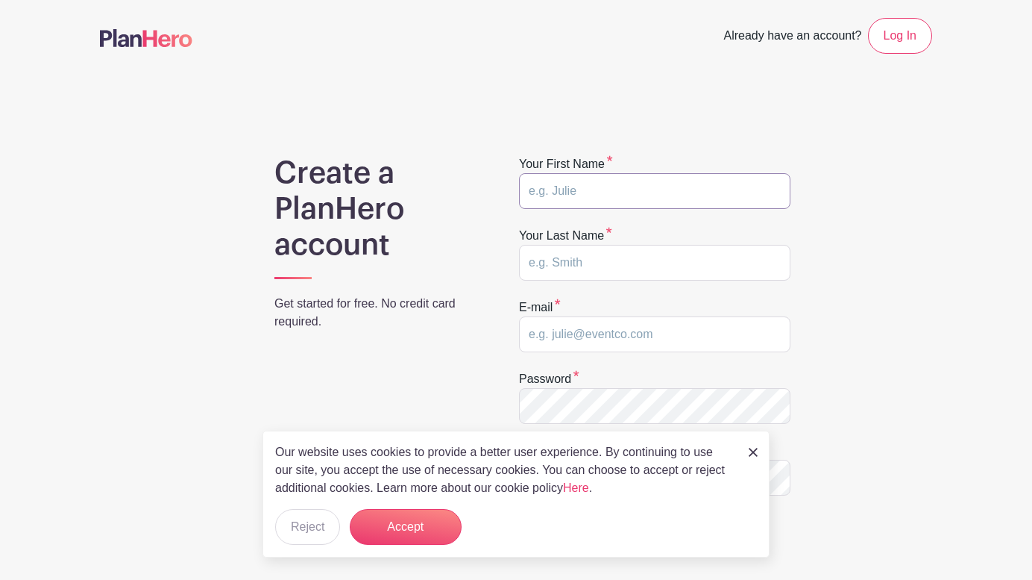
click at [556, 196] on input "text" at bounding box center [654, 191] width 271 height 36
type input "DAVE"
type input "BITCHENO"
click at [550, 192] on input "DAVE" at bounding box center [654, 191] width 271 height 36
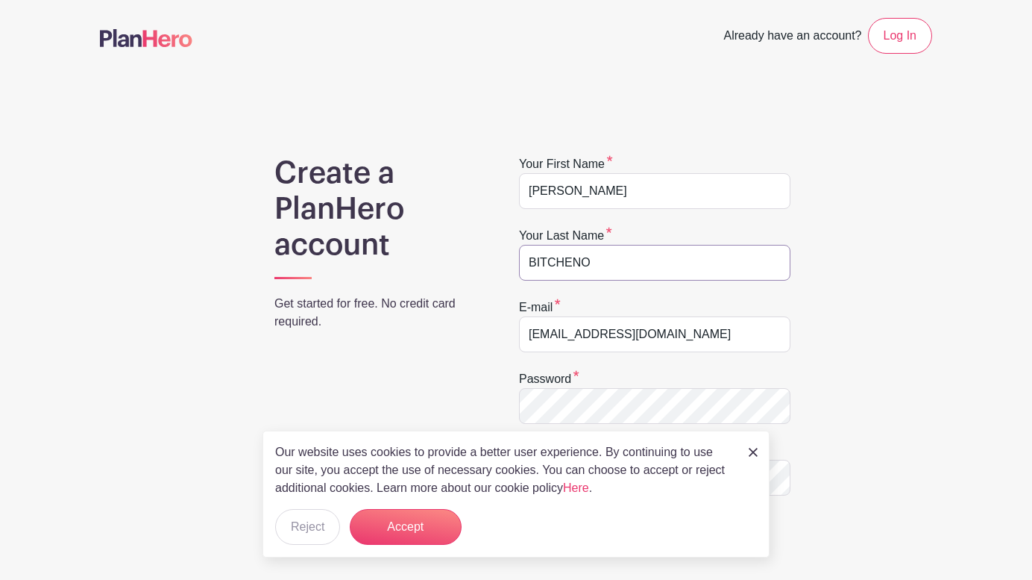
click at [554, 263] on input "BITCHENO" at bounding box center [654, 263] width 271 height 36
click at [547, 326] on input "d.bitcheno@sky.com" at bounding box center [654, 334] width 271 height 36
type input "davebitcheno@thecommunitychurch.online"
click at [310, 527] on button "Reject" at bounding box center [307, 527] width 65 height 36
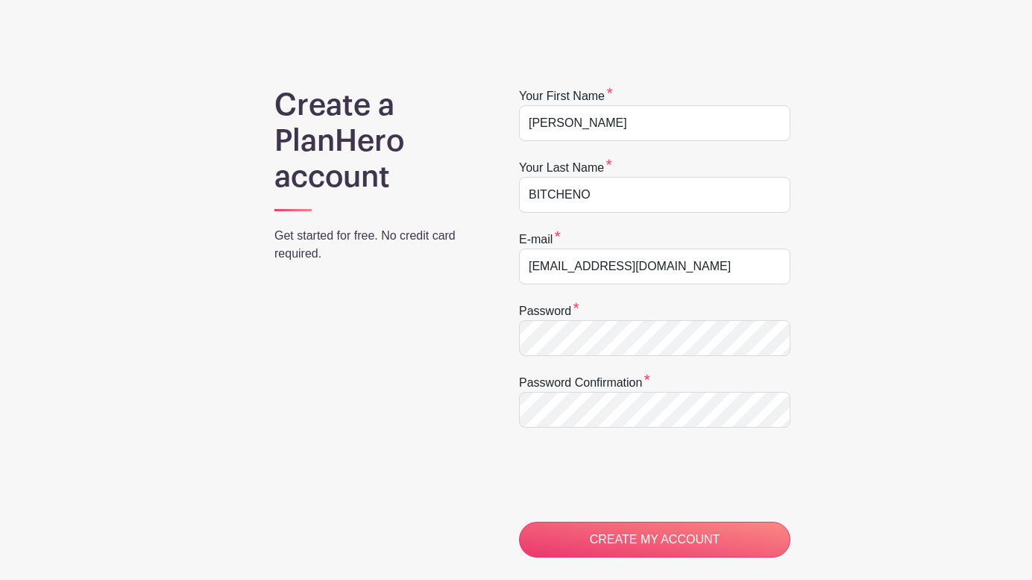
scroll to position [80, 0]
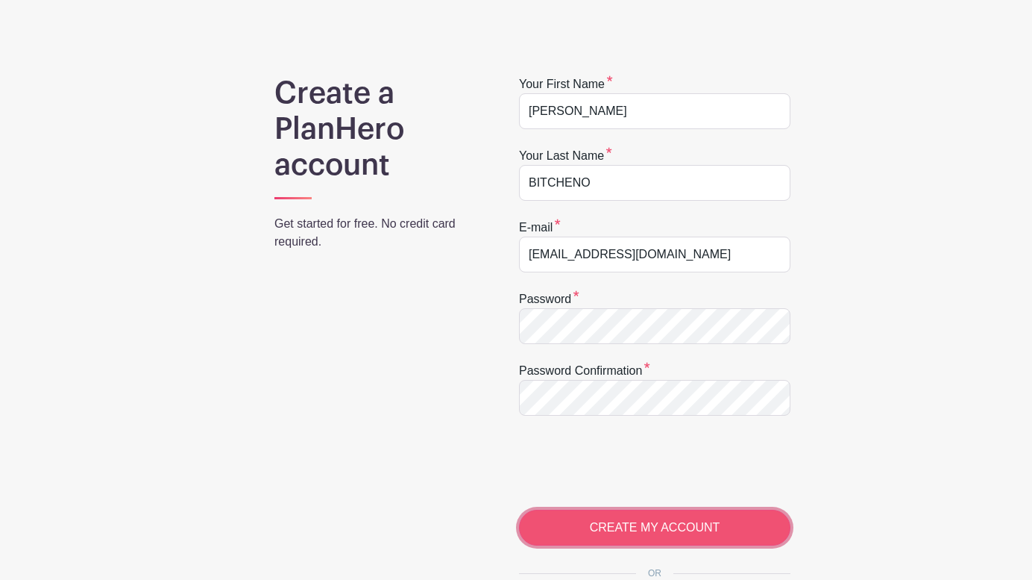
click at [634, 537] on input "CREATE MY ACCOUNT" at bounding box center [654, 527] width 271 height 36
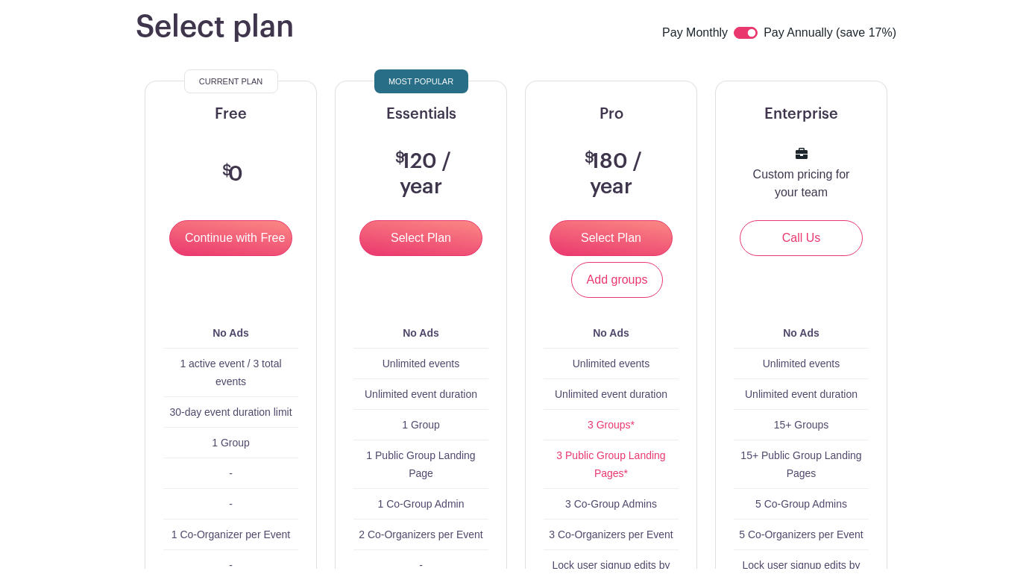
scroll to position [148, 0]
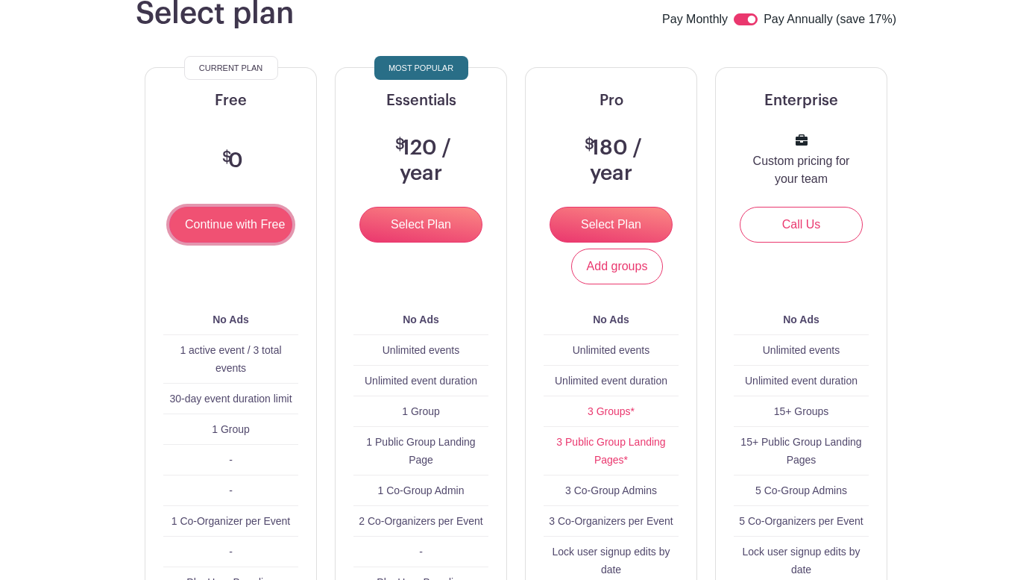
click at [245, 225] on input "Continue with Free" at bounding box center [230, 225] width 123 height 36
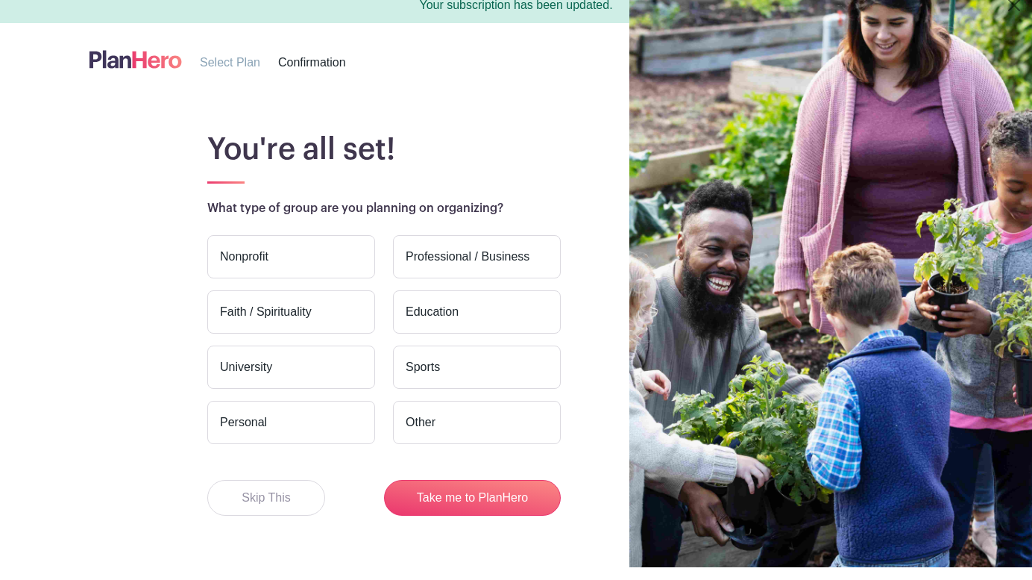
scroll to position [2, 0]
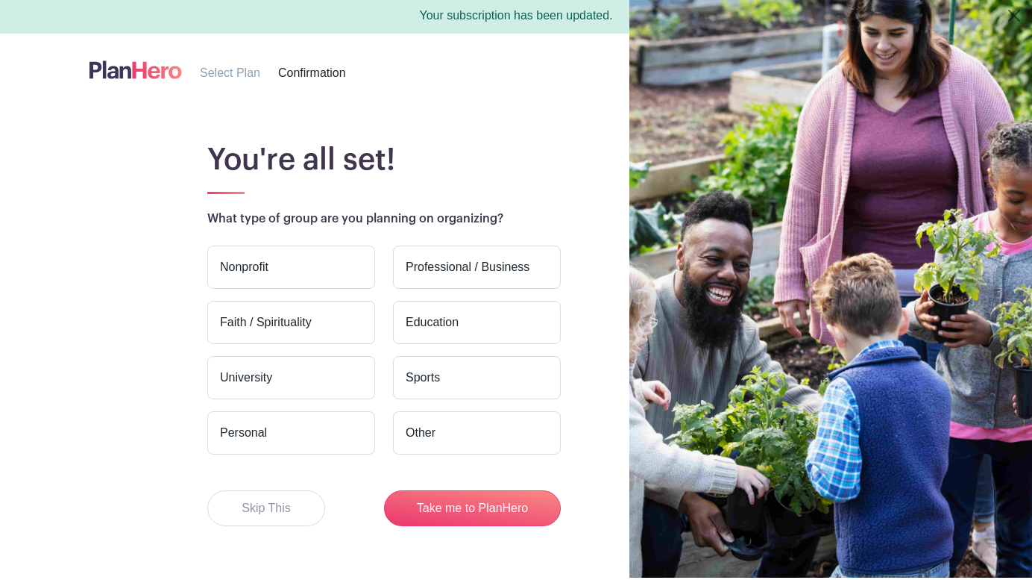
click at [270, 318] on label "Faith / Spirituality" at bounding box center [291, 322] width 168 height 43
click at [0, 0] on input "Faith / Spirituality" at bounding box center [0, 0] width 0 height 0
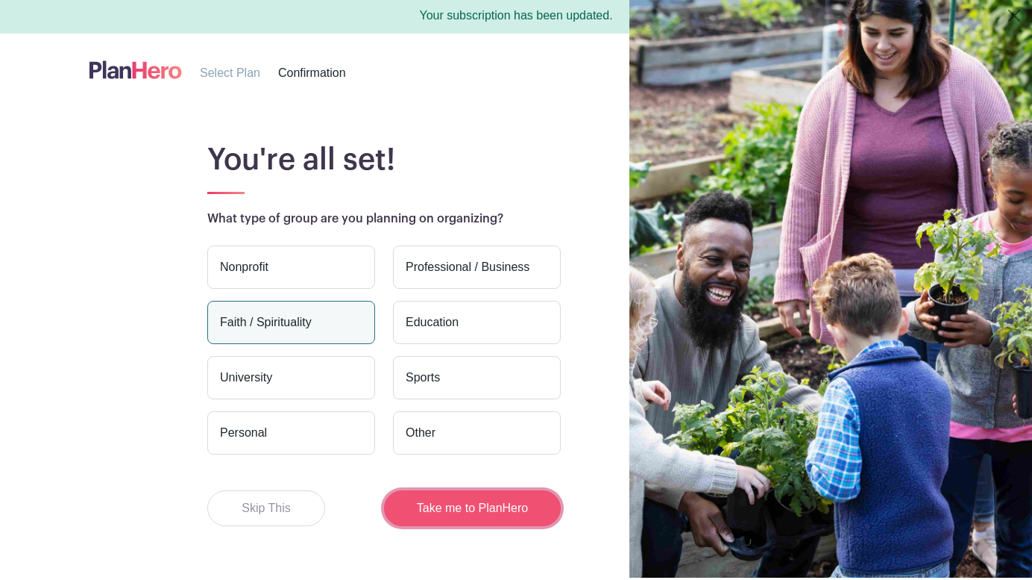
click at [475, 513] on button "Take me to PlanHero" at bounding box center [472, 508] width 177 height 36
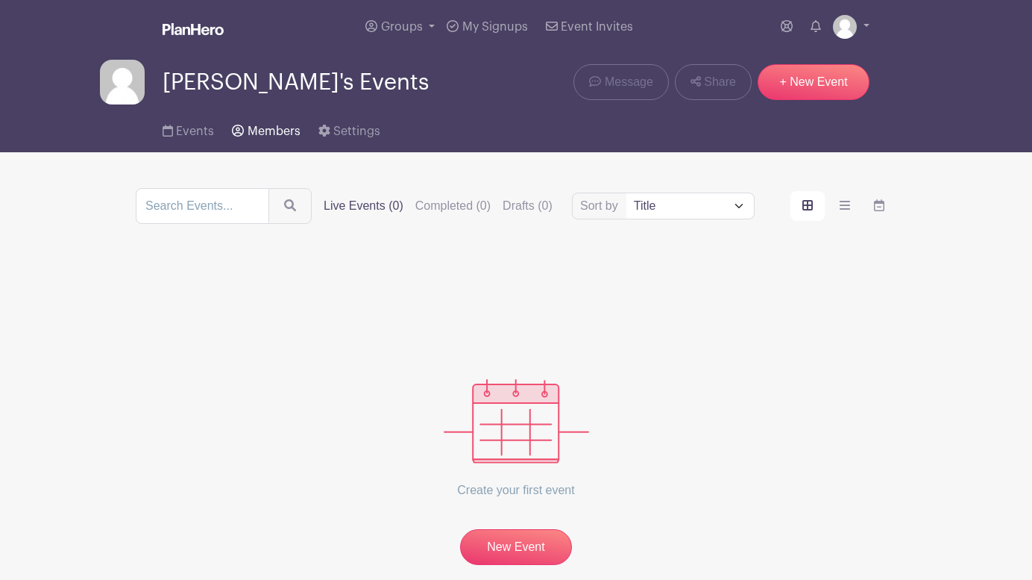
click at [264, 128] on span "Members" at bounding box center [274, 131] width 53 height 12
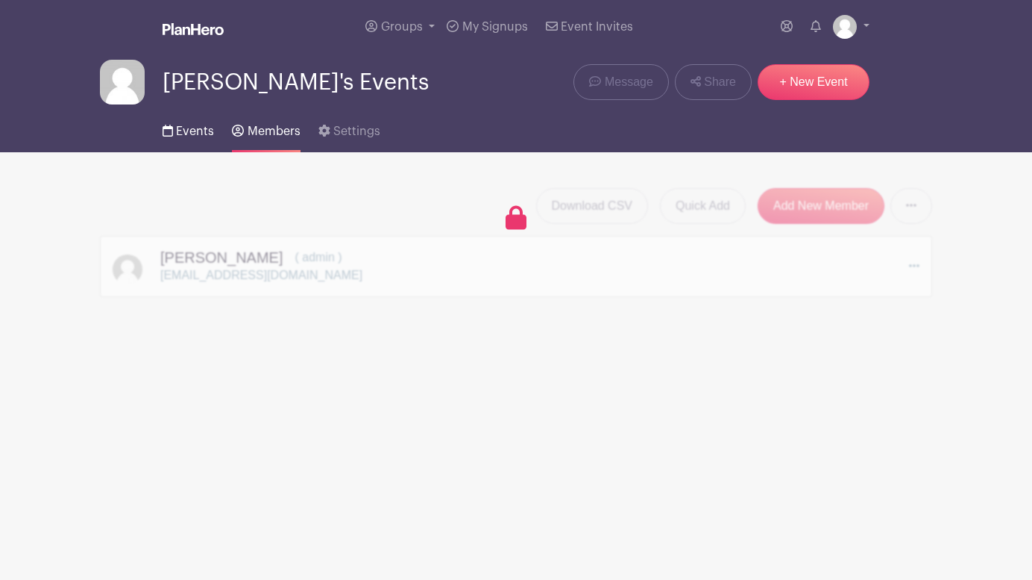
click at [201, 125] on span "Events" at bounding box center [195, 131] width 38 height 12
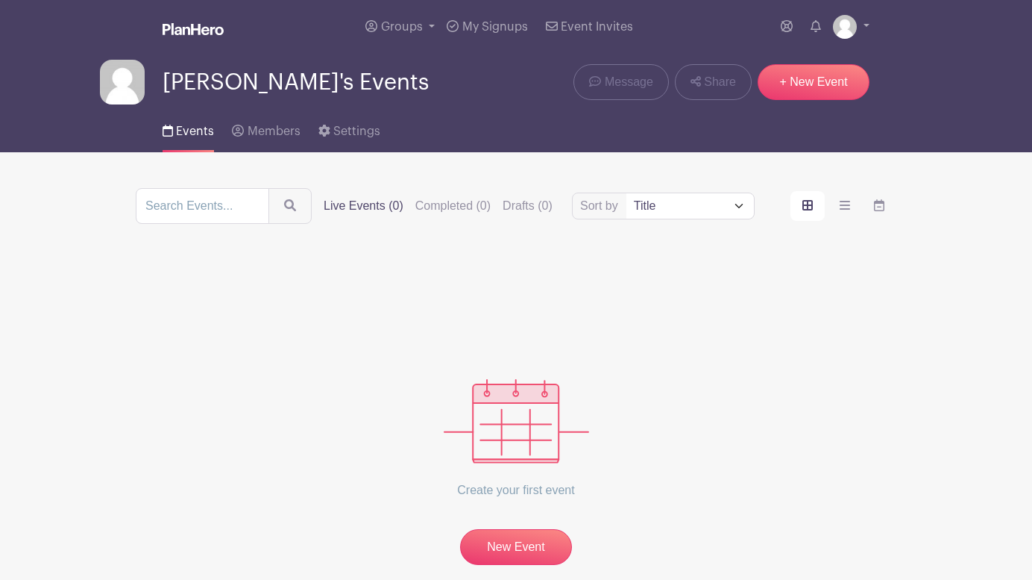
click at [533, 441] on img at bounding box center [516, 421] width 145 height 84
click at [505, 548] on link "New Event" at bounding box center [516, 548] width 112 height 39
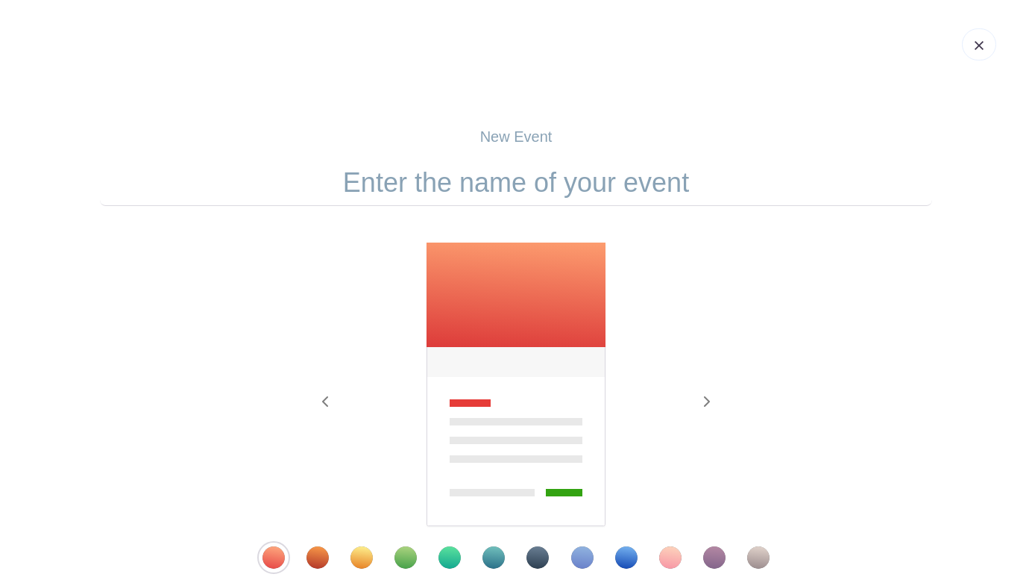
click at [480, 179] on input "text" at bounding box center [516, 183] width 832 height 46
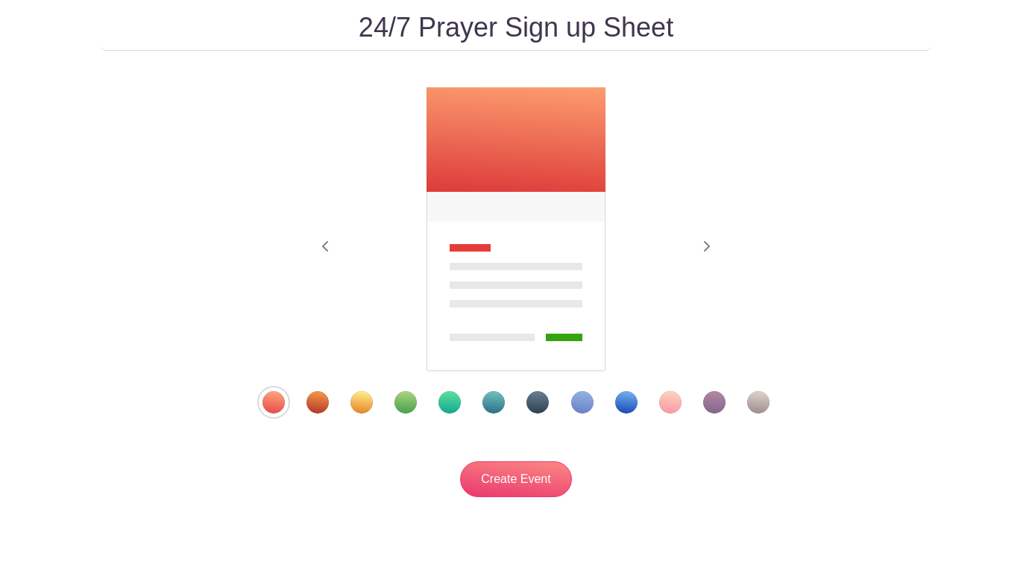
scroll to position [156, 0]
type input "24/7 Prayer Sign up Sheet"
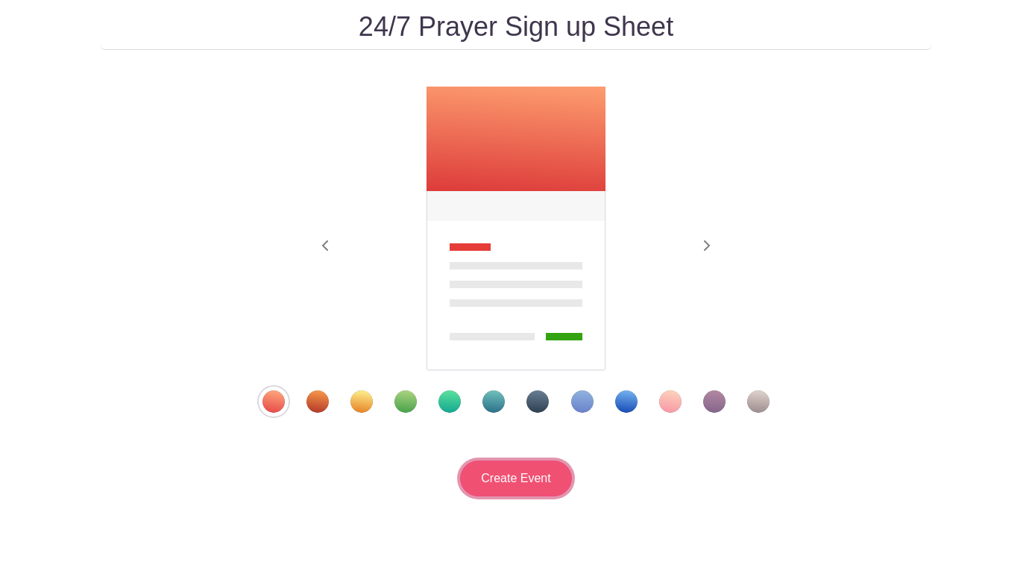
click at [559, 471] on input "Create Event" at bounding box center [516, 478] width 112 height 36
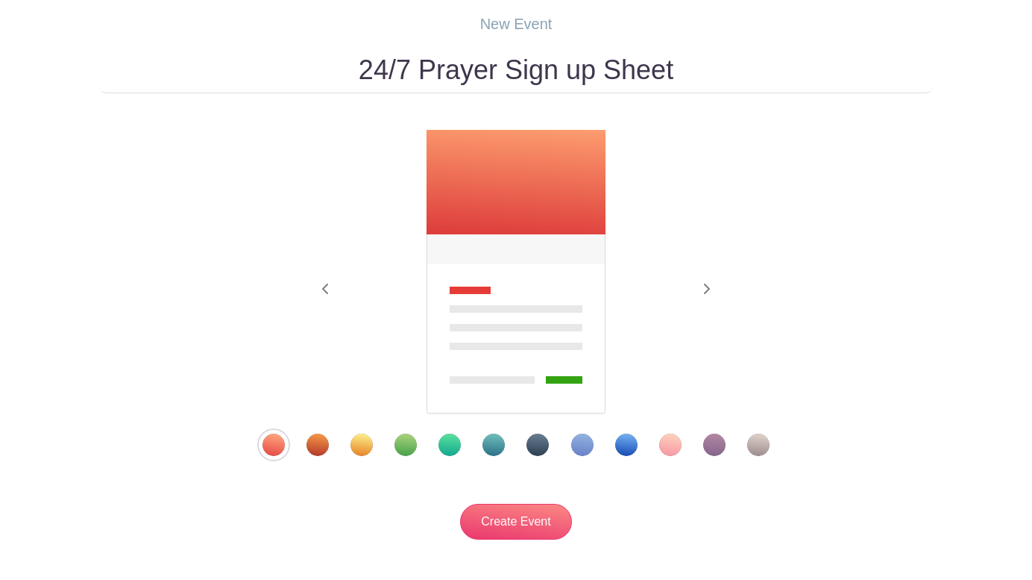
scroll to position [156, 0]
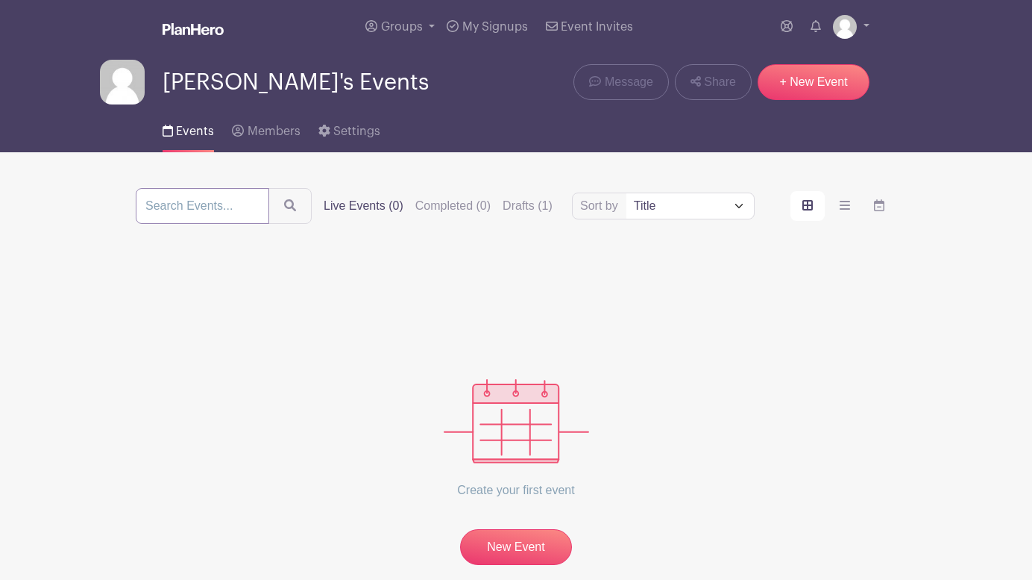
click at [175, 210] on input "search" at bounding box center [203, 206] width 134 height 36
type input "prayer"
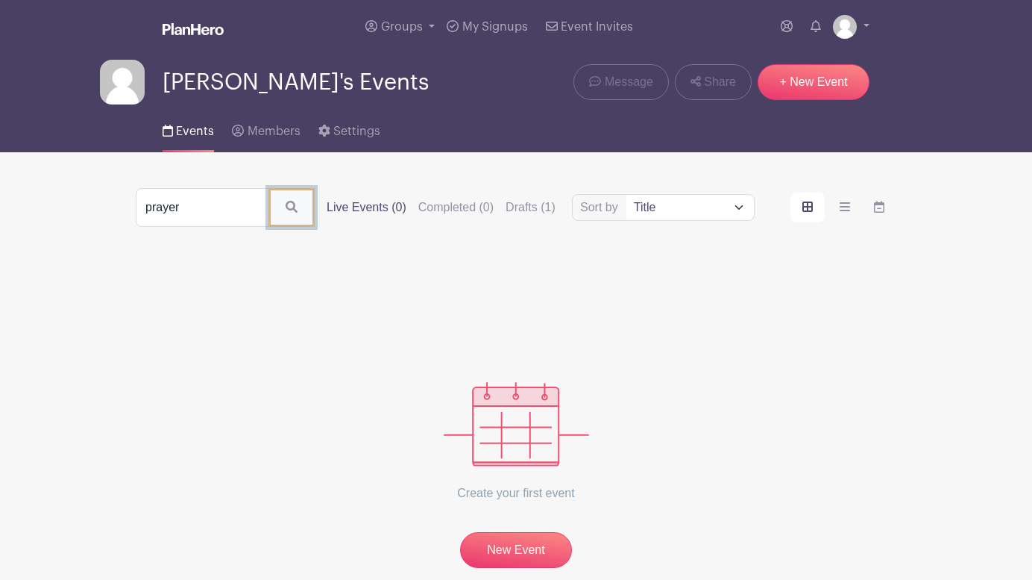
click at [286, 204] on icon "submit" at bounding box center [292, 207] width 12 height 12
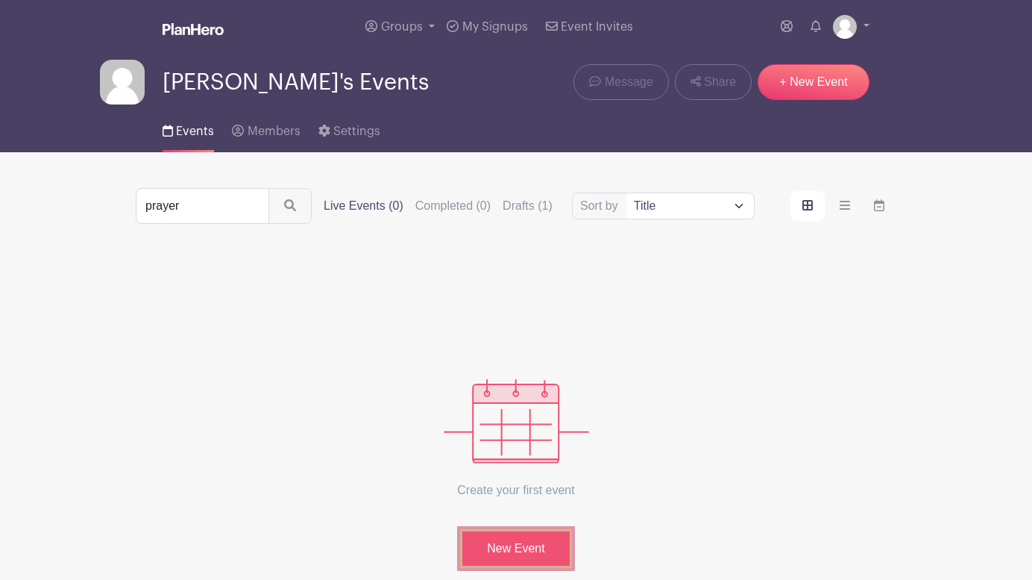
click at [503, 551] on link "New Event" at bounding box center [516, 548] width 112 height 39
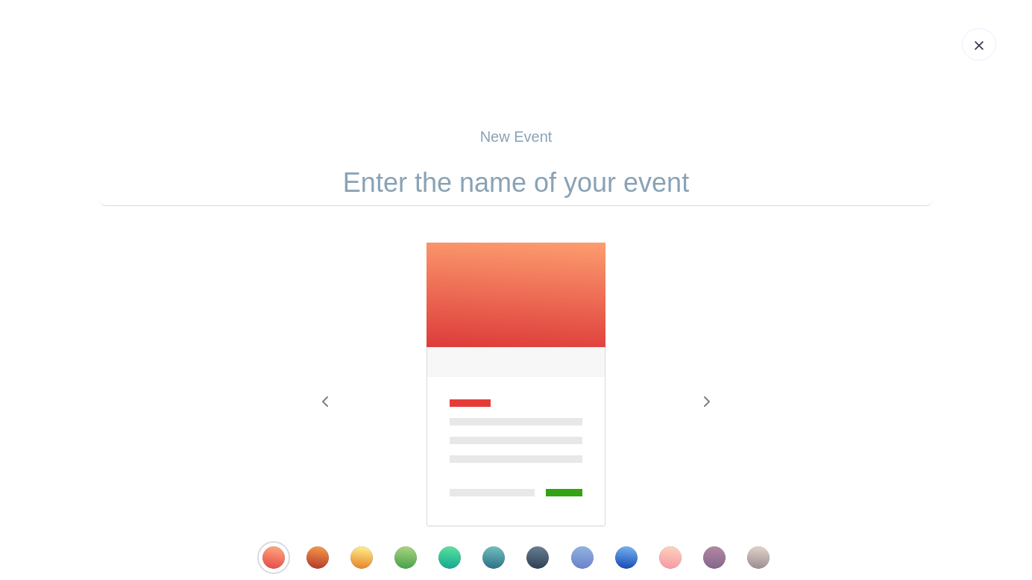
click at [465, 186] on input "text" at bounding box center [516, 183] width 832 height 46
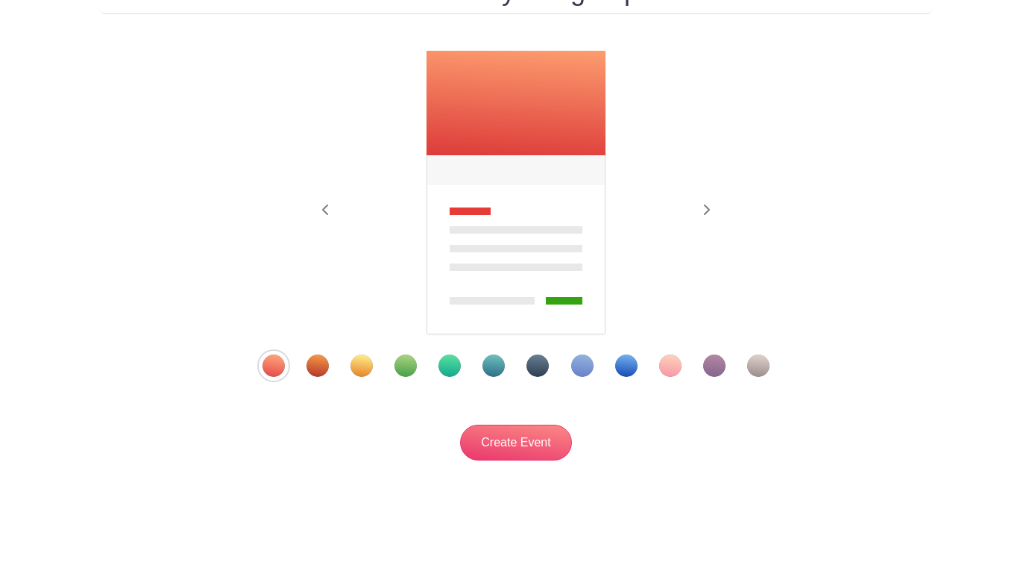
scroll to position [192, 0]
type input "24/7 Global Prayer Sign-up Sheet"
click at [505, 438] on input "Create Event" at bounding box center [516, 442] width 112 height 36
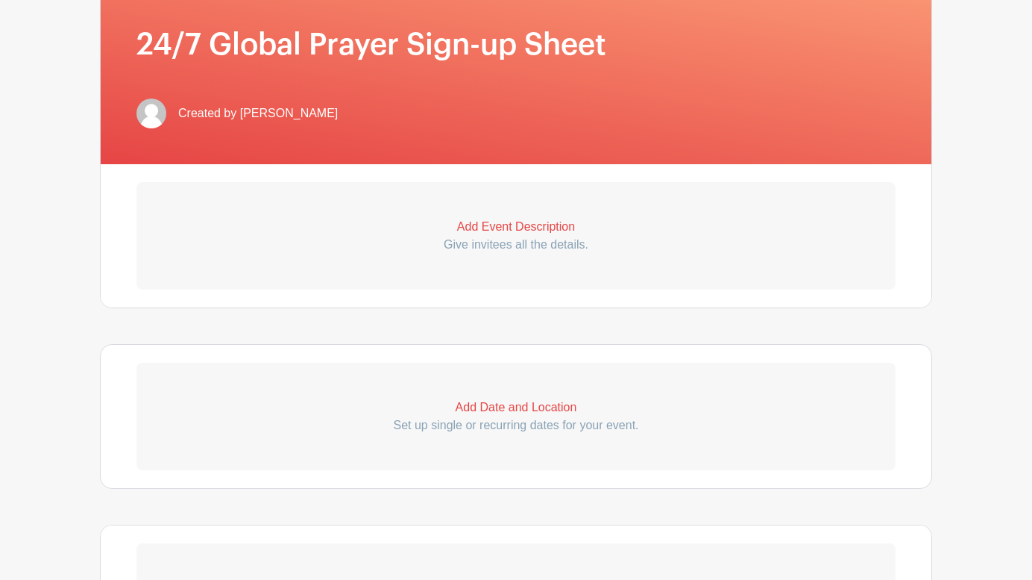
scroll to position [316, 0]
click at [510, 426] on p "Set up single or recurring dates for your event." at bounding box center [515, 424] width 759 height 18
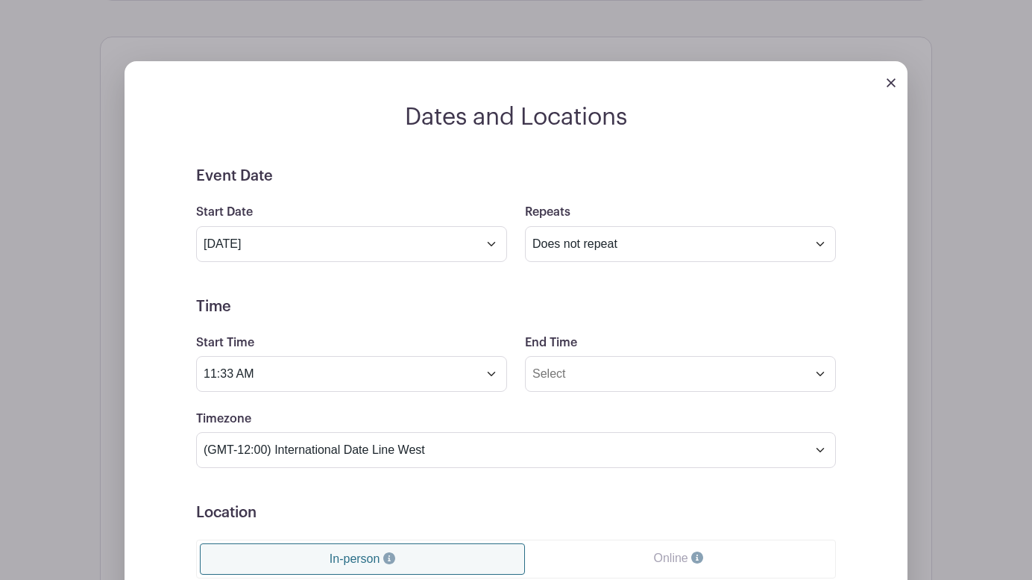
scroll to position [621, 0]
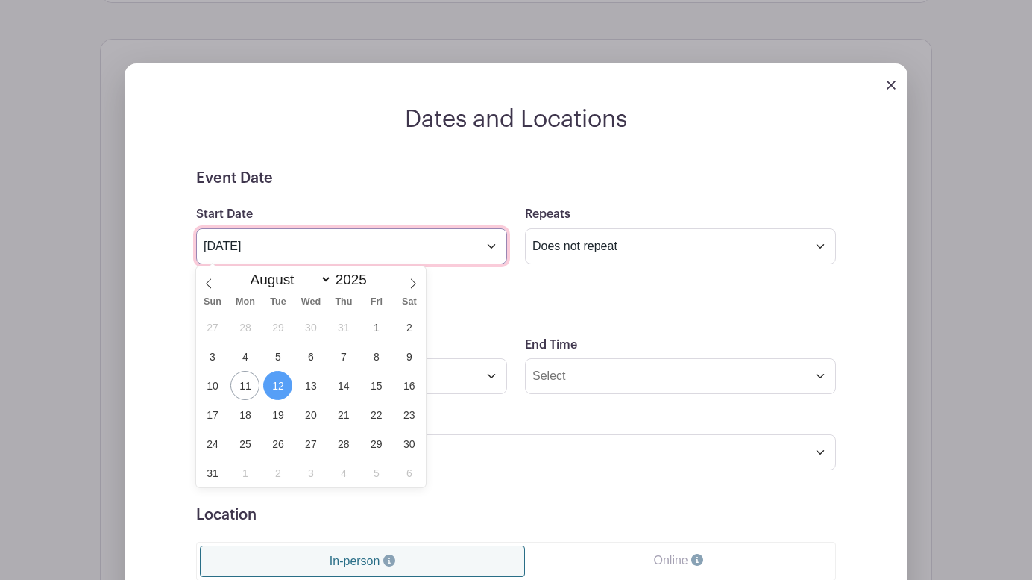
click at [492, 245] on input "Aug 12 2025" at bounding box center [351, 246] width 311 height 36
click at [274, 468] on span "2" at bounding box center [277, 472] width 29 height 29
type input "Sep 2 2025"
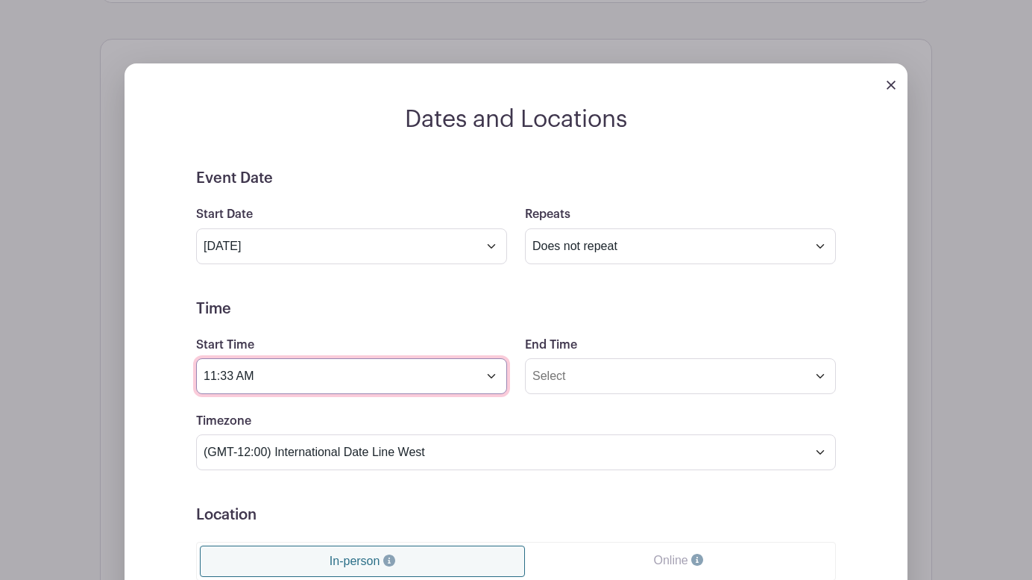
click at [251, 381] on input "11:33 AM" at bounding box center [351, 376] width 311 height 36
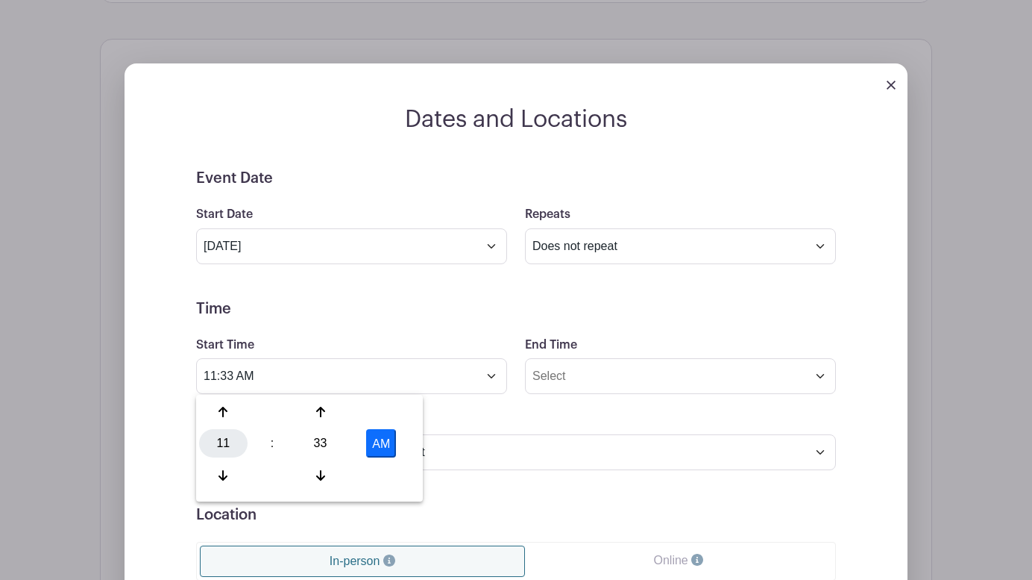
click at [223, 442] on div "11" at bounding box center [223, 443] width 48 height 28
click at [225, 412] on div "12" at bounding box center [224, 412] width 50 height 28
click at [230, 374] on input "12:33 AM" at bounding box center [351, 376] width 311 height 36
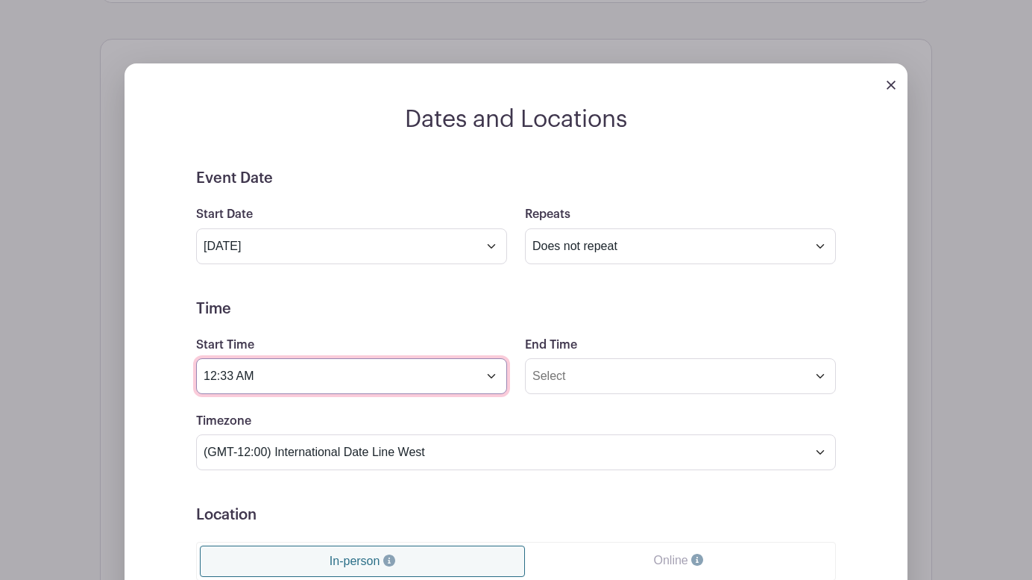
click at [230, 374] on input "12:33 AM" at bounding box center [351, 376] width 311 height 36
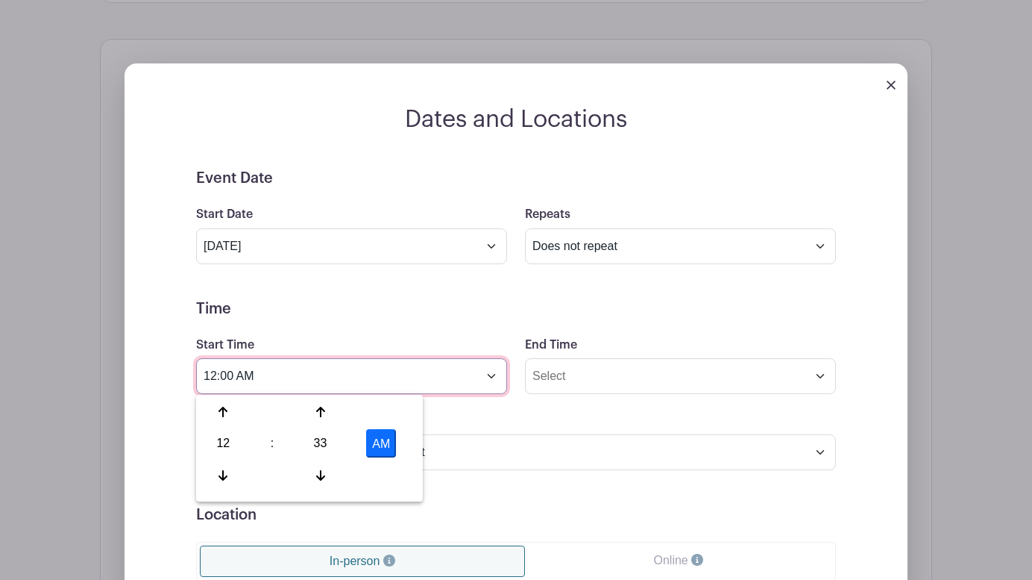
type input "12:00 AM"
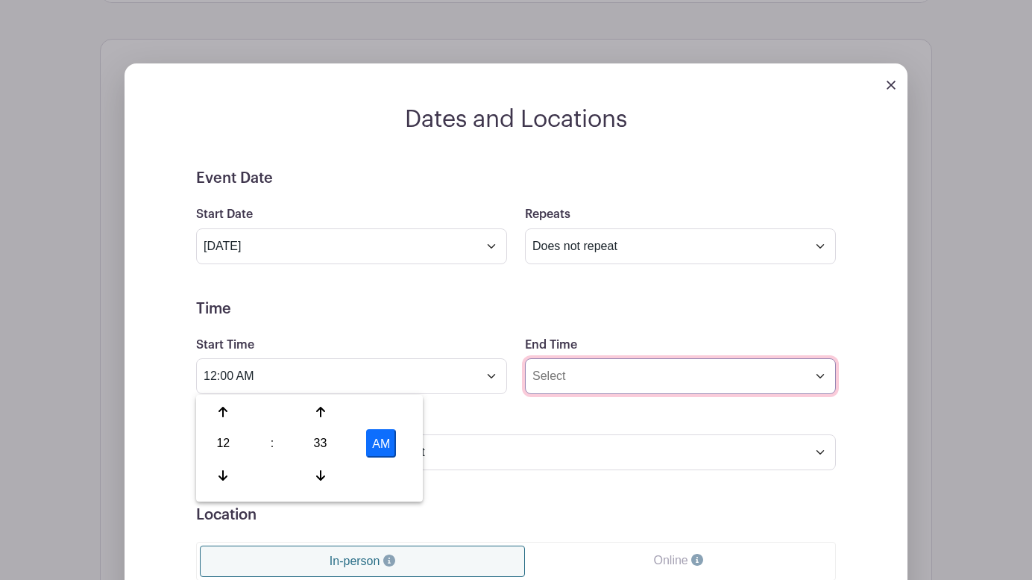
click at [610, 377] on input "End Time" at bounding box center [680, 376] width 311 height 36
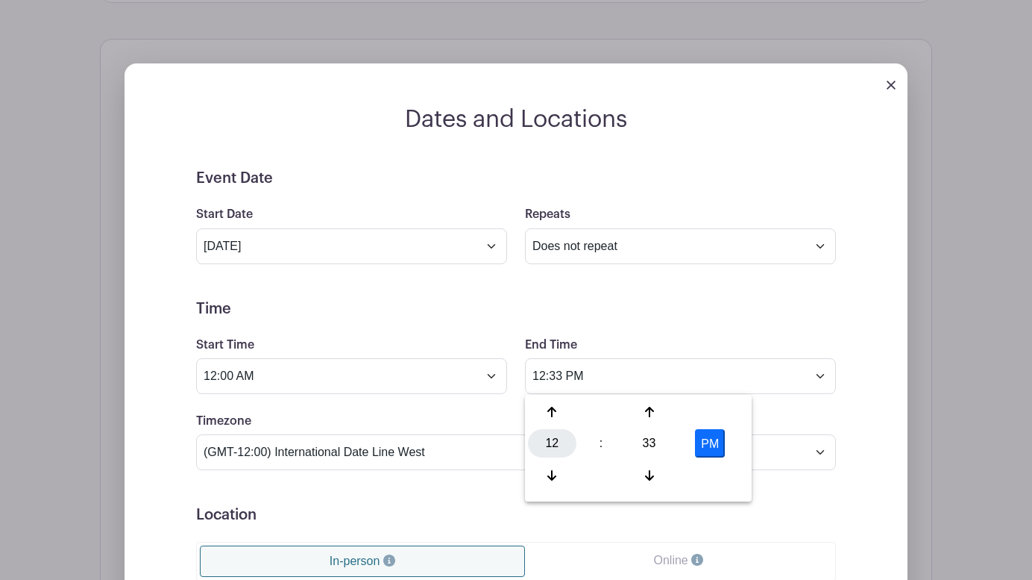
click at [556, 442] on div "12" at bounding box center [552, 443] width 48 height 28
click at [716, 474] on div "11" at bounding box center [719, 475] width 50 height 28
click at [652, 448] on div "33" at bounding box center [649, 443] width 48 height 28
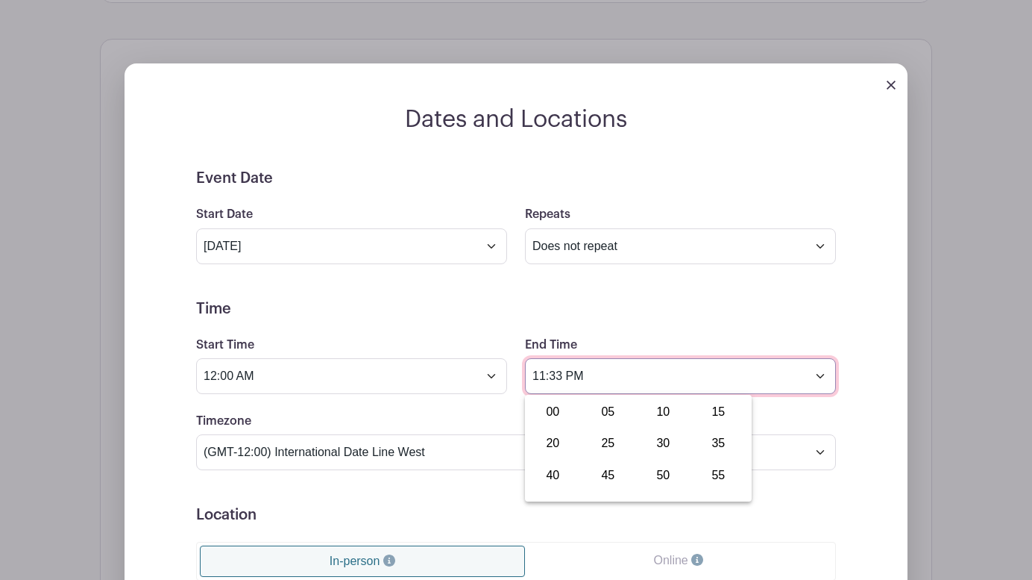
click at [556, 371] on input "11:33 PM" at bounding box center [680, 376] width 311 height 36
type input "11:59 PM"
click at [856, 409] on div "Event Date Start Date Sep 2 2025 Repeats Does not repeat Daily Weekly Monthly o…" at bounding box center [516, 504] width 712 height 671
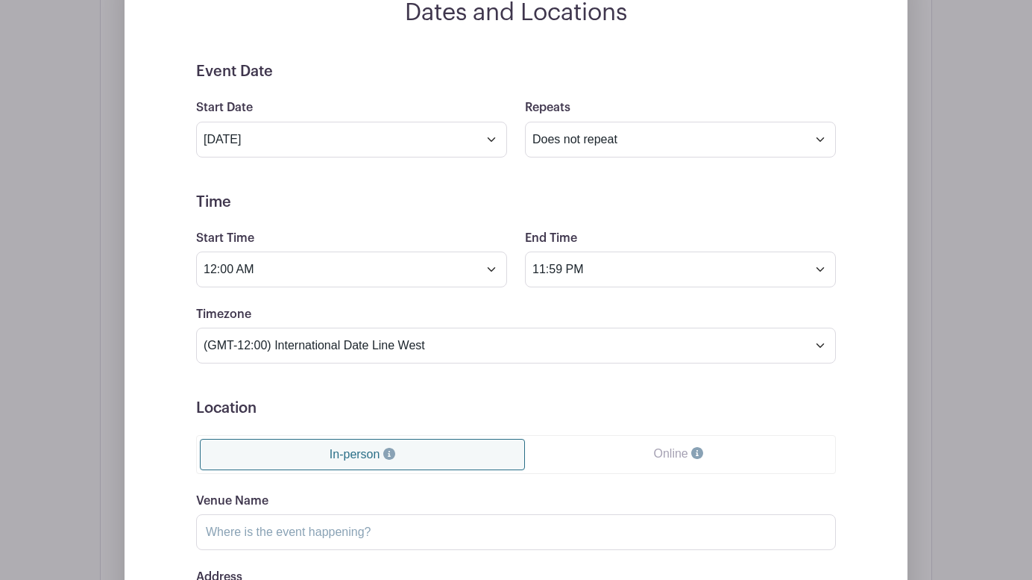
scroll to position [0, 0]
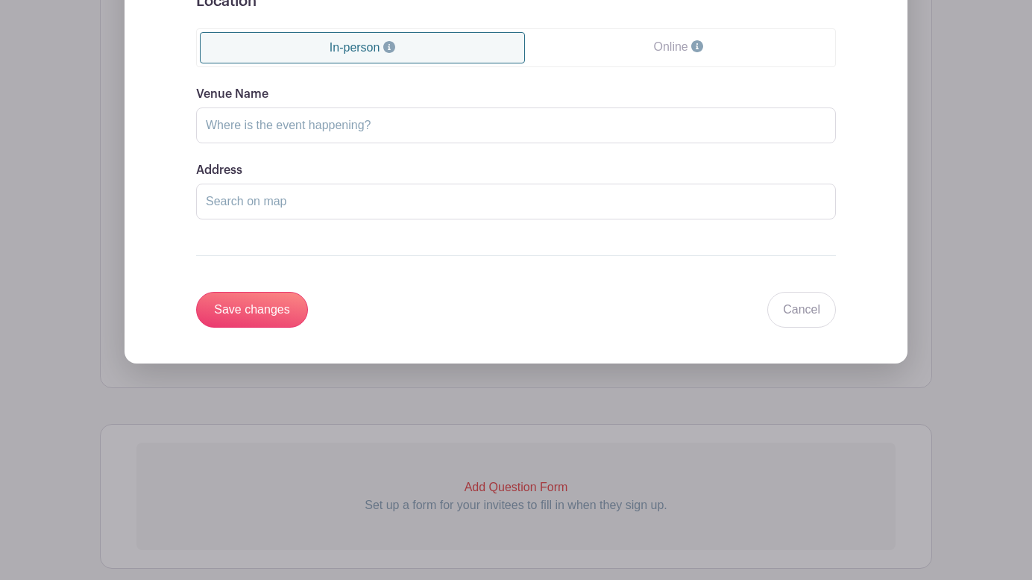
scroll to position [1127, 0]
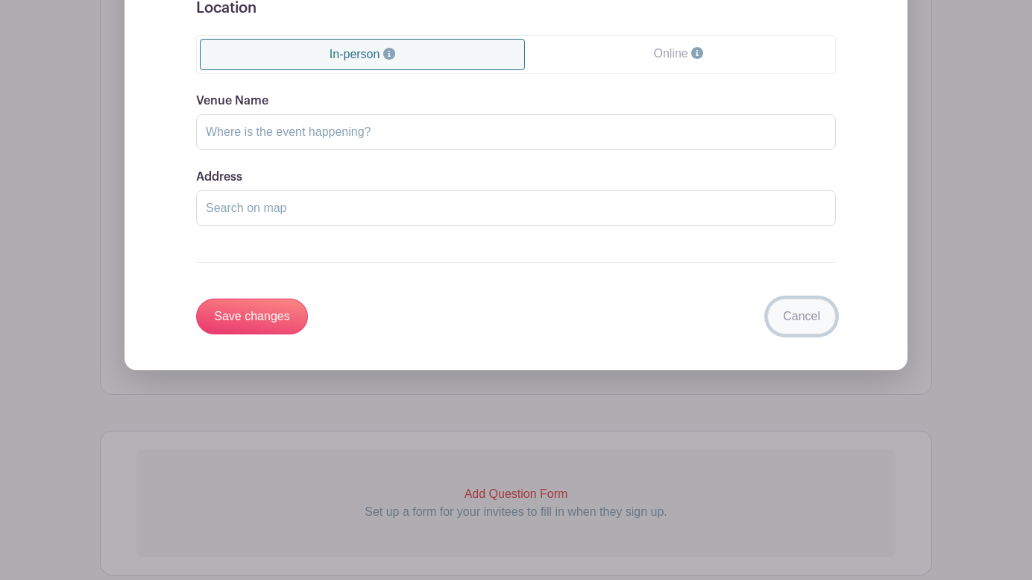
click at [823, 304] on link "Cancel" at bounding box center [801, 316] width 69 height 36
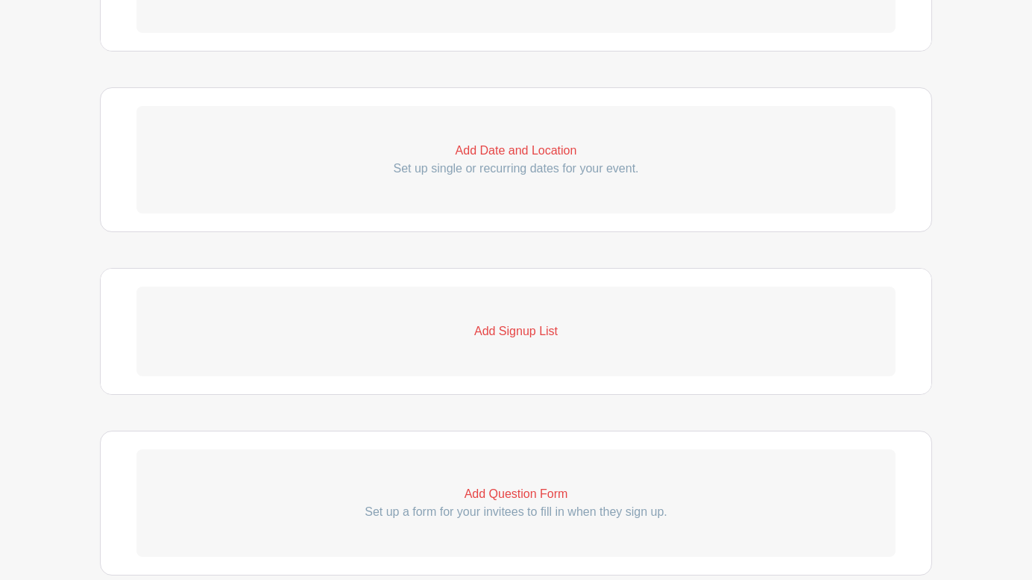
click at [510, 335] on p "Add Signup List" at bounding box center [515, 331] width 759 height 18
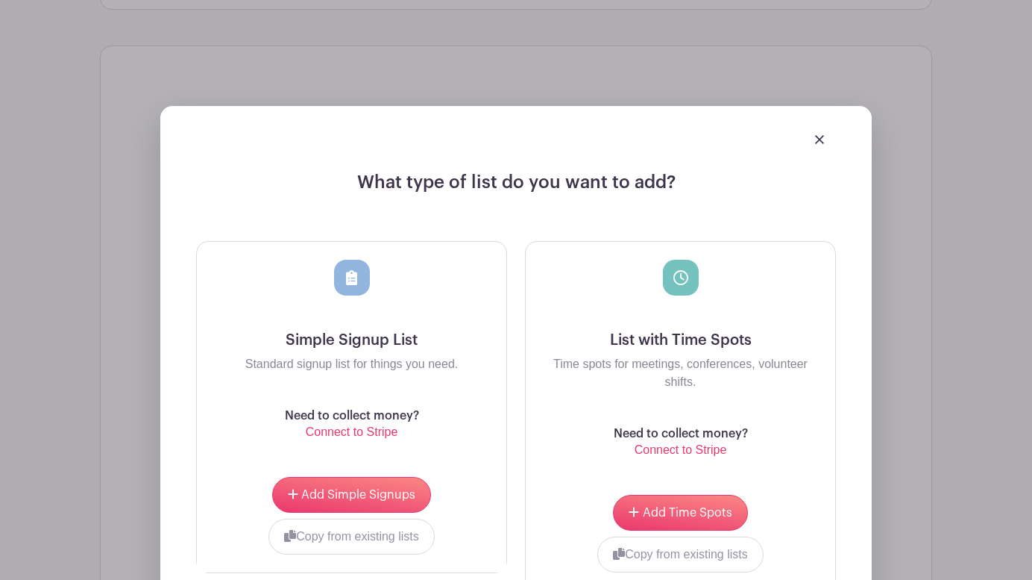
scroll to position [902, 0]
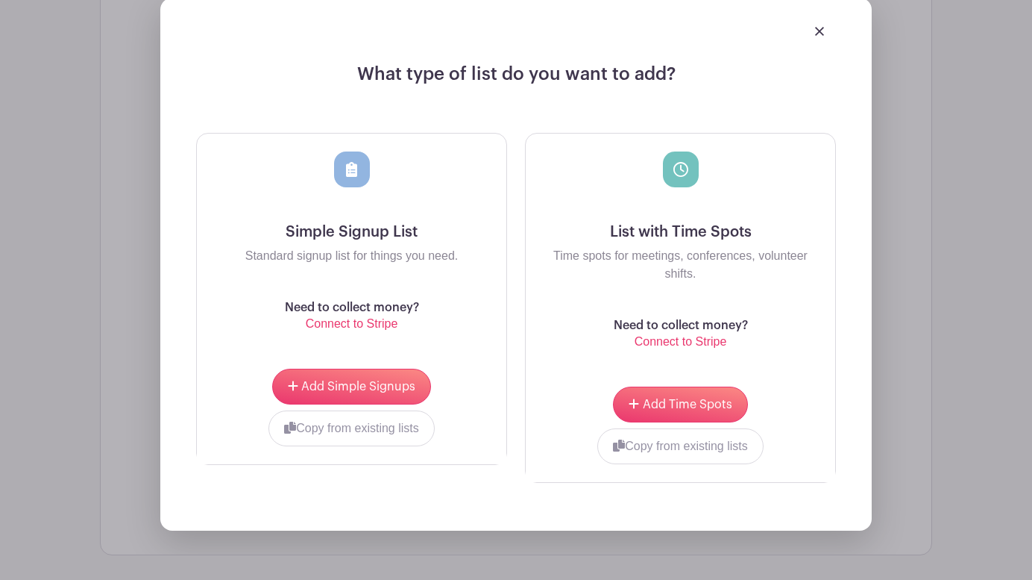
click at [700, 216] on div at bounding box center [681, 187] width 286 height 72
click at [691, 232] on h5 "List with Time Spots" at bounding box center [681, 232] width 286 height 18
click at [671, 396] on button "Add Time Spots" at bounding box center [680, 404] width 134 height 36
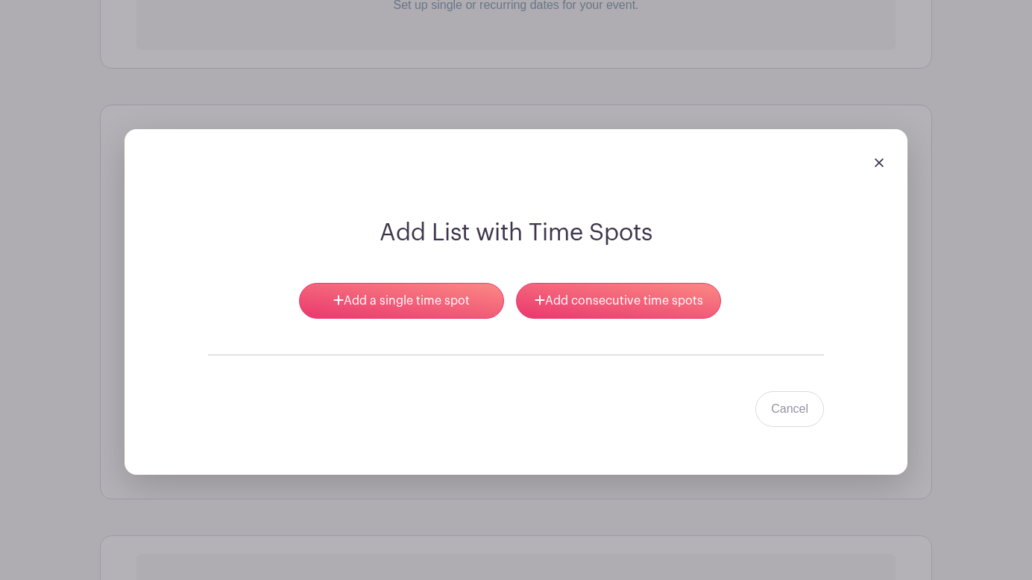
scroll to position [854, 0]
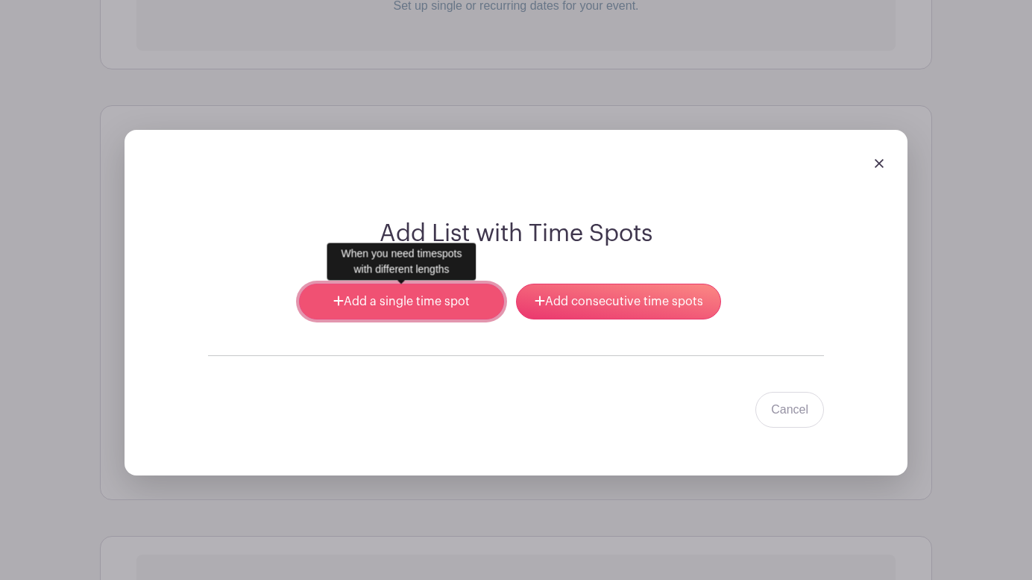
click at [406, 302] on link "Add a single time spot" at bounding box center [401, 301] width 205 height 36
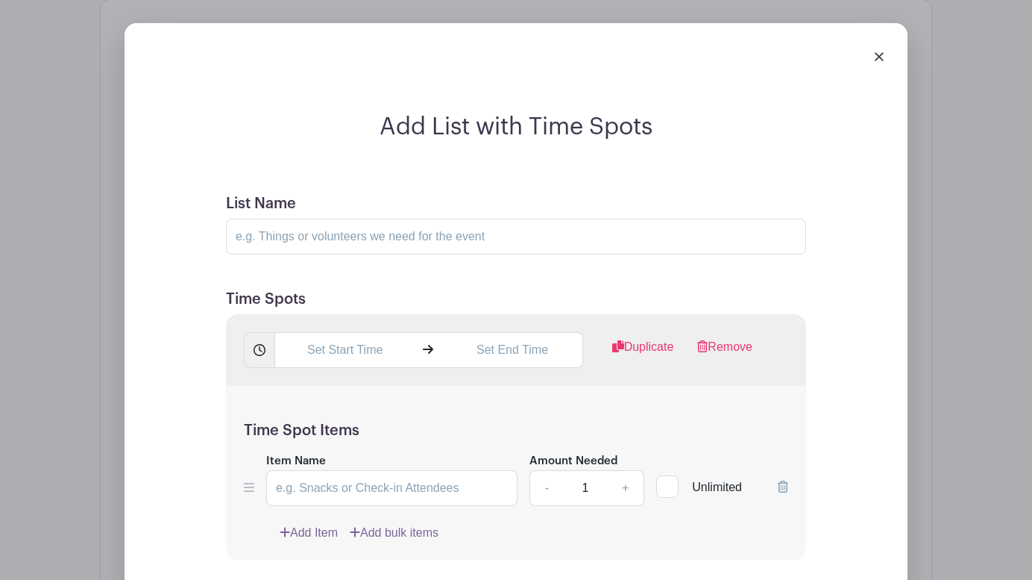
scroll to position [962, 0]
click at [275, 237] on input "List Name" at bounding box center [516, 235] width 580 height 36
type input "Prayer Times"
click at [346, 355] on input "text" at bounding box center [344, 348] width 140 height 36
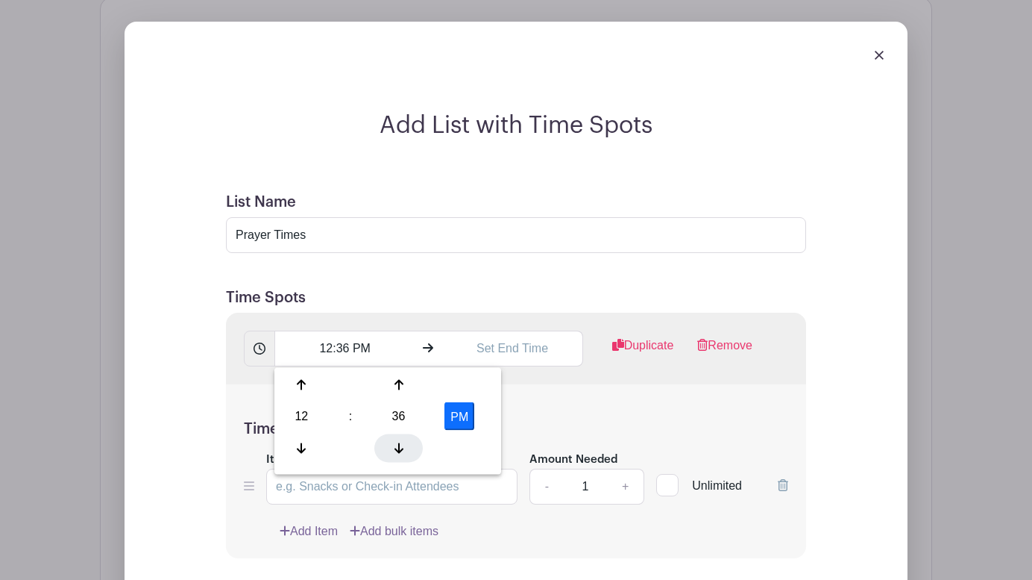
click at [403, 446] on div at bounding box center [398, 447] width 48 height 28
click at [404, 408] on div "32" at bounding box center [398, 416] width 48 height 28
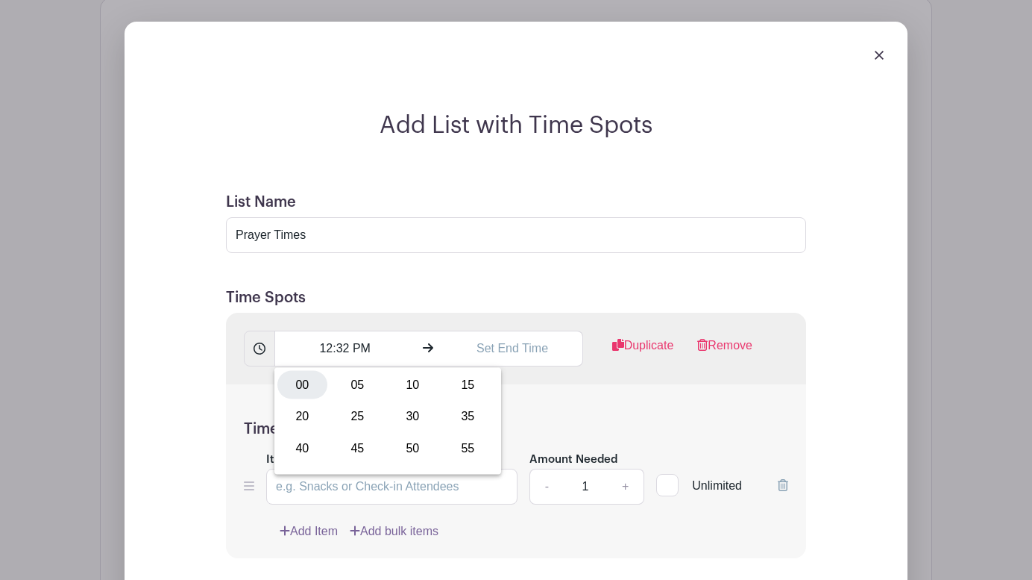
click at [305, 385] on div "00" at bounding box center [302, 385] width 50 height 28
click at [457, 413] on button "PM" at bounding box center [460, 416] width 30 height 28
type input "12:00 AM"
click at [509, 349] on input "text" at bounding box center [512, 348] width 140 height 36
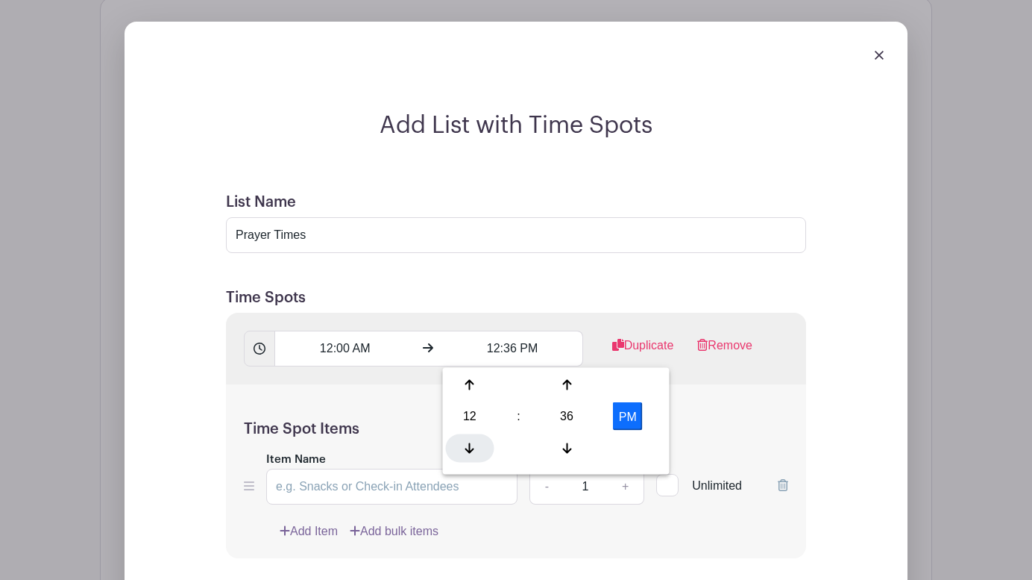
click at [471, 442] on icon at bounding box center [469, 448] width 9 height 12
click at [561, 415] on div "36" at bounding box center [567, 416] width 48 height 28
click at [632, 443] on div "55" at bounding box center [637, 447] width 50 height 28
click at [565, 382] on icon at bounding box center [566, 385] width 9 height 10
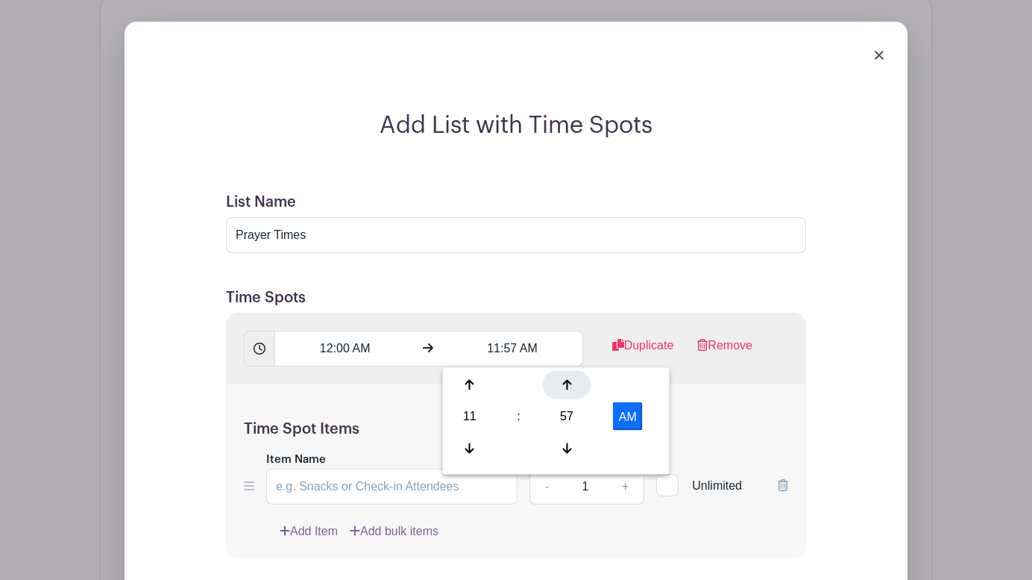
click at [565, 382] on icon at bounding box center [566, 385] width 9 height 10
click at [627, 414] on button "AM" at bounding box center [628, 416] width 30 height 28
type input "11:59 PM"
click at [724, 412] on div "Time Spot Items Item Name Amount Needed - 1 + Unlimited Add Item Add bulk items" at bounding box center [516, 471] width 580 height 174
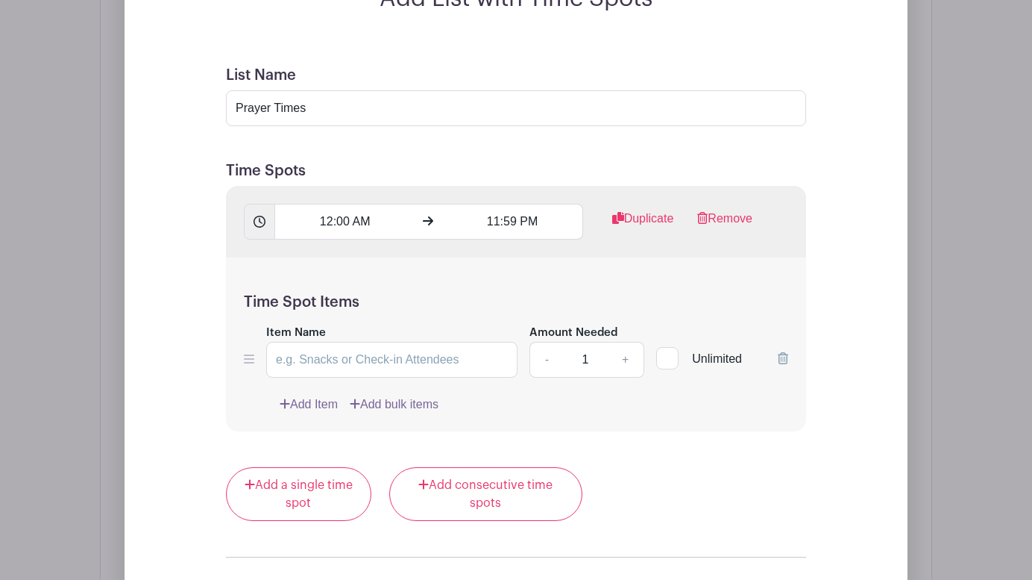
scroll to position [1097, 0]
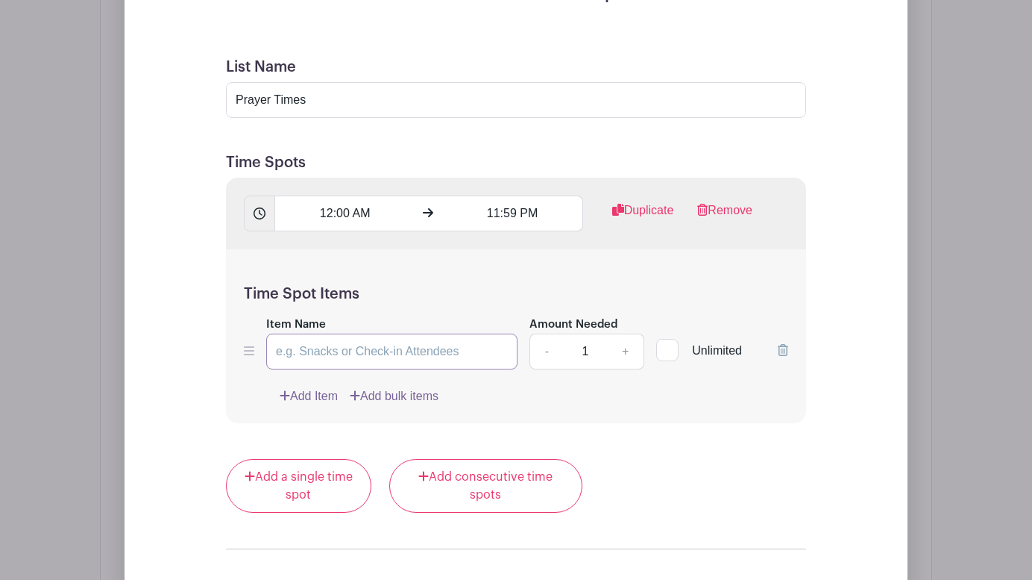
click at [282, 347] on input "Item Name" at bounding box center [391, 351] width 251 height 36
click at [627, 353] on link "+" at bounding box center [625, 351] width 37 height 36
click at [550, 354] on link "-" at bounding box center [547, 351] width 34 height 36
type input "1"
click at [671, 355] on div at bounding box center [667, 350] width 22 height 22
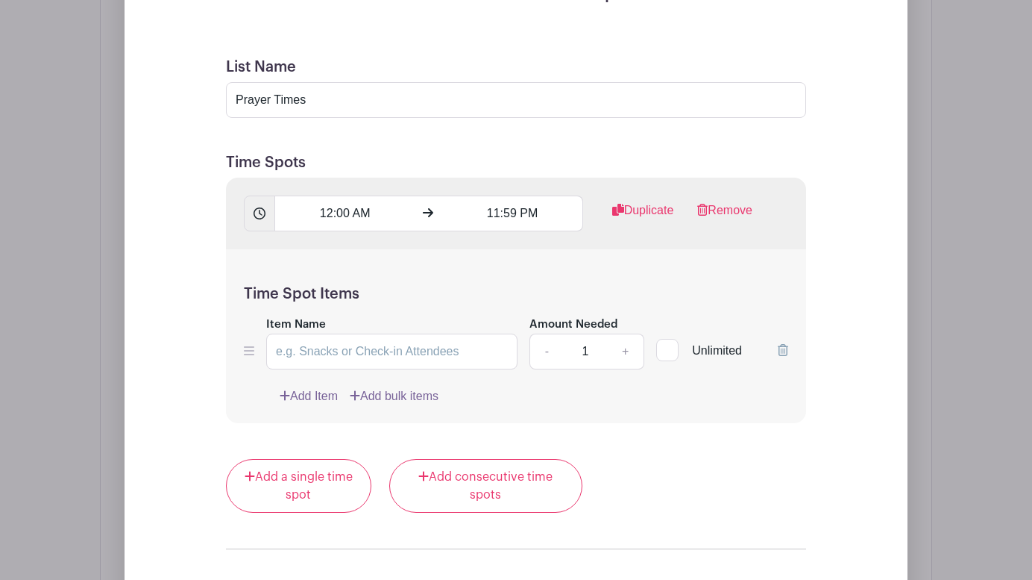
click at [666, 351] on input "Unlimited" at bounding box center [661, 347] width 10 height 10
checkbox input "true"
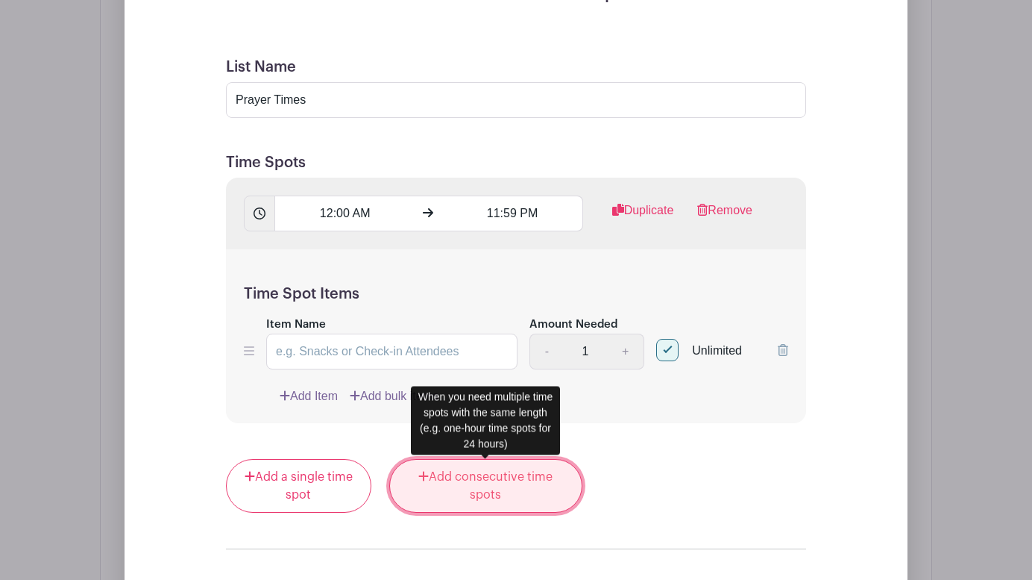
click at [476, 471] on link "Add consecutive time spots" at bounding box center [485, 486] width 193 height 54
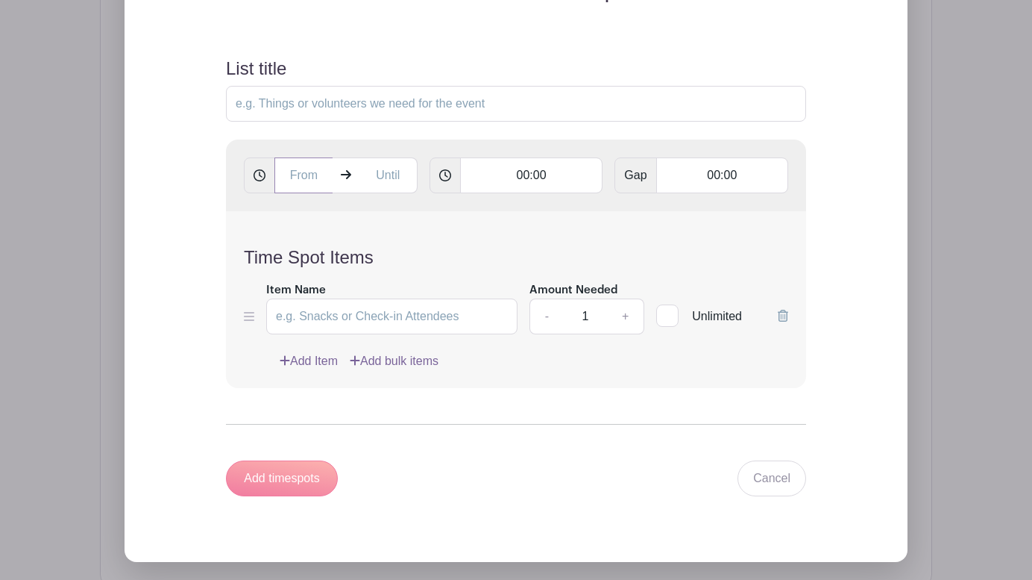
click at [304, 178] on input "text" at bounding box center [303, 175] width 58 height 36
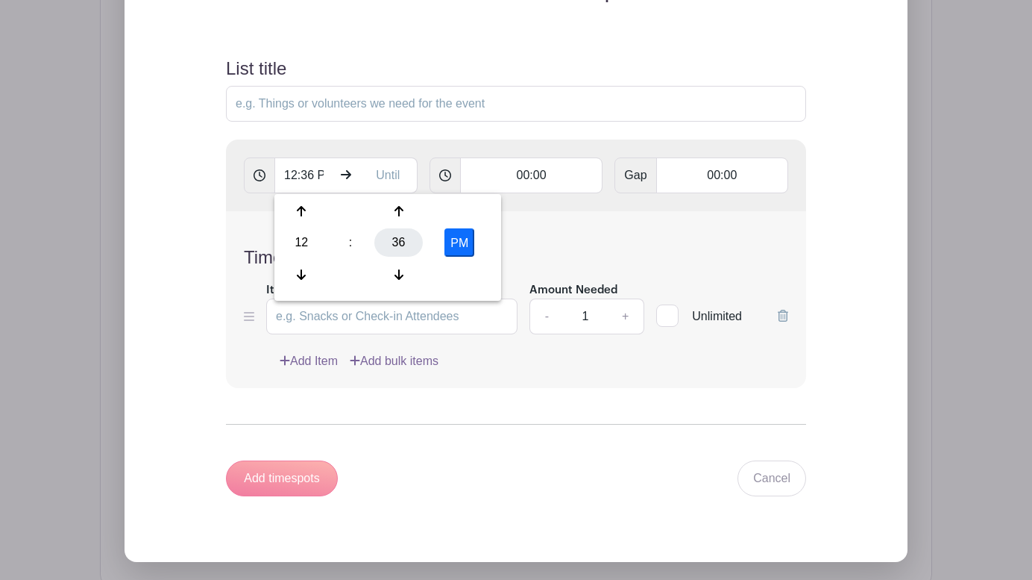
click at [398, 231] on div "36" at bounding box center [398, 242] width 48 height 28
click at [302, 212] on div "00" at bounding box center [302, 211] width 50 height 28
click at [466, 244] on button "PM" at bounding box center [460, 242] width 30 height 28
type input "12:00 AM"
click at [527, 175] on input "00:00" at bounding box center [531, 175] width 143 height 36
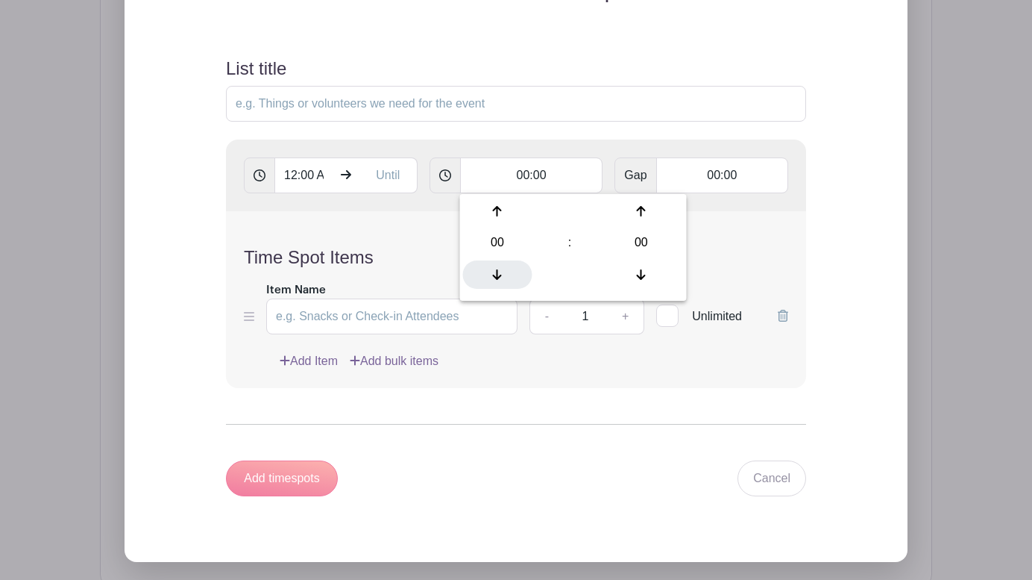
click at [498, 269] on icon at bounding box center [497, 275] width 9 height 12
click at [644, 241] on div "00" at bounding box center [640, 242] width 69 height 28
click at [650, 272] on div "55" at bounding box center [654, 274] width 50 height 28
click at [640, 213] on icon at bounding box center [641, 211] width 9 height 12
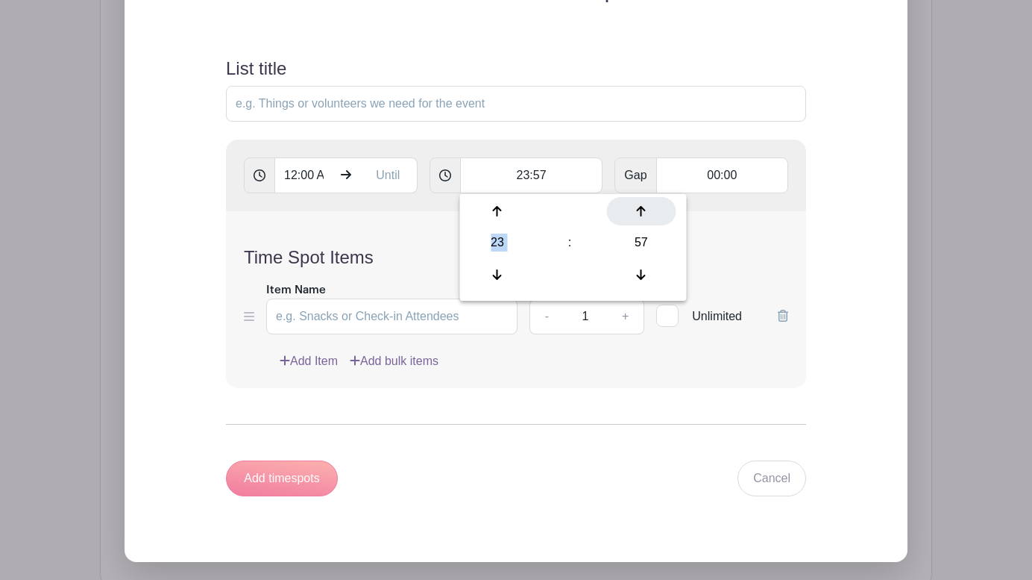
click at [640, 213] on icon at bounding box center [641, 211] width 9 height 12
type input "23:59"
click at [718, 224] on div "Time Spot Items Item Name Amount Needed - 1 + Unlimited Add Item Add bulk items" at bounding box center [516, 299] width 580 height 177
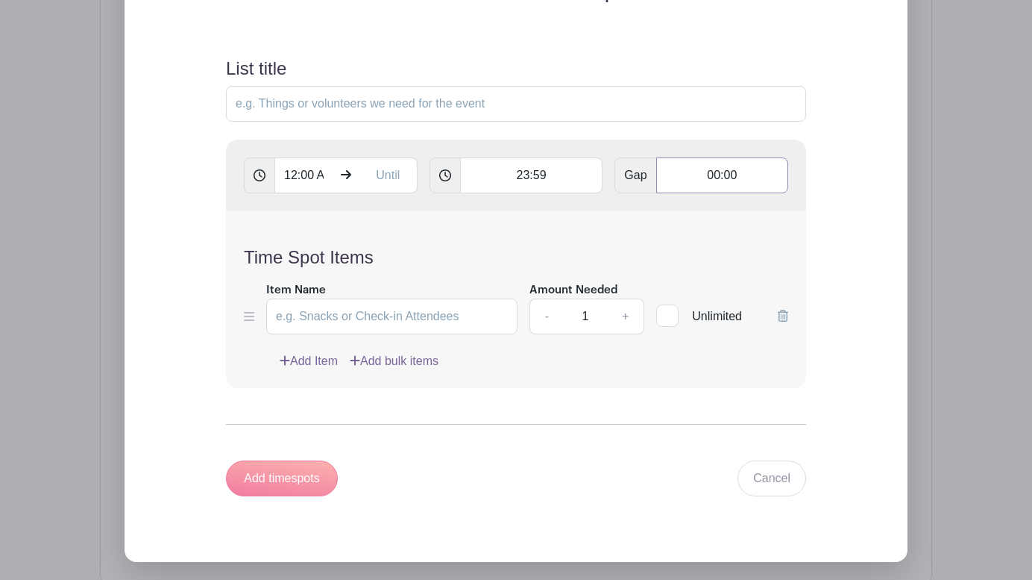
click at [716, 180] on input "00:00" at bounding box center [722, 175] width 132 height 36
click at [693, 275] on icon at bounding box center [693, 274] width 9 height 10
click at [691, 213] on icon at bounding box center [693, 211] width 9 height 12
type input "01:00"
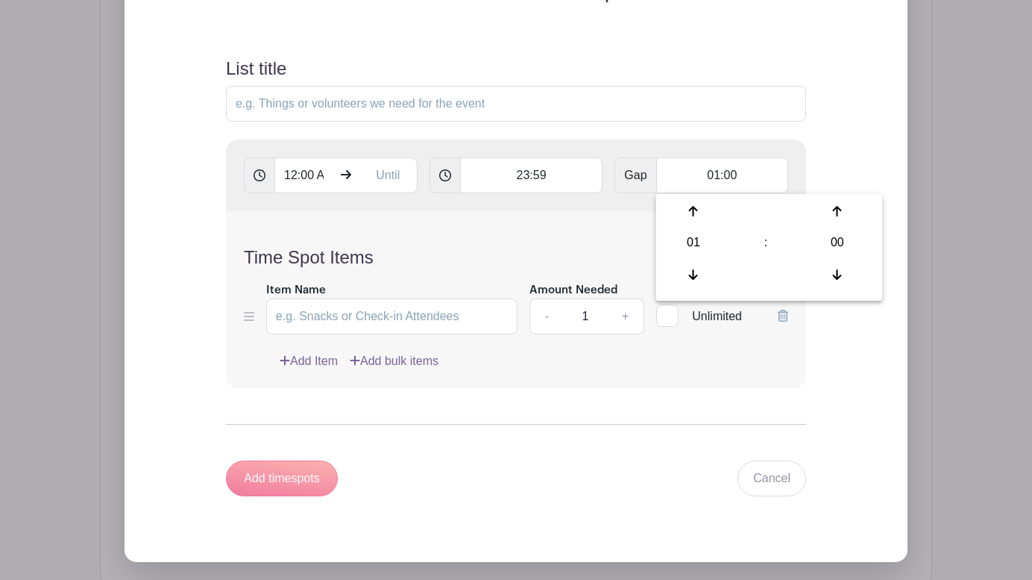
click at [602, 248] on h4 "Time Spot Items" at bounding box center [516, 258] width 544 height 22
click at [671, 313] on div at bounding box center [667, 315] width 22 height 22
click at [666, 313] on input "Unlimited" at bounding box center [661, 312] width 10 height 10
checkbox input "true"
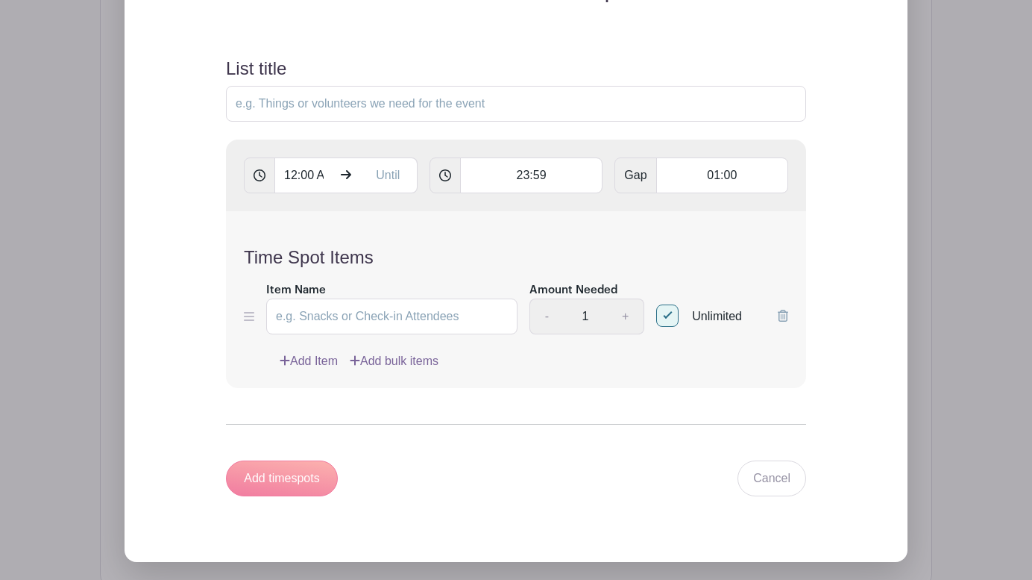
click at [285, 481] on div "Add timespots" at bounding box center [282, 478] width 112 height 36
click at [274, 99] on input "List title" at bounding box center [516, 104] width 580 height 36
click at [276, 68] on label "List title" at bounding box center [256, 69] width 60 height 22
click at [276, 86] on input "List title" at bounding box center [516, 104] width 580 height 36
type input "Prayer Times"
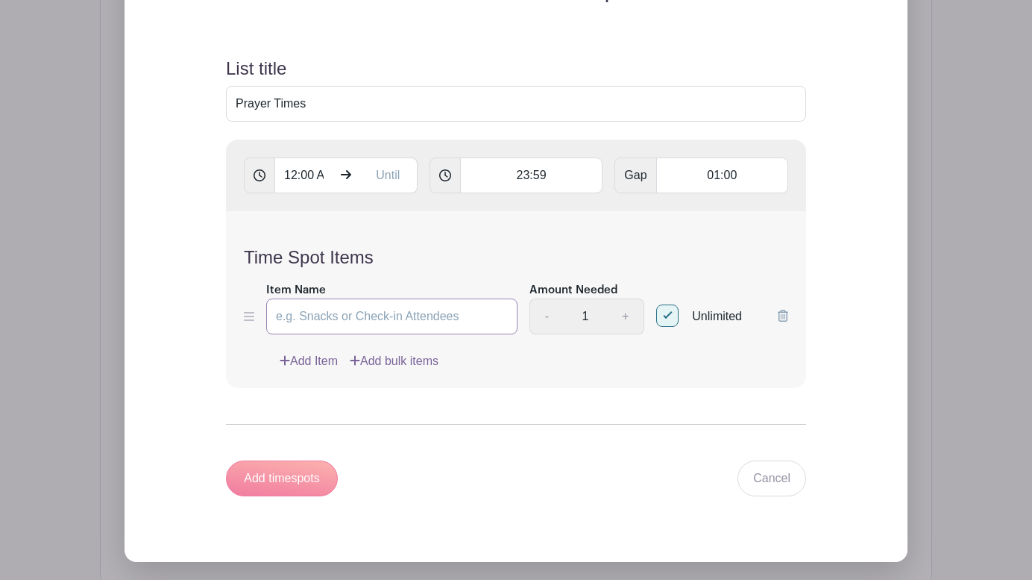
click at [302, 318] on input "Item Name" at bounding box center [391, 316] width 251 height 36
type input "Times of Prayer"
click at [452, 450] on form "List title Prayer Times 12:00 AM 23:59 Gap 01:00 Time Spot Items Item Name Time…" at bounding box center [516, 277] width 616 height 474
click at [313, 471] on div "Add timespots" at bounding box center [282, 478] width 112 height 36
click at [286, 474] on div "Add timespots" at bounding box center [282, 478] width 112 height 36
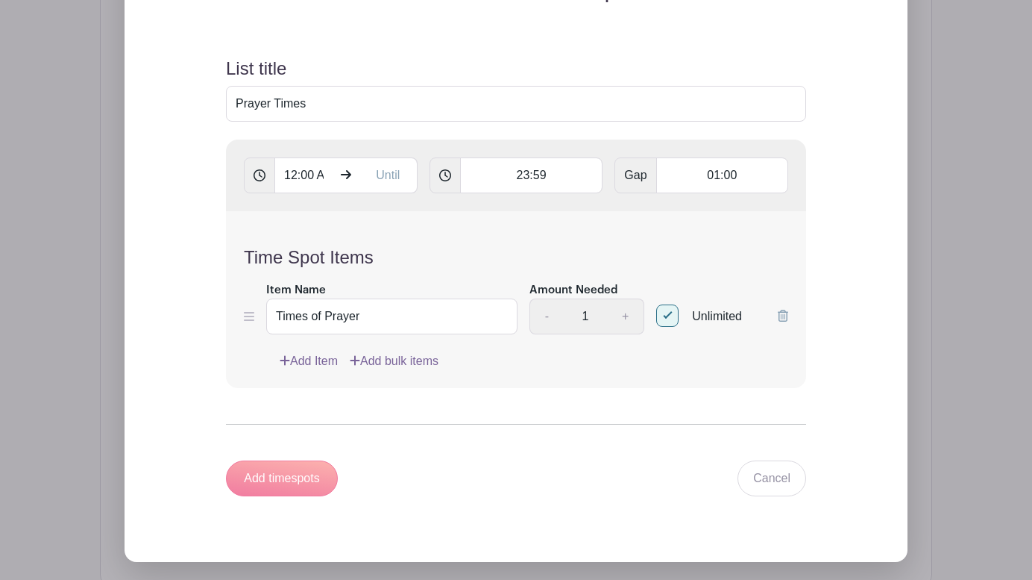
click at [627, 318] on div "- 1 +" at bounding box center [588, 316] width 116 height 36
click at [619, 316] on div "- 1 +" at bounding box center [588, 316] width 116 height 36
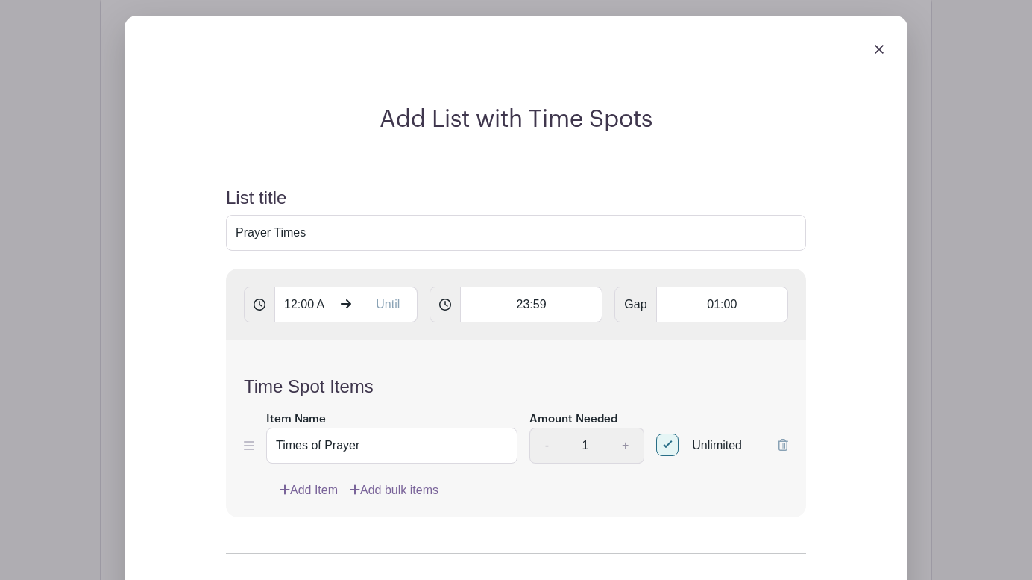
scroll to position [943, 0]
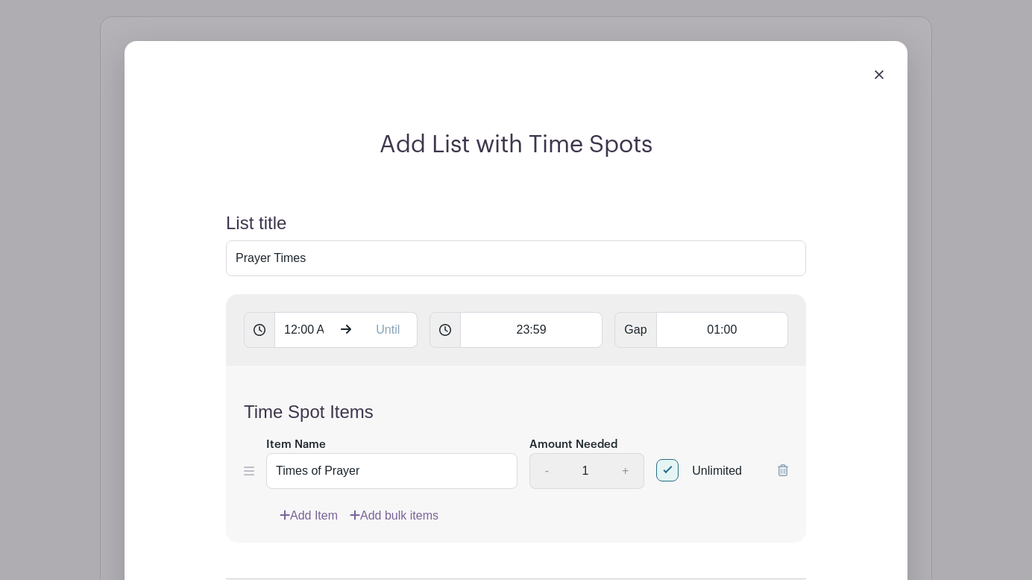
click at [488, 147] on h2 "Add List with Time Spots" at bounding box center [516, 145] width 616 height 28
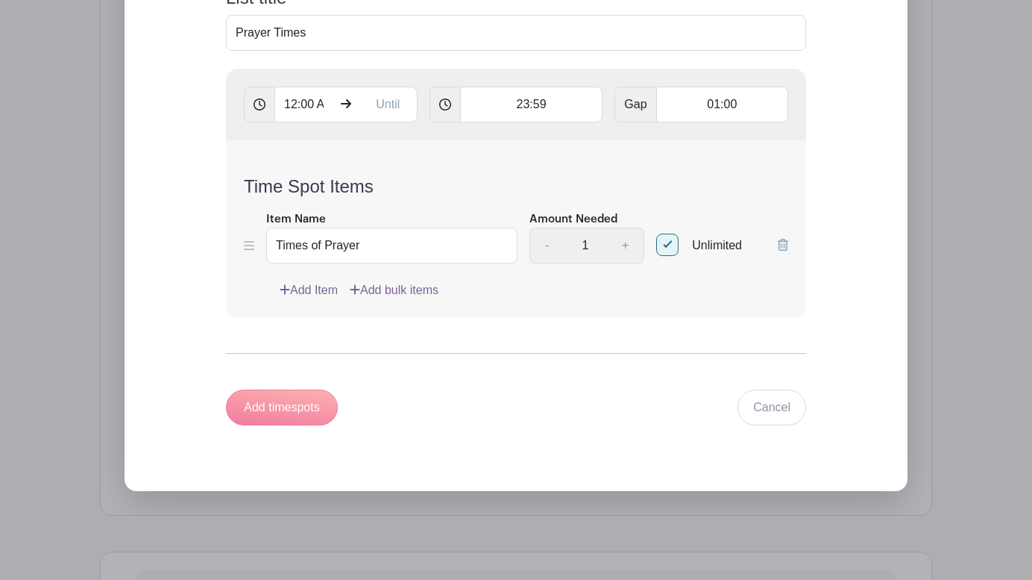
scroll to position [1170, 0]
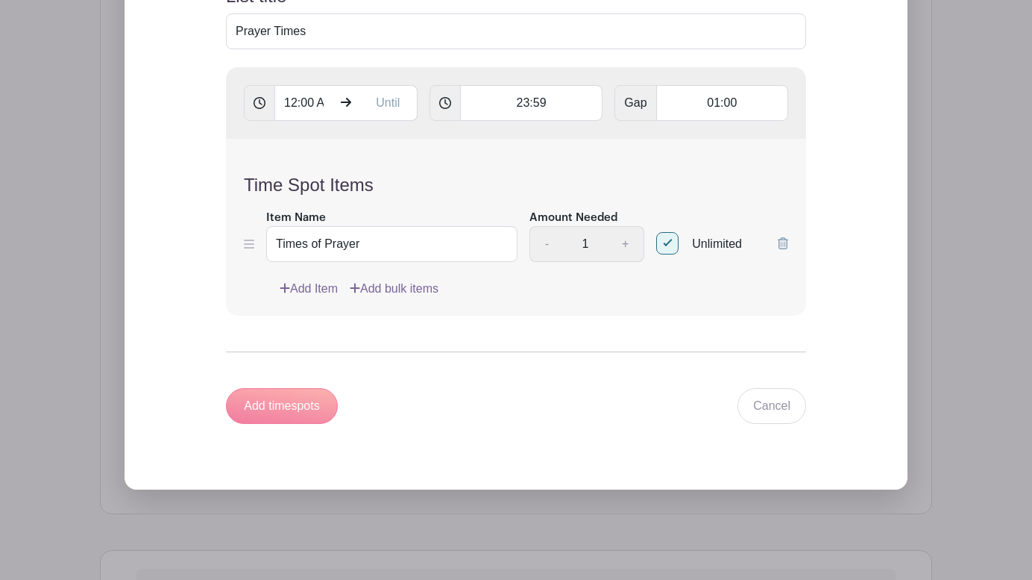
click at [260, 409] on div "Add timespots" at bounding box center [282, 406] width 112 height 36
click at [357, 323] on form "List title Prayer Times 12:00 AM 23:59 Gap 01:00 Time Spot Items Item Name Time…" at bounding box center [516, 205] width 616 height 474
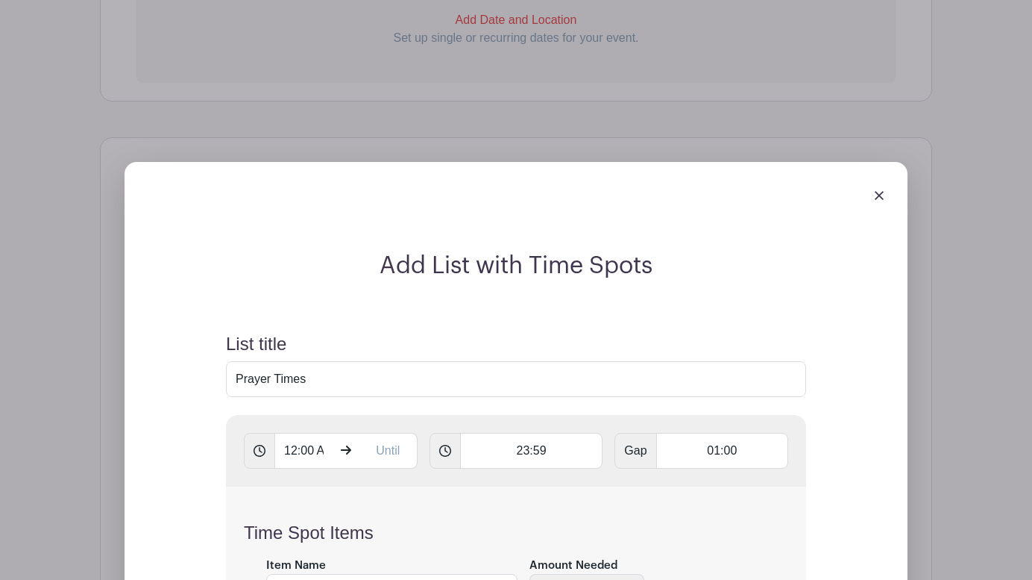
scroll to position [838, 0]
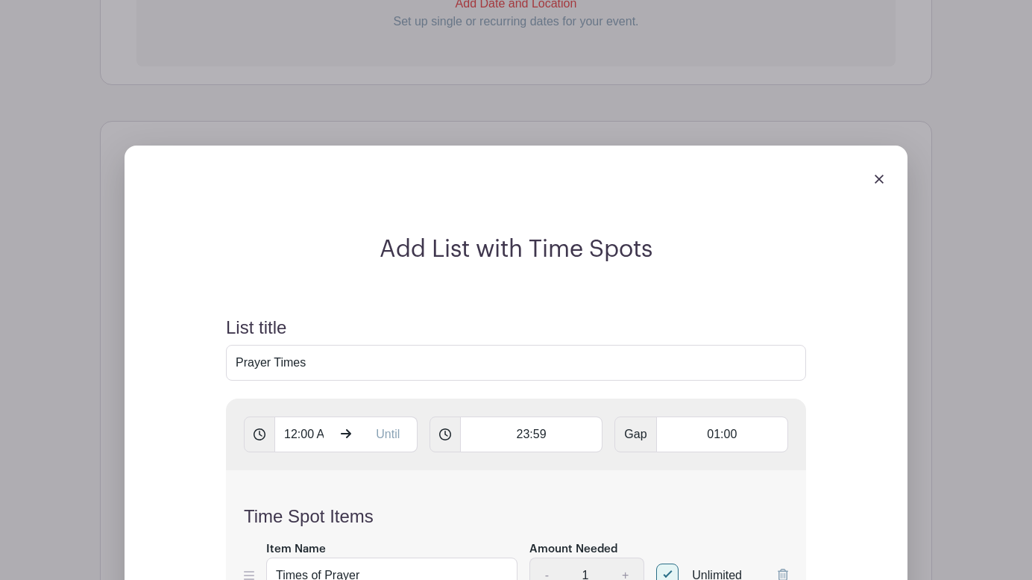
click at [301, 324] on div "List title Prayer Times" at bounding box center [516, 348] width 580 height 63
drag, startPoint x: 298, startPoint y: 329, endPoint x: 221, endPoint y: 329, distance: 76.8
click at [221, 329] on form "List title Prayer Times 12:00 AM 23:59 Gap 01:00 Time Spot Items Item Name Time…" at bounding box center [516, 536] width 616 height 474
click at [501, 259] on h2 "Add List with Time Spots" at bounding box center [516, 249] width 616 height 28
click at [264, 330] on label "List title" at bounding box center [256, 328] width 60 height 22
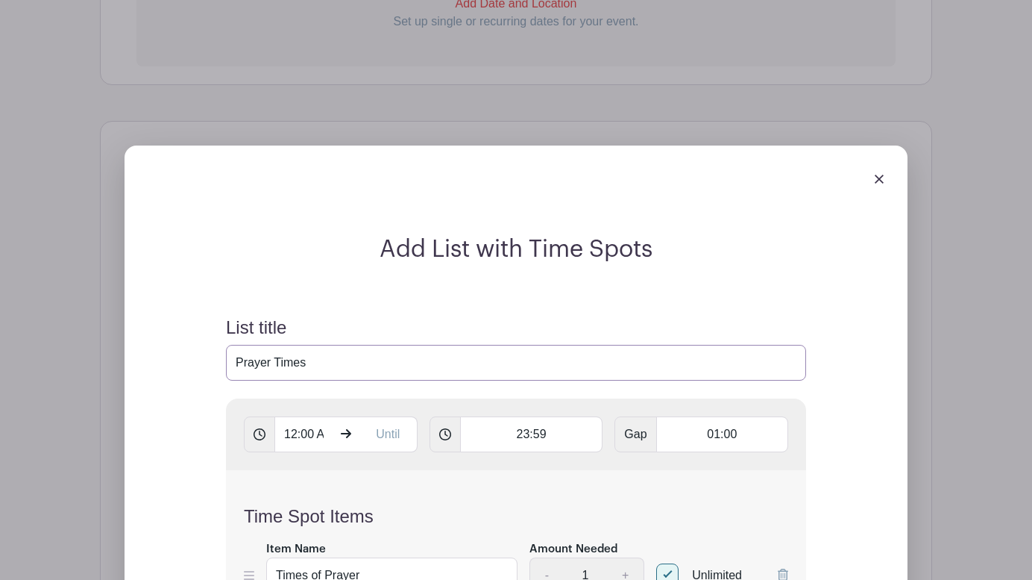
click at [264, 345] on input "Prayer Times" at bounding box center [516, 363] width 580 height 36
click at [264, 330] on label "List title" at bounding box center [256, 328] width 60 height 22
click at [264, 345] on input "Prayer Times" at bounding box center [516, 363] width 580 height 36
click at [359, 300] on form "List title Prayer Times 12:00 AM 23:59 Gap 01:00 Time Spot Items Item Name Time…" at bounding box center [516, 536] width 616 height 474
click at [388, 436] on input "text" at bounding box center [389, 434] width 58 height 36
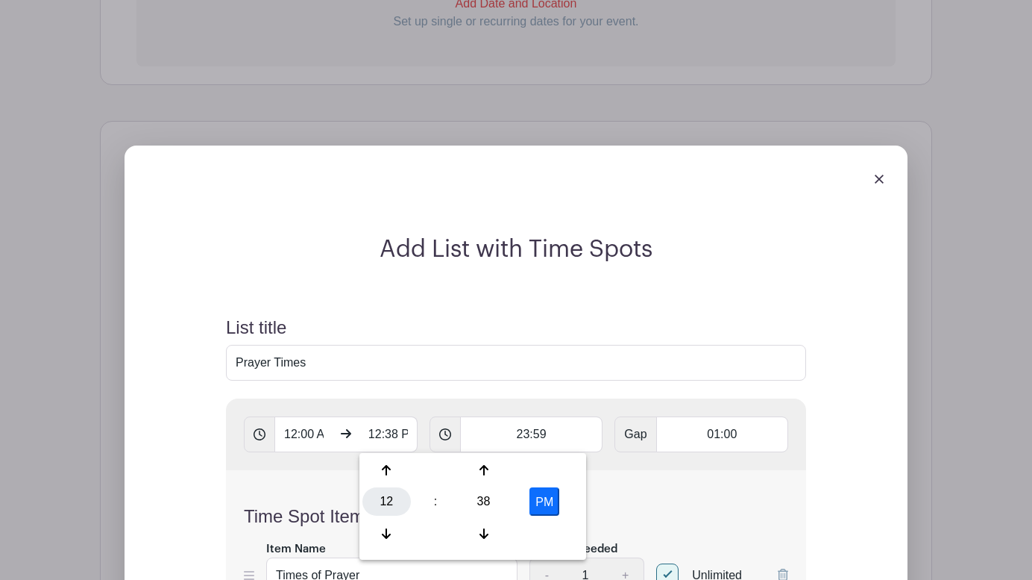
click at [387, 500] on div "12" at bounding box center [386, 501] width 48 height 28
click at [547, 540] on div "11" at bounding box center [553, 533] width 50 height 28
click at [482, 499] on div "38" at bounding box center [483, 501] width 48 height 28
click at [552, 525] on div "55" at bounding box center [553, 533] width 50 height 28
click at [481, 462] on div at bounding box center [483, 470] width 48 height 28
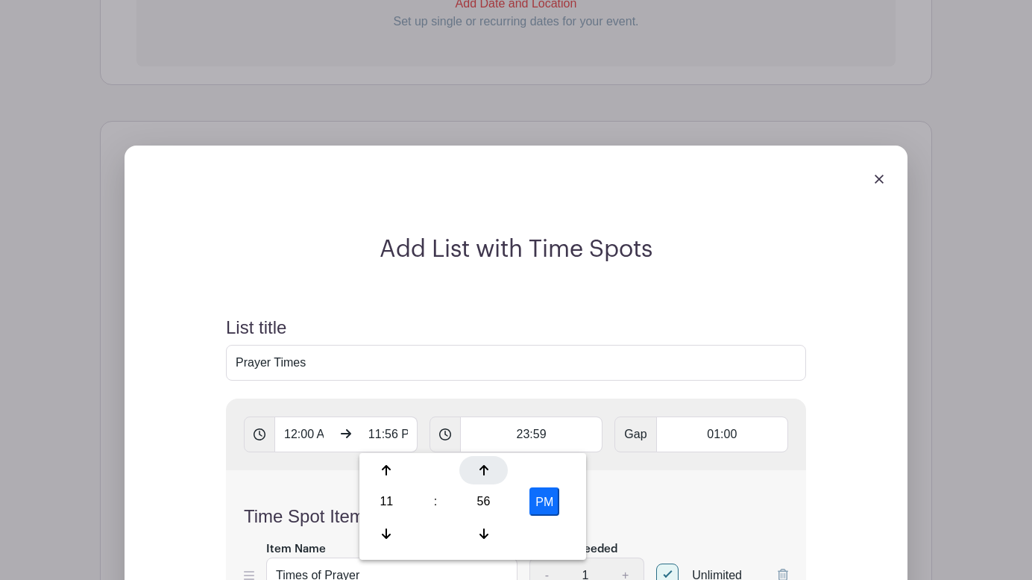
click at [481, 462] on div at bounding box center [483, 470] width 48 height 28
type input "11:59 PM"
click at [573, 439] on input "23:59" at bounding box center [531, 434] width 143 height 36
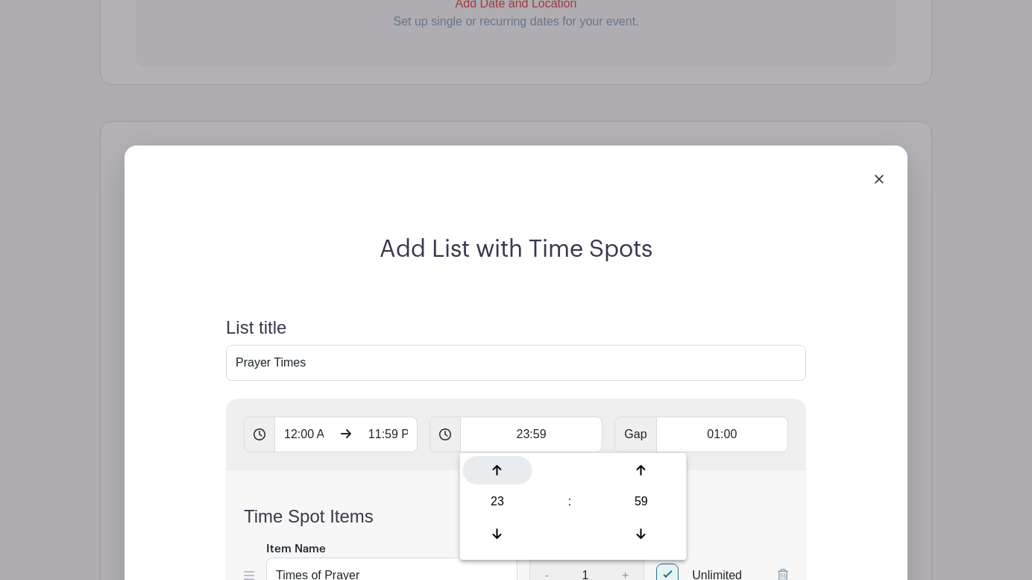
click at [500, 468] on icon at bounding box center [497, 470] width 9 height 10
type input "00:59"
type input "Add 13 timespots"
click at [500, 468] on icon at bounding box center [497, 470] width 9 height 10
type input "01:59"
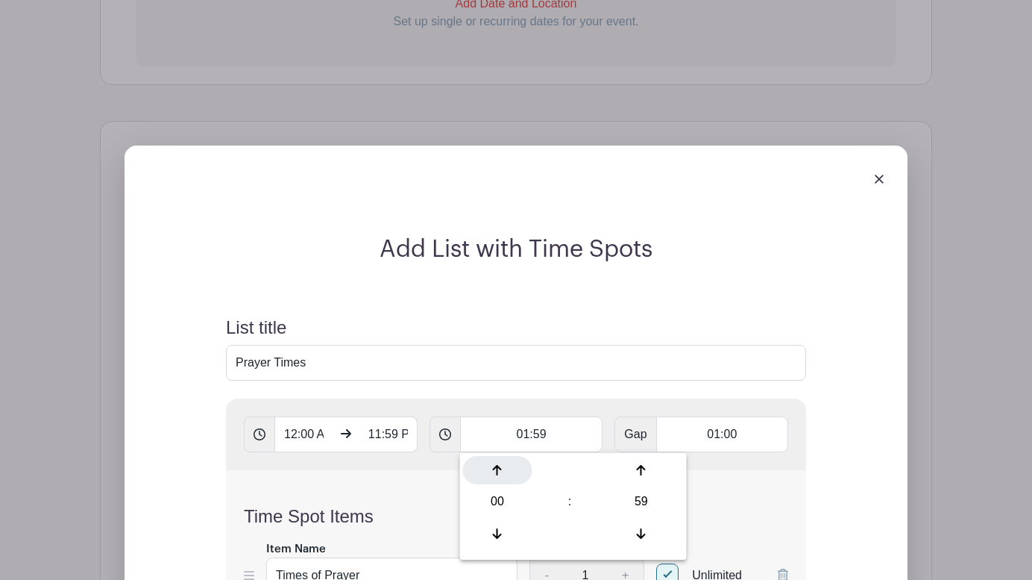
type input "Add 9 timespots"
click at [640, 500] on div "59" at bounding box center [640, 501] width 69 height 28
click at [486, 464] on div "00" at bounding box center [488, 470] width 50 height 28
type input "01:00"
type input "Add 12 timespots"
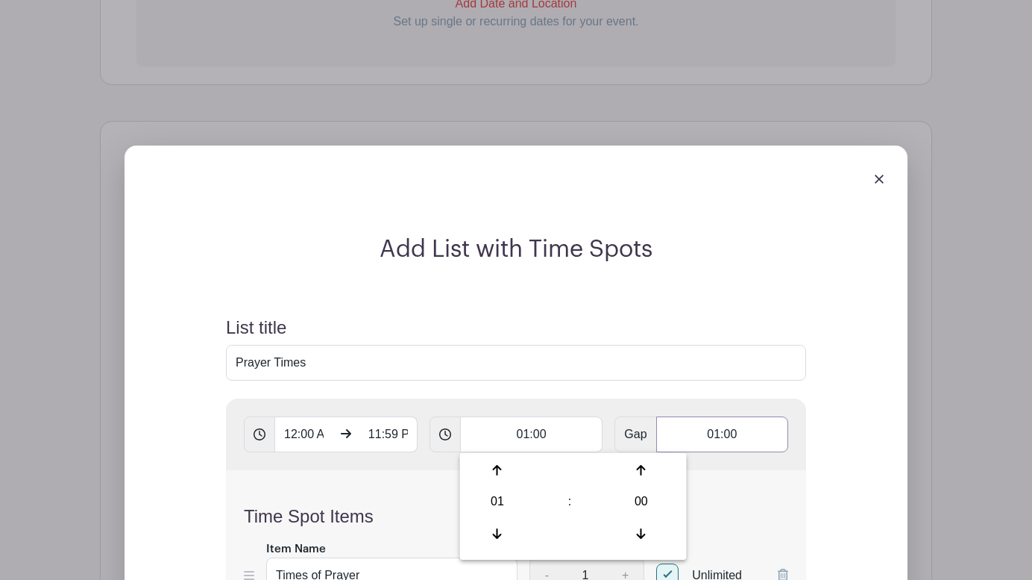
click at [725, 435] on input "01:00" at bounding box center [722, 434] width 132 height 36
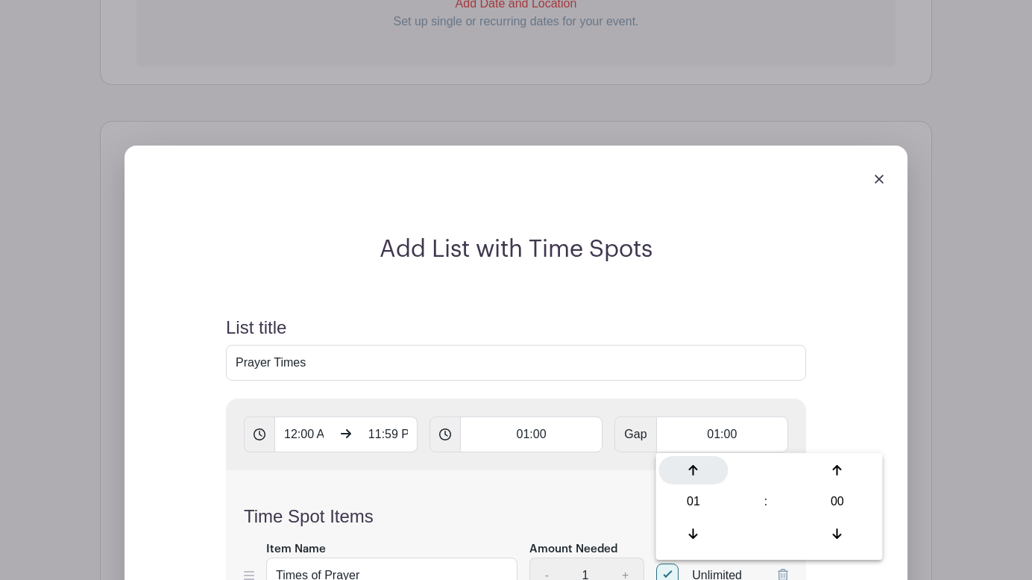
click at [696, 471] on icon at bounding box center [693, 470] width 9 height 12
type input "02:00"
type input "Add 8 timespots"
click at [696, 471] on icon at bounding box center [693, 470] width 9 height 12
type input "03:00"
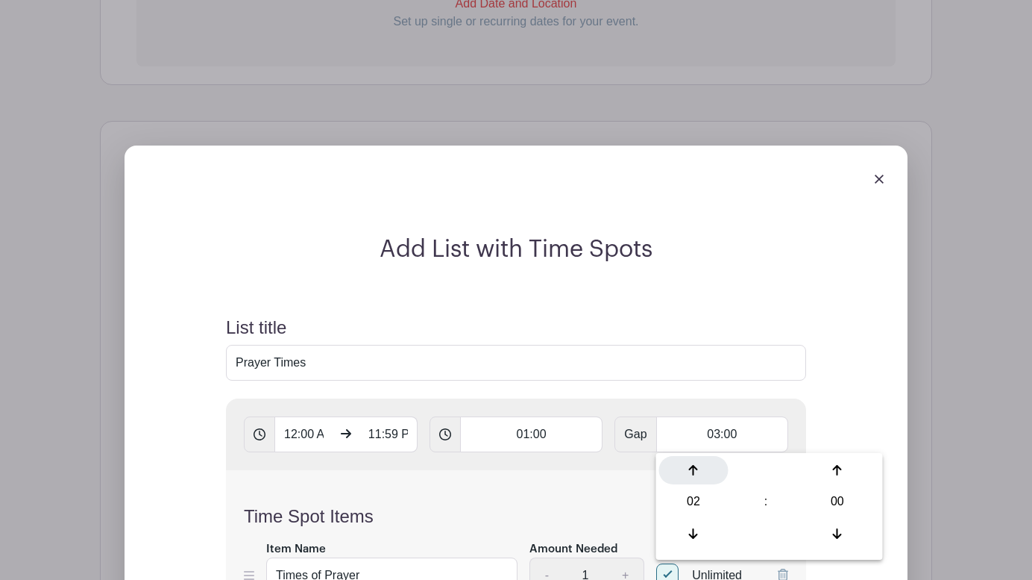
type input "Add 6 timespots"
click at [694, 533] on icon at bounding box center [693, 533] width 9 height 10
type input "02:00"
type input "Add 8 timespots"
click at [694, 533] on icon at bounding box center [693, 533] width 9 height 10
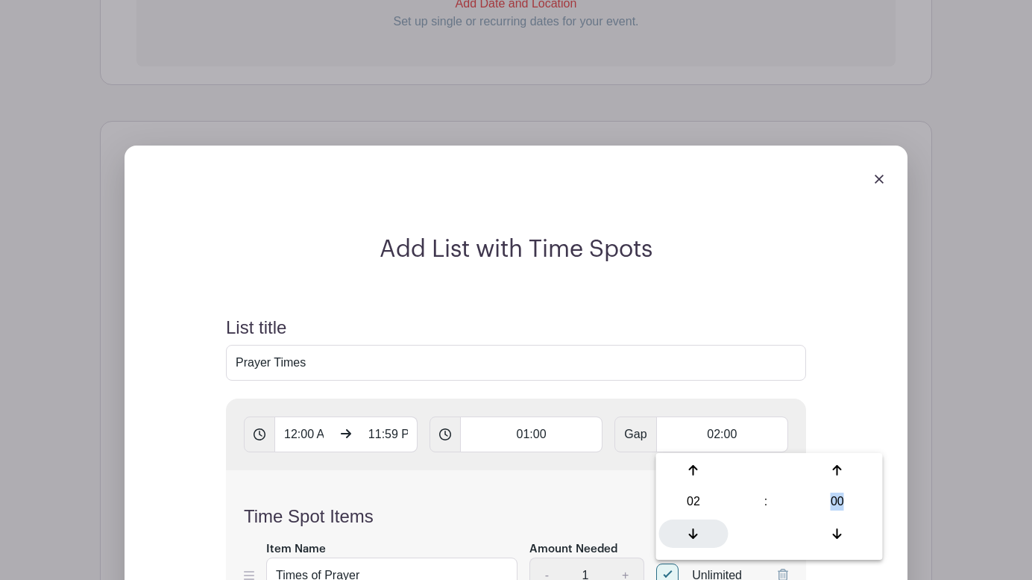
type input "01:00"
type input "Add 12 timespots"
click at [694, 533] on icon at bounding box center [693, 533] width 9 height 10
type input "00:00"
type input "Add 24 timespots"
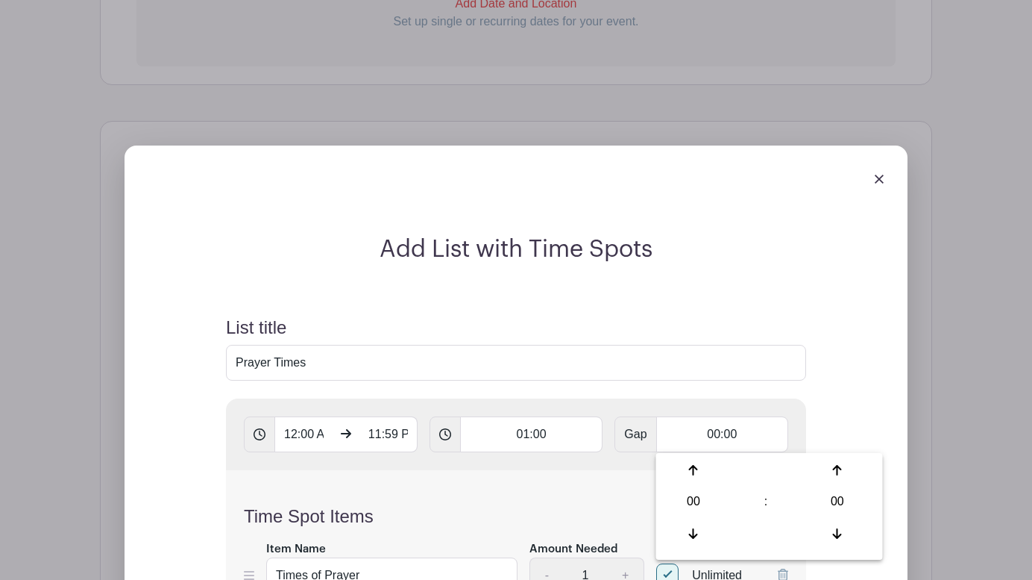
click at [827, 401] on div "Add List with Time Spots List title Prayer Times 12:00 AM 11:59 PM 01:00 Gap 00…" at bounding box center [516, 504] width 688 height 538
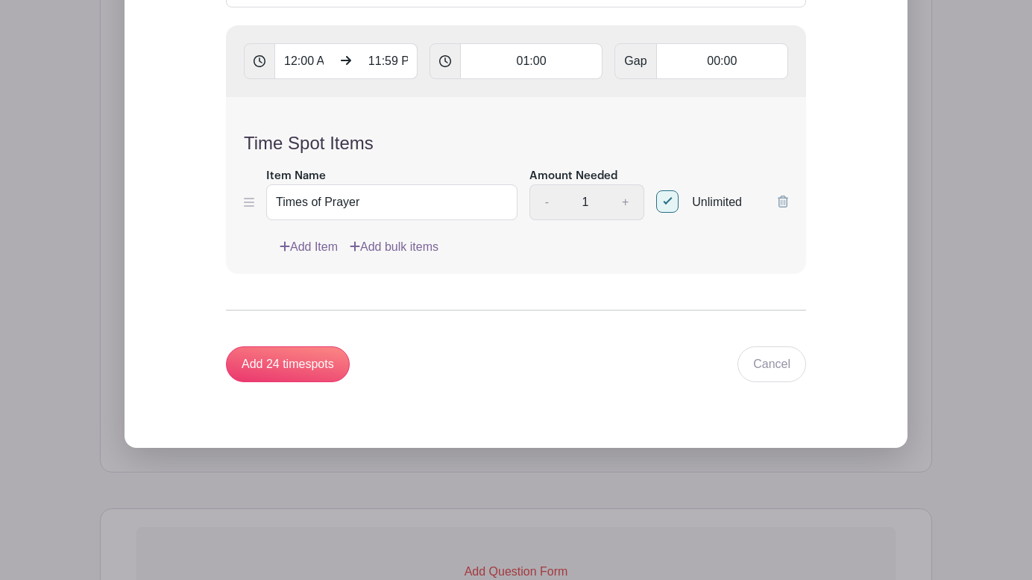
scroll to position [1206, 0]
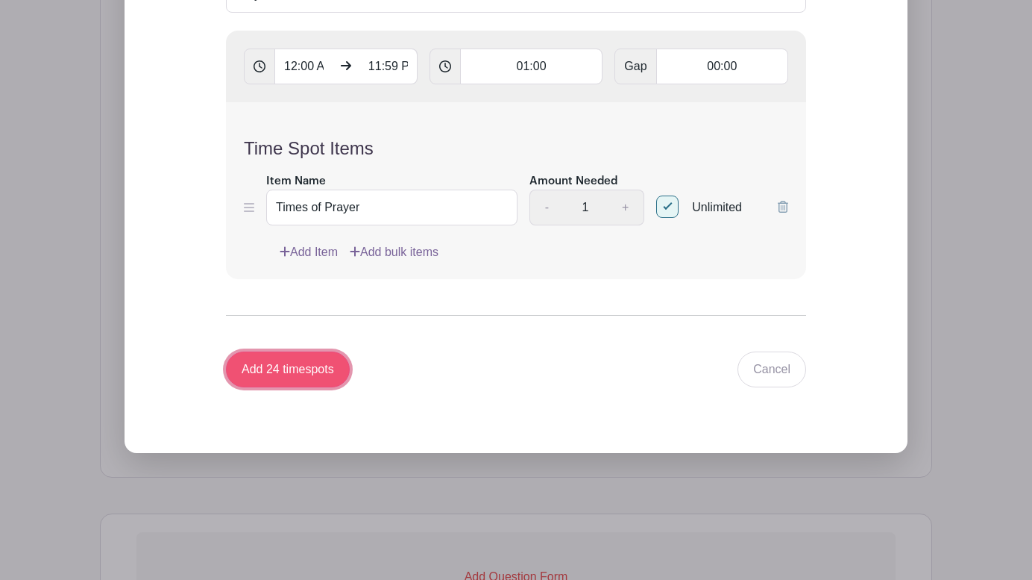
click at [286, 372] on input "Add 24 timespots" at bounding box center [288, 369] width 124 height 36
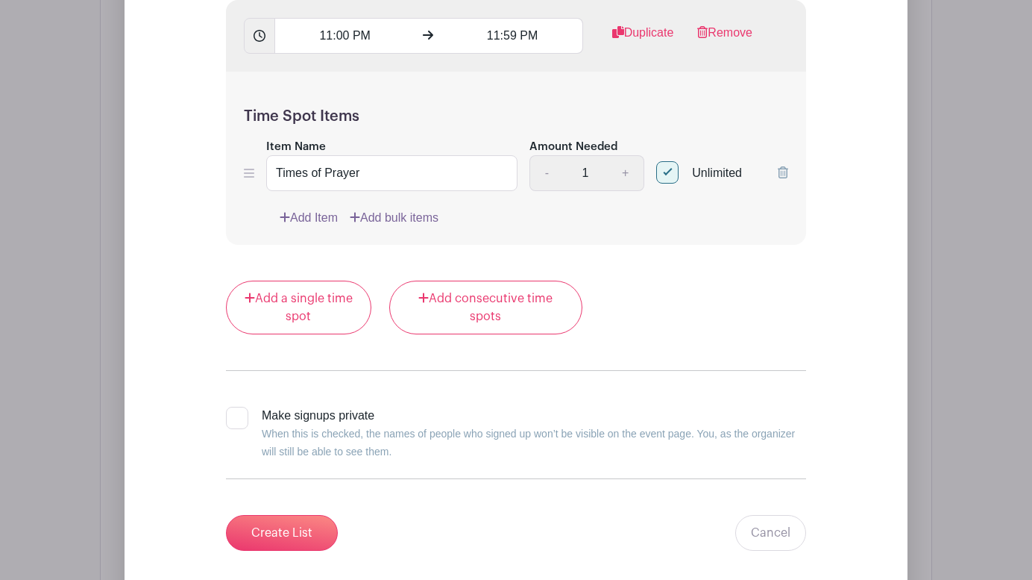
scroll to position [7735, 0]
click at [287, 529] on input "Create List" at bounding box center [282, 531] width 112 height 36
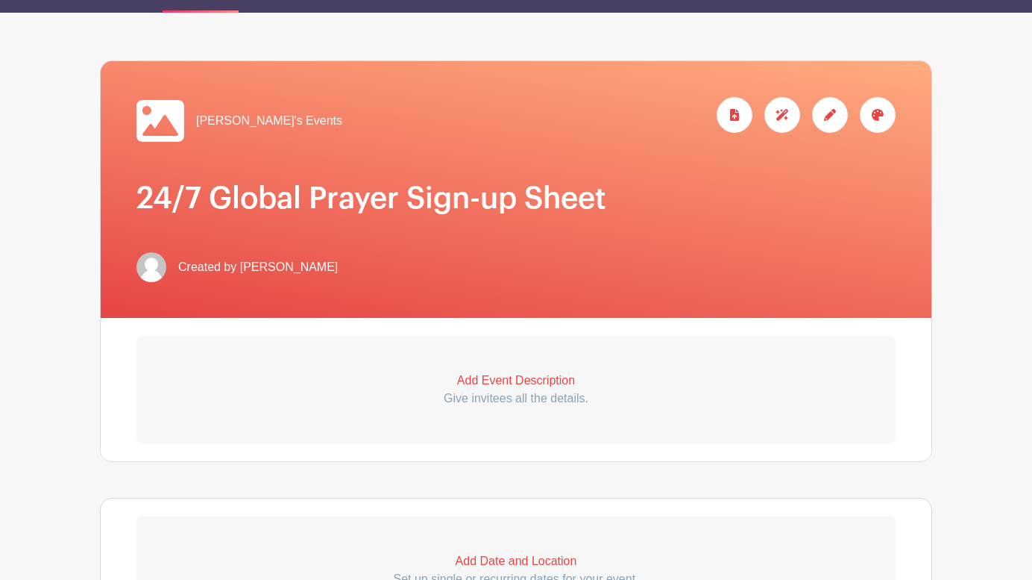
scroll to position [169, 0]
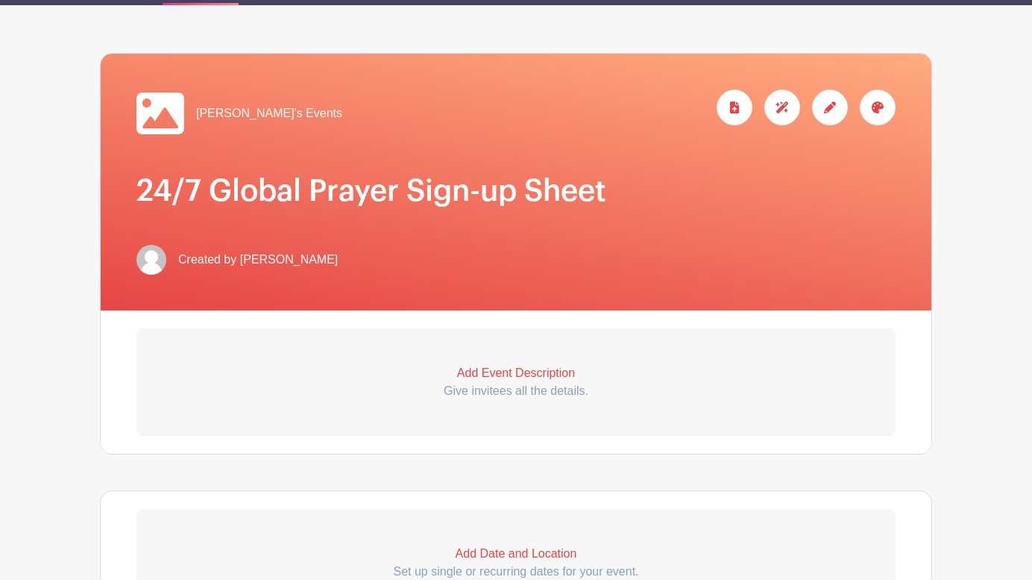
click at [519, 367] on p "Add Event Description" at bounding box center [515, 373] width 759 height 18
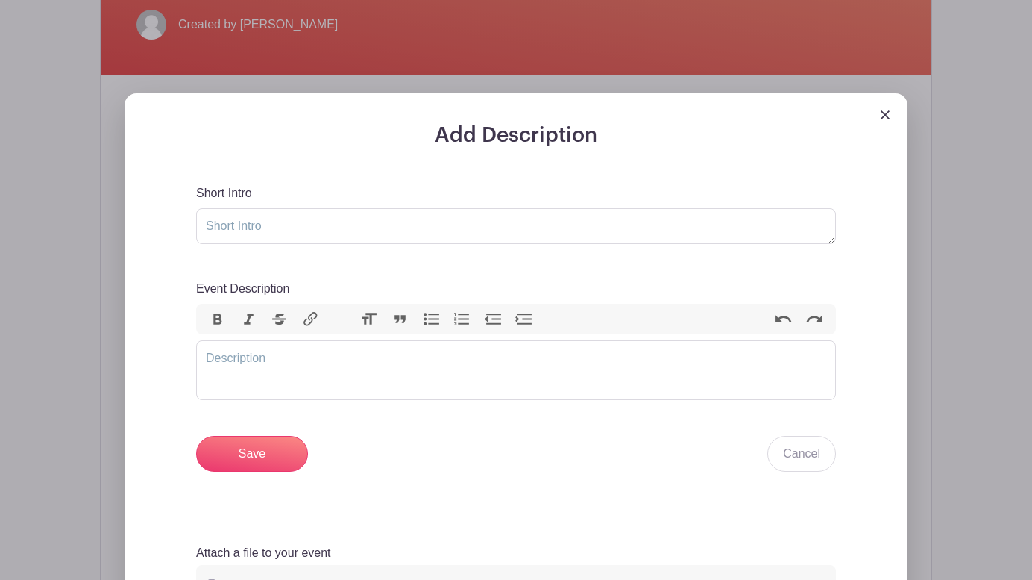
scroll to position [409, 0]
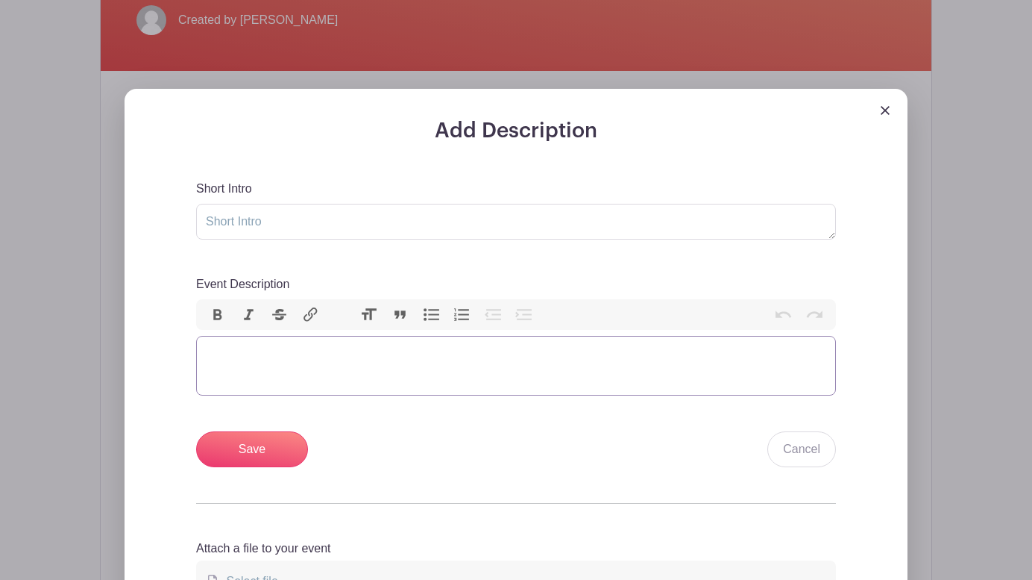
click at [242, 364] on trix-editor "Event Description" at bounding box center [516, 366] width 640 height 60
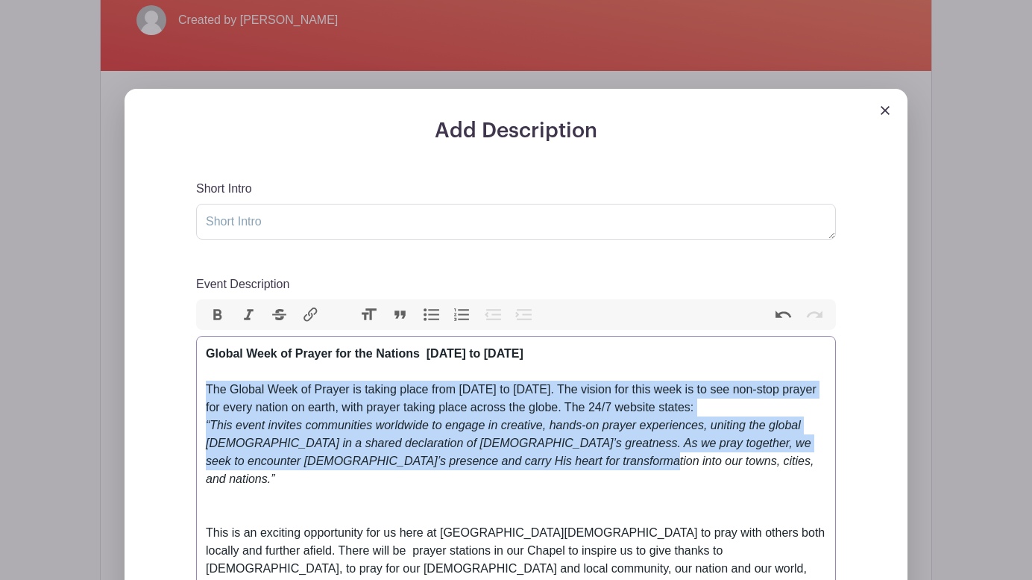
drag, startPoint x: 599, startPoint y: 456, endPoint x: 195, endPoint y: 392, distance: 408.7
click at [196, 392] on trix-editor "Global Week of Prayer for the Nations 1st to 7th September 2025 The Global Week…" at bounding box center [516, 560] width 640 height 448
type trix-editor "<div><strong>Global Week of Prayer for the Nations&nbsp; 1st to 7th September 2…"
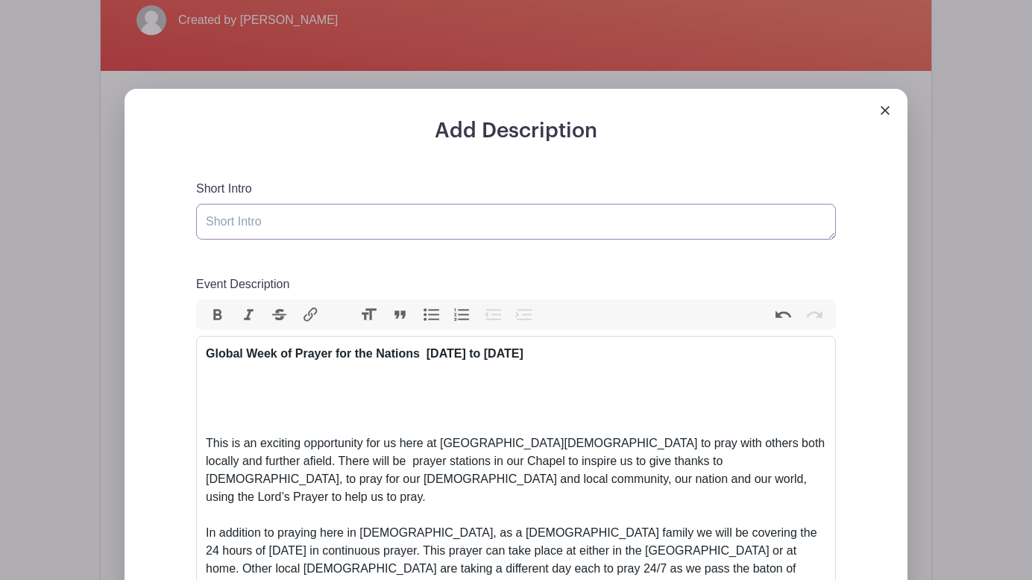
click at [234, 216] on textarea "Short Intro" at bounding box center [516, 222] width 640 height 36
paste textarea "The Global Week of Prayer is taking place from [DATE] to [DATE]. The vision for…"
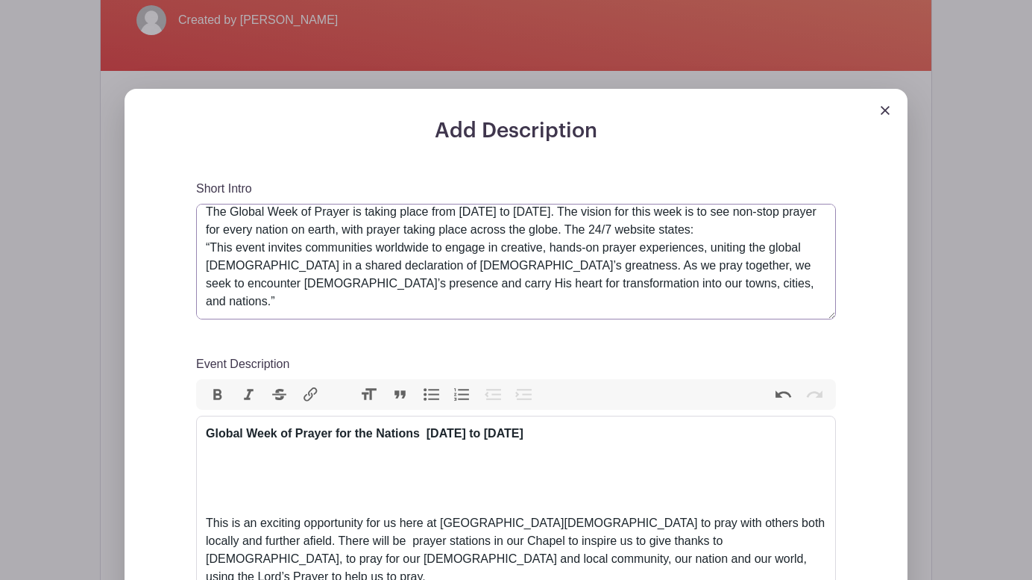
scroll to position [0, 0]
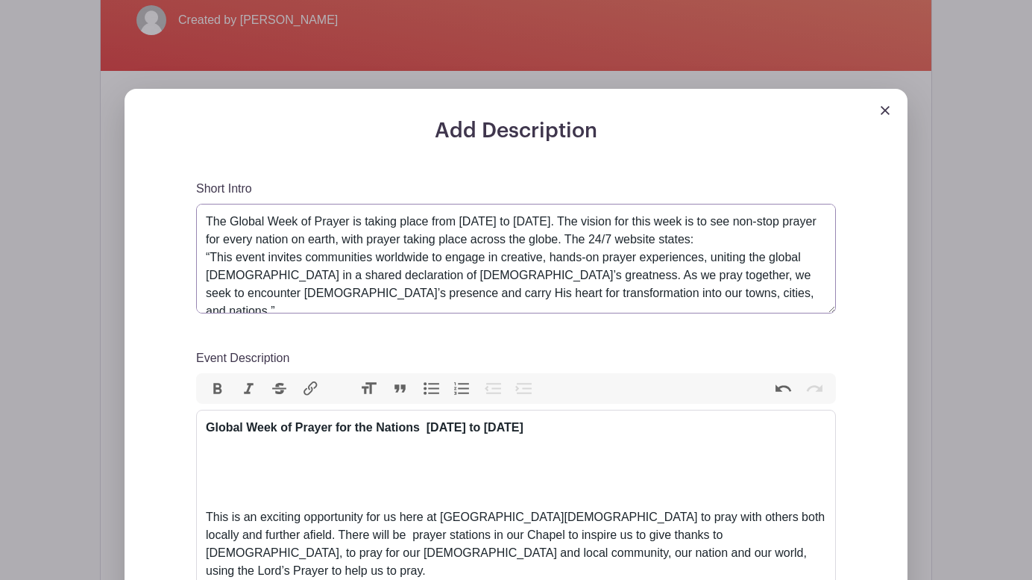
drag, startPoint x: 832, startPoint y: 233, endPoint x: 827, endPoint y: 307, distance: 74.7
click at [827, 307] on textarea "The Global Week of Prayer is taking place from [DATE] to [DATE]. The vision for…" at bounding box center [516, 259] width 640 height 110
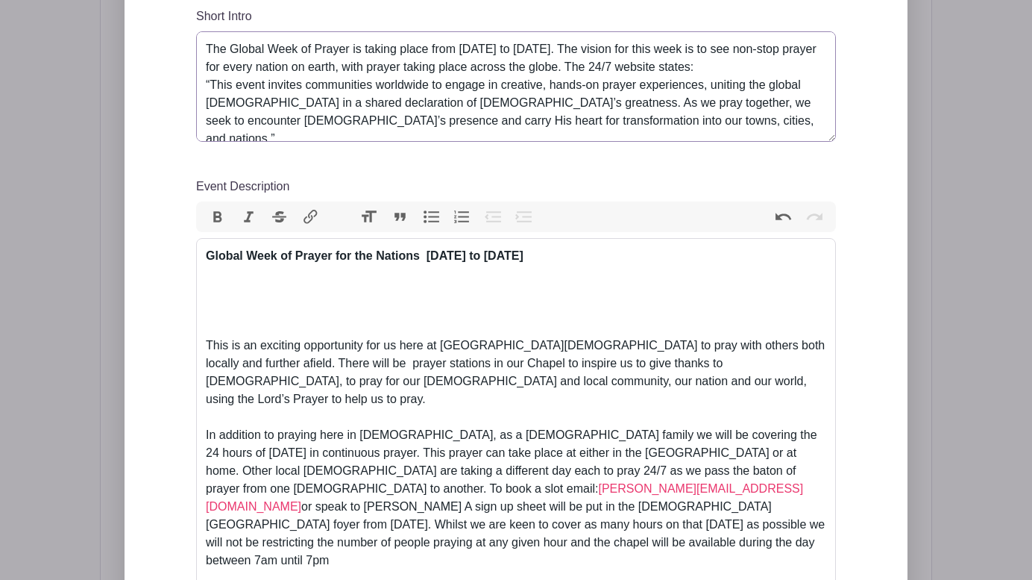
scroll to position [456, 0]
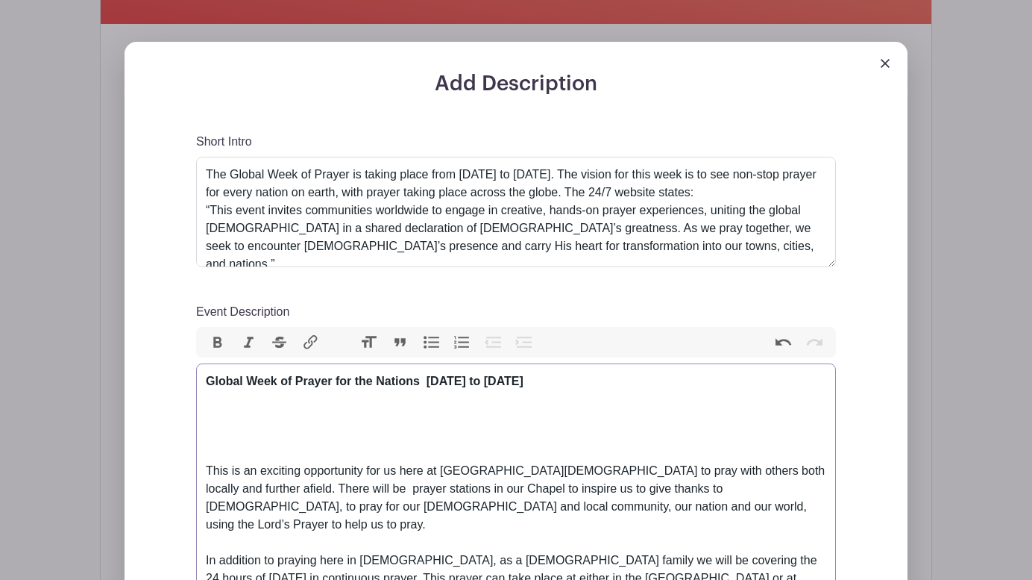
click at [585, 404] on div "Global Week of Prayer for the Nations 1st to 7th September 2025" at bounding box center [516, 390] width 621 height 36
drag, startPoint x: 581, startPoint y: 383, endPoint x: 159, endPoint y: 378, distance: 422.2
click at [159, 378] on div "Add Description Short Intro The Global Week of Prayer is taking place from Mond…" at bounding box center [516, 503] width 783 height 922
click at [207, 171] on textarea "The Global Week of Prayer is taking place from [DATE] to [DATE]. The vision for…" at bounding box center [516, 212] width 640 height 110
click at [225, 168] on textarea "The Global Week of Prayer is taking place from [DATE] to [DATE]. The vision for…" at bounding box center [516, 212] width 640 height 110
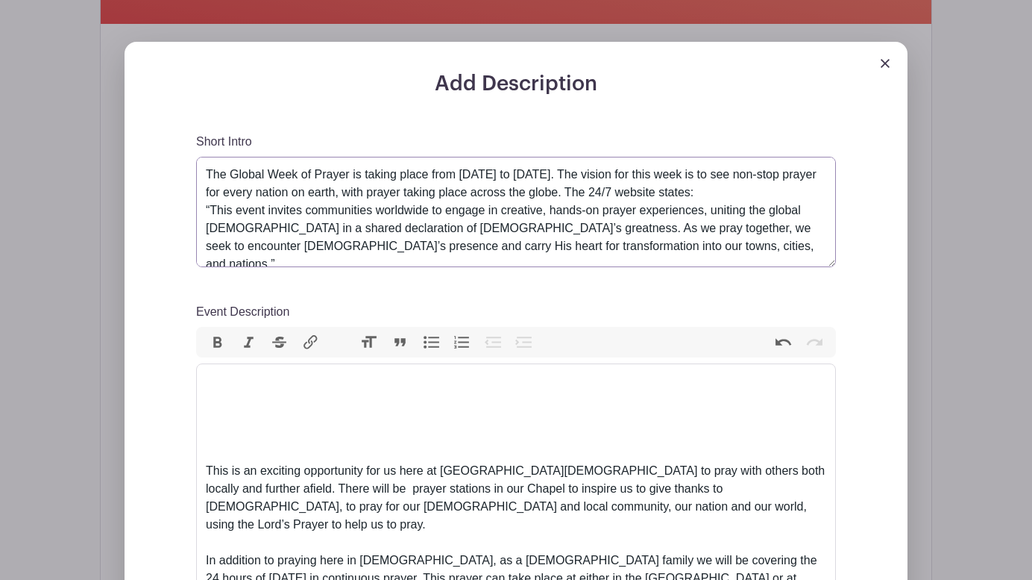
paste textarea "Global Week of Prayer for the Nations 1st to 7th September 2025"
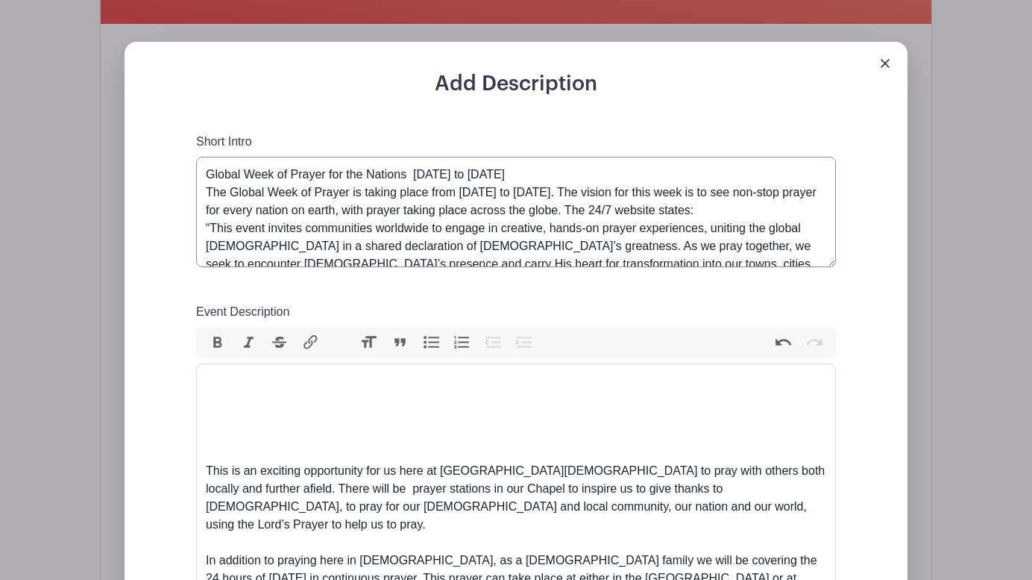
drag, startPoint x: 563, startPoint y: 171, endPoint x: 177, endPoint y: 180, distance: 386.5
click at [177, 180] on div "Add Description Short Intro Global Week of Prayer for the Nations 1st to 7th Se…" at bounding box center [516, 518] width 712 height 892
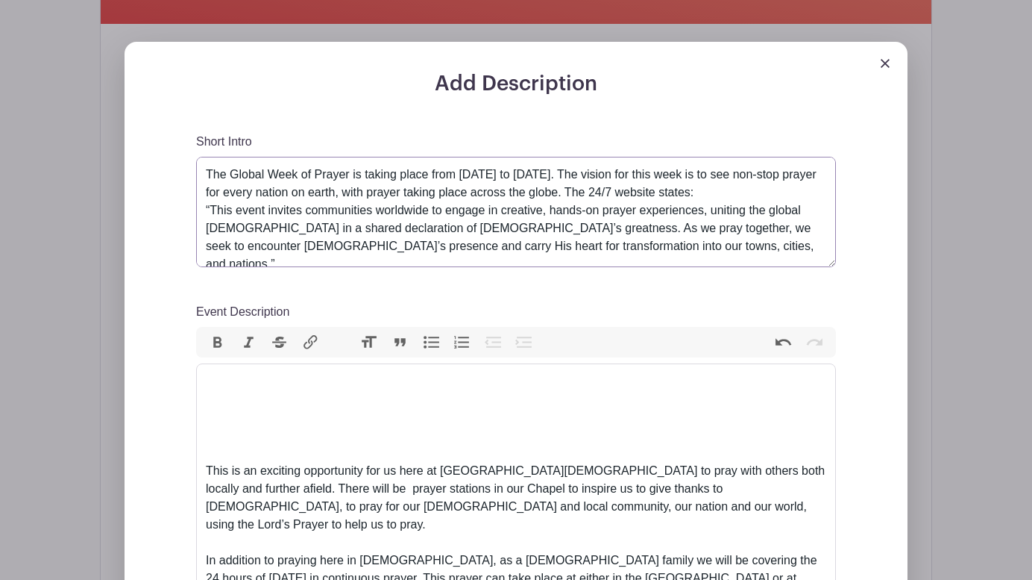
click at [204, 188] on textarea "The Global Week of Prayer is taking place from [DATE] to [DATE]. The vision for…" at bounding box center [516, 212] width 640 height 110
type textarea "The Global Week of Prayer is taking place from [DATE] to [DATE]. The vision for…"
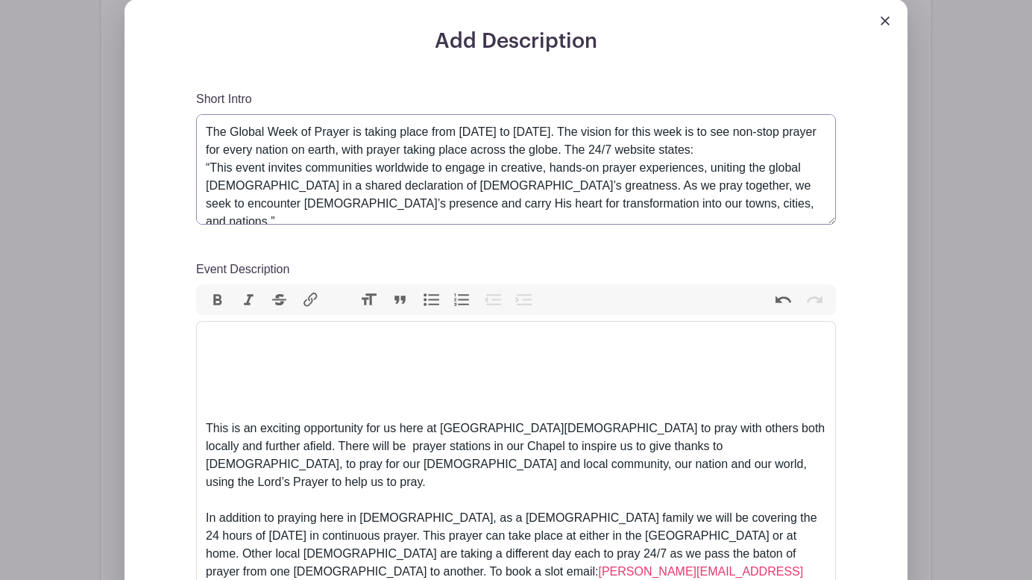
scroll to position [501, 0]
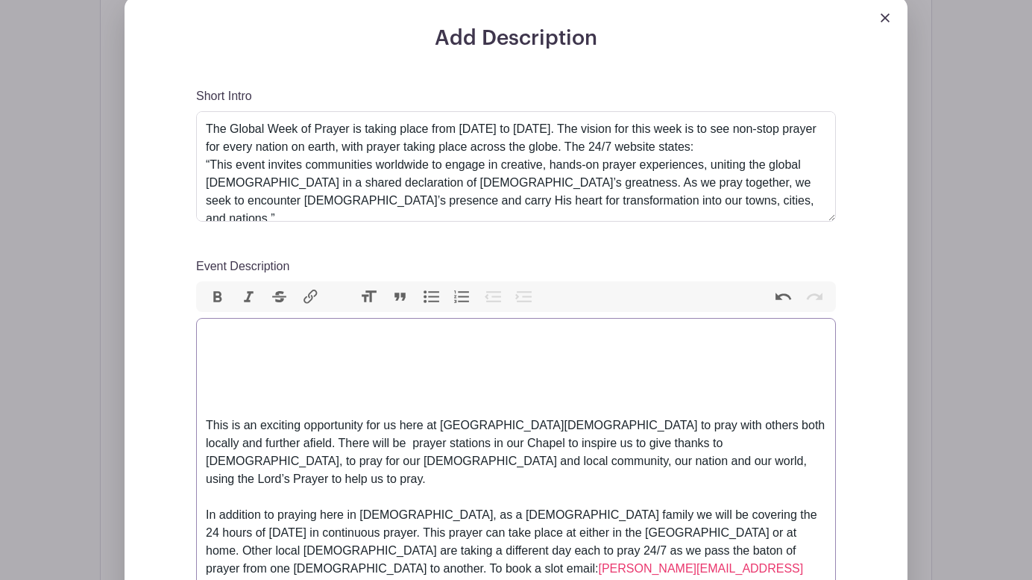
click at [207, 424] on div "This is an exciting opportunity for us here at Community Church to pray with ot…" at bounding box center [516, 452] width 621 height 72
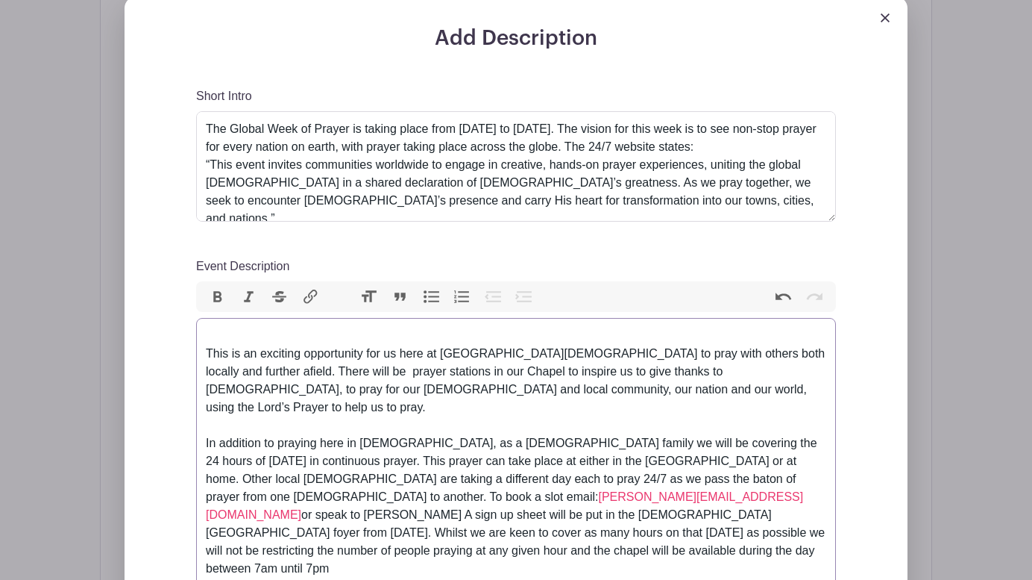
paste trix-editor "strong>Global Week of Prayer for the Nations&nbsp; 1st to 7th September 2025</s…"
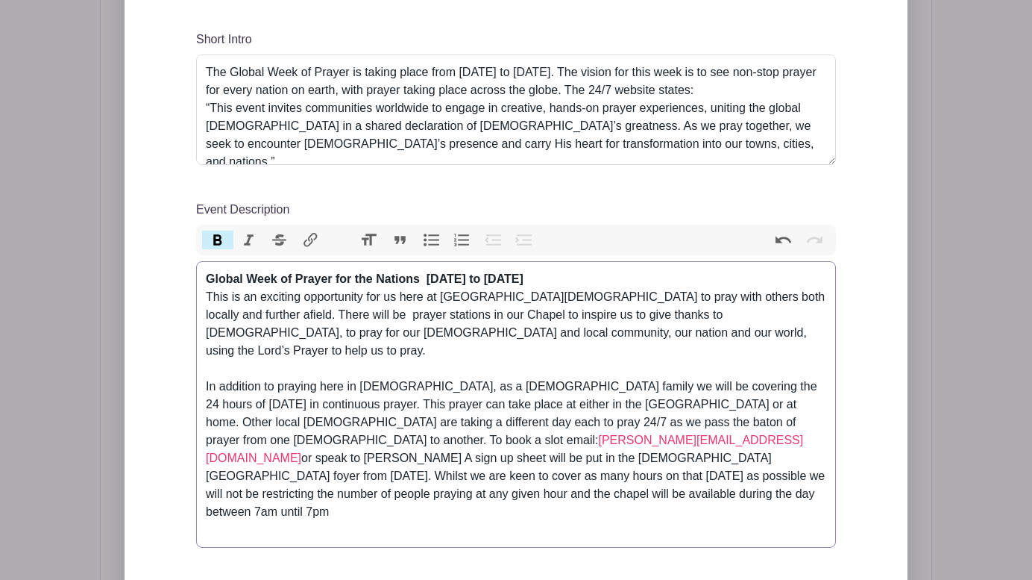
scroll to position [559, 0]
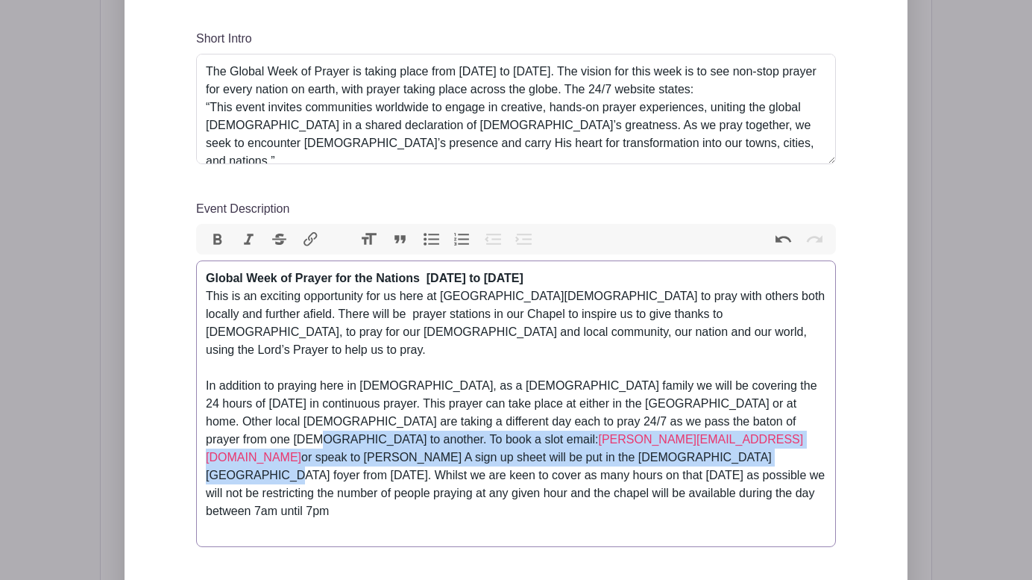
drag, startPoint x: 264, startPoint y: 441, endPoint x: 770, endPoint y: 412, distance: 507.2
click at [770, 412] on div "In addition to praying here in church, as a church family we will be covering t…" at bounding box center [516, 457] width 621 height 161
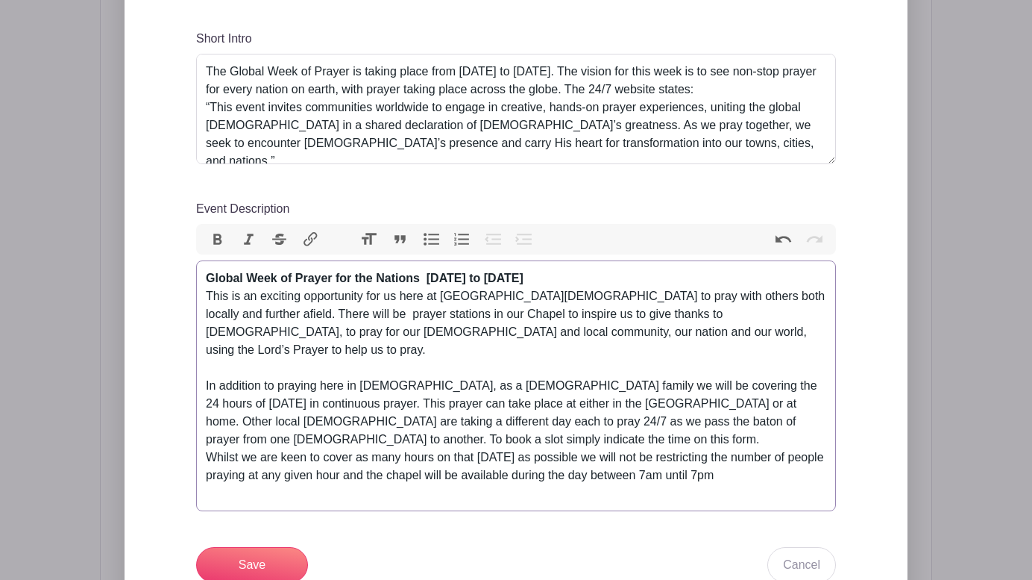
click at [472, 442] on div "In addition to praying here in church, as a church family we will be covering t…" at bounding box center [516, 439] width 621 height 125
type trix-editor "<div><strong>Global Week of Prayer for the Nations&nbsp; 1st to 7th September 2…"
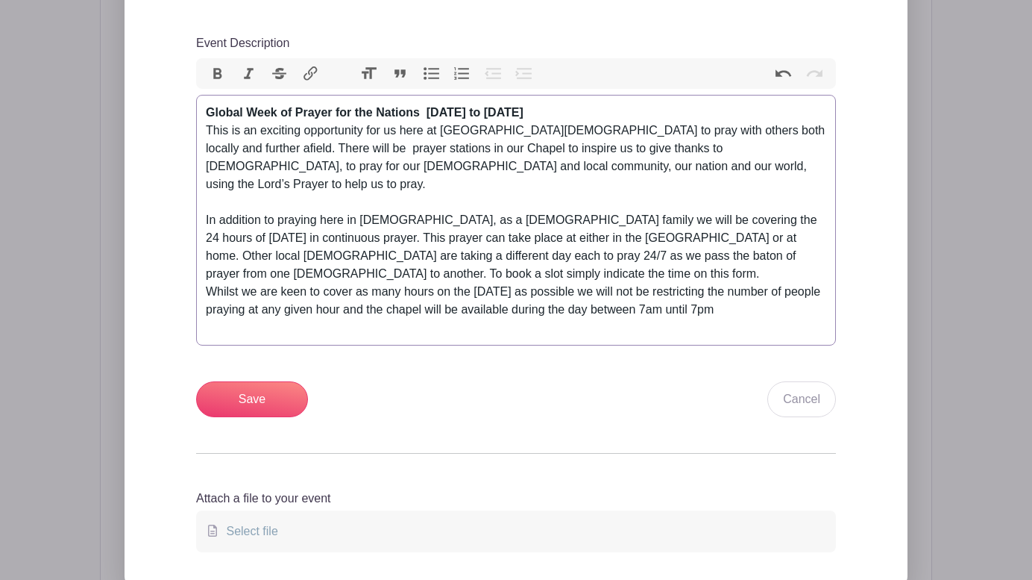
scroll to position [736, 0]
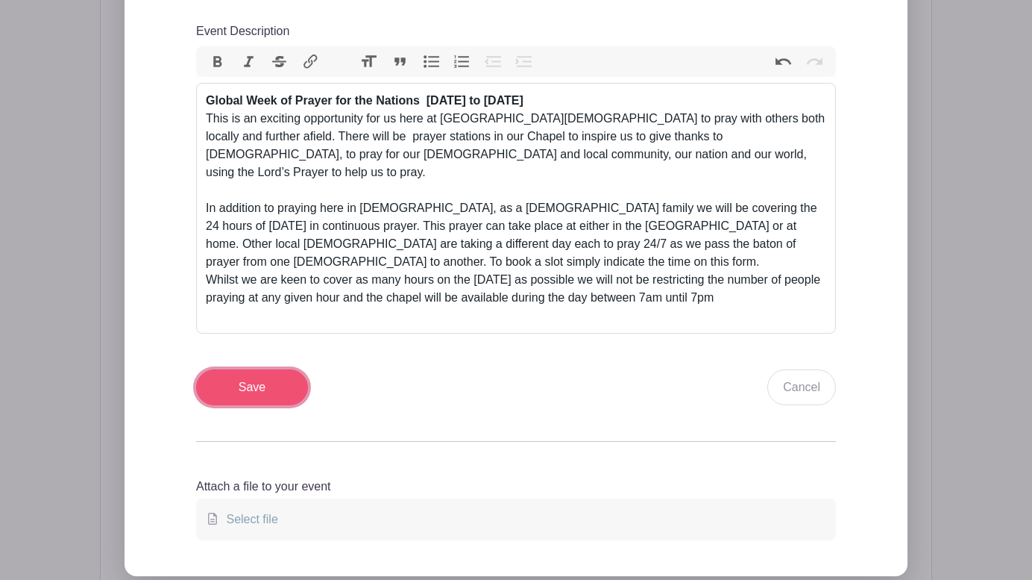
click at [252, 369] on input "Save" at bounding box center [252, 387] width 112 height 36
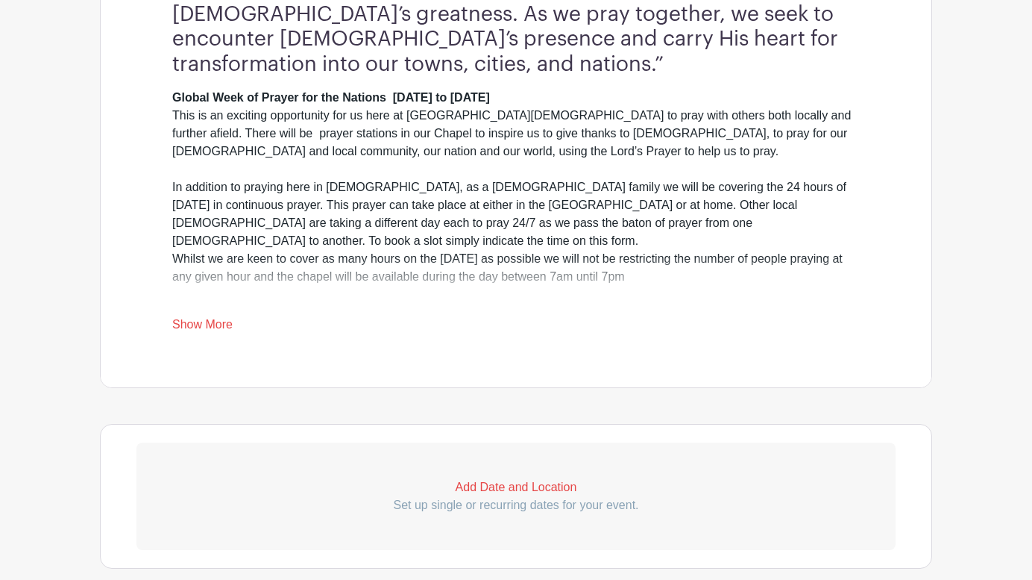
click at [524, 478] on p "Add Date and Location" at bounding box center [515, 487] width 759 height 18
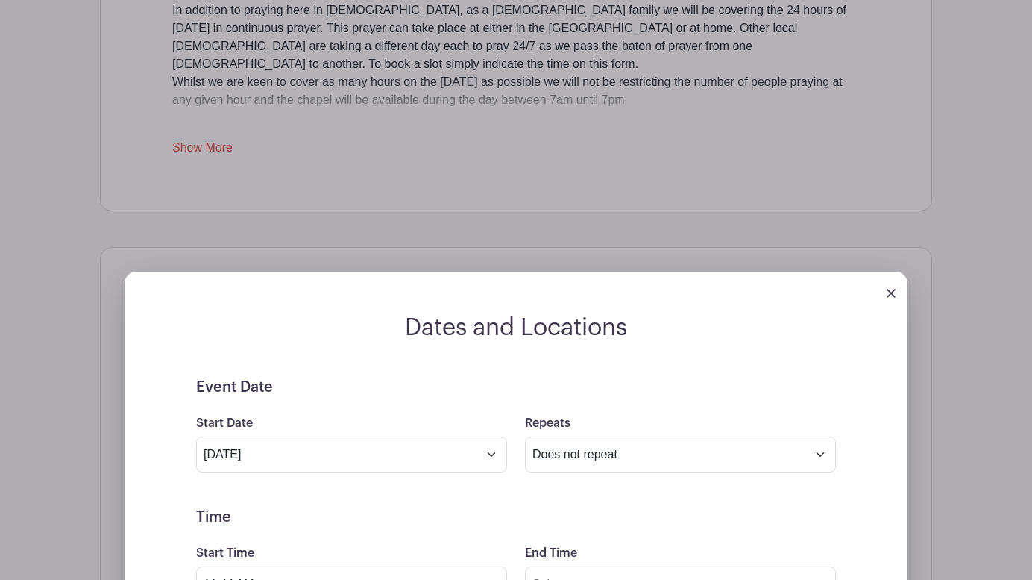
scroll to position [1037, 0]
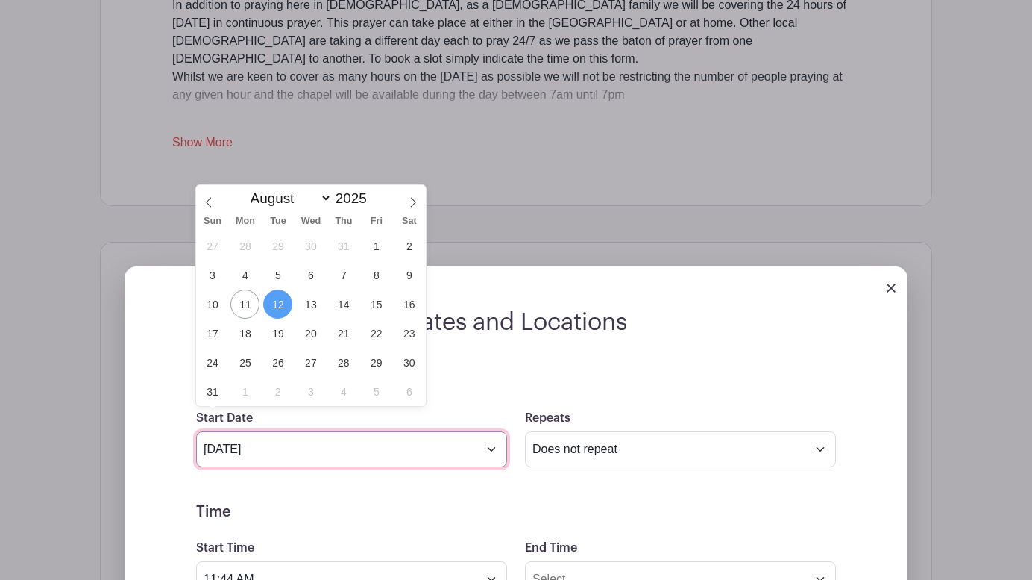
click at [280, 431] on input "Aug 12 2025" at bounding box center [351, 449] width 311 height 36
click at [270, 389] on span "2" at bounding box center [277, 391] width 29 height 29
type input "Sep 2 2025"
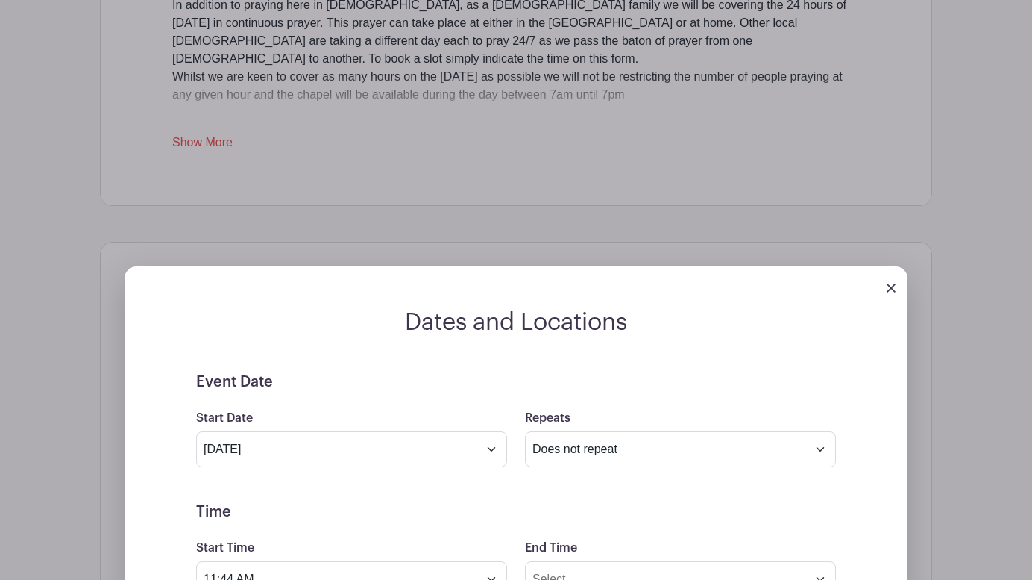
click at [409, 373] on h5 "Event Date" at bounding box center [516, 382] width 640 height 18
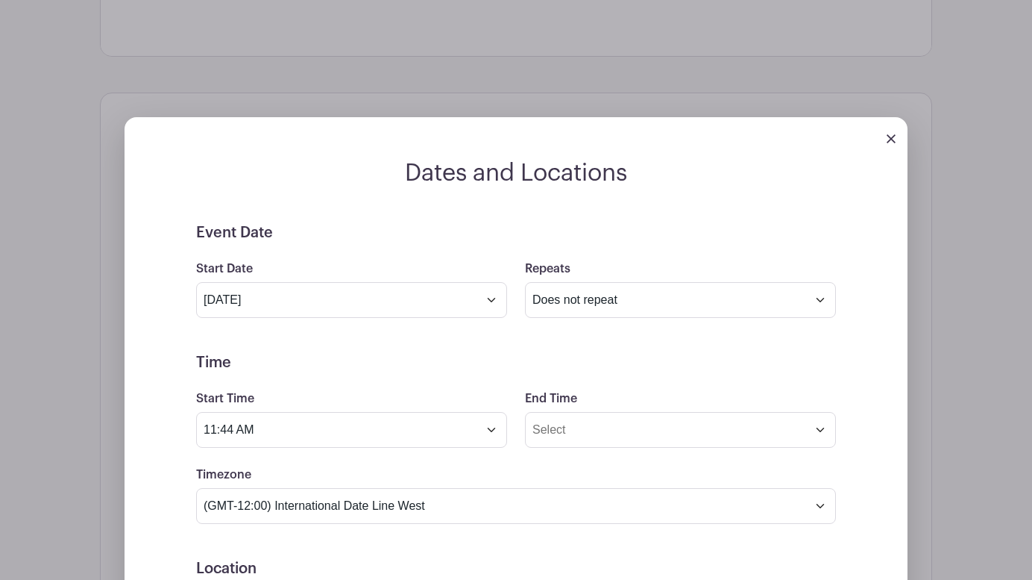
scroll to position [1187, 0]
click at [236, 411] on input "11:44 AM" at bounding box center [351, 429] width 311 height 36
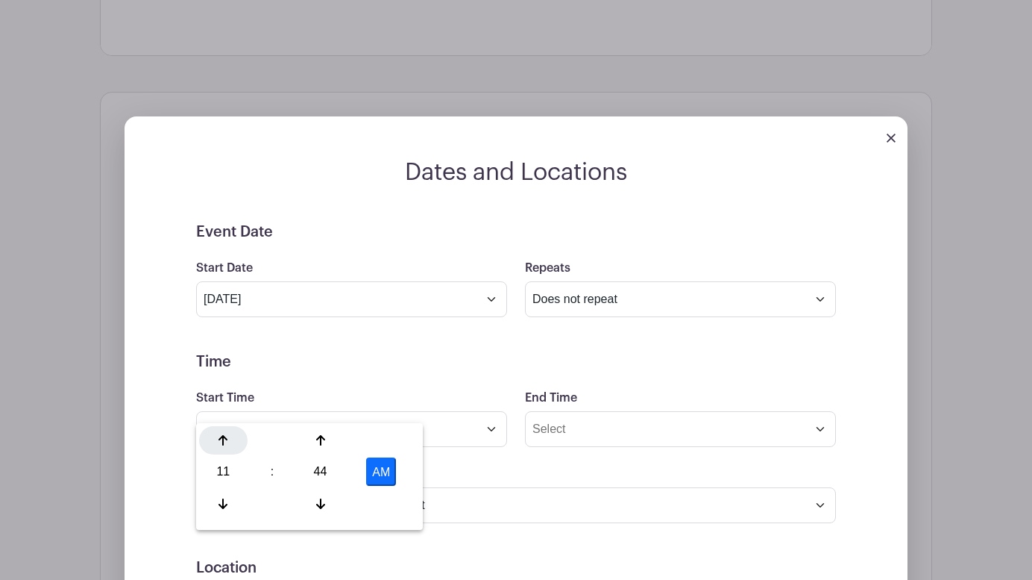
click at [219, 442] on icon at bounding box center [223, 440] width 9 height 12
click at [319, 474] on div "44" at bounding box center [320, 471] width 48 height 28
click at [223, 437] on div "00" at bounding box center [224, 440] width 50 height 28
type input "12:00 PM"
click at [554, 411] on input "End Time" at bounding box center [680, 429] width 311 height 36
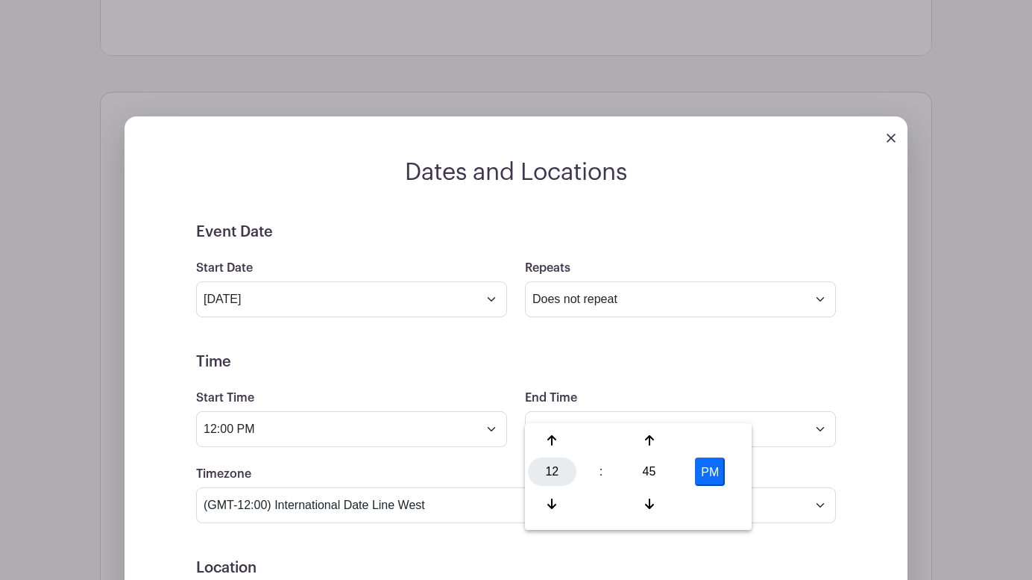
click at [554, 471] on div "12" at bounding box center [552, 471] width 48 height 28
click at [718, 508] on div "11" at bounding box center [719, 503] width 50 height 28
click at [646, 472] on div "45" at bounding box center [649, 471] width 48 height 28
click at [715, 504] on div "55" at bounding box center [719, 503] width 50 height 28
click at [650, 439] on icon at bounding box center [649, 440] width 9 height 12
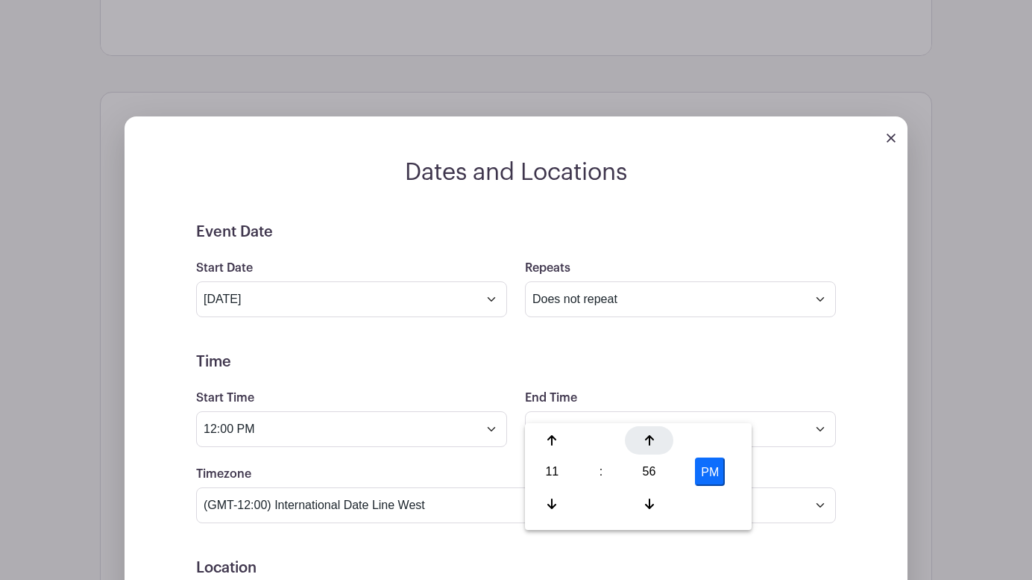
click at [650, 439] on icon at bounding box center [649, 440] width 9 height 12
type input "11:59 PM"
click at [798, 465] on div "Timezone (GMT-12:00) International Date Line West (GMT-11:00) American Samoa (G…" at bounding box center [516, 494] width 658 height 58
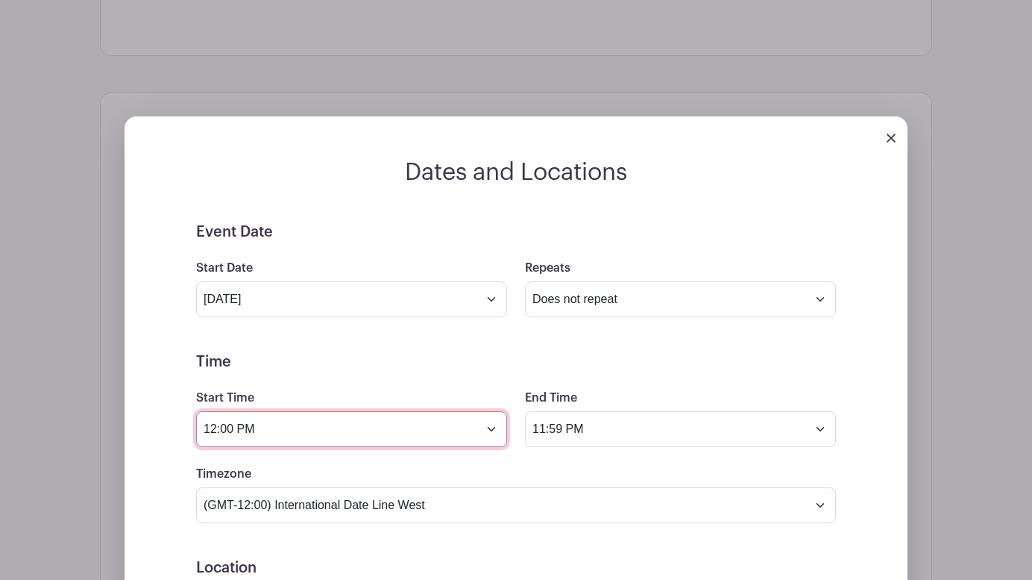
click at [247, 411] on input "12:00 PM" at bounding box center [351, 429] width 311 height 36
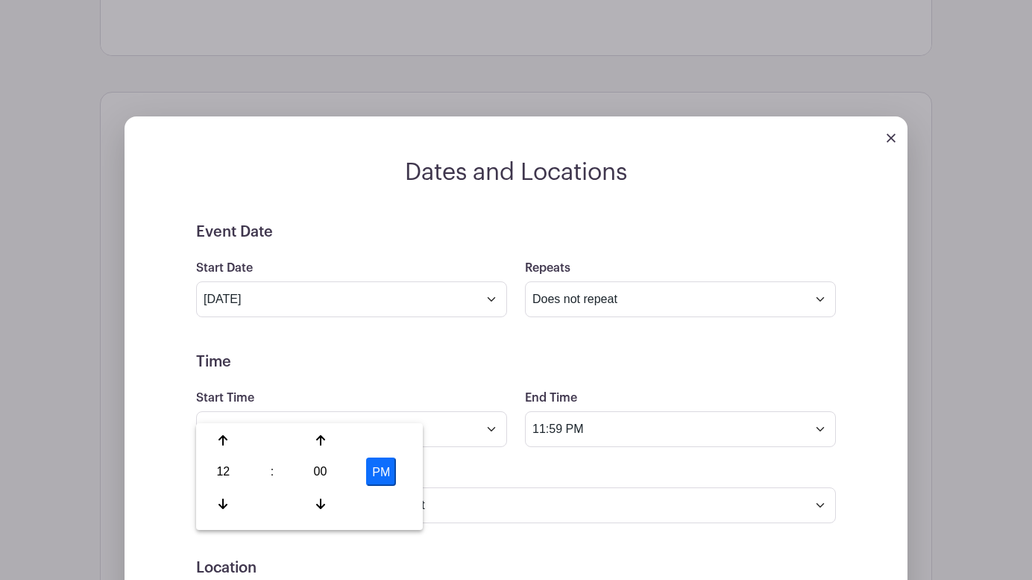
click at [387, 475] on button "PM" at bounding box center [381, 471] width 30 height 28
type input "12:00 AM"
click at [863, 361] on div "Event Date Start Date Sep 2 2025 Repeats Does not repeat Daily Weekly Monthly o…" at bounding box center [516, 558] width 712 height 671
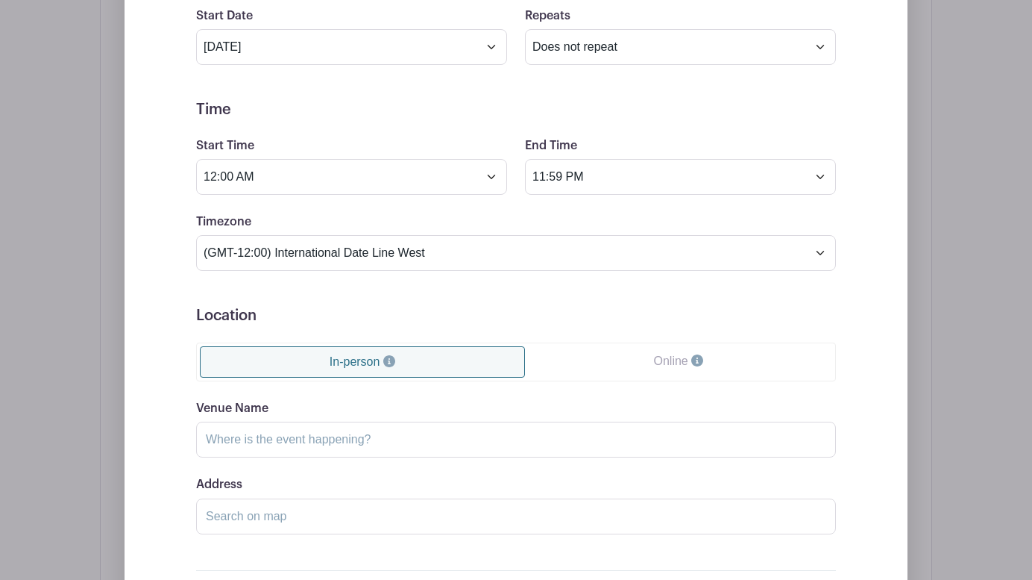
scroll to position [1448, 0]
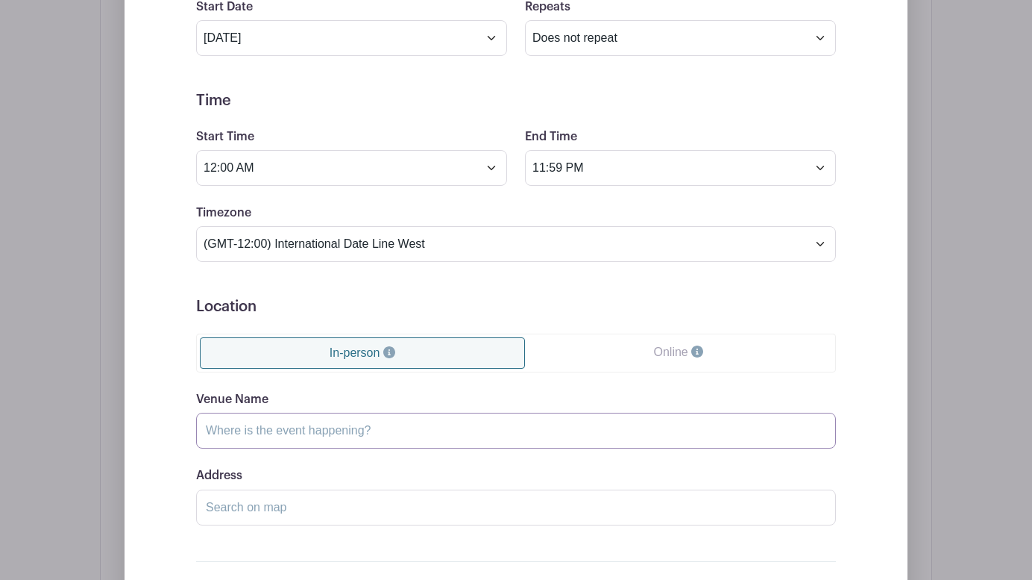
click at [211, 412] on input "Venue Name" at bounding box center [516, 430] width 640 height 36
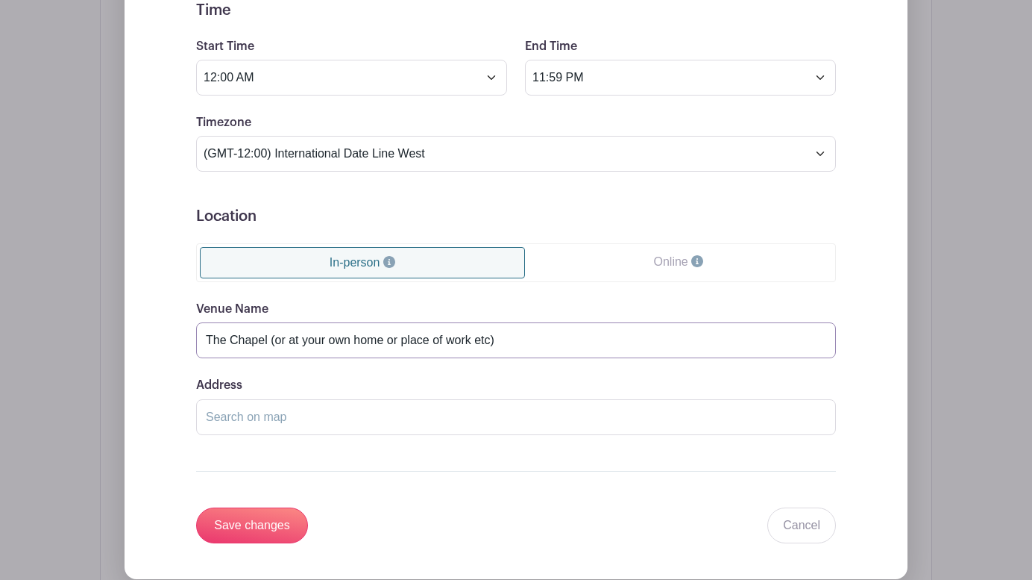
scroll to position [1579, 0]
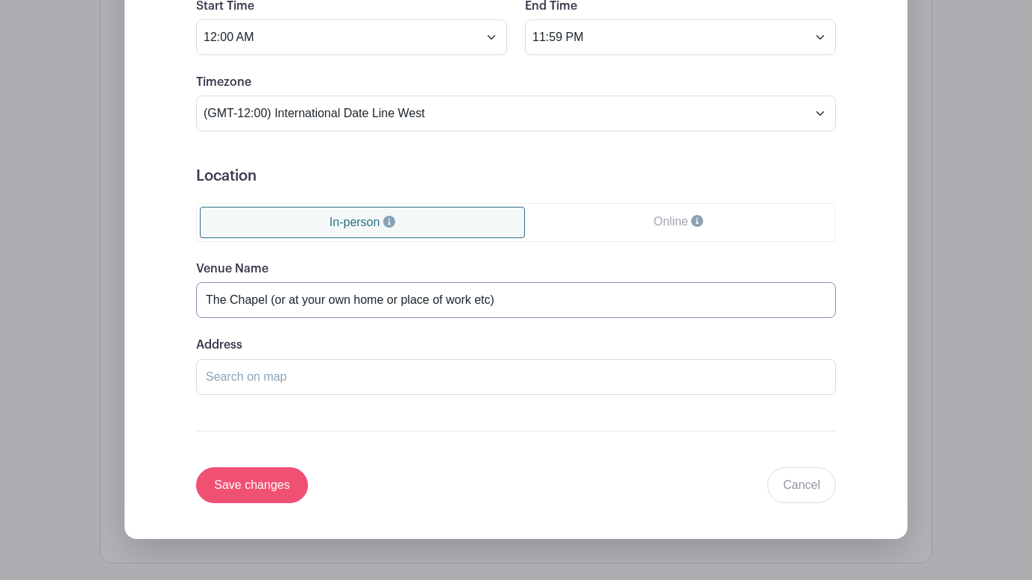
type input "The Chapel (or at your own home or place of work etc)"
click at [263, 467] on input "Save changes" at bounding box center [252, 485] width 112 height 36
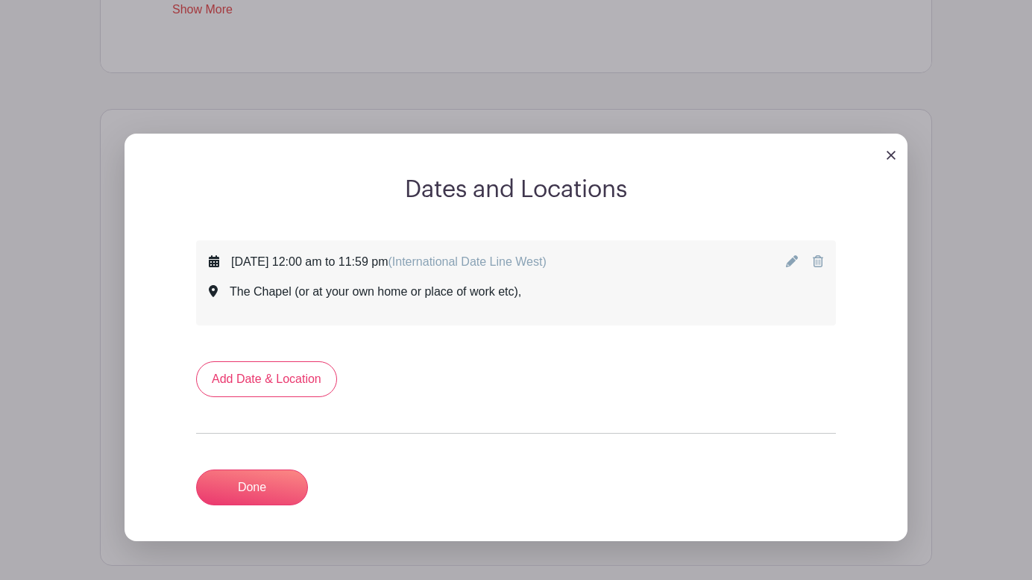
scroll to position [1050, 0]
click at [269, 362] on link "Add Date & Location" at bounding box center [266, 380] width 141 height 36
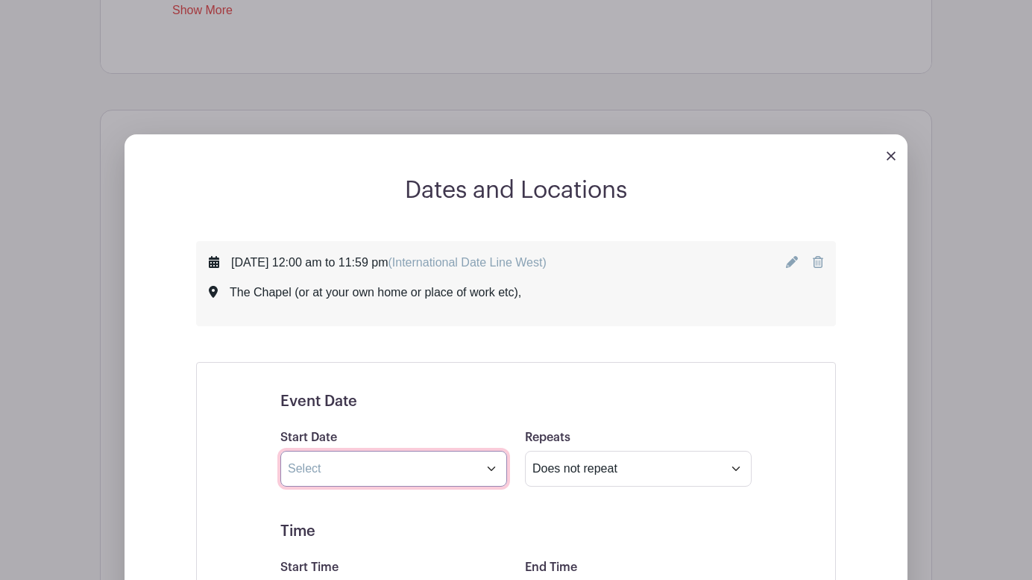
click at [383, 456] on input "text" at bounding box center [393, 468] width 227 height 36
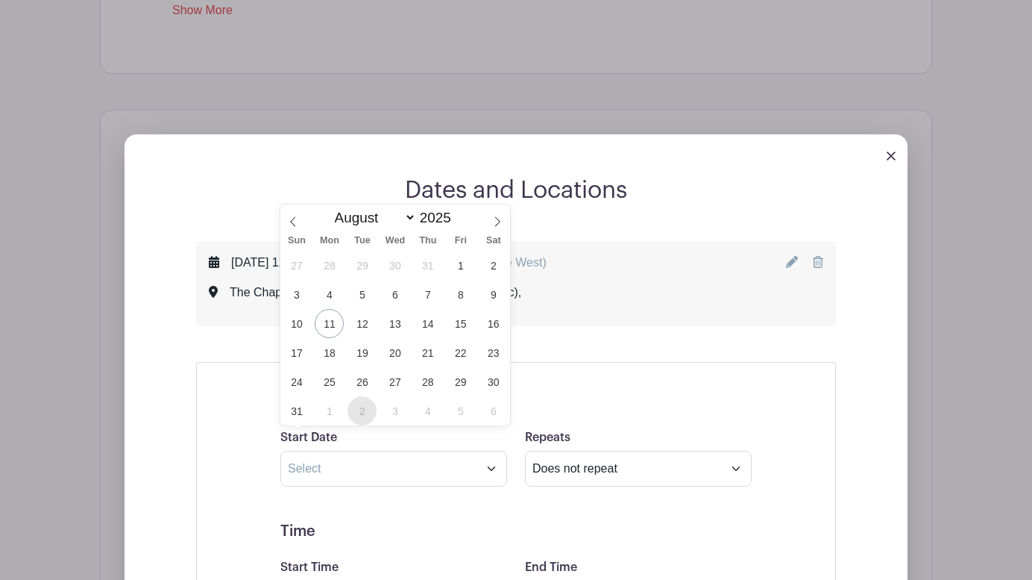
click at [359, 409] on span "2" at bounding box center [362, 410] width 29 height 29
type input "Sep 2 2025"
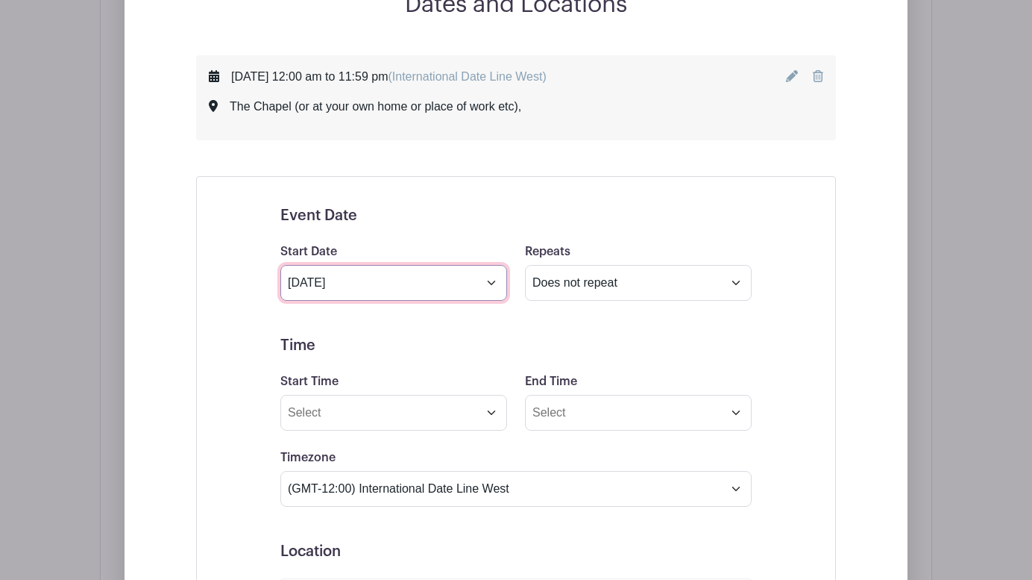
scroll to position [1237, 0]
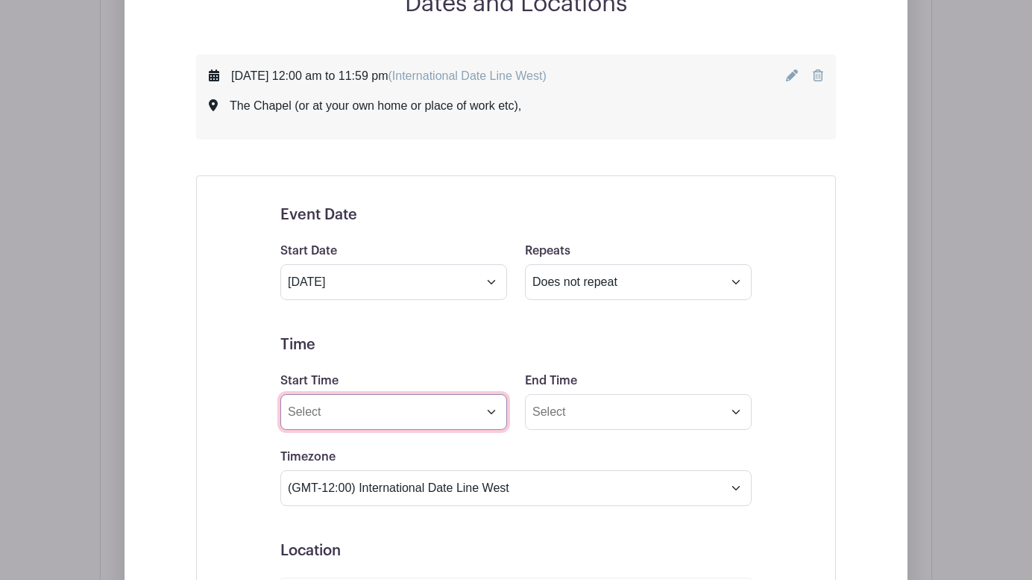
click at [427, 394] on input "Start Time" at bounding box center [393, 412] width 227 height 36
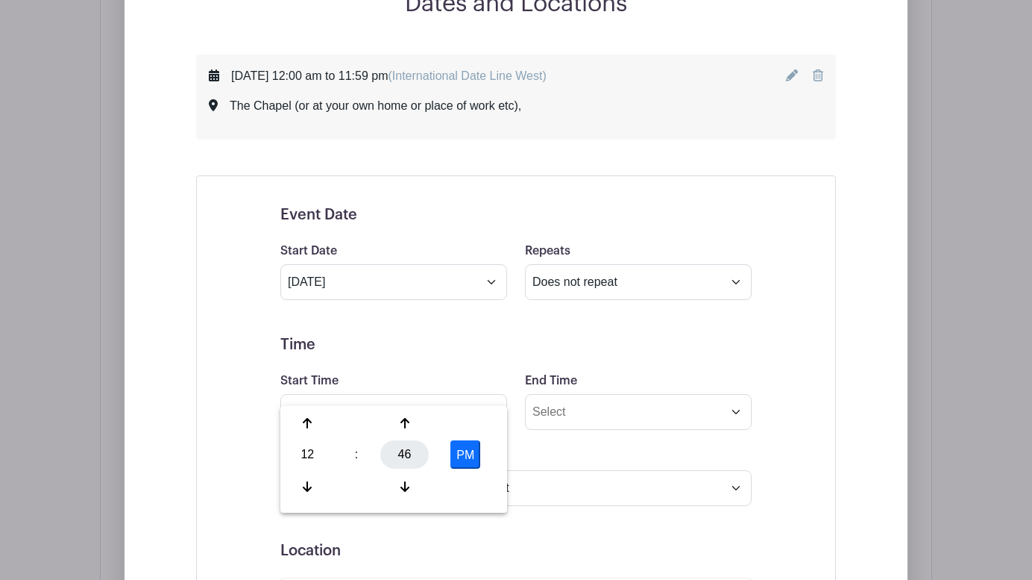
click at [406, 453] on div "46" at bounding box center [404, 454] width 48 height 28
click at [306, 422] on div "00" at bounding box center [308, 423] width 50 height 28
click at [463, 456] on button "PM" at bounding box center [465, 454] width 30 height 28
type input "12:00 AM"
click at [588, 394] on input "End Time" at bounding box center [638, 412] width 227 height 36
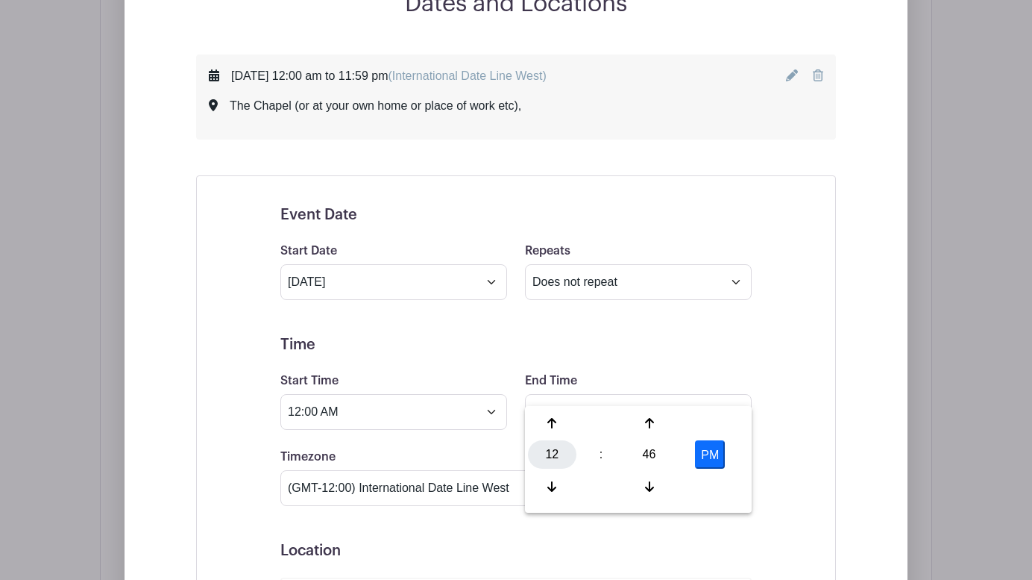
click at [554, 453] on div "12" at bounding box center [552, 454] width 48 height 28
click at [720, 485] on div "11" at bounding box center [719, 486] width 50 height 28
click at [647, 421] on icon at bounding box center [649, 423] width 9 height 12
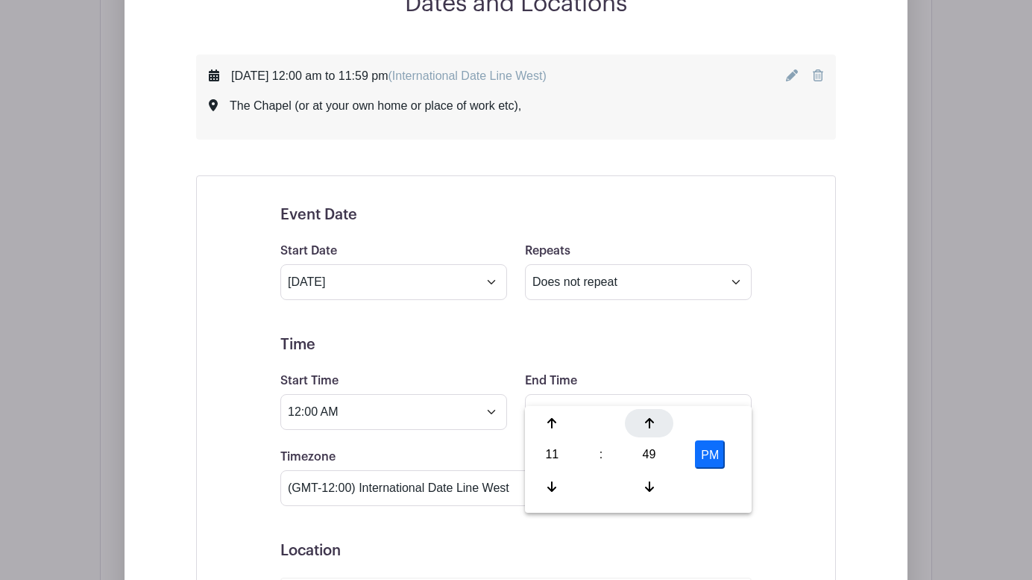
click at [647, 421] on icon at bounding box center [649, 423] width 9 height 12
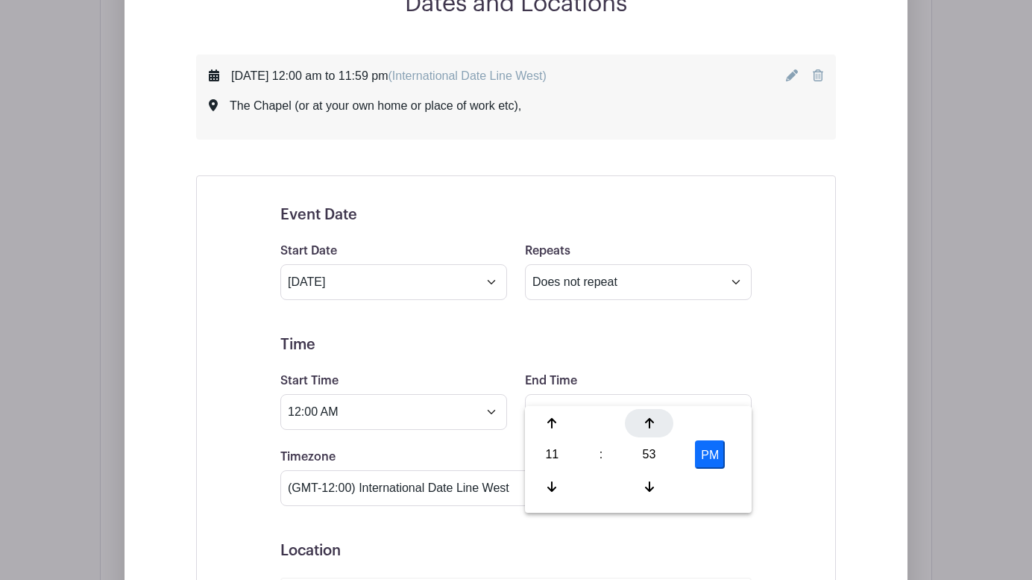
click at [647, 421] on icon at bounding box center [649, 423] width 9 height 12
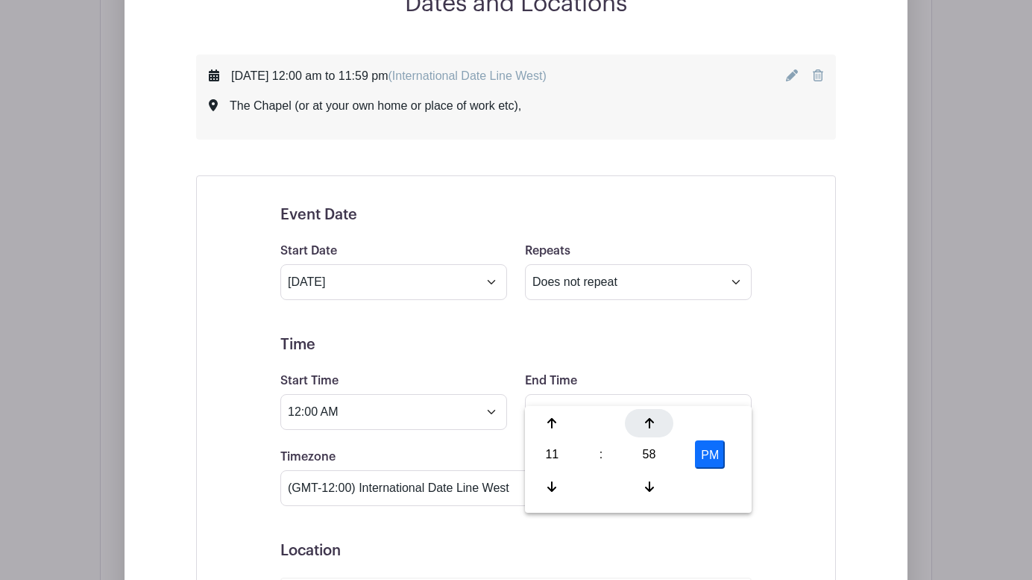
type input "11:59 PM"
click at [776, 423] on div "Event Date Start Date Sep 2 2025 Repeats Does not repeat Daily Weekly Monthly o…" at bounding box center [516, 562] width 543 height 748
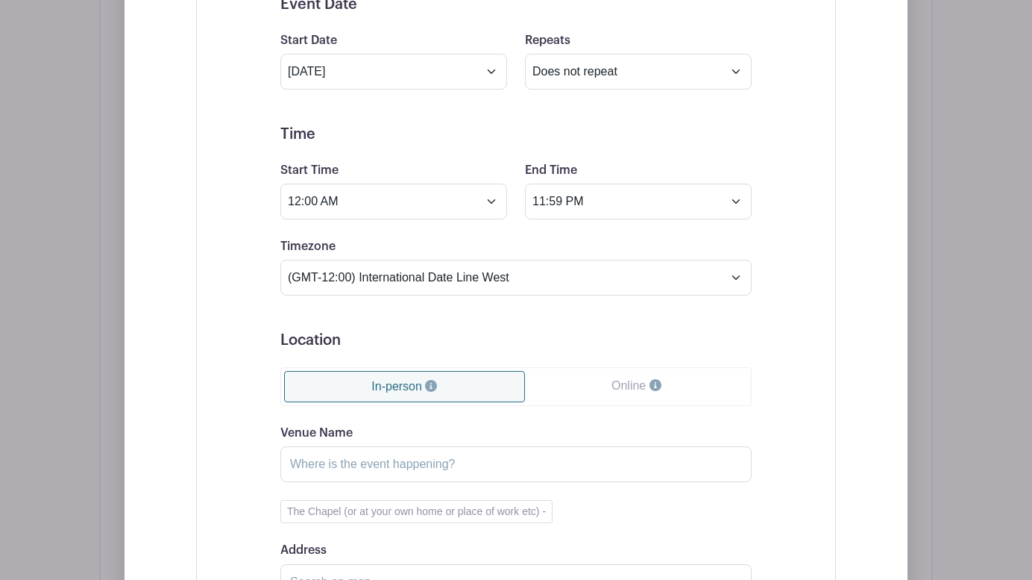
scroll to position [1469, 0]
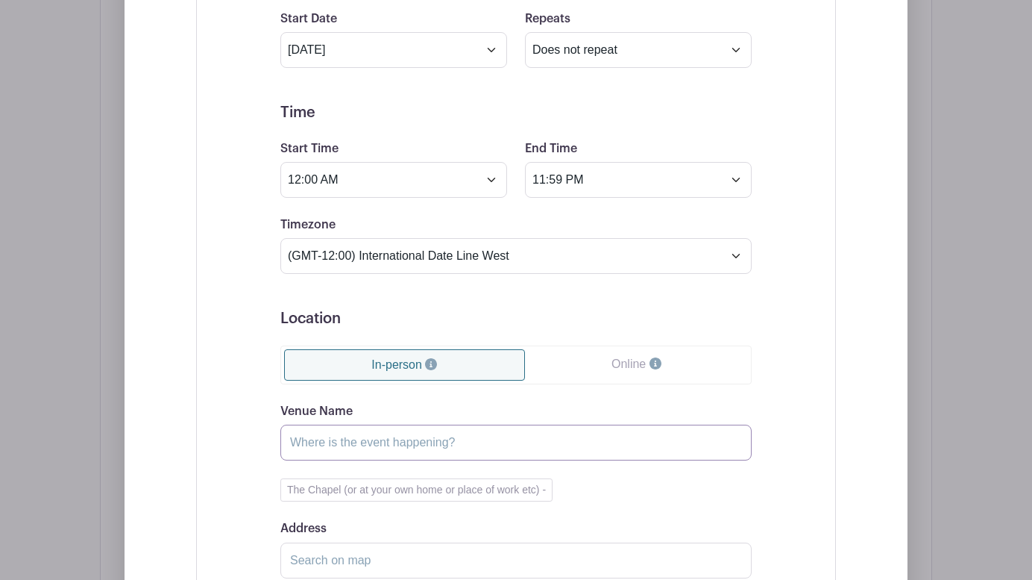
click at [311, 424] on input "Venue Name" at bounding box center [515, 442] width 471 height 36
type input "The Chapel (or at your own home or place of work etc)"
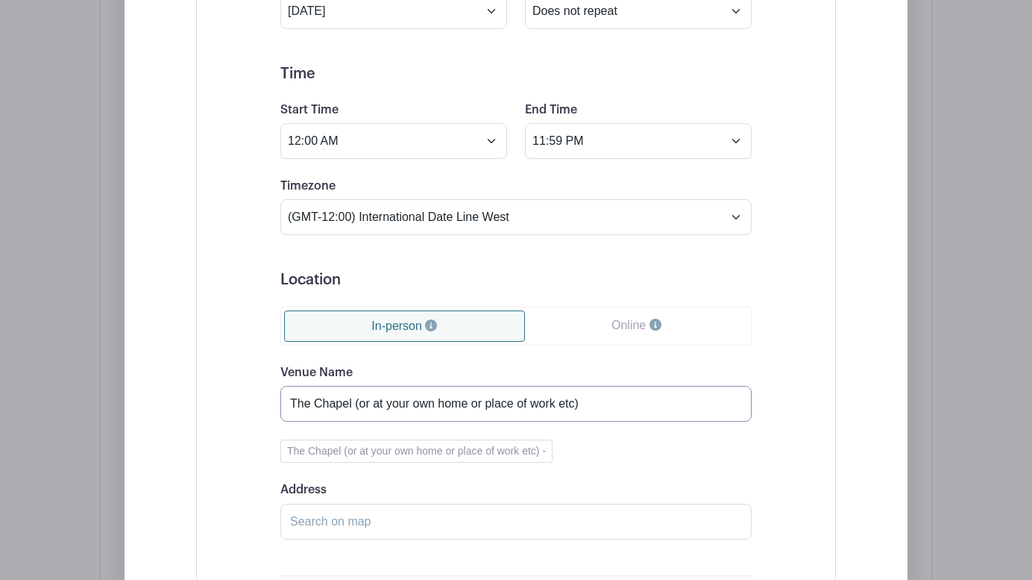
scroll to position [1515, 0]
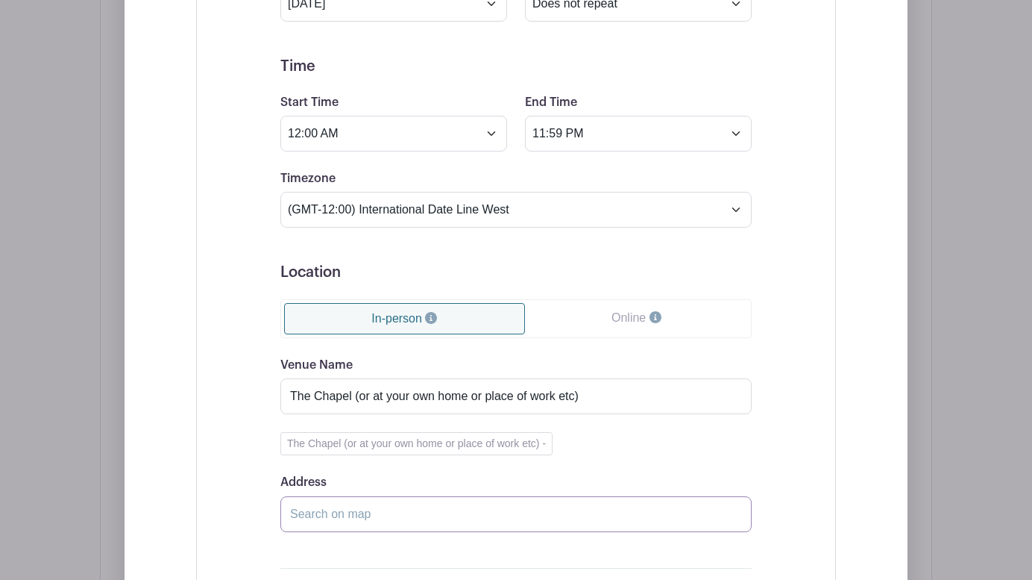
click at [321, 496] on input "Address" at bounding box center [515, 514] width 471 height 36
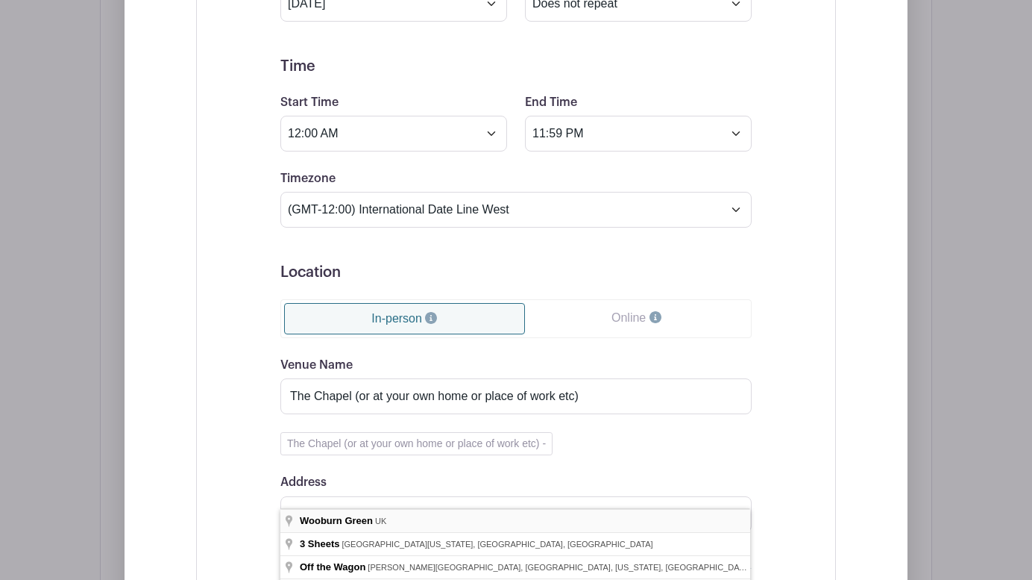
type input "Wooburn Green, UK"
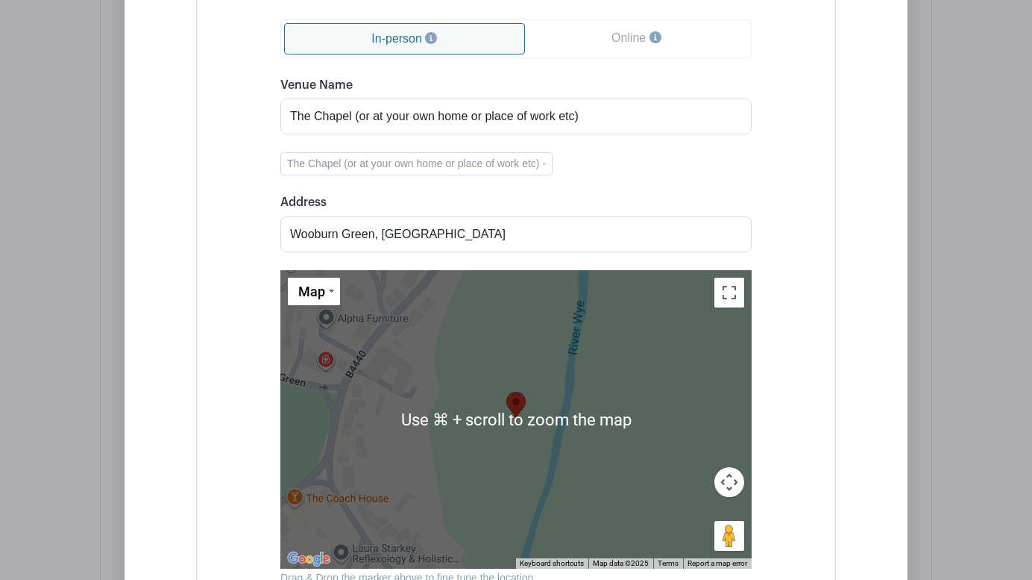
scroll to position [1811, 0]
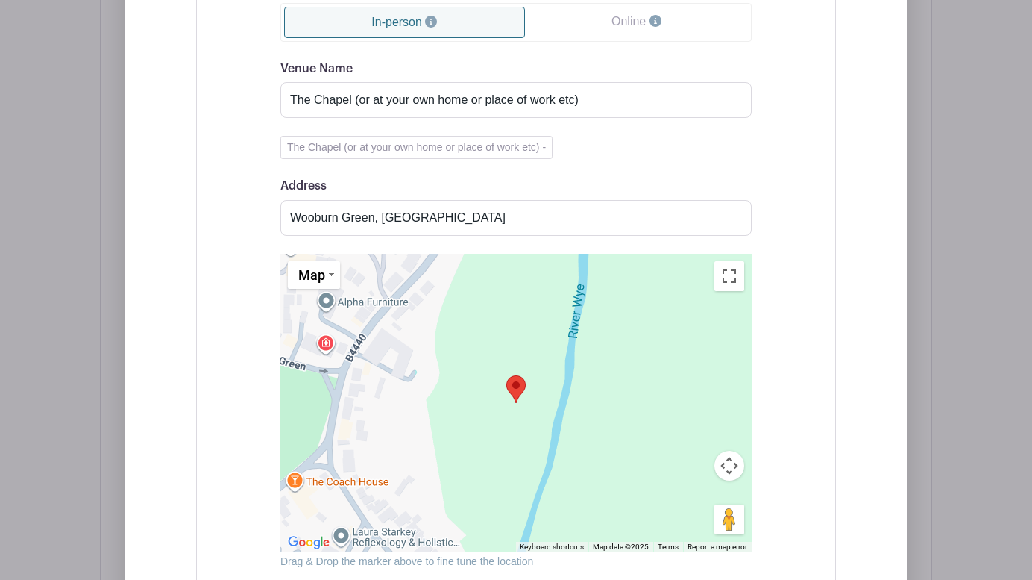
click at [726, 450] on button "Map camera controls" at bounding box center [730, 465] width 30 height 30
click at [360, 362] on div at bounding box center [515, 403] width 471 height 298
drag, startPoint x: 516, startPoint y: 362, endPoint x: 352, endPoint y: 346, distance: 164.9
click at [345, 358] on area at bounding box center [345, 358] width 0 height 0
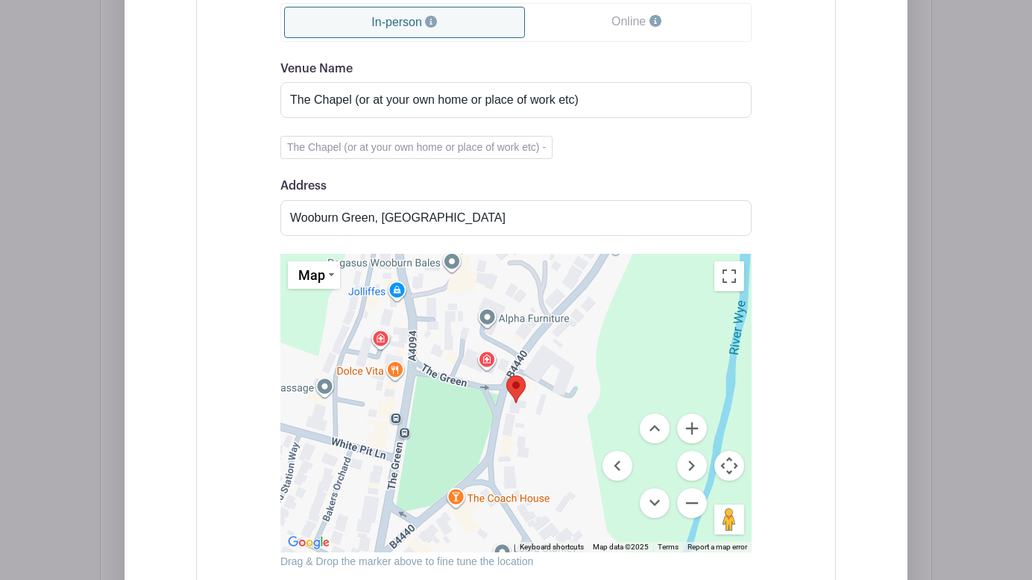
click at [802, 207] on div "Event Date Start Date Sep 2 2025 Repeats Does not repeat Daily Weekly Monthly o…" at bounding box center [516, 155] width 640 height 1108
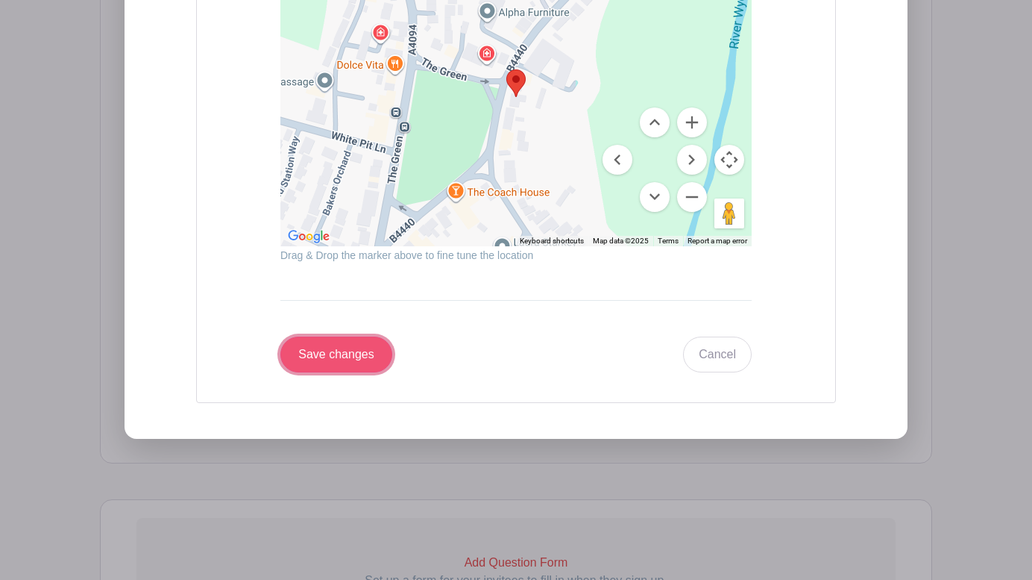
click at [339, 336] on input "Save changes" at bounding box center [336, 354] width 112 height 36
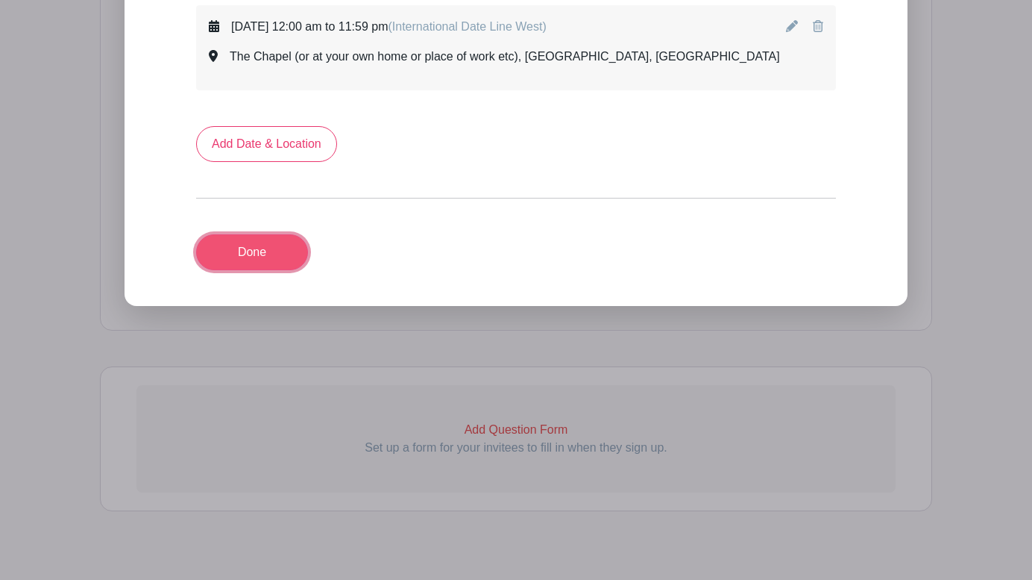
click at [252, 234] on link "Done" at bounding box center [252, 252] width 112 height 36
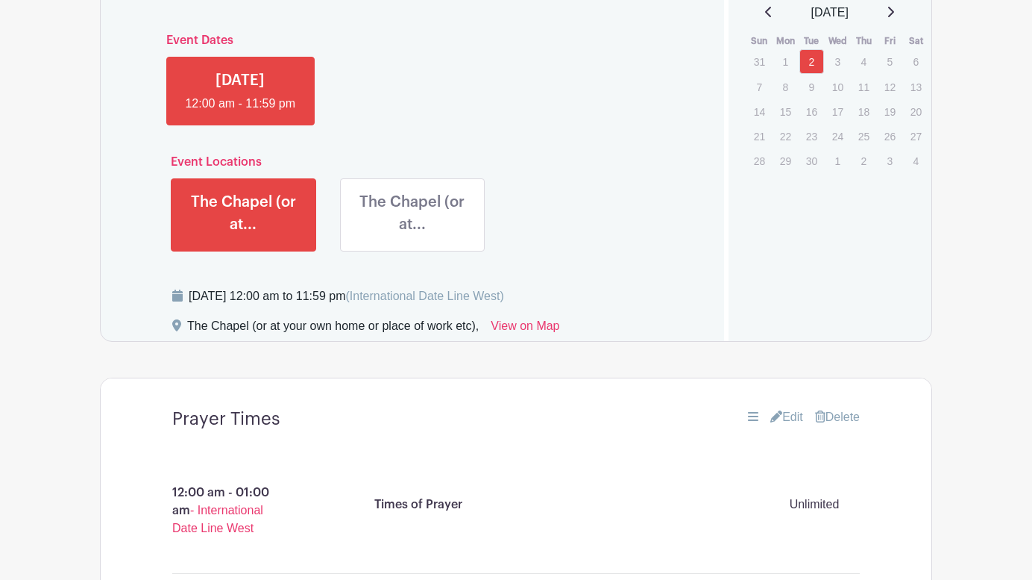
scroll to position [1218, 0]
click at [791, 415] on link "Edit" at bounding box center [786, 416] width 33 height 18
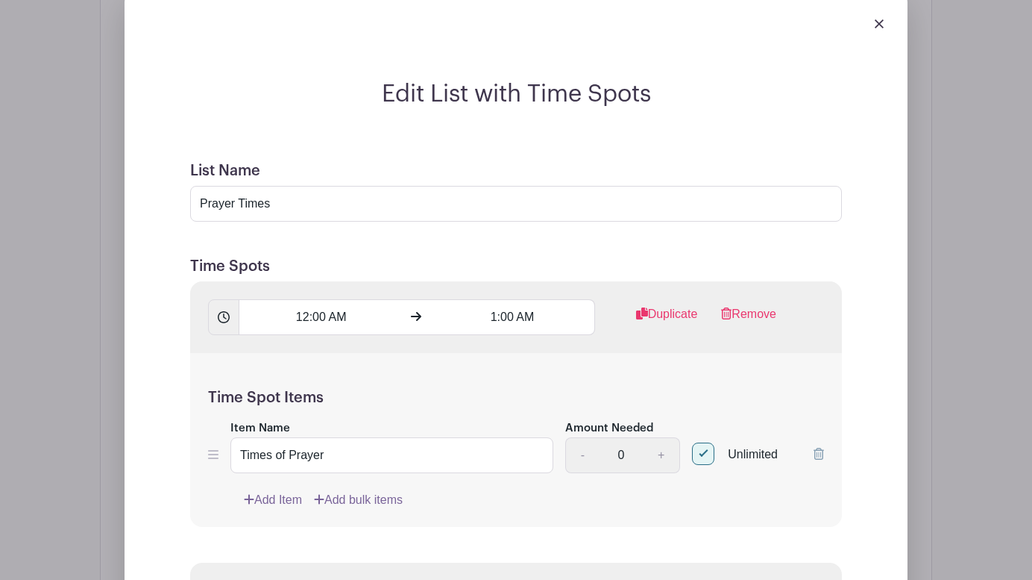
scroll to position [1657, 0]
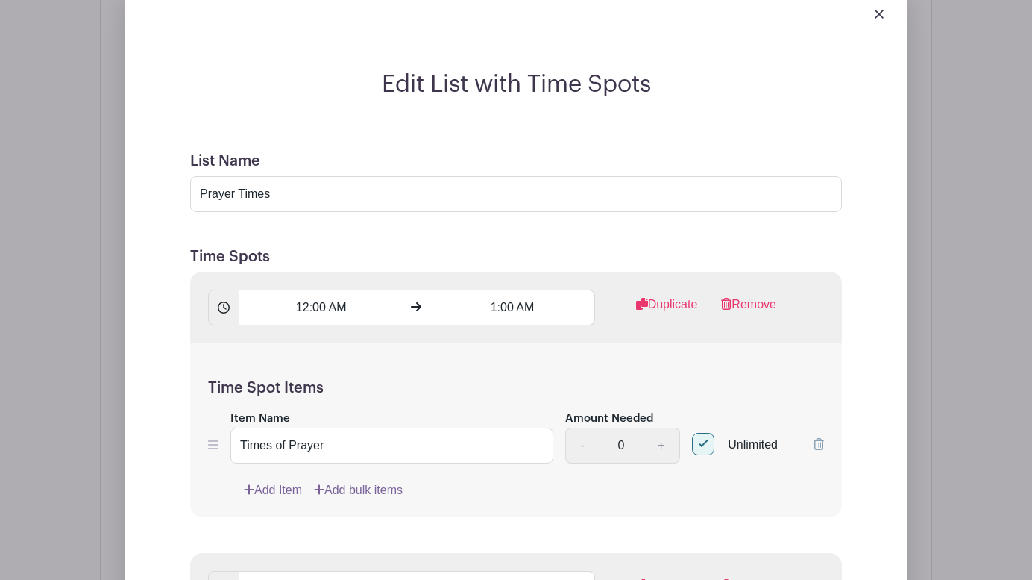
click at [330, 310] on input "12:00 AM" at bounding box center [321, 307] width 164 height 36
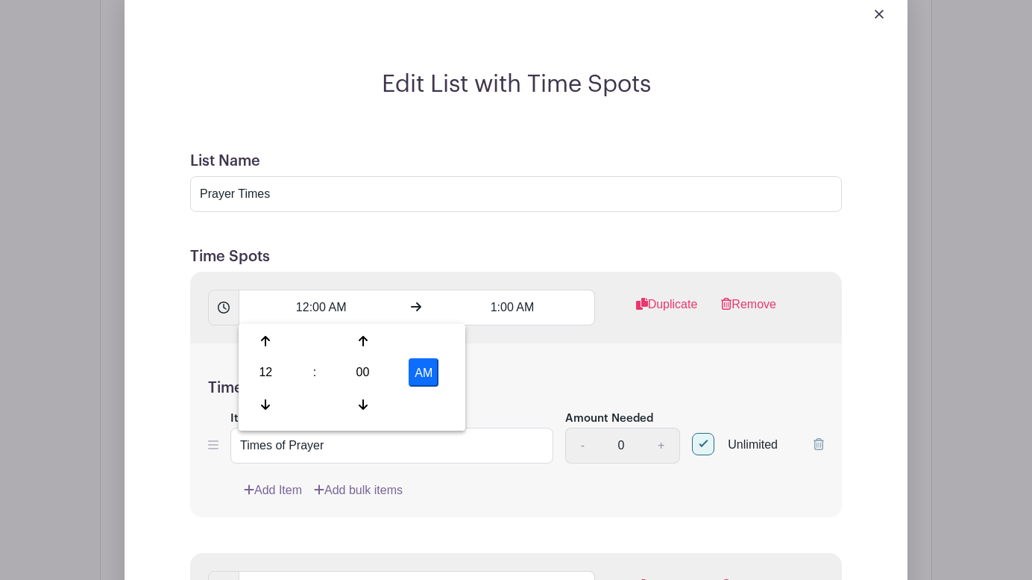
click at [609, 365] on div "Time Spot Items Item Name Times of Prayer Amount Needed - 0 + Unlimited Add Ite…" at bounding box center [516, 430] width 652 height 174
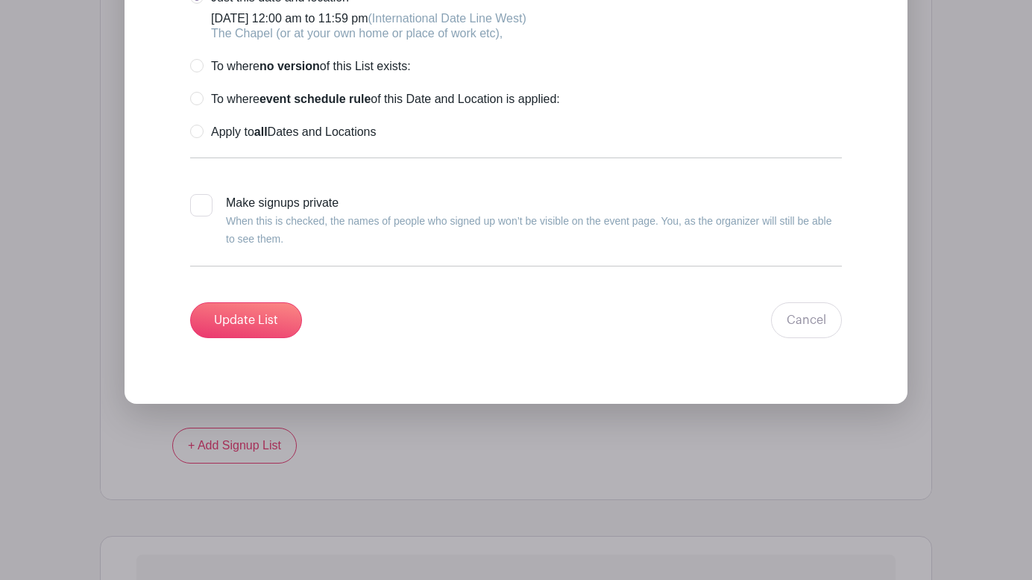
scroll to position [8809, 0]
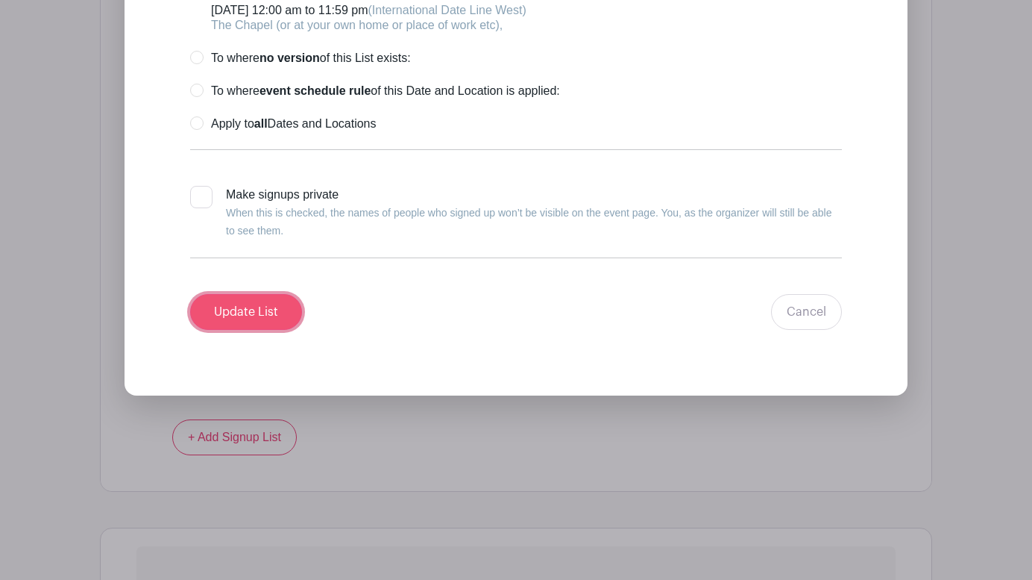
click at [255, 301] on input "Update List" at bounding box center [246, 312] width 112 height 36
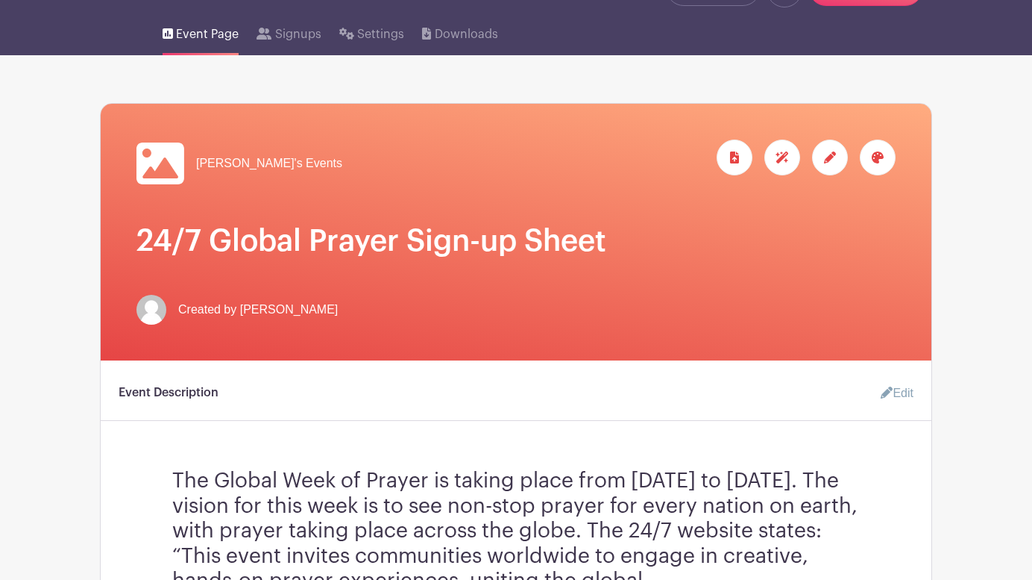
scroll to position [0, 0]
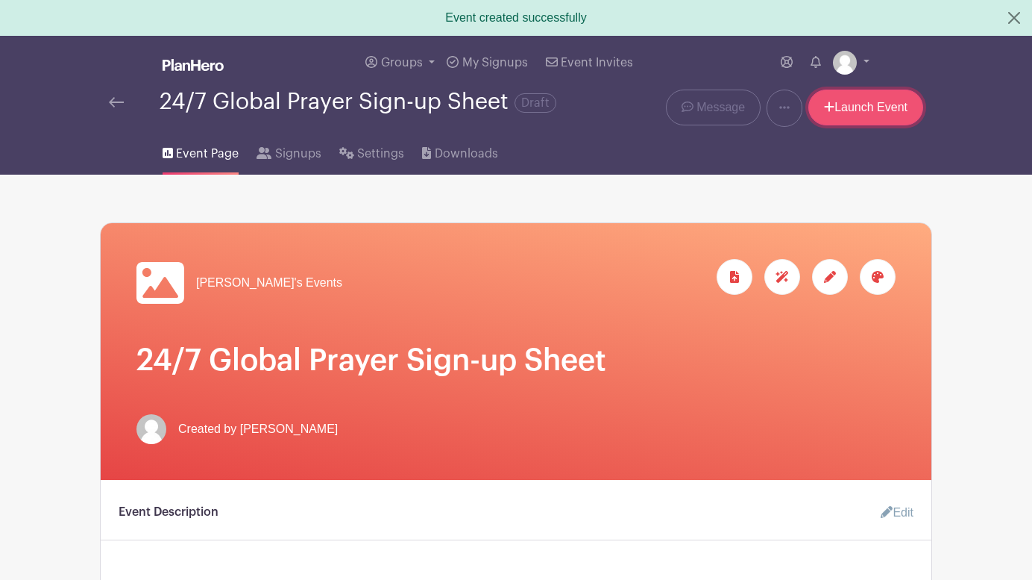
click at [865, 111] on link "Launch Event" at bounding box center [866, 108] width 115 height 36
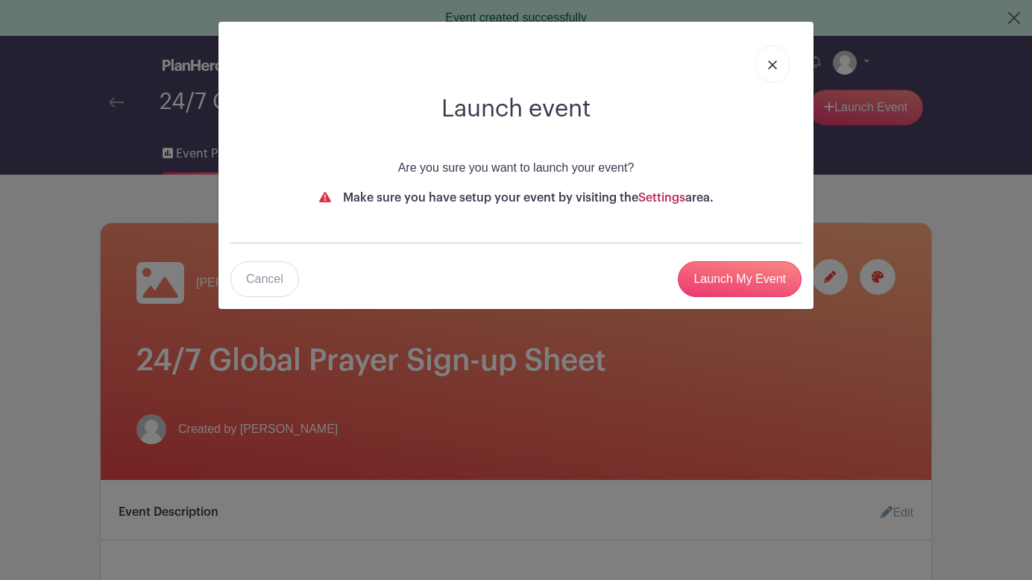
click at [659, 195] on link "Settings" at bounding box center [661, 198] width 47 height 12
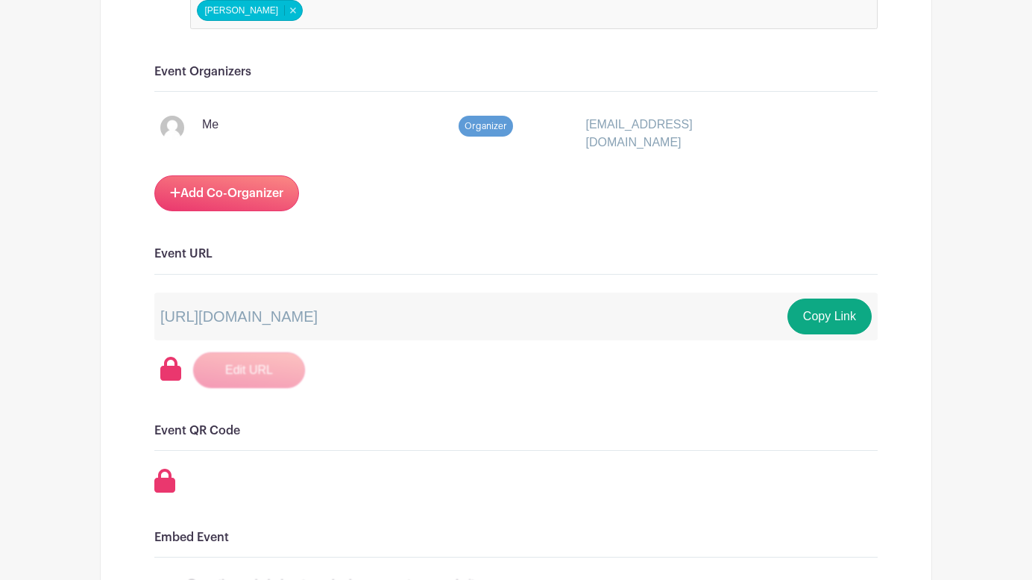
scroll to position [869, 0]
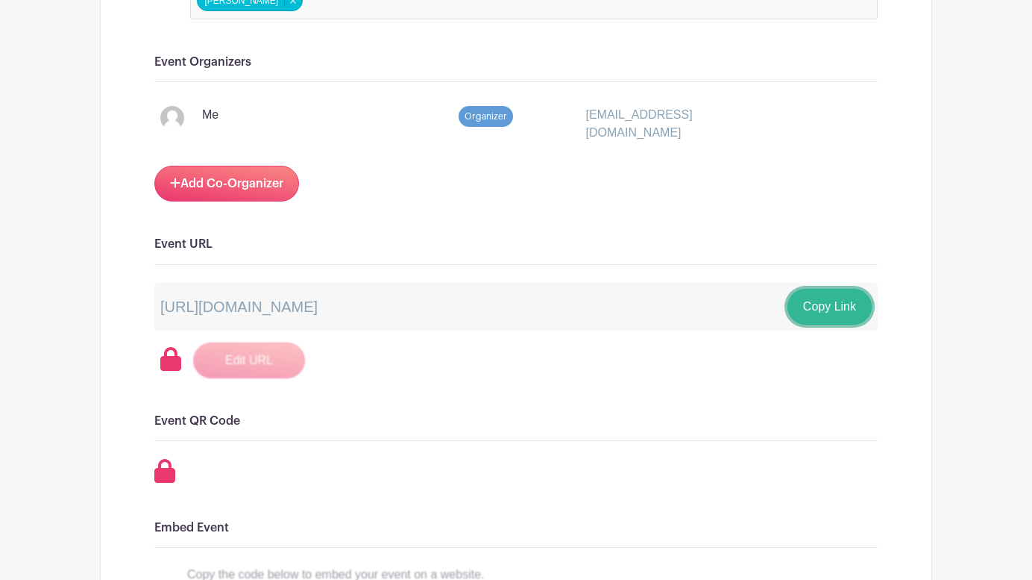
click at [835, 310] on button "Copy Link" at bounding box center [830, 307] width 84 height 36
click at [773, 392] on div "Signups Make phone number mandatory when invitees are signing up. Limit users t…" at bounding box center [515, 447] width 723 height 2150
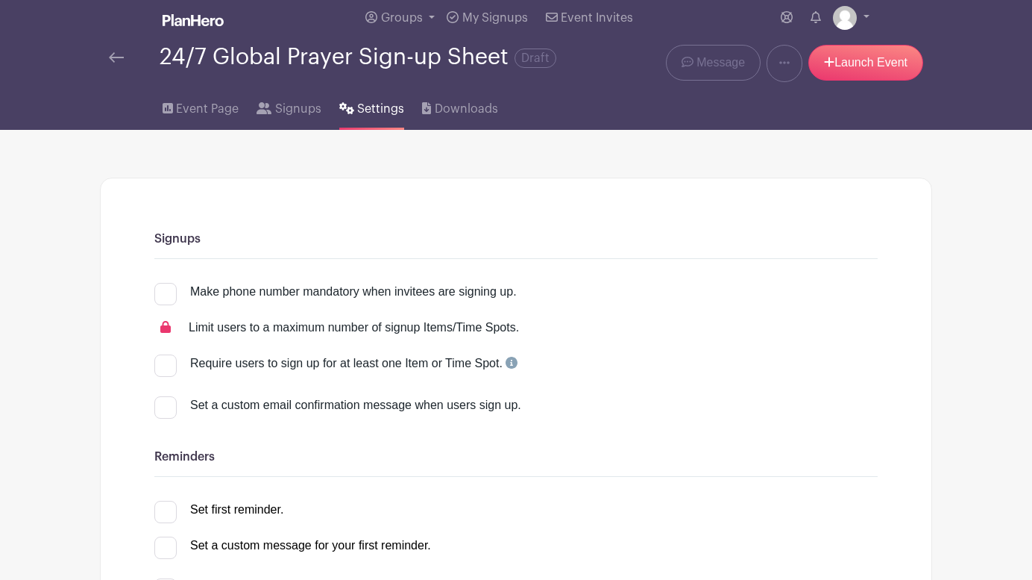
scroll to position [0, 0]
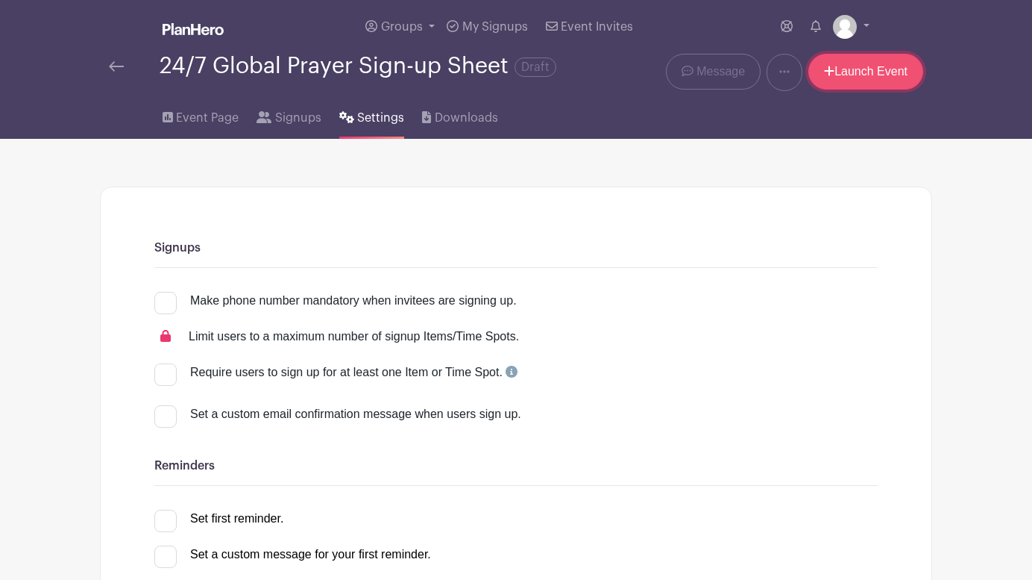
click at [876, 76] on link "Launch Event" at bounding box center [866, 72] width 115 height 36
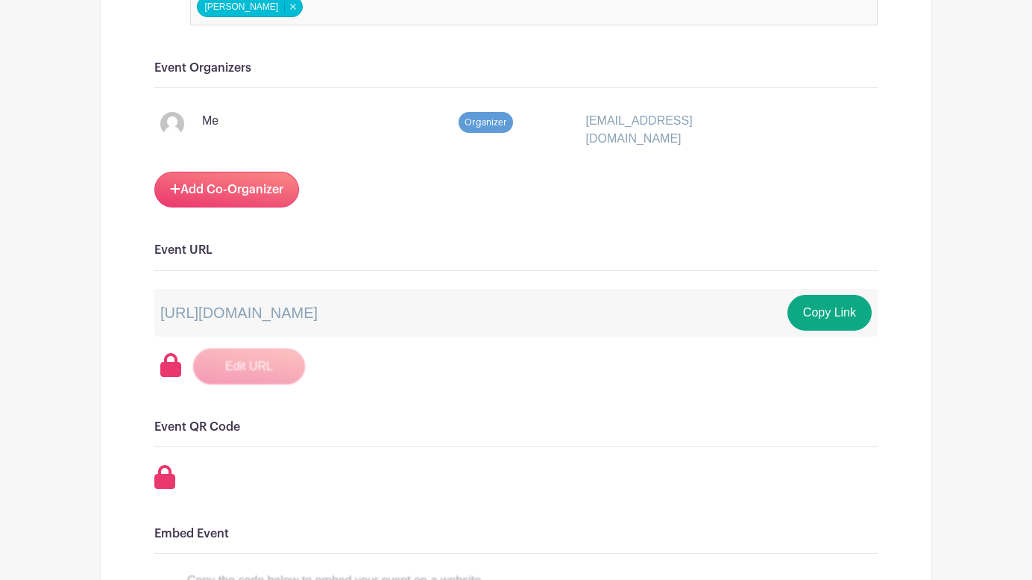
scroll to position [869, 0]
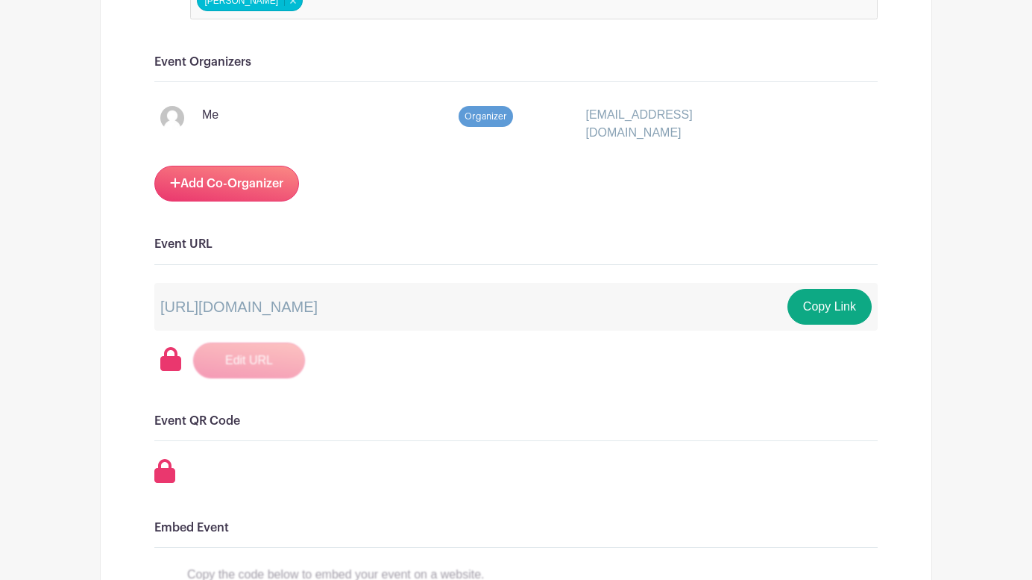
click at [680, 414] on h6 "Event QR Code" at bounding box center [515, 421] width 723 height 14
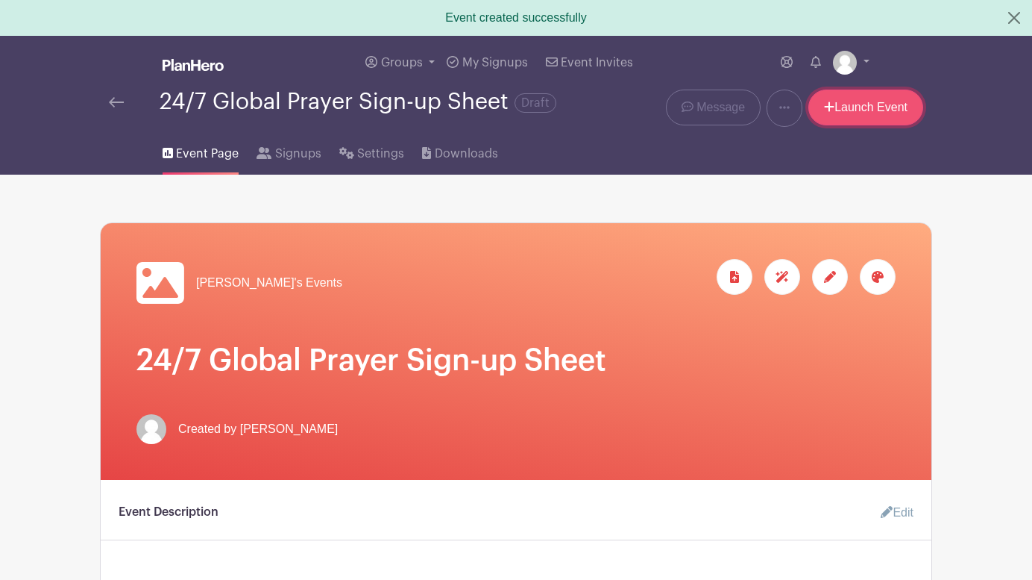
click at [857, 117] on link "Launch Event" at bounding box center [866, 108] width 115 height 36
click at [865, 104] on link "Launch Event" at bounding box center [866, 108] width 115 height 36
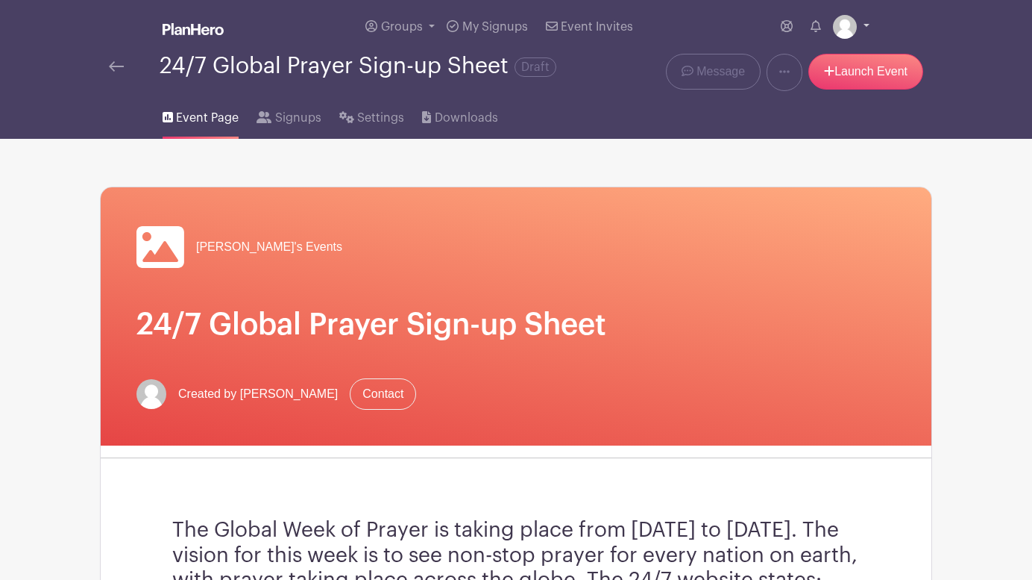
click at [867, 23] on link at bounding box center [851, 27] width 37 height 24
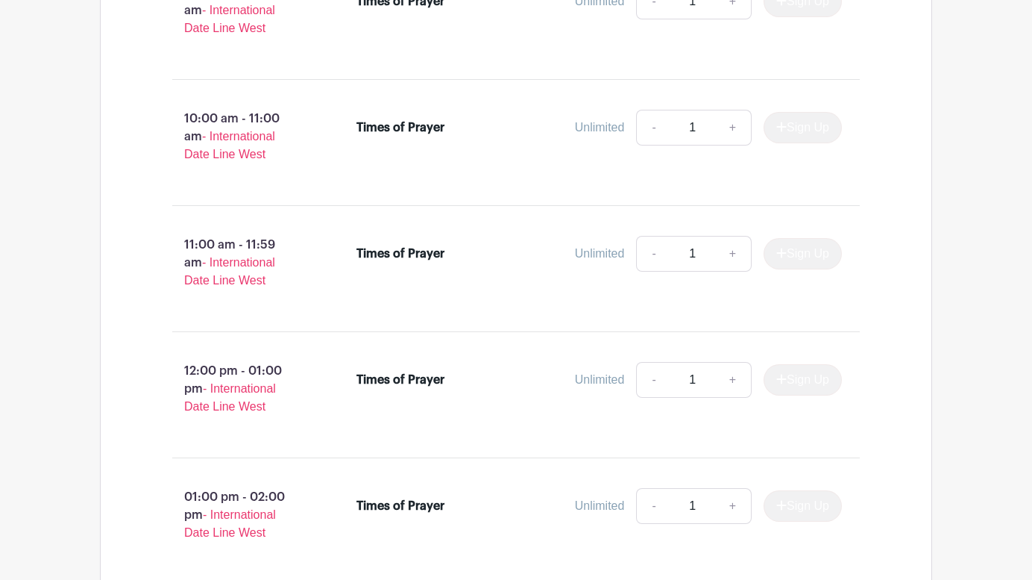
scroll to position [2651, 0]
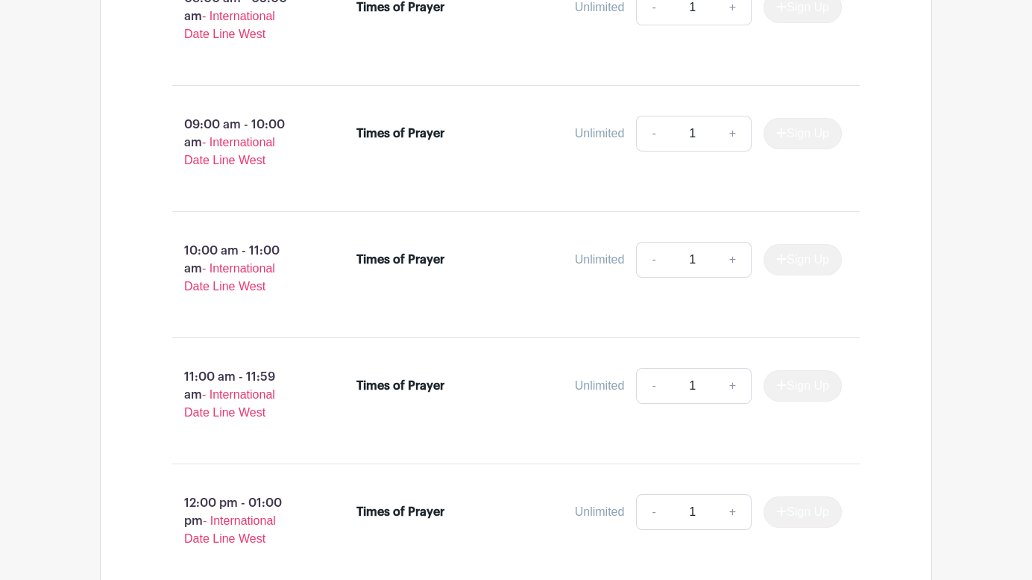
click at [805, 263] on div "Sign Up" at bounding box center [797, 259] width 90 height 31
click at [729, 264] on link "+" at bounding box center [733, 260] width 37 height 36
click at [647, 262] on link "-" at bounding box center [653, 260] width 34 height 36
type input "1"
click at [489, 309] on div "Times of Prayer Unlimited - 1 + Sign Up" at bounding box center [609, 275] width 552 height 78
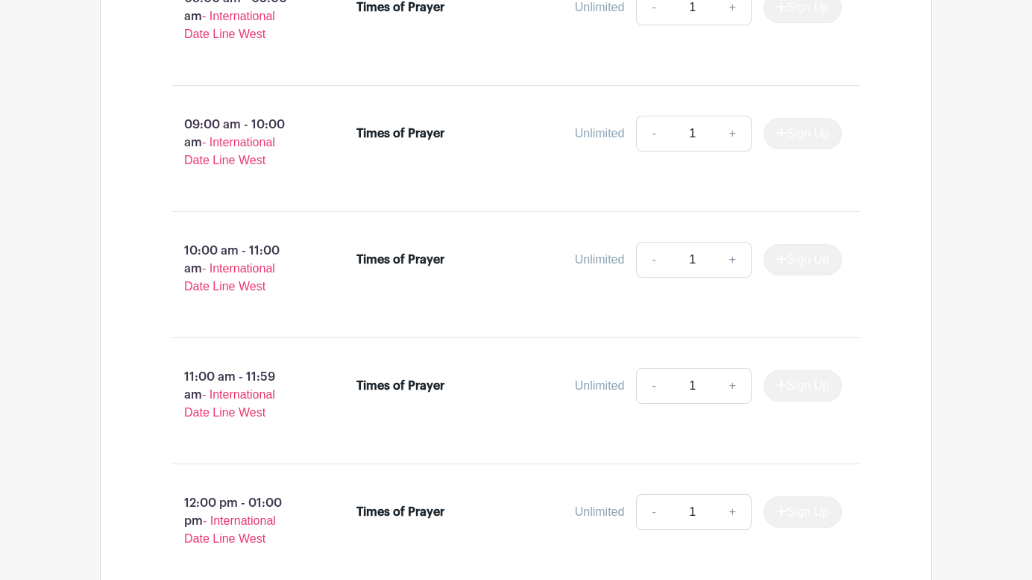
click at [230, 292] on span "- International Date Line West" at bounding box center [229, 277] width 91 height 31
click at [267, 292] on p "10:00 am - 11:00 am - International Date Line West" at bounding box center [240, 269] width 184 height 66
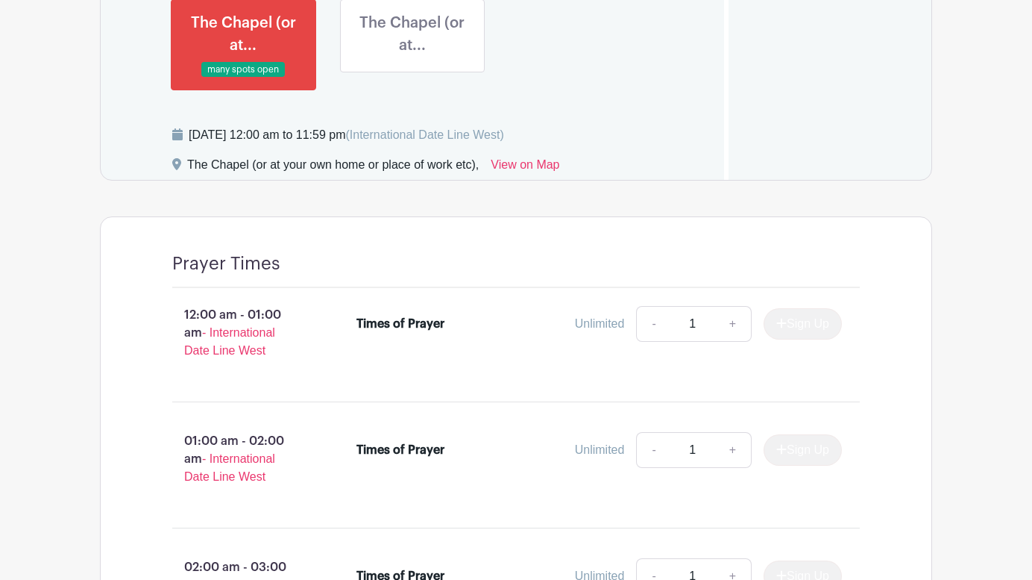
scroll to position [1327, 0]
click at [600, 319] on div "Unlimited" at bounding box center [600, 323] width 50 height 18
click at [462, 340] on div "Times of Prayer Unlimited - 1 + Sign Up" at bounding box center [600, 326] width 486 height 42
click at [727, 324] on link "+" at bounding box center [733, 323] width 37 height 36
click at [650, 321] on link "-" at bounding box center [653, 323] width 34 height 36
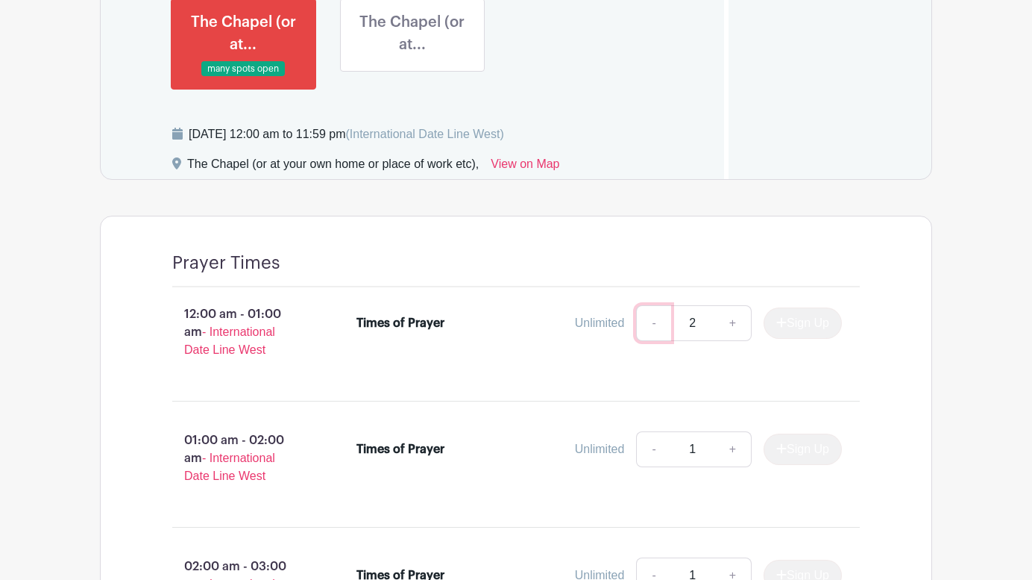
type input "1"
click at [585, 320] on div "Unlimited" at bounding box center [600, 323] width 50 height 18
click at [218, 333] on span "- International Date Line West" at bounding box center [229, 340] width 91 height 31
click at [150, 331] on p "12:00 am - 01:00 am - International Date Line West" at bounding box center [240, 332] width 184 height 66
click at [138, 332] on div "12:00 am - 01:00 am - International Date Line West Times of Prayer Unlimited - …" at bounding box center [515, 337] width 759 height 101
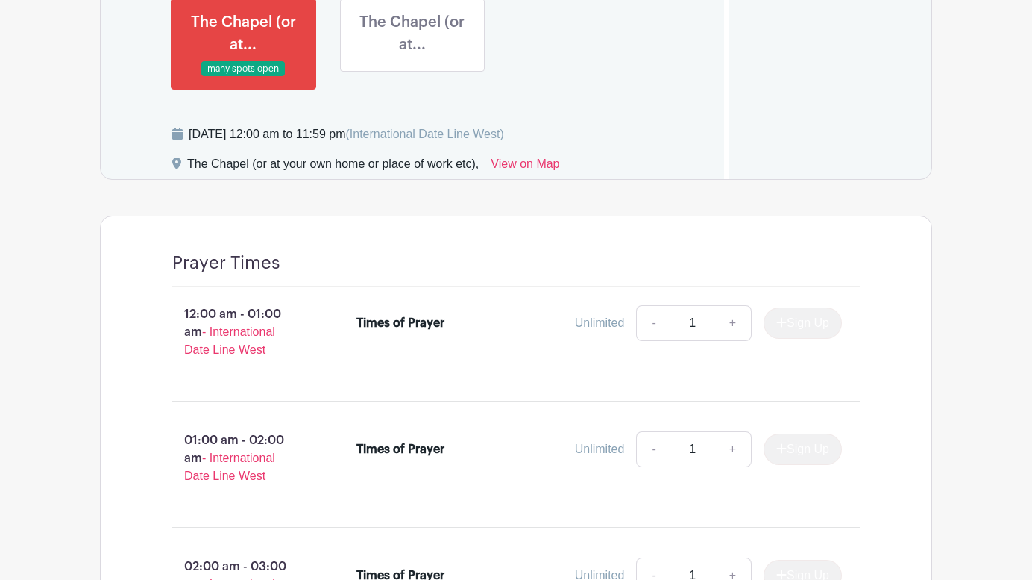
click at [477, 334] on div "Times of Prayer Unlimited - 1 + Sign Up" at bounding box center [600, 326] width 486 height 42
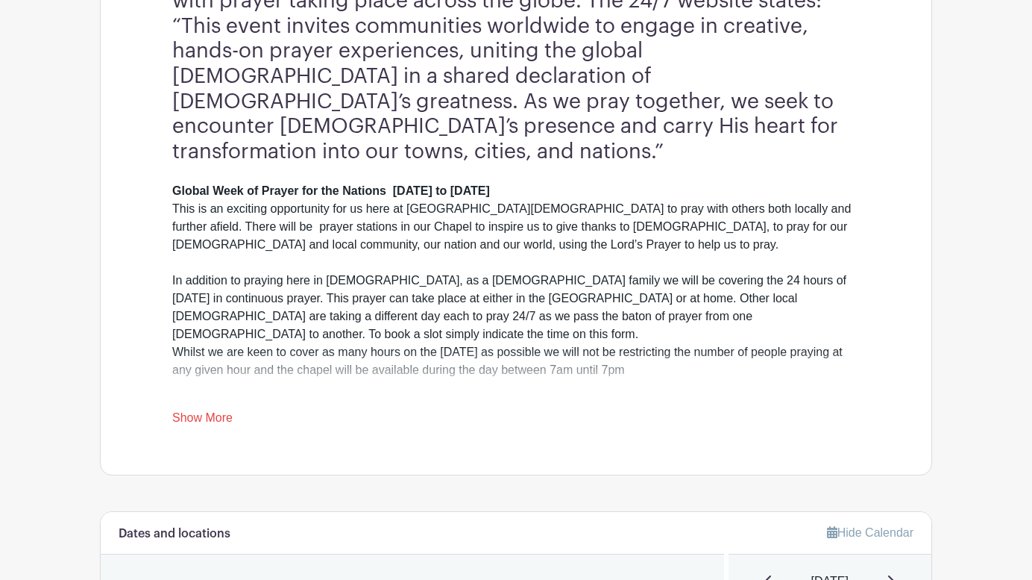
scroll to position [580, 0]
click at [190, 410] on link "Show More" at bounding box center [202, 419] width 60 height 19
click at [213, 410] on link "Show Less" at bounding box center [201, 419] width 58 height 19
click at [213, 410] on link "Show More" at bounding box center [202, 419] width 60 height 19
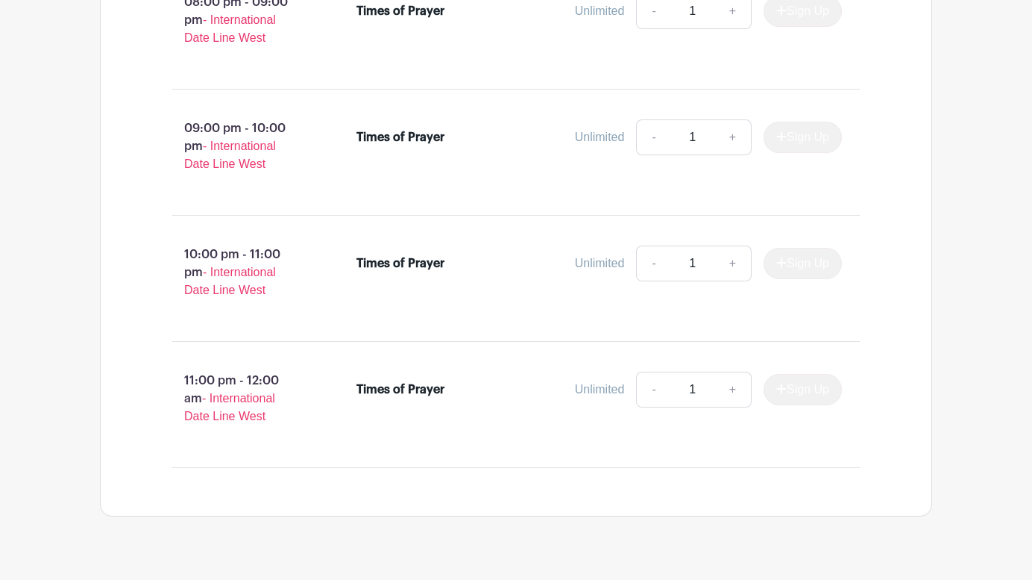
scroll to position [4205, 0]
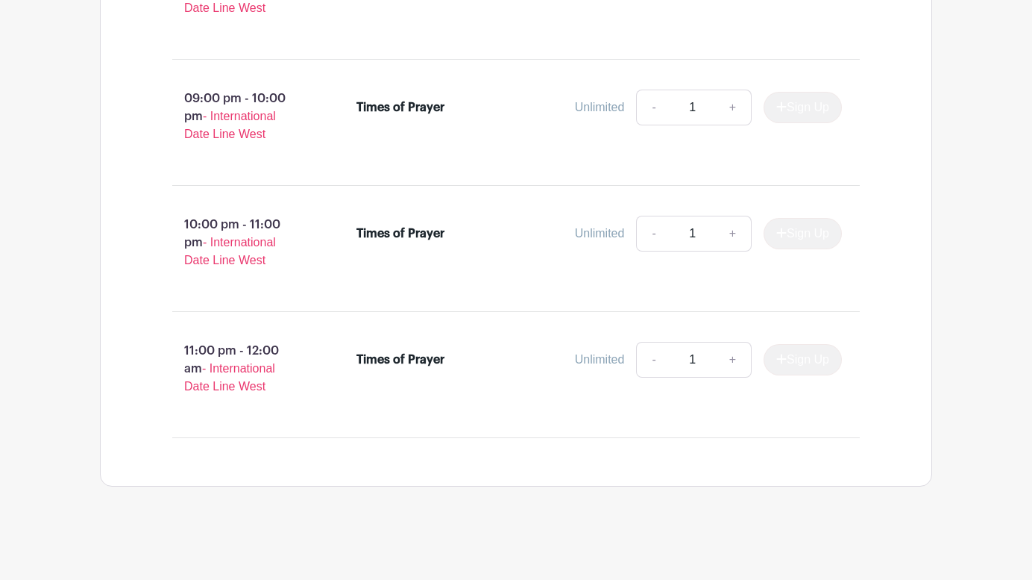
click at [214, 388] on span "- International Date Line West" at bounding box center [229, 377] width 91 height 31
click at [205, 355] on p "11:00 pm - 12:00 am - International Date Line West" at bounding box center [240, 369] width 184 height 66
click at [238, 342] on p "11:00 pm - 12:00 am - International Date Line West" at bounding box center [240, 369] width 184 height 66
click at [355, 348] on li "Times of Prayer Unlimited - 1 + Sign Up" at bounding box center [600, 363] width 498 height 54
click at [385, 353] on div "Times of Prayer" at bounding box center [401, 360] width 88 height 18
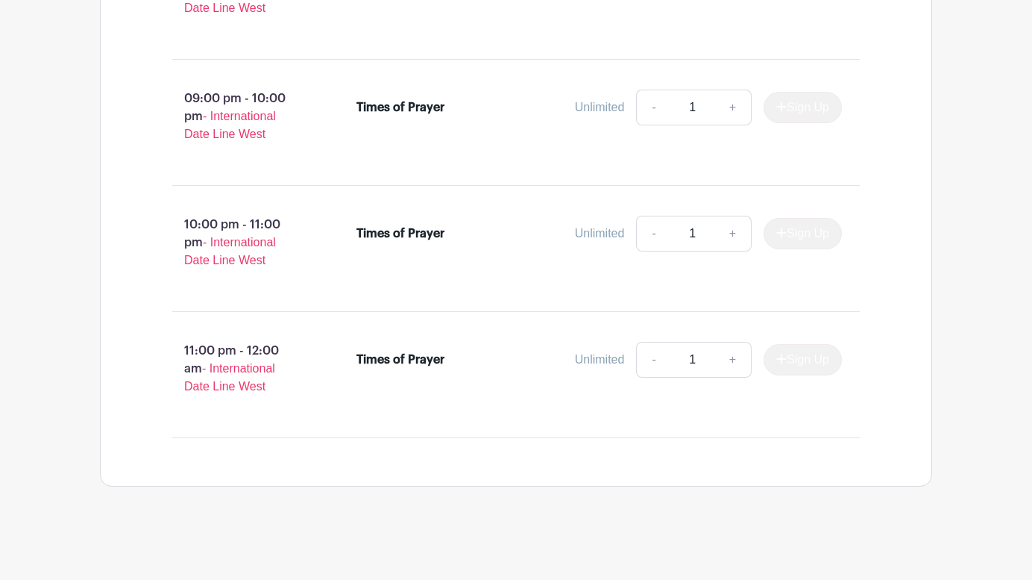
click at [471, 364] on div "Times of Prayer" at bounding box center [418, 360] width 122 height 18
click at [582, 351] on div "Unlimited" at bounding box center [600, 360] width 50 height 18
click at [585, 358] on div "Unlimited" at bounding box center [600, 360] width 50 height 18
click at [619, 390] on div "Times of Prayer Unlimited - 1 + Sign Up" at bounding box center [609, 375] width 552 height 78
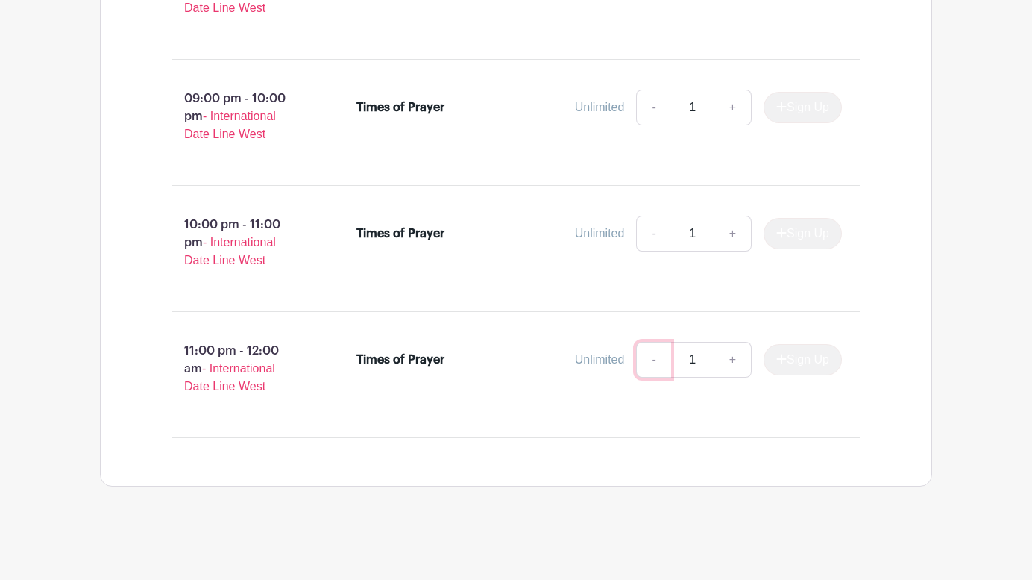
click at [644, 357] on link "-" at bounding box center [653, 360] width 34 height 36
click at [650, 360] on link "-" at bounding box center [653, 360] width 34 height 36
click at [728, 360] on link "+" at bounding box center [733, 360] width 37 height 36
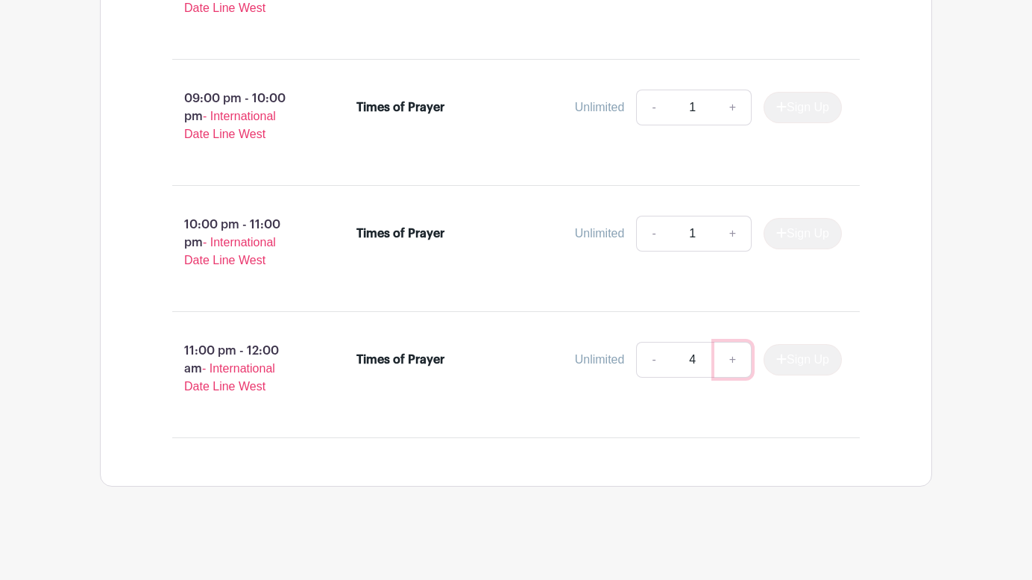
click at [728, 360] on link "+" at bounding box center [733, 360] width 37 height 36
click at [645, 361] on link "-" at bounding box center [653, 360] width 34 height 36
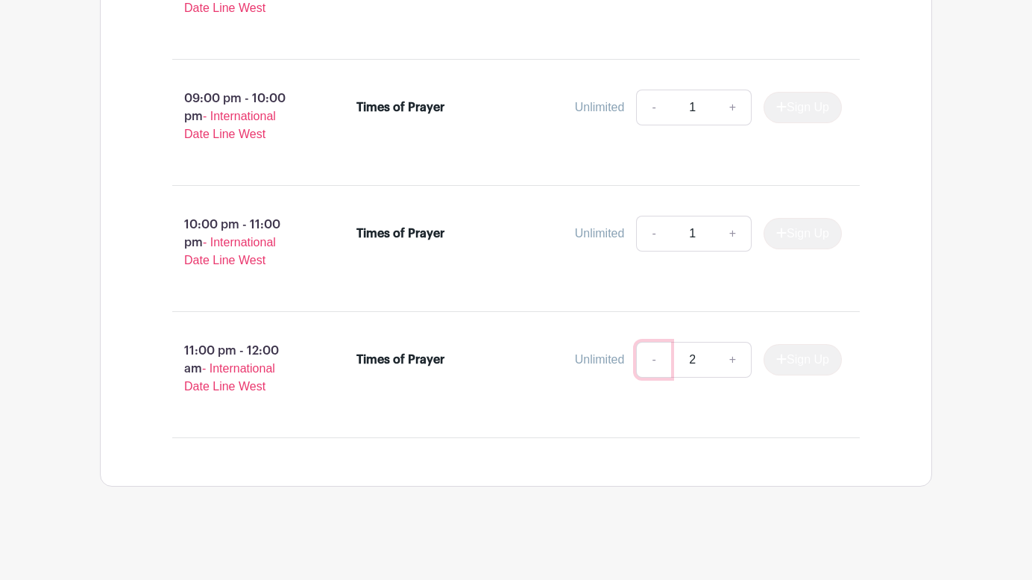
type input "1"
click at [645, 361] on link "-" at bounding box center [653, 360] width 34 height 36
click at [824, 409] on div "Times of Prayer Unlimited - 1 + Sign Up" at bounding box center [609, 375] width 552 height 78
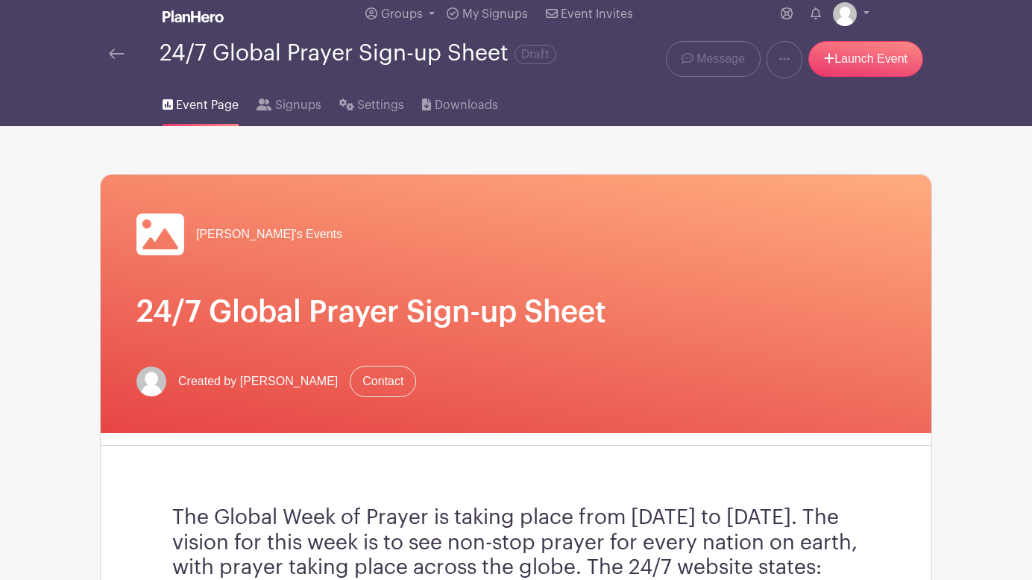
scroll to position [0, 0]
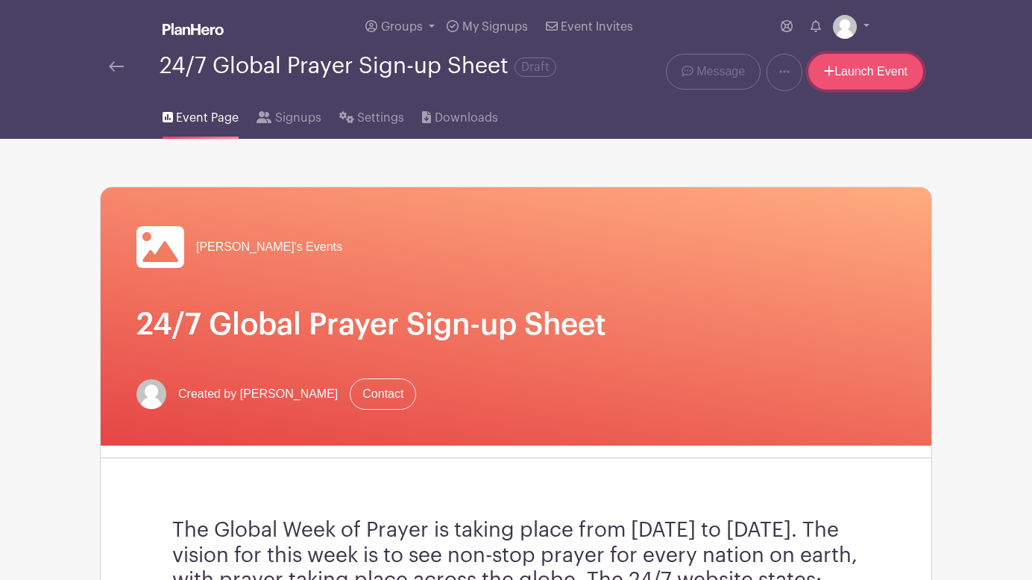
click at [851, 75] on link "Launch Event" at bounding box center [866, 72] width 115 height 36
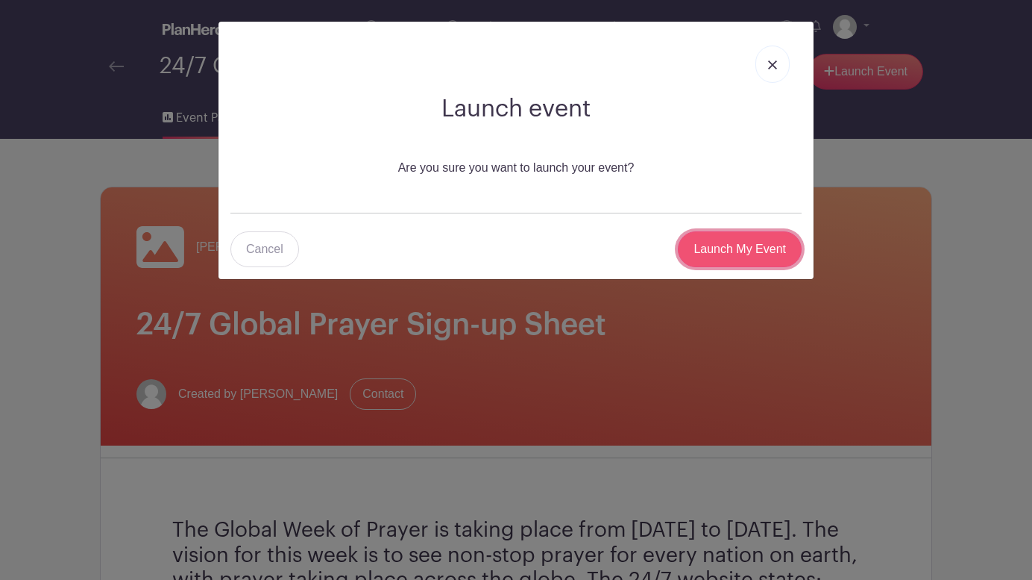
click at [728, 250] on input "Launch My Event" at bounding box center [740, 249] width 124 height 36
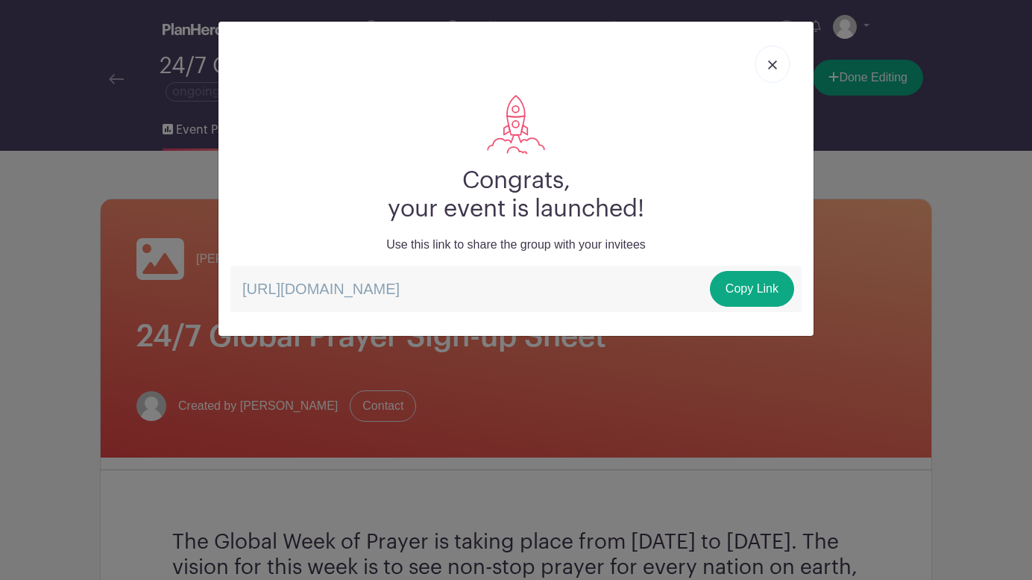
click at [769, 63] on img at bounding box center [772, 64] width 9 height 9
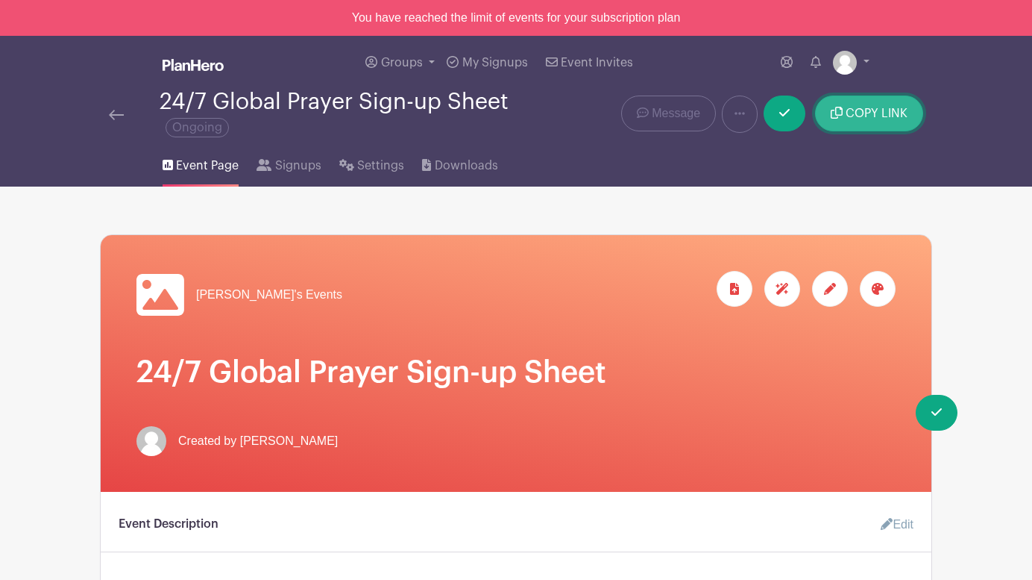
click at [870, 124] on button "COPY LINK" at bounding box center [869, 113] width 108 height 36
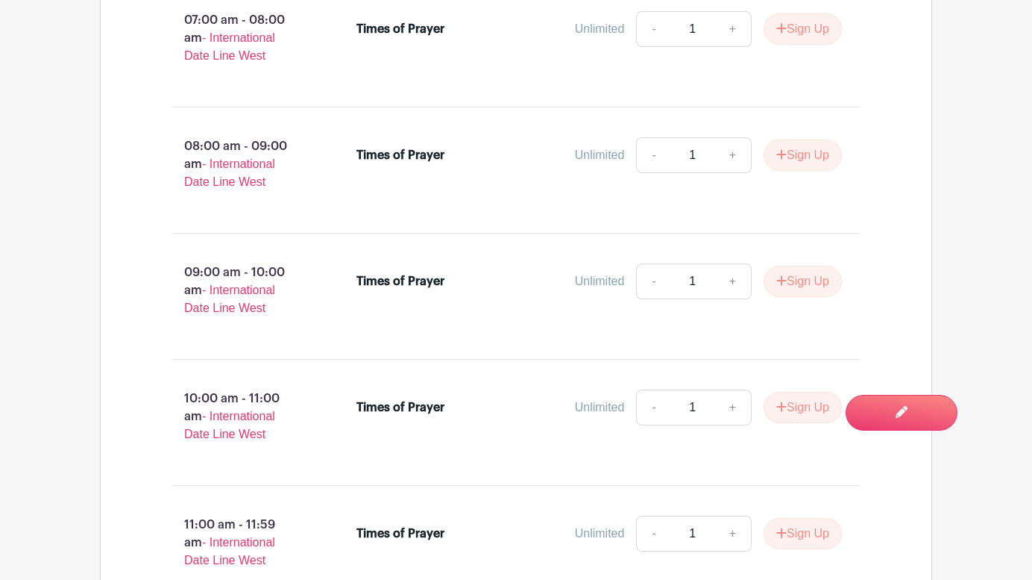
scroll to position [2568, 0]
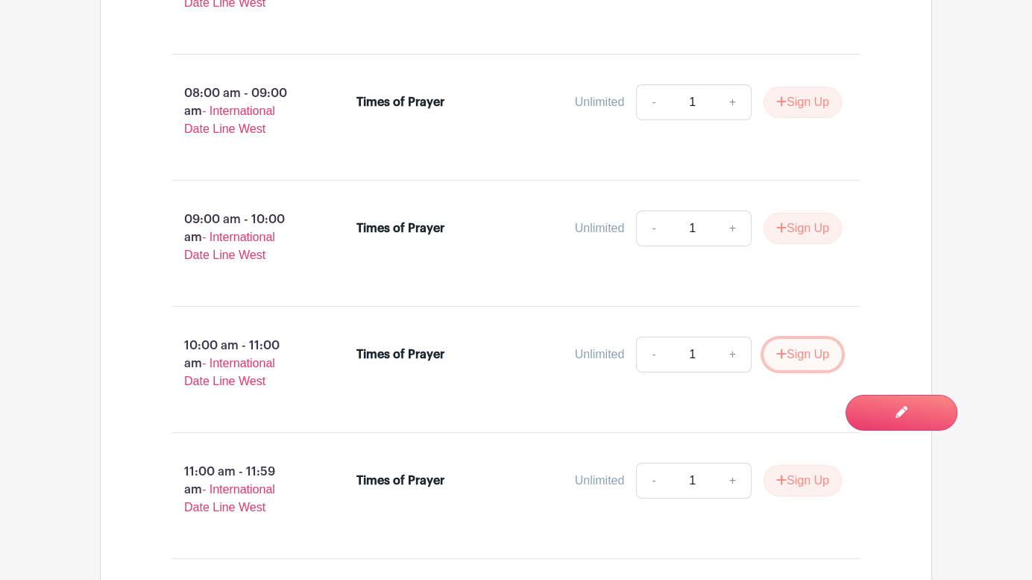
click at [811, 358] on button "Sign Up" at bounding box center [803, 354] width 78 height 31
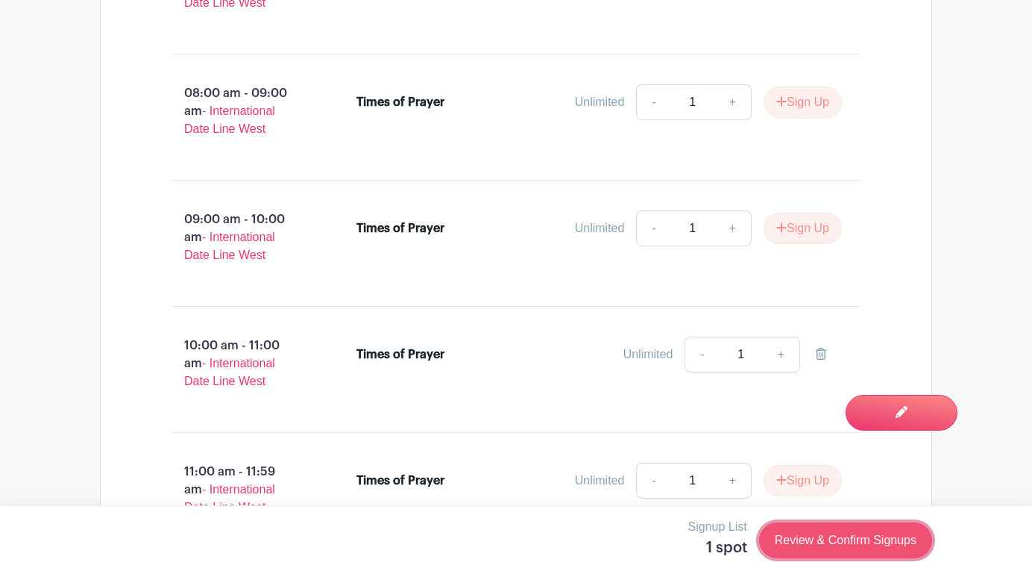
click at [855, 540] on link "Review & Confirm Signups" at bounding box center [845, 540] width 173 height 36
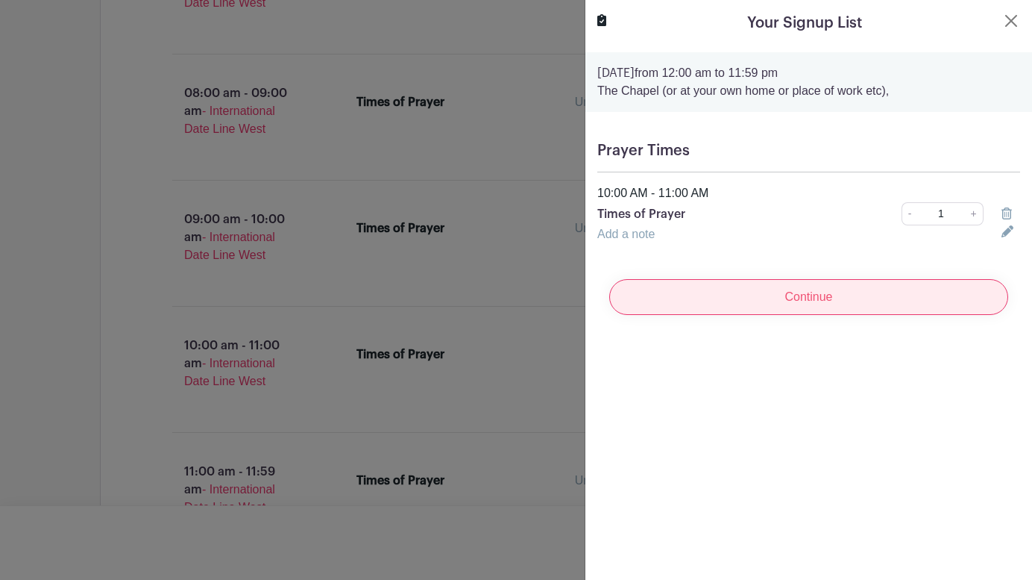
click at [813, 294] on input "Continue" at bounding box center [808, 297] width 399 height 36
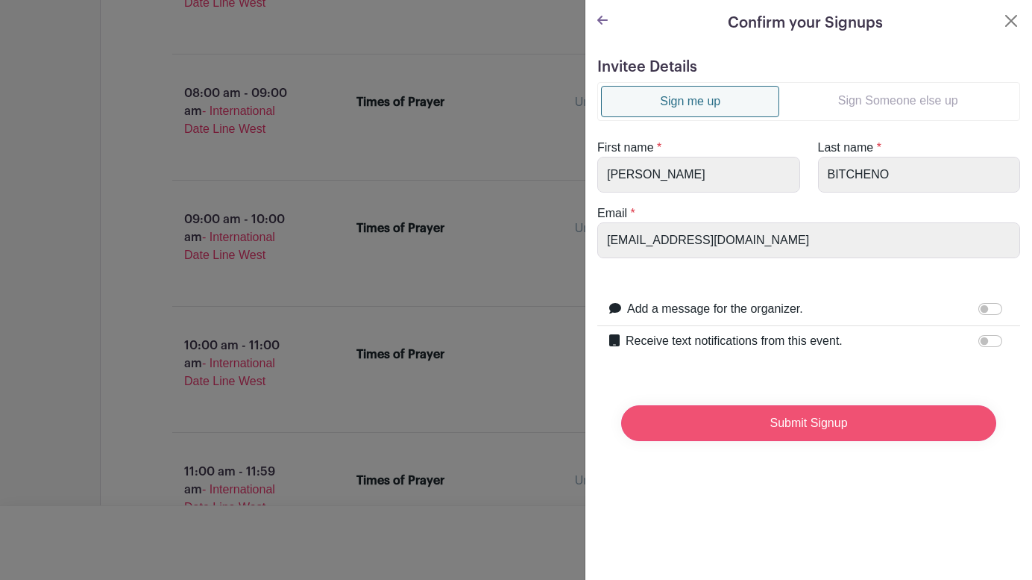
click at [813, 421] on input "Submit Signup" at bounding box center [808, 423] width 375 height 36
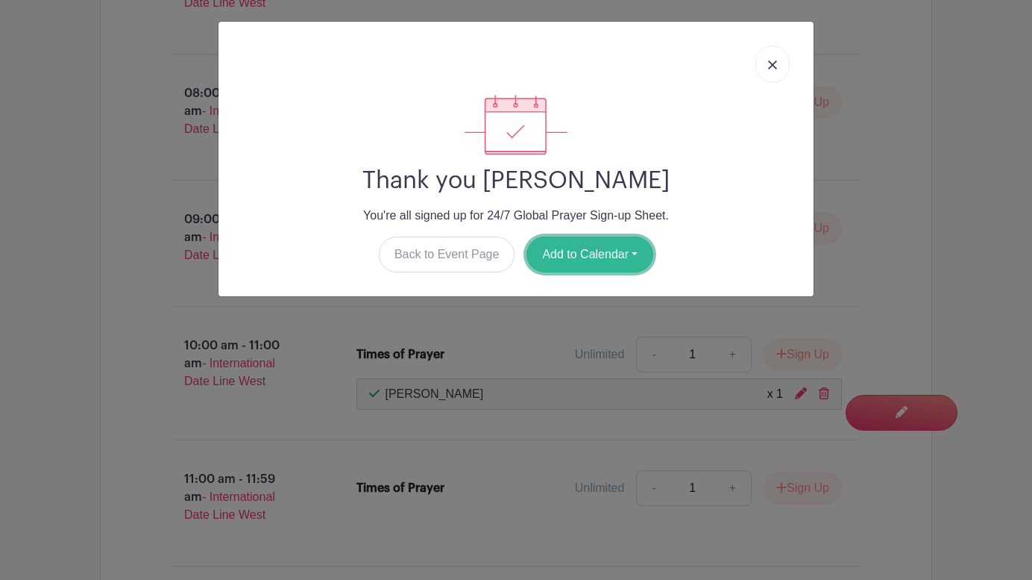
click at [599, 258] on button "Add to Calendar" at bounding box center [590, 254] width 127 height 36
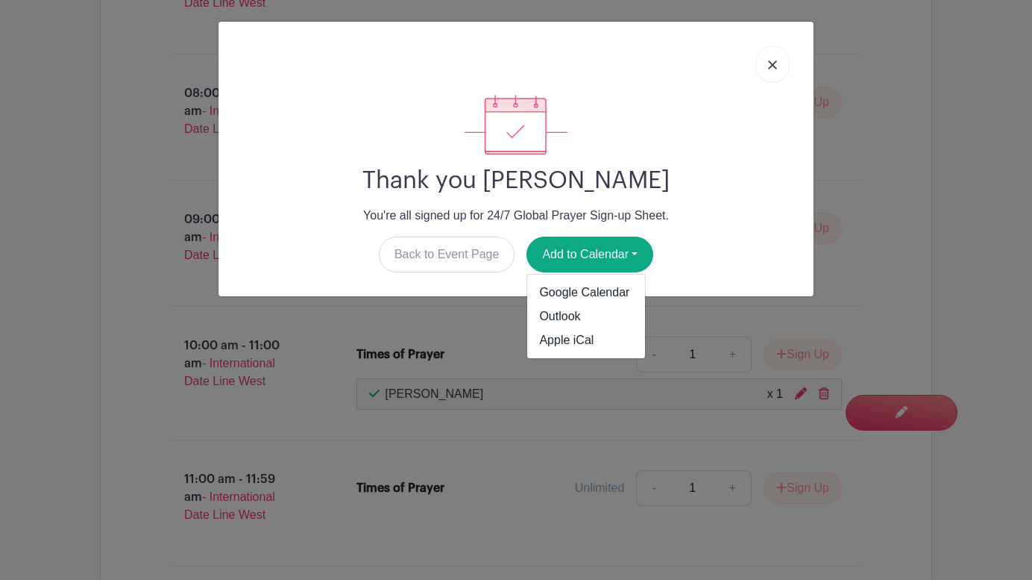
click at [776, 64] on img at bounding box center [772, 64] width 9 height 9
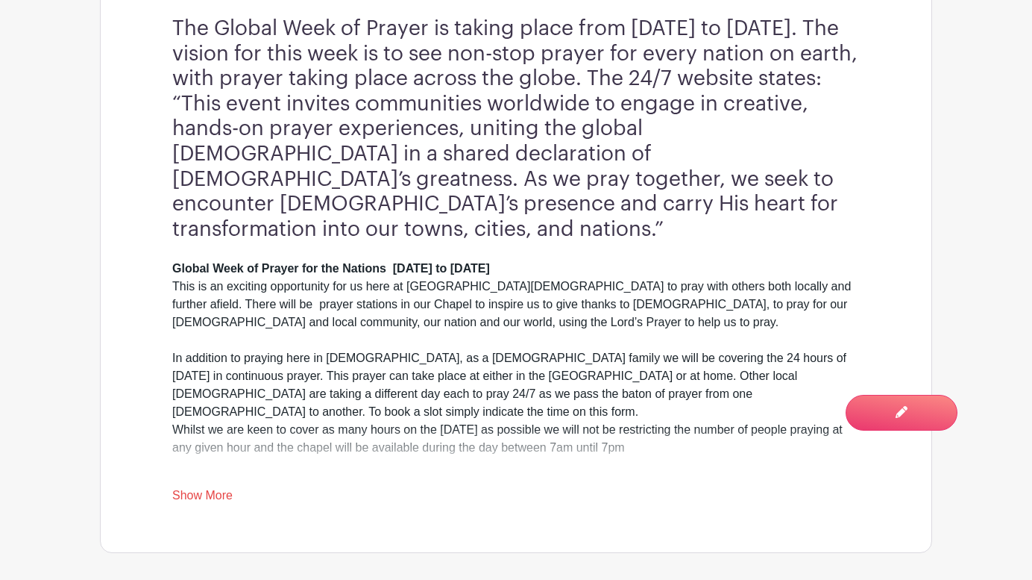
scroll to position [550, 0]
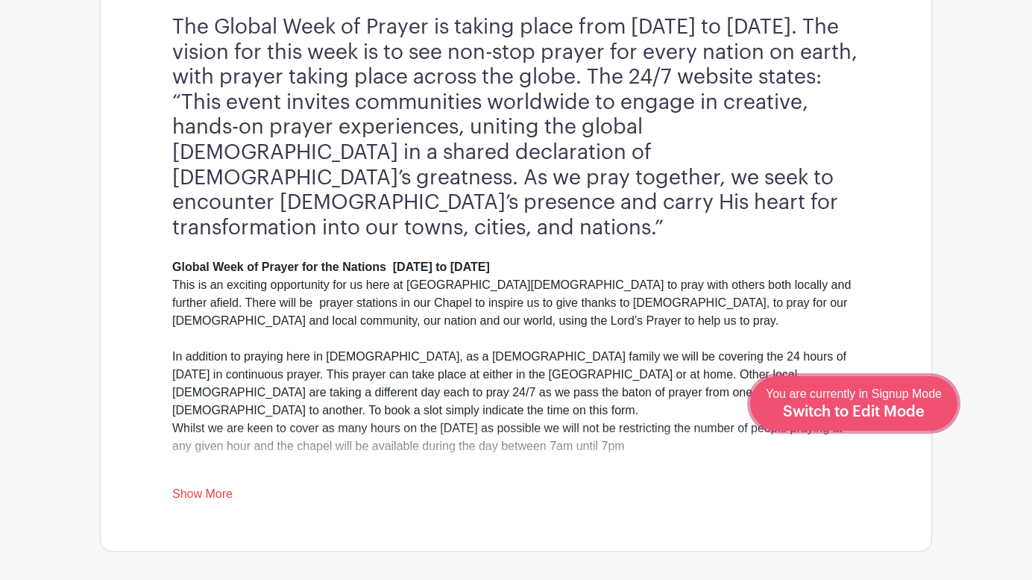
click at [874, 417] on span "Switch to Edit Mode" at bounding box center [854, 411] width 142 height 15
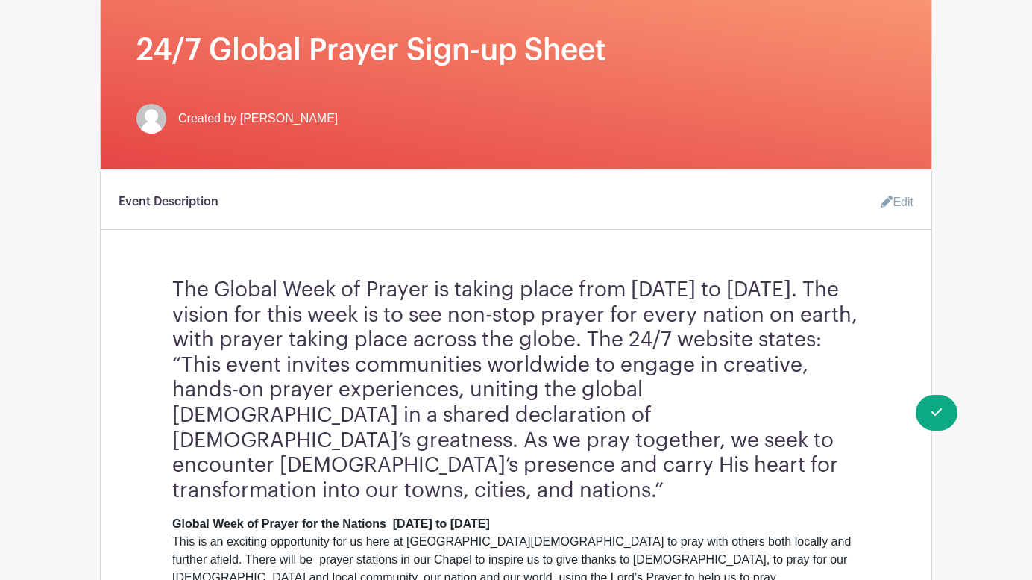
scroll to position [275, 0]
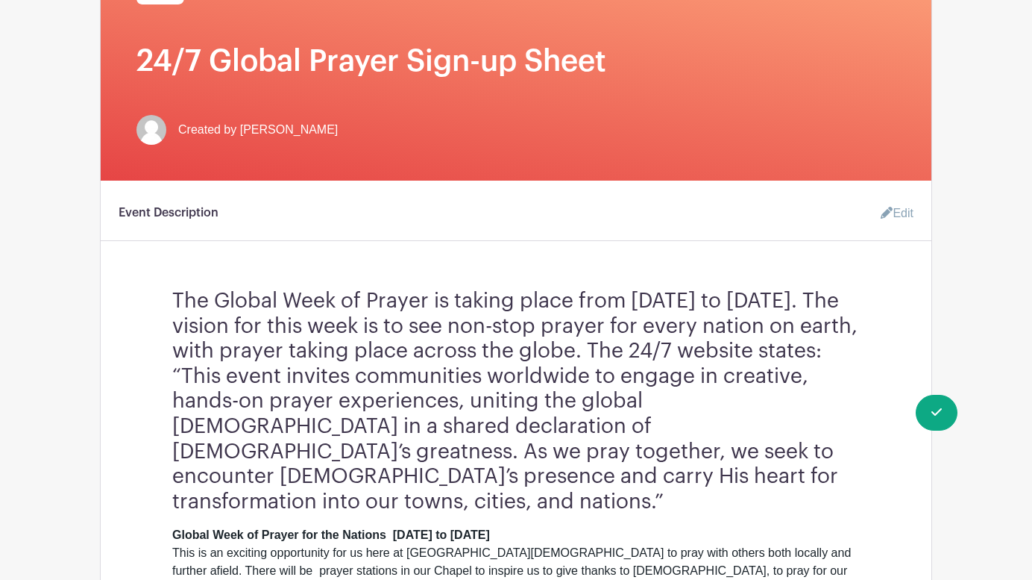
click at [899, 210] on link "Edit" at bounding box center [891, 213] width 45 height 30
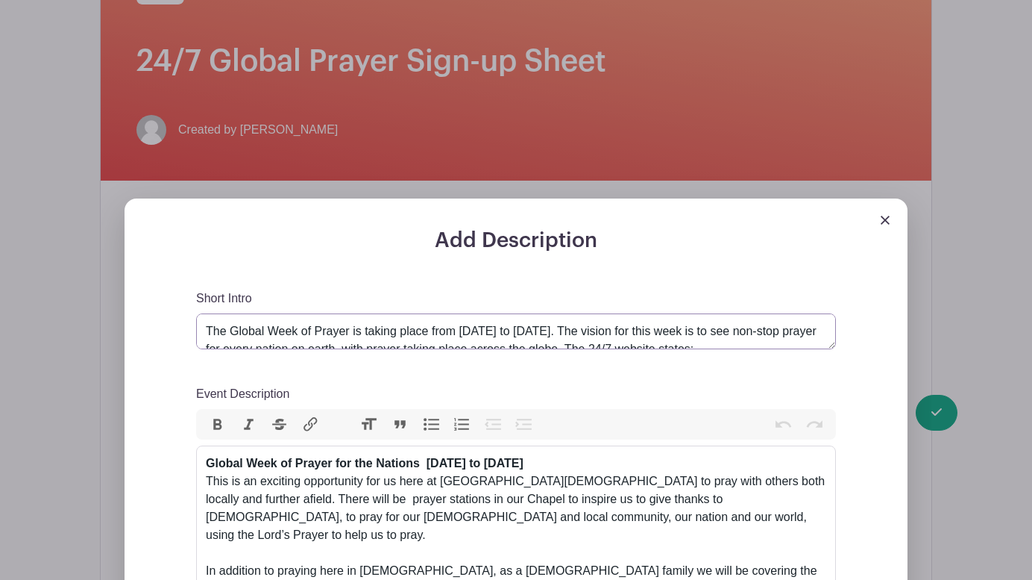
click at [443, 325] on textarea "The Global Week of Prayer is taking place from [DATE] to [DATE]. The vision for…" at bounding box center [516, 331] width 640 height 36
drag, startPoint x: 583, startPoint y: 466, endPoint x: 206, endPoint y: 445, distance: 378.0
click at [206, 445] on div "Event Description Bold Italic Strikethrough Link Heading Quote Code Bullets Num…" at bounding box center [516, 541] width 640 height 312
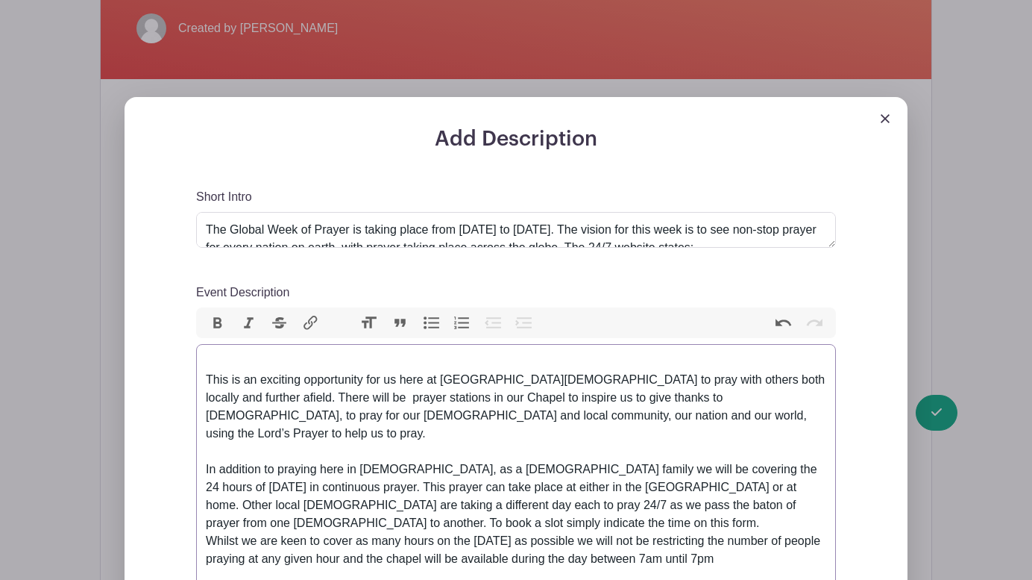
scroll to position [378, 0]
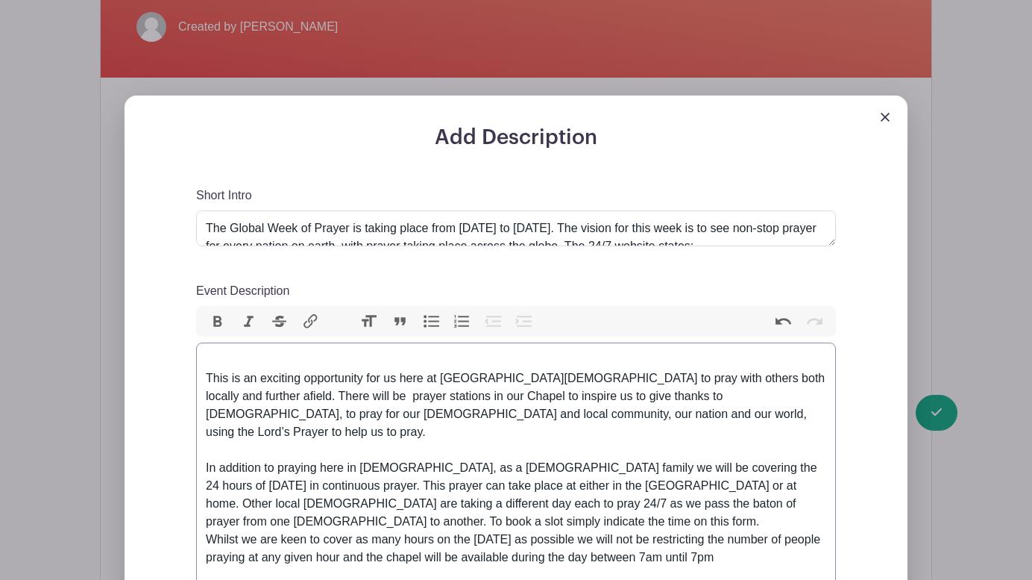
click at [205, 377] on trix-editor "This is an exciting opportunity for us here at [GEOGRAPHIC_DATA][DEMOGRAPHIC_DA…" at bounding box center [516, 467] width 640 height 251
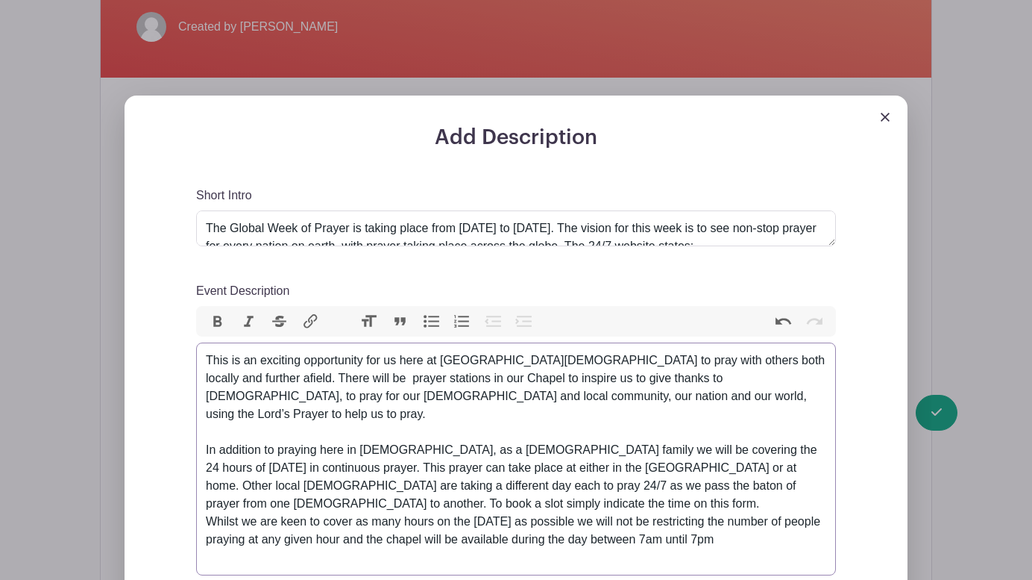
click at [221, 423] on div "Event Description" at bounding box center [516, 432] width 621 height 18
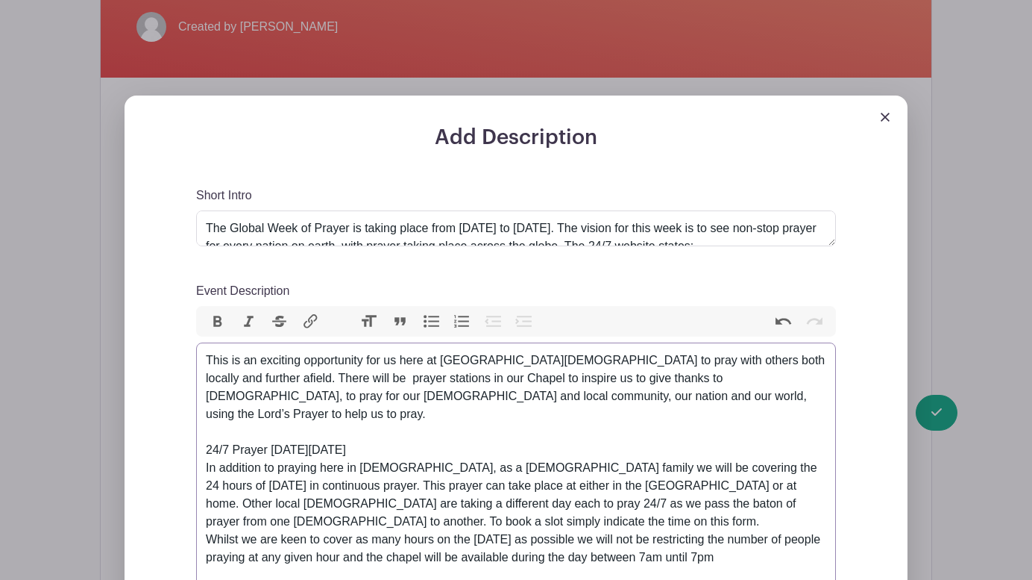
drag, startPoint x: 421, startPoint y: 431, endPoint x: 196, endPoint y: 428, distance: 225.3
click at [196, 428] on trix-editor "This is an exciting opportunity for us here at [GEOGRAPHIC_DATA][DEMOGRAPHIC_DA…" at bounding box center [516, 467] width 640 height 251
click at [211, 321] on button "Bold" at bounding box center [217, 321] width 31 height 19
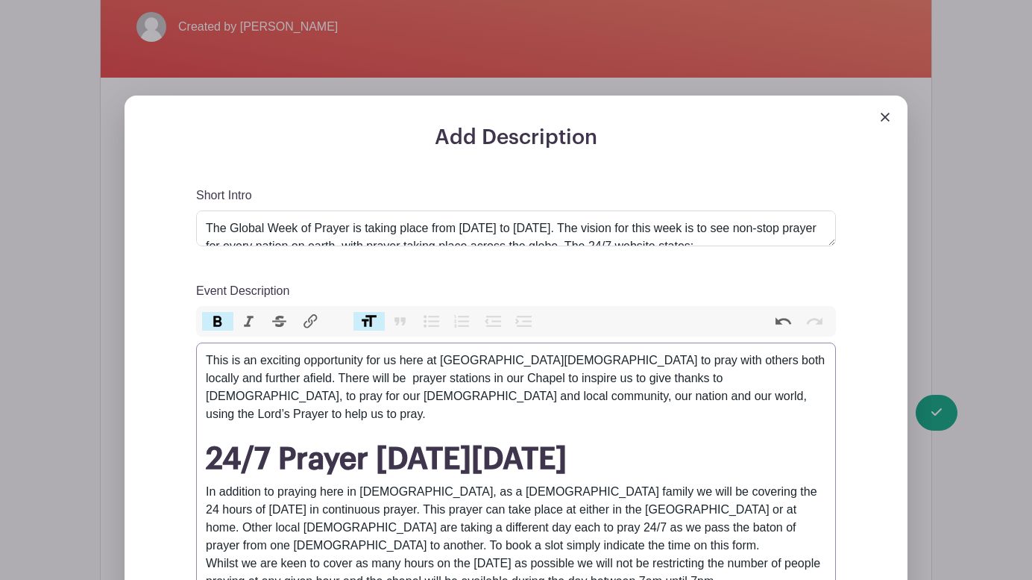
click at [371, 322] on button "Heading" at bounding box center [369, 321] width 31 height 19
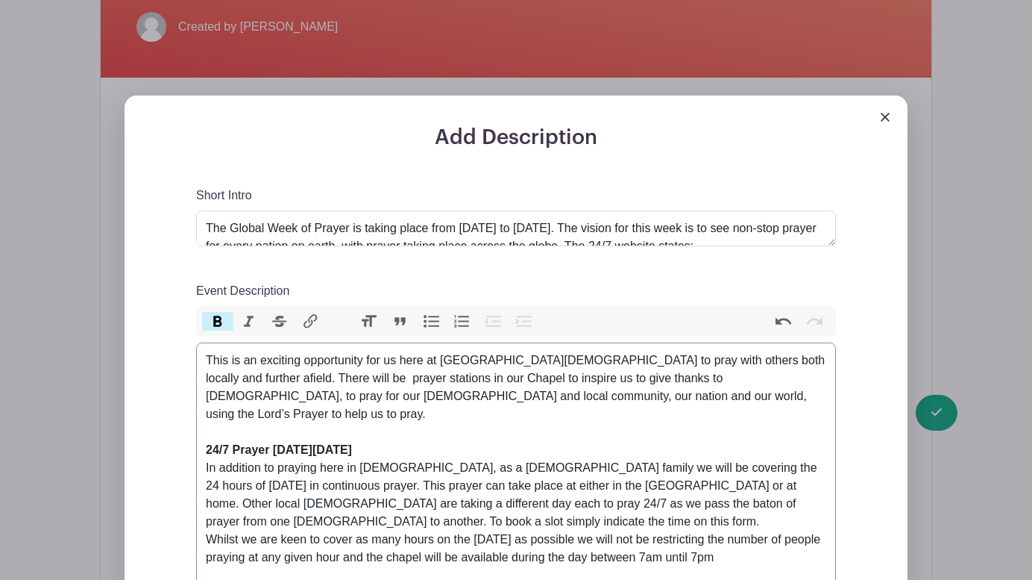
click at [371, 322] on button "Heading" at bounding box center [369, 321] width 31 height 19
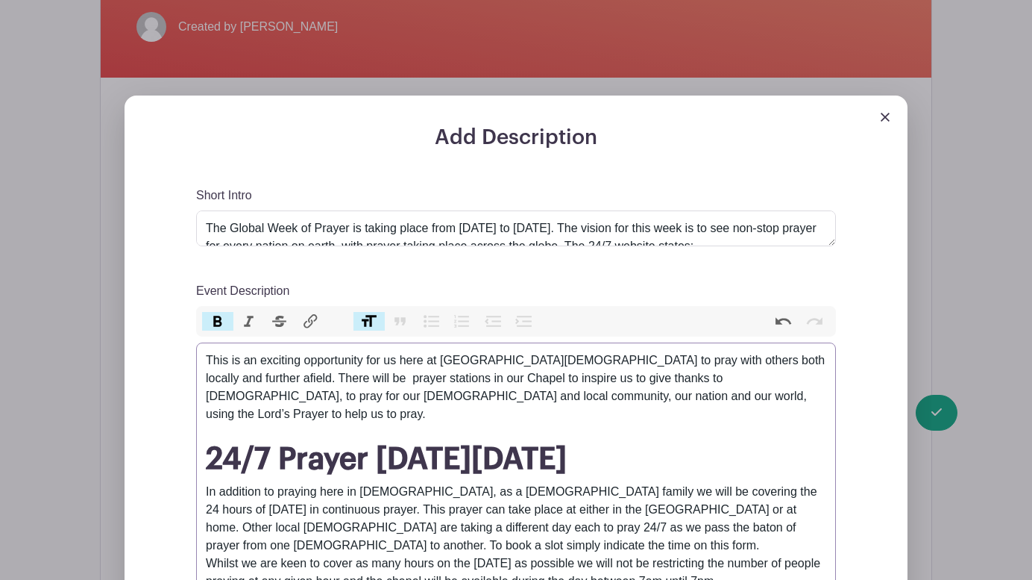
click at [363, 323] on button "Heading" at bounding box center [369, 321] width 31 height 19
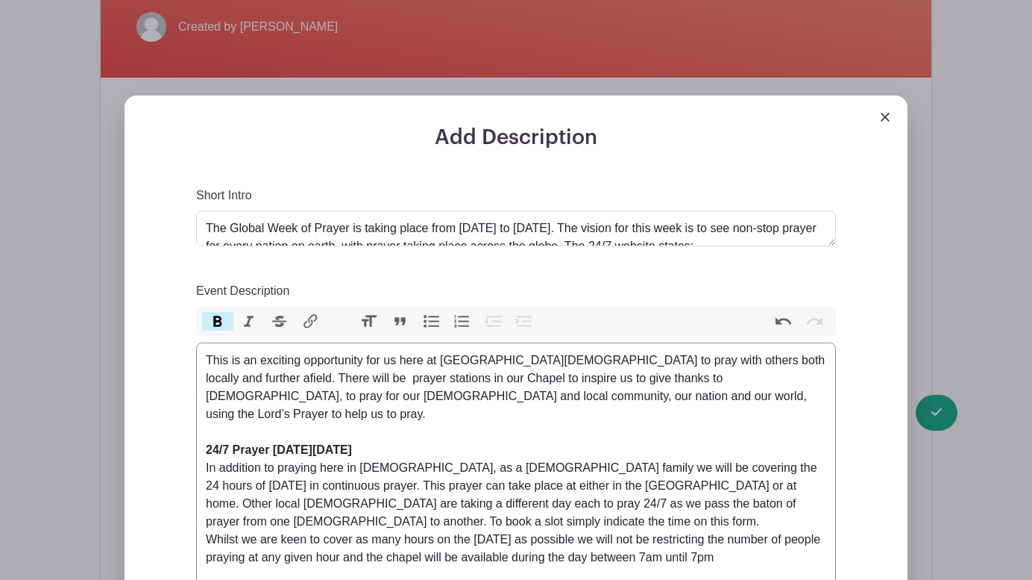
click at [363, 323] on button "Heading" at bounding box center [369, 321] width 31 height 19
click at [480, 474] on div "In addition to praying here in [DEMOGRAPHIC_DATA], as a [DEMOGRAPHIC_DATA] fami…" at bounding box center [516, 521] width 621 height 125
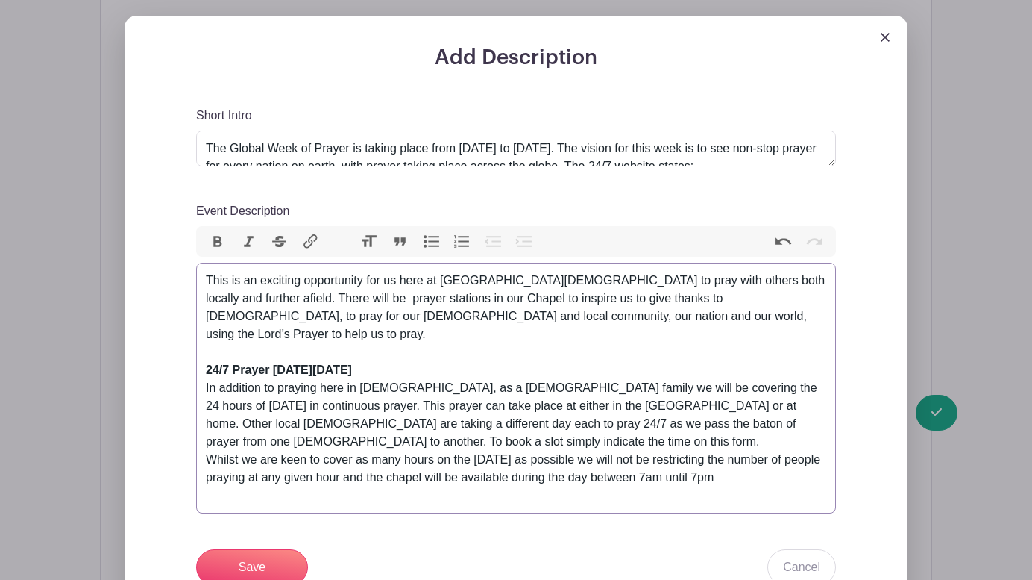
scroll to position [459, 0]
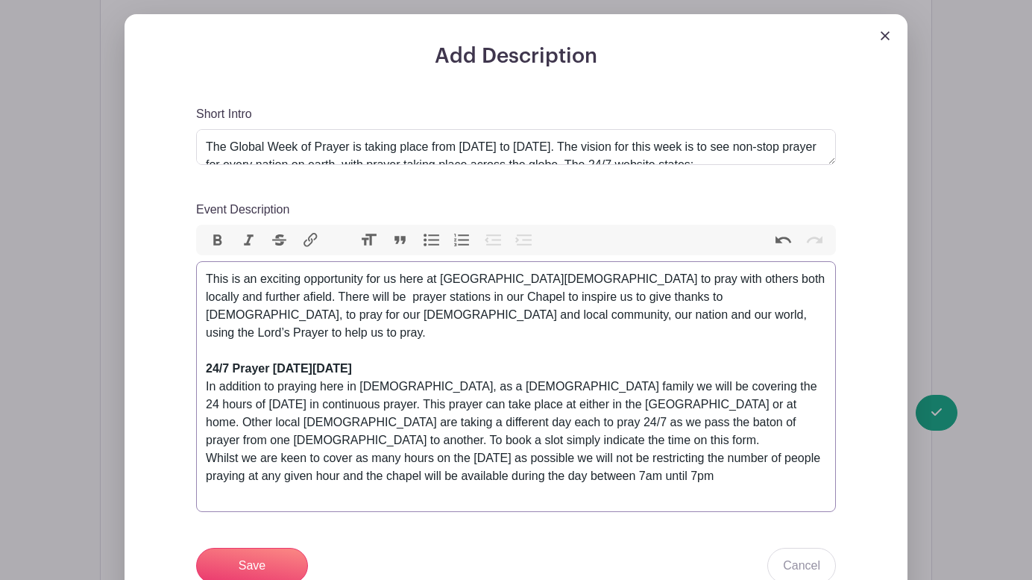
click at [352, 362] on strong "24/7 Prayer [DATE][DATE]" at bounding box center [279, 368] width 146 height 13
click at [396, 425] on div "In addition to praying here in [DEMOGRAPHIC_DATA], as a [DEMOGRAPHIC_DATA] fami…" at bounding box center [516, 439] width 621 height 125
click at [475, 389] on div "In addition to praying here in [DEMOGRAPHIC_DATA], as a [DEMOGRAPHIC_DATA] fami…" at bounding box center [516, 439] width 621 height 125
click at [362, 427] on div "In addition to praying here in [DEMOGRAPHIC_DATA], as a [DEMOGRAPHIC_DATA] fami…" at bounding box center [516, 439] width 621 height 125
click at [360, 428] on div "In addition to praying here in [DEMOGRAPHIC_DATA], as a [DEMOGRAPHIC_DATA] fami…" at bounding box center [516, 439] width 621 height 125
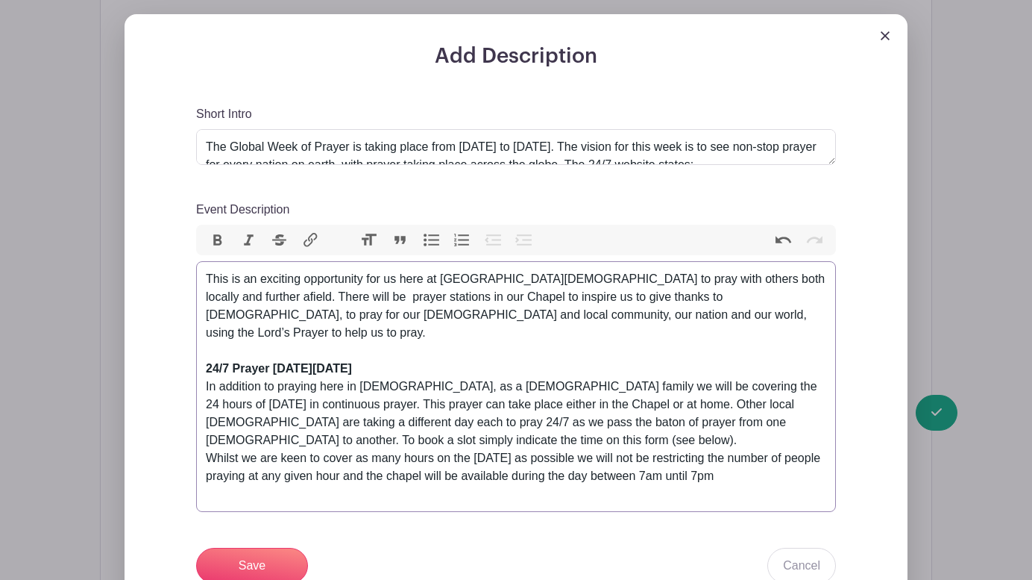
click at [212, 439] on div "In addition to praying here in [DEMOGRAPHIC_DATA], as a [DEMOGRAPHIC_DATA] fami…" at bounding box center [516, 439] width 621 height 125
click at [772, 459] on div "In addition to praying here in [DEMOGRAPHIC_DATA], as a [DEMOGRAPHIC_DATA] fami…" at bounding box center [516, 439] width 621 height 125
click at [380, 461] on div "In addition to praying here in [DEMOGRAPHIC_DATA], as a [DEMOGRAPHIC_DATA] fami…" at bounding box center [516, 439] width 621 height 125
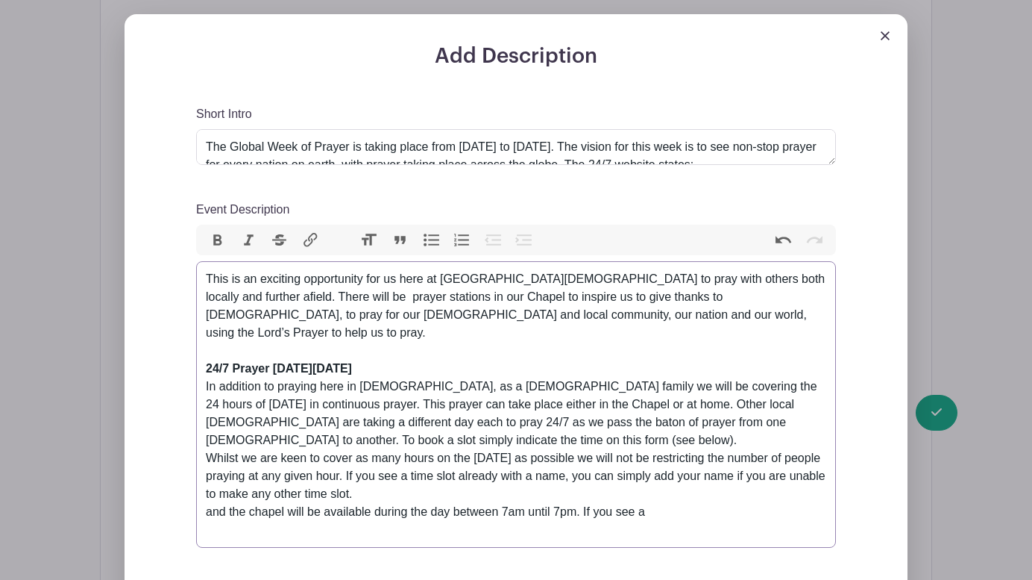
click at [233, 499] on div "In addition to praying here in [DEMOGRAPHIC_DATA], as a [DEMOGRAPHIC_DATA] fami…" at bounding box center [516, 457] width 621 height 161
click at [269, 497] on div "In addition to praying here in [DEMOGRAPHIC_DATA], as a [DEMOGRAPHIC_DATA] fami…" at bounding box center [516, 457] width 621 height 161
click at [209, 495] on div "In addition to praying here in [DEMOGRAPHIC_DATA], as a [DEMOGRAPHIC_DATA] fami…" at bounding box center [516, 457] width 621 height 161
click at [213, 494] on div "In addition to praying here in [DEMOGRAPHIC_DATA], as a [DEMOGRAPHIC_DATA] fami…" at bounding box center [516, 457] width 621 height 161
click at [770, 494] on div "In addition to praying here in [DEMOGRAPHIC_DATA], as a [DEMOGRAPHIC_DATA] fami…" at bounding box center [516, 466] width 621 height 179
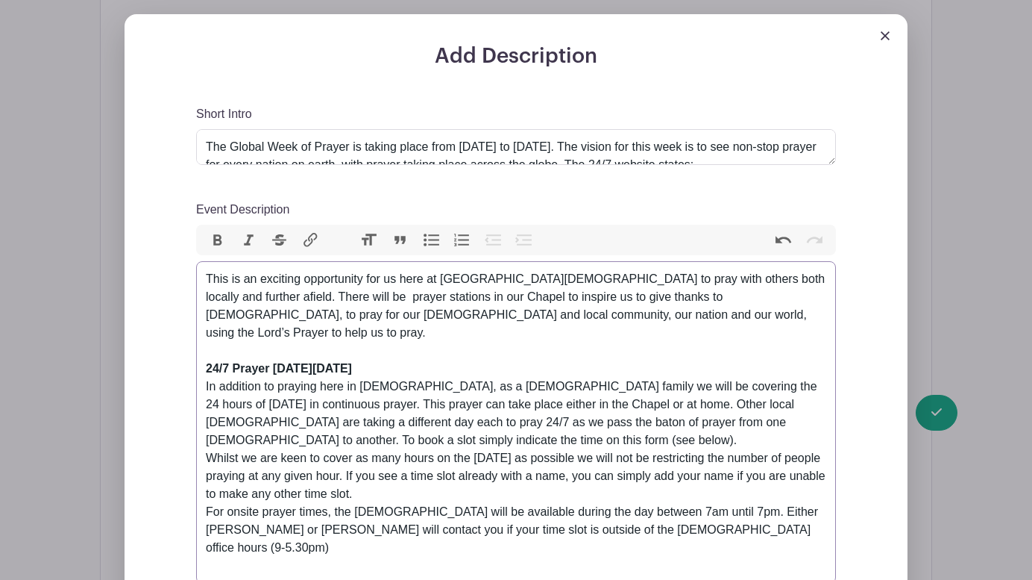
click at [559, 516] on div "In addition to praying here in [DEMOGRAPHIC_DATA], as a [DEMOGRAPHIC_DATA] fami…" at bounding box center [516, 475] width 621 height 197
click at [640, 516] on div "In addition to praying here in [DEMOGRAPHIC_DATA], as a [DEMOGRAPHIC_DATA] fami…" at bounding box center [516, 475] width 621 height 197
click at [233, 549] on div "In addition to praying here in [DEMOGRAPHIC_DATA], as a [DEMOGRAPHIC_DATA] fami…" at bounding box center [516, 475] width 621 height 197
type trix-editor "<lor>Ipsu do si ametcons adipiscinge sed do eius te Incididun Utlabo et dolo ma…"
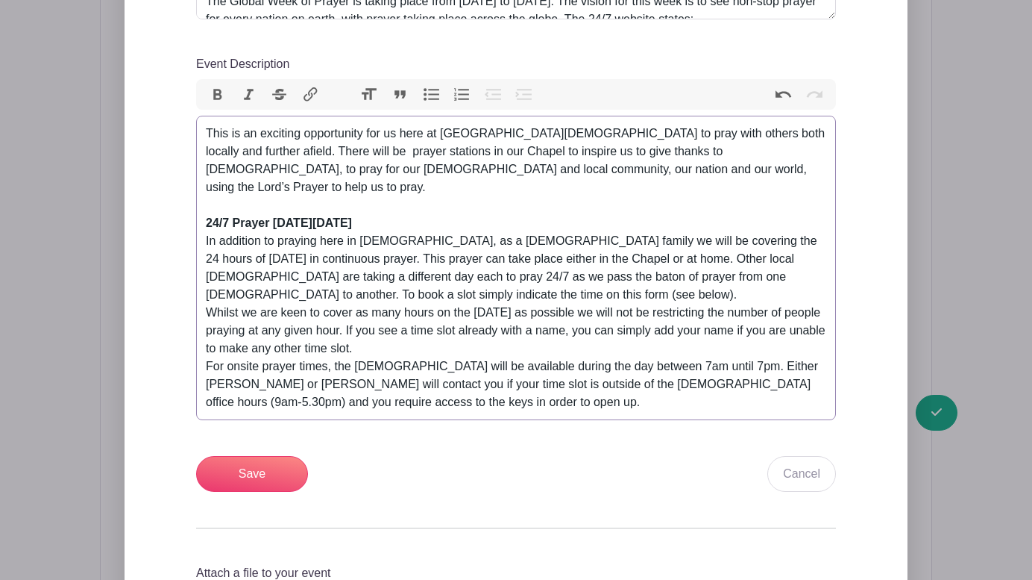
scroll to position [607, 0]
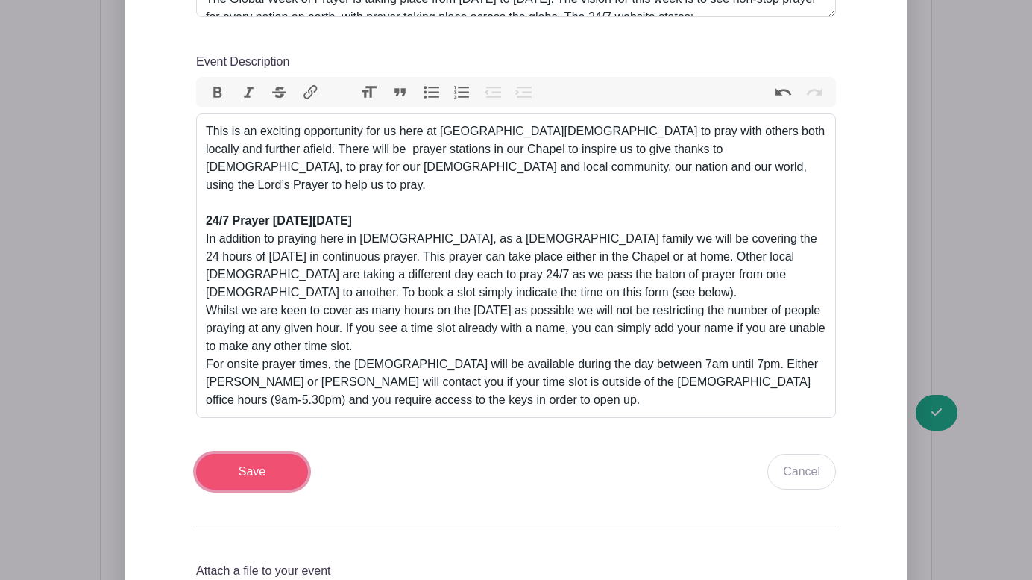
click at [247, 453] on input "Save" at bounding box center [252, 471] width 112 height 36
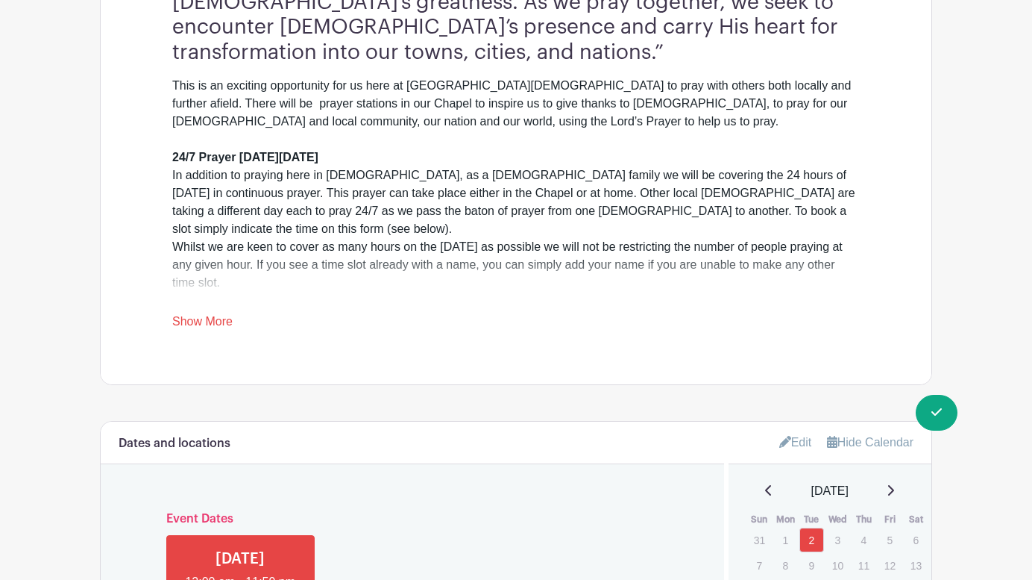
scroll to position [929, 0]
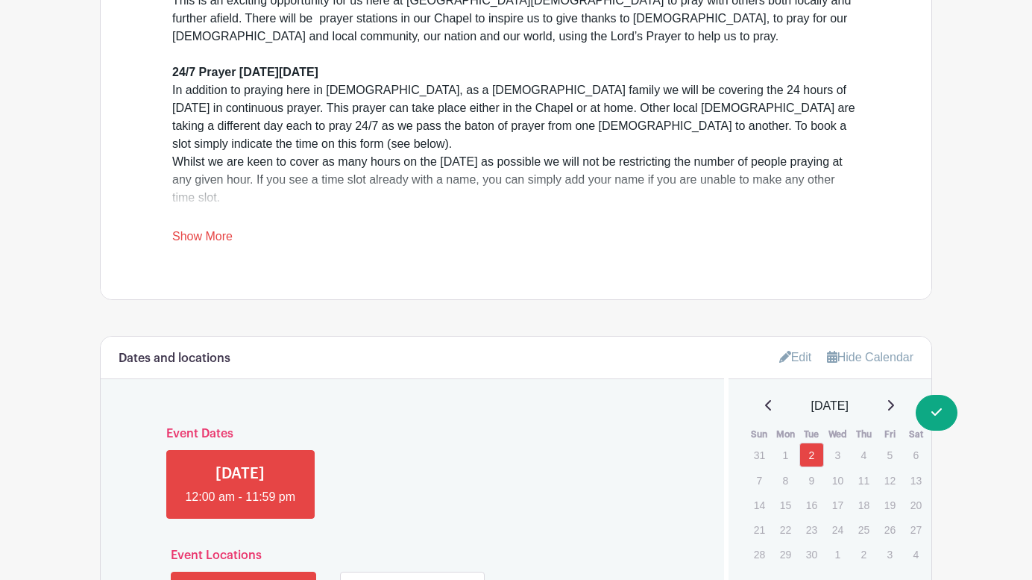
click at [786, 345] on link "Edit" at bounding box center [795, 357] width 33 height 25
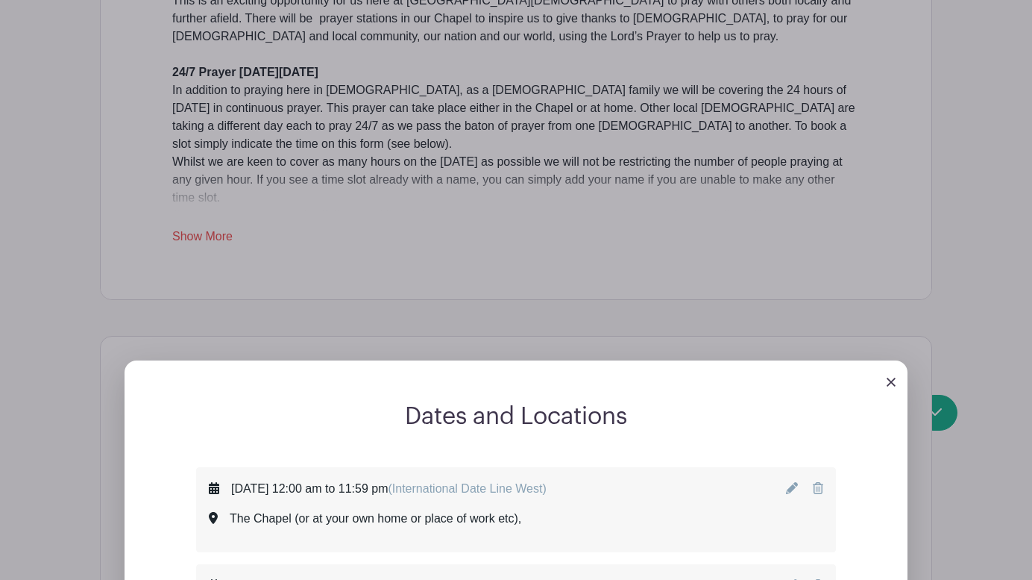
click at [546, 482] on span "(International Date Line West)" at bounding box center [467, 488] width 158 height 13
drag, startPoint x: 691, startPoint y: 462, endPoint x: 529, endPoint y: 462, distance: 162.6
click at [529, 480] on div "[DATE] 12:00 am to 11:59 pm (International Date Line West) The Chapel (or at yo…" at bounding box center [516, 510] width 615 height 60
click at [546, 482] on span "(International Date Line West)" at bounding box center [467, 488] width 158 height 13
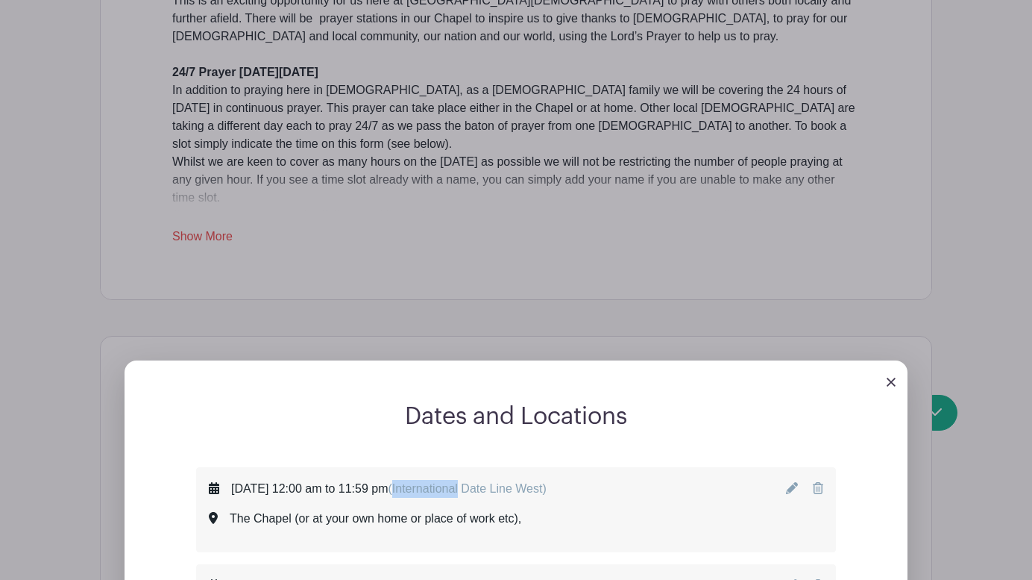
click at [546, 482] on span "(International Date Line West)" at bounding box center [467, 488] width 158 height 13
click at [547, 480] on div "[DATE] 12:00 am to 11:59 pm (International Date Line West) The Chapel (or at yo…" at bounding box center [378, 510] width 338 height 60
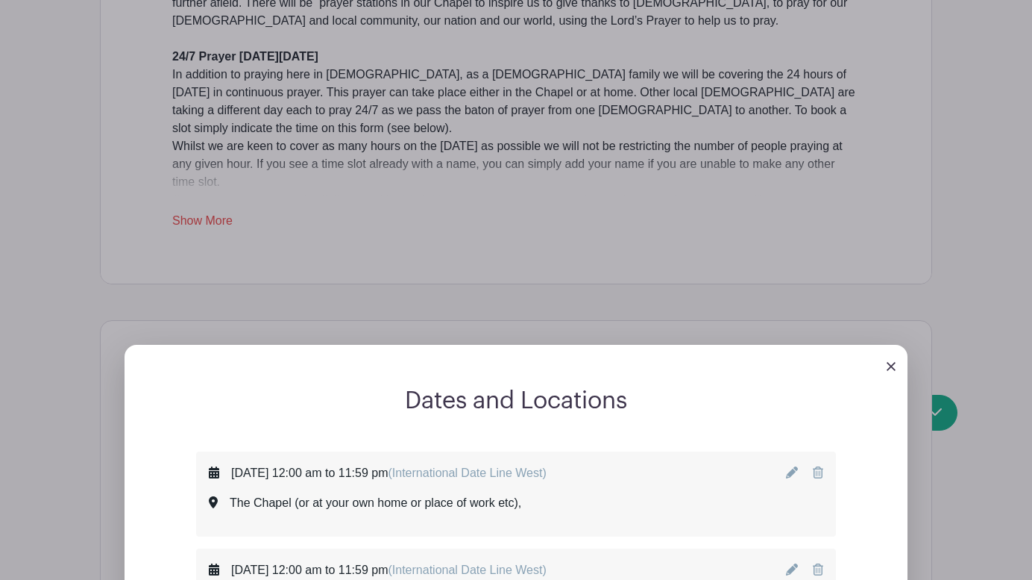
scroll to position [1028, 0]
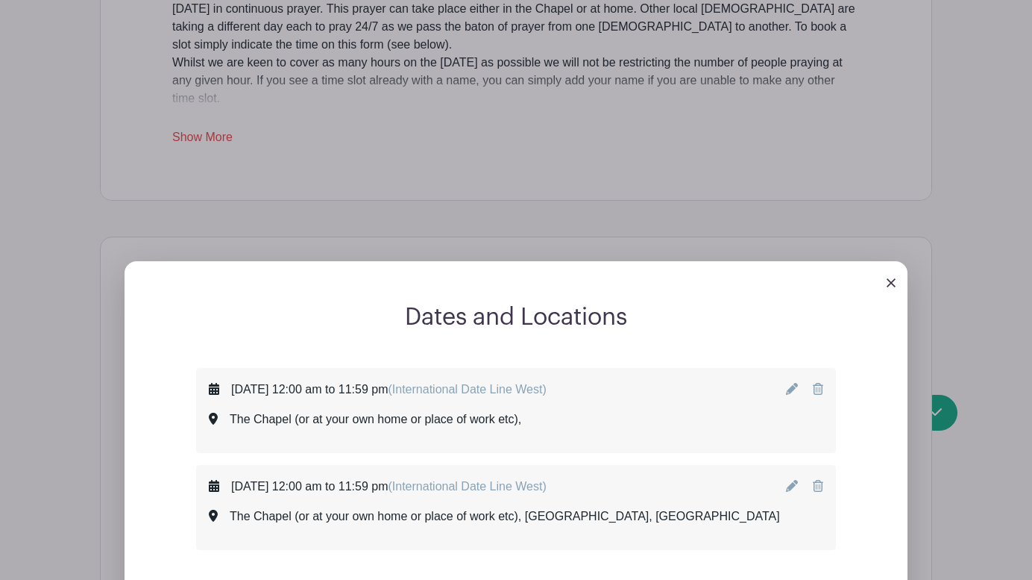
click at [546, 383] on span "(International Date Line West)" at bounding box center [467, 389] width 158 height 13
click at [687, 380] on div "Tuesday, September 02, 2025 at 12:00 am to 11:59 pm (International Date Line We…" at bounding box center [516, 410] width 615 height 60
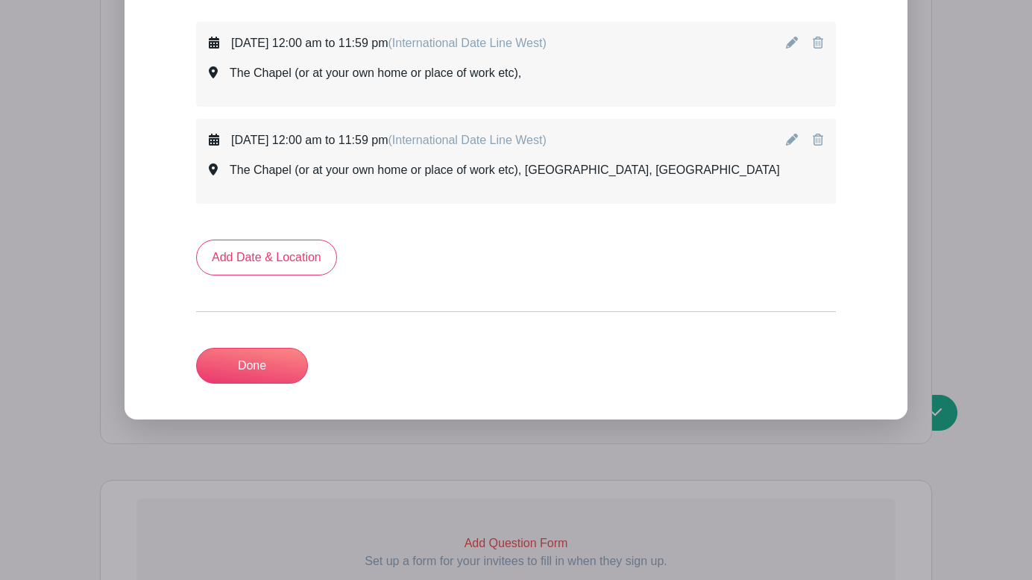
scroll to position [1270, 0]
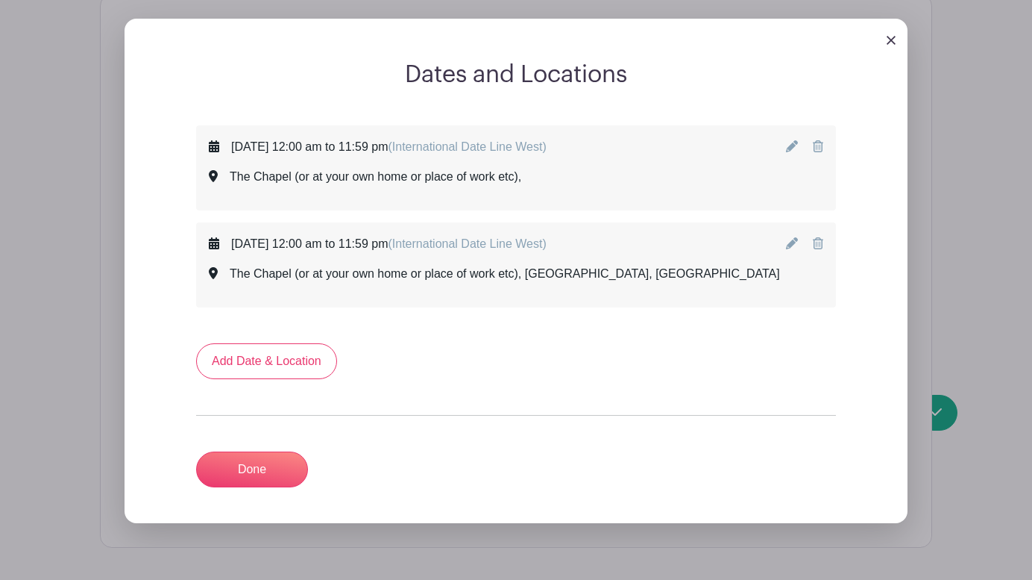
click at [788, 140] on icon at bounding box center [792, 146] width 12 height 12
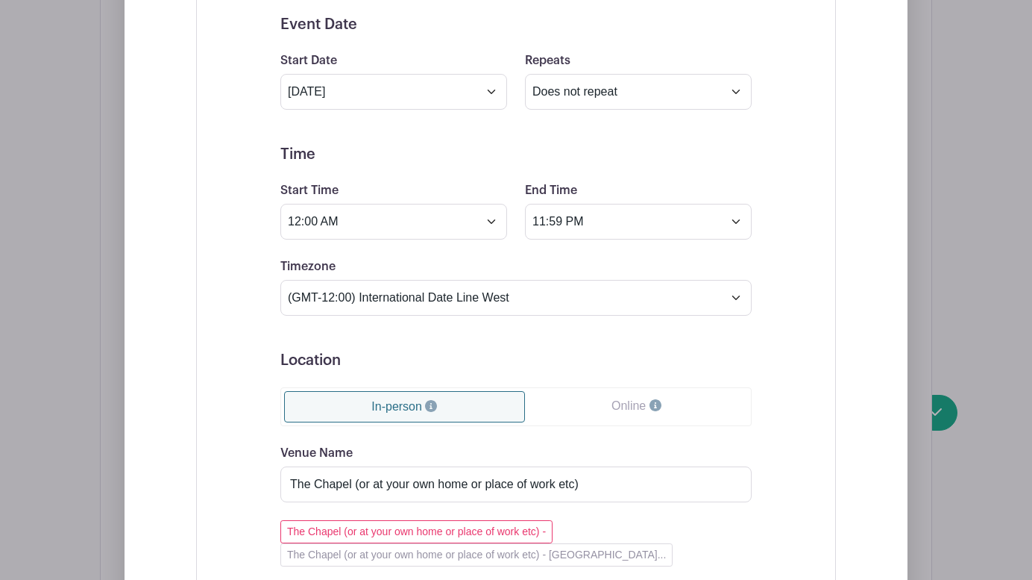
scroll to position [1412, 0]
click at [532, 398] on ul "In-person Online" at bounding box center [515, 405] width 471 height 39
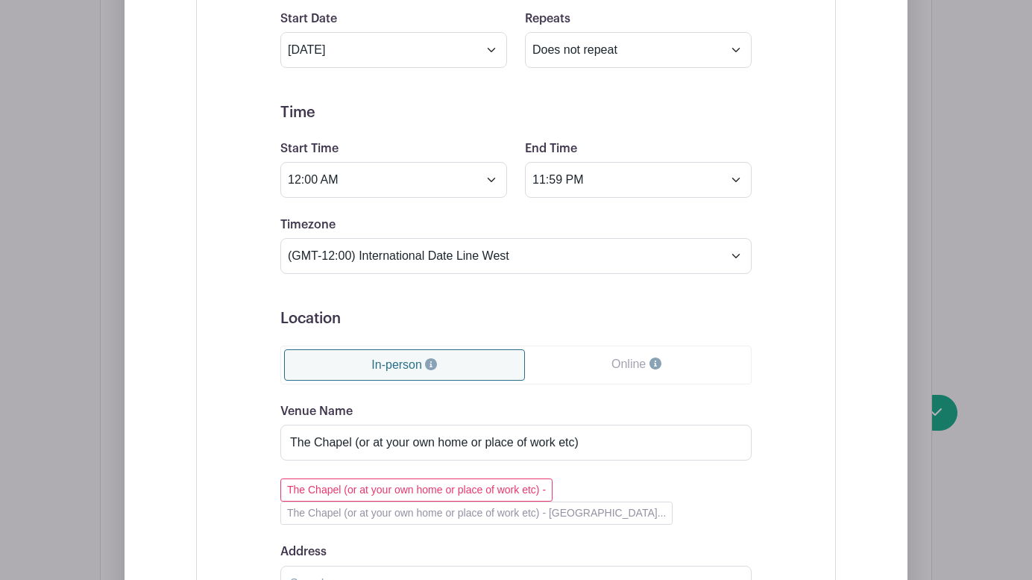
scroll to position [1505, 0]
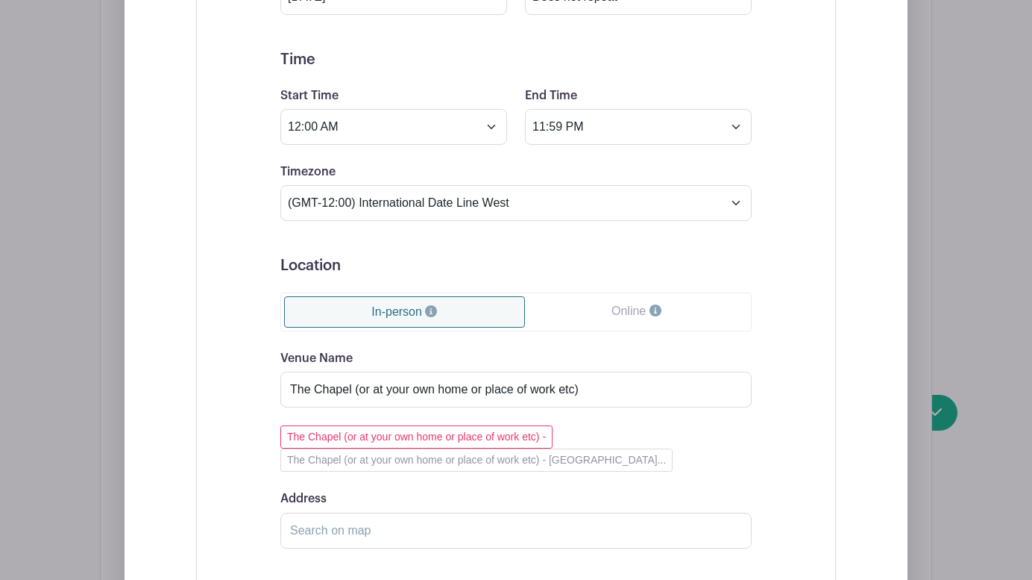
click at [654, 430] on div "The Chapel (or at your own home or place of work etc) - The Chapel (or at your …" at bounding box center [515, 448] width 471 height 46
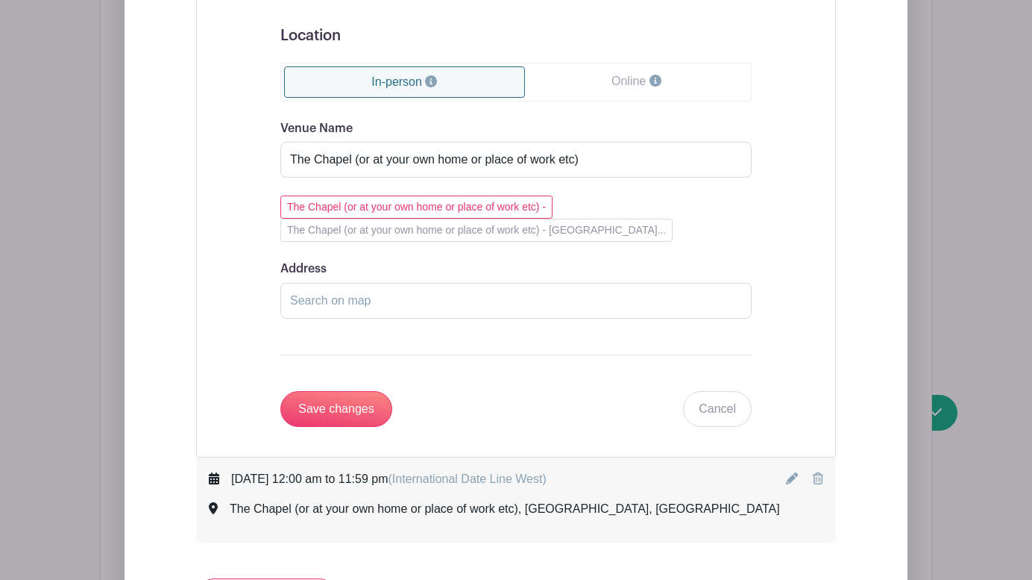
scroll to position [1739, 0]
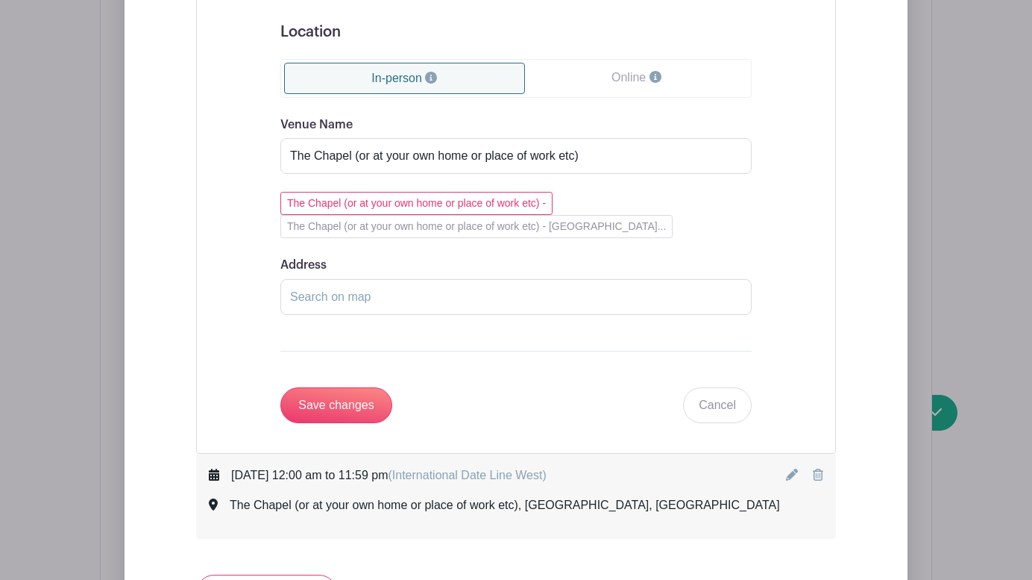
click at [546, 468] on span "(International Date Line West)" at bounding box center [467, 474] width 158 height 13
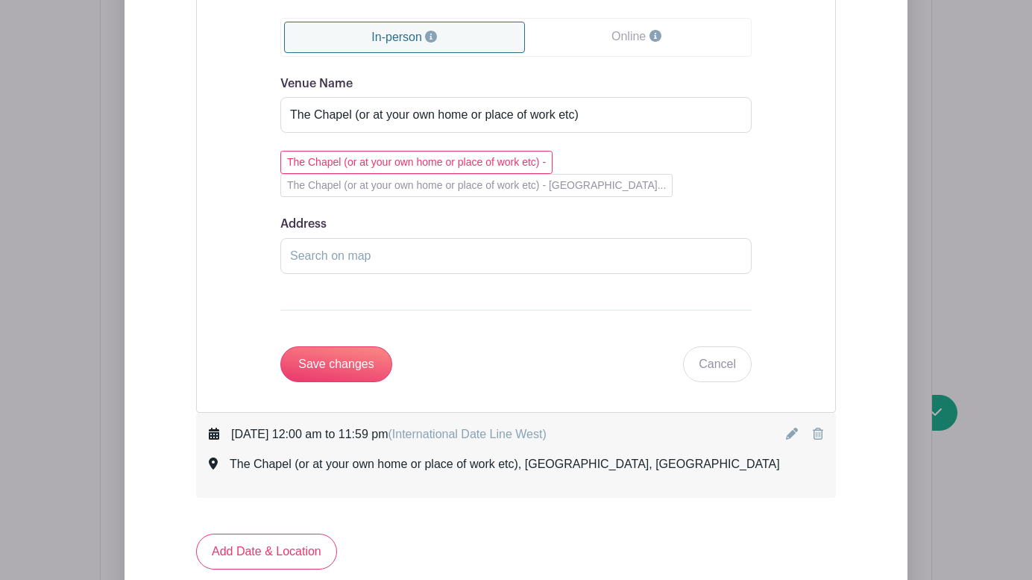
scroll to position [1778, 0]
click at [720, 348] on link "Cancel" at bounding box center [717, 366] width 69 height 36
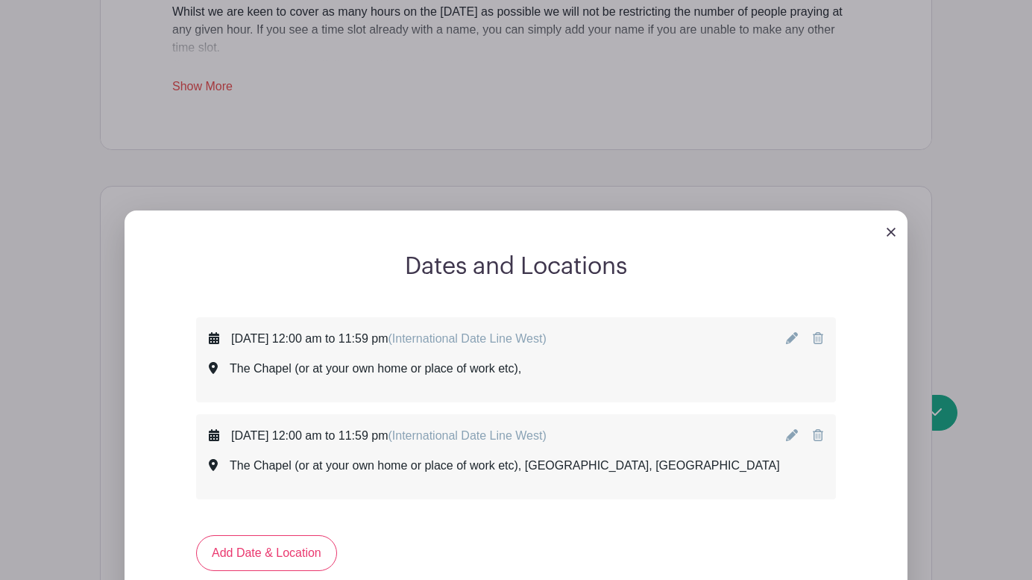
scroll to position [1115, 0]
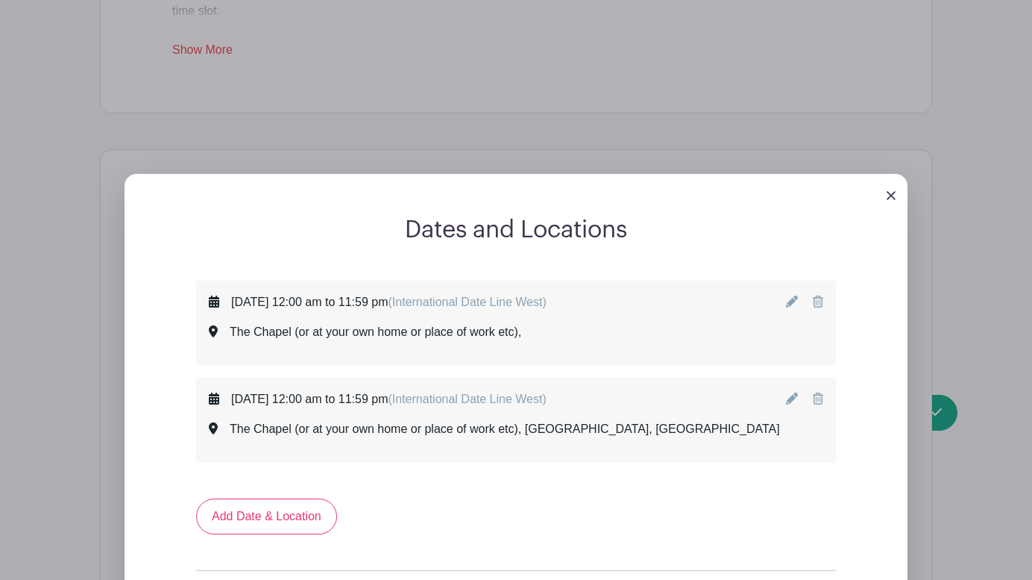
click at [814, 392] on icon at bounding box center [818, 398] width 10 height 12
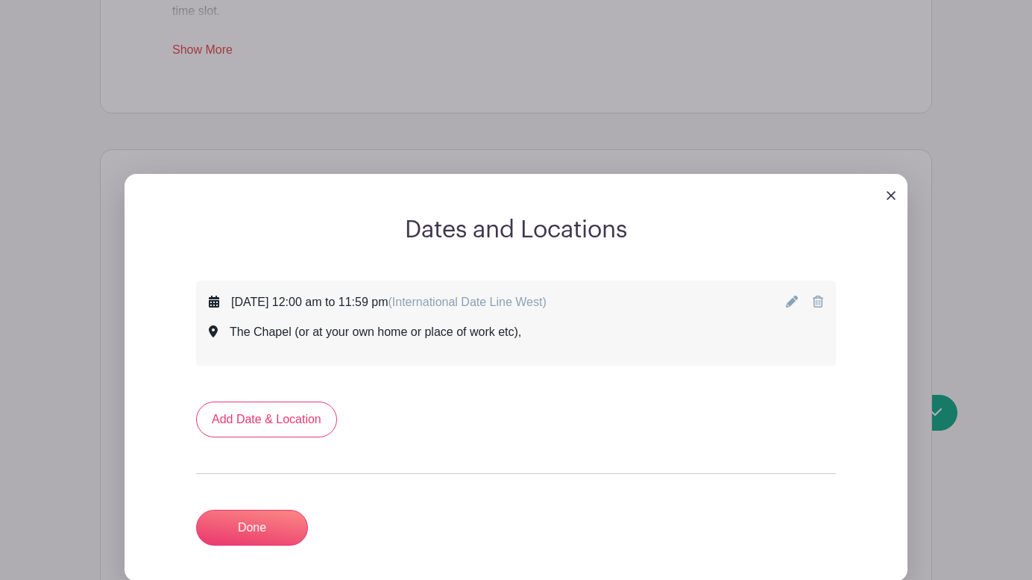
scroll to position [1058, 0]
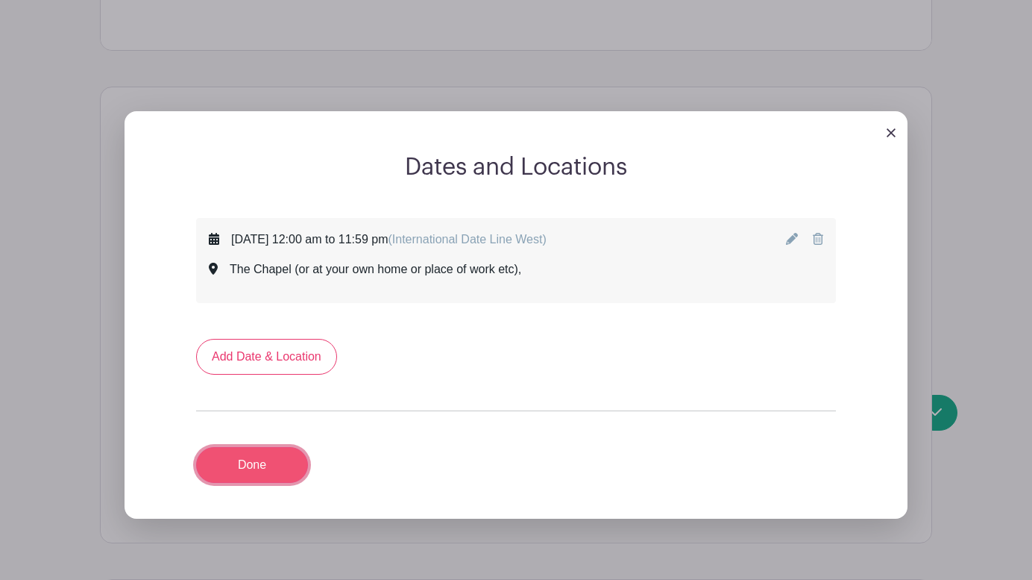
click at [273, 447] on link "Done" at bounding box center [252, 465] width 112 height 36
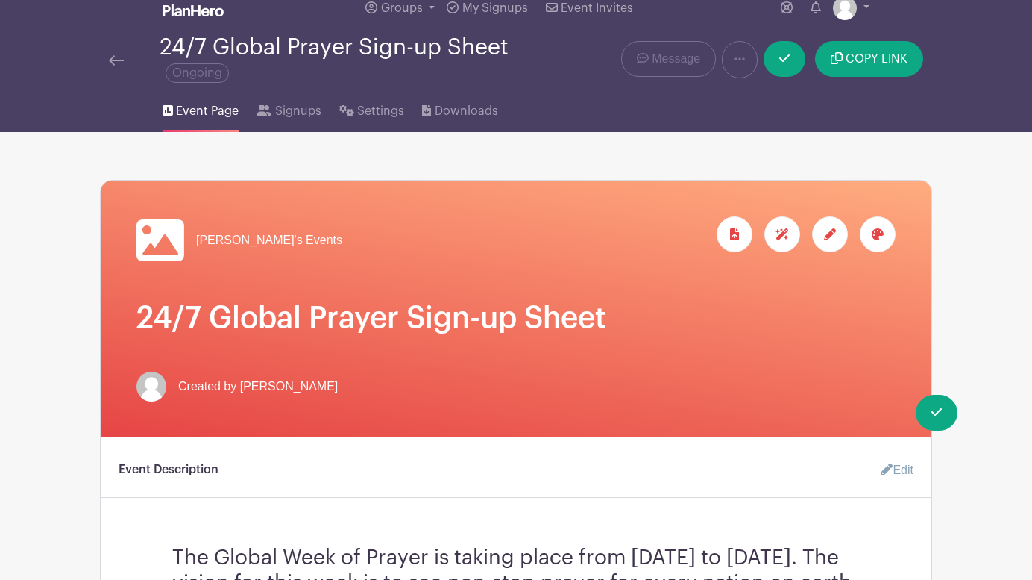
scroll to position [0, 0]
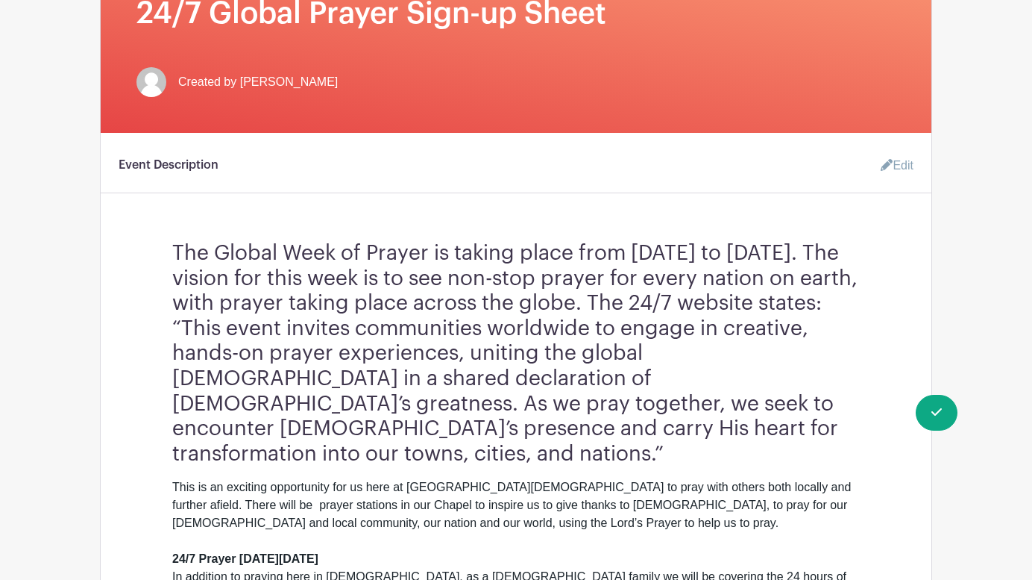
scroll to position [321, 0]
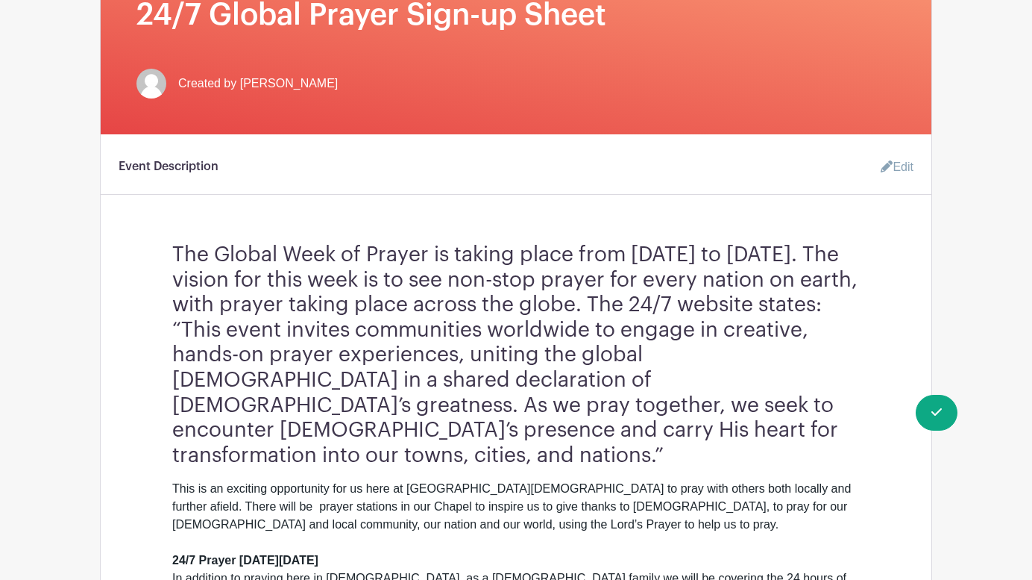
click at [900, 169] on link "Edit" at bounding box center [891, 167] width 45 height 30
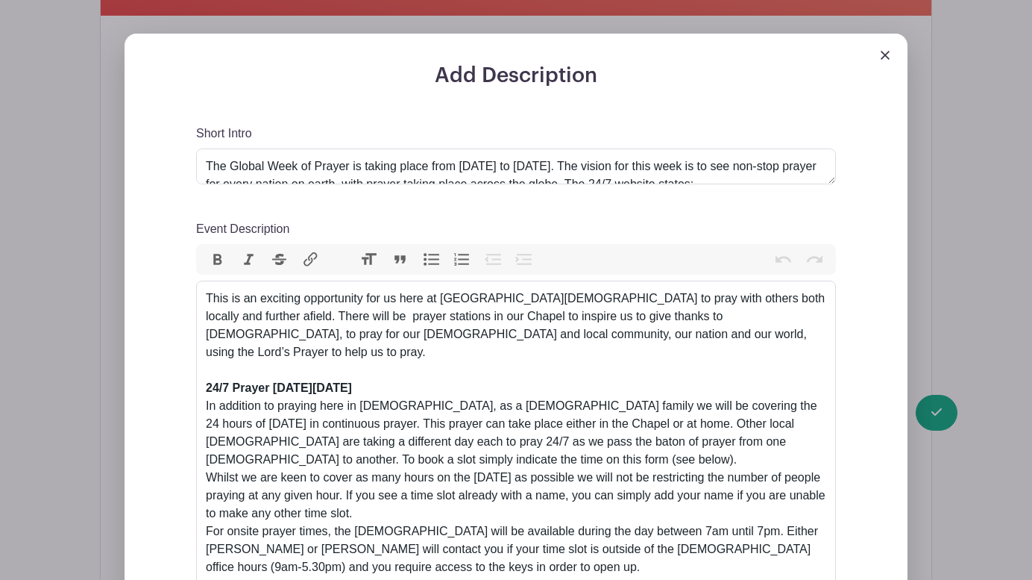
scroll to position [441, 0]
click at [516, 170] on textarea "The Global Week of Prayer is taking place from [DATE] to [DATE]. The vision for…" at bounding box center [516, 166] width 640 height 36
drag, startPoint x: 665, startPoint y: 183, endPoint x: 665, endPoint y: 199, distance: 16.4
click at [665, 199] on div "Short Intro The Global Week of Prayer is taking place from Monday 1st to Sunday…" at bounding box center [516, 390] width 640 height 533
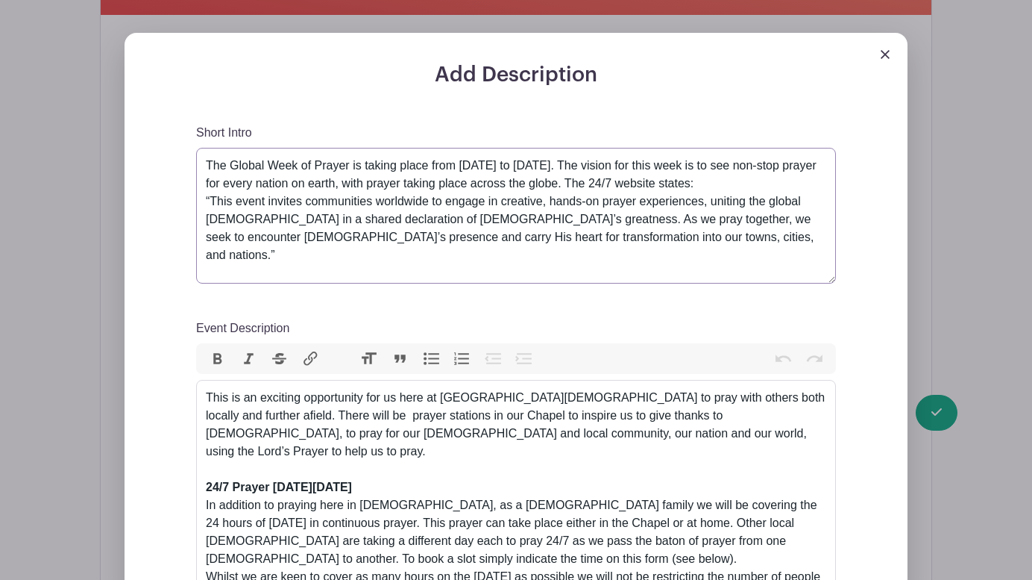
drag, startPoint x: 832, startPoint y: 180, endPoint x: 834, endPoint y: 279, distance: 99.2
click at [834, 279] on textarea "The Global Week of Prayer is taking place from [DATE] to [DATE]. The vision for…" at bounding box center [516, 216] width 640 height 136
click at [767, 239] on textarea "The Global Week of Prayer is taking place from [DATE] to [DATE]. The vision for…" at bounding box center [516, 216] width 640 height 136
click at [280, 420] on div "This is an exciting opportunity for us here at Community Church to pray with ot…" at bounding box center [516, 425] width 621 height 72
drag, startPoint x: 615, startPoint y: 419, endPoint x: 515, endPoint y: 415, distance: 99.3
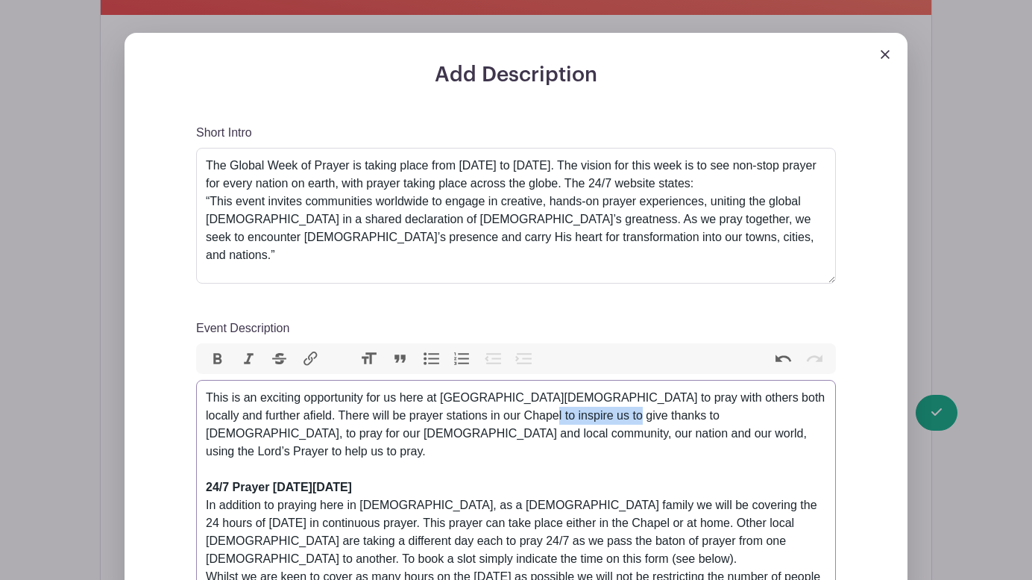
click at [515, 415] on div "This is an exciting opportunity for us here at Community Church to pray with ot…" at bounding box center [516, 425] width 621 height 72
click at [517, 418] on div "This is an exciting opportunity for us here at Community Church to pray with ot…" at bounding box center [516, 425] width 621 height 72
click at [205, 417] on trix-editor "This is an exciting opportunity for us here at Community Church to pray with ot…" at bounding box center [516, 532] width 640 height 304
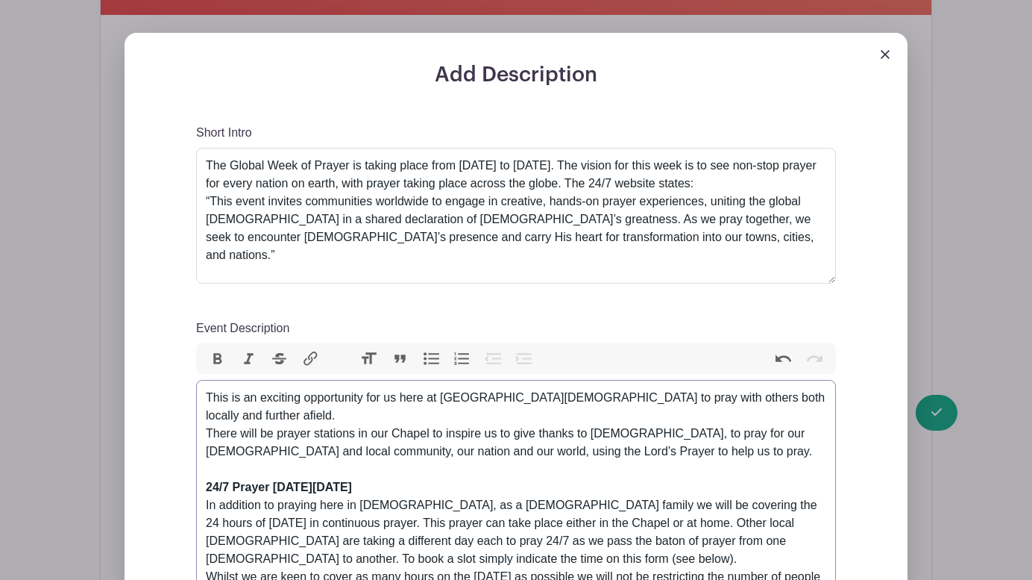
click at [206, 416] on div "This is an exciting opportunity for us here at Community Church to pray with ot…" at bounding box center [516, 425] width 621 height 72
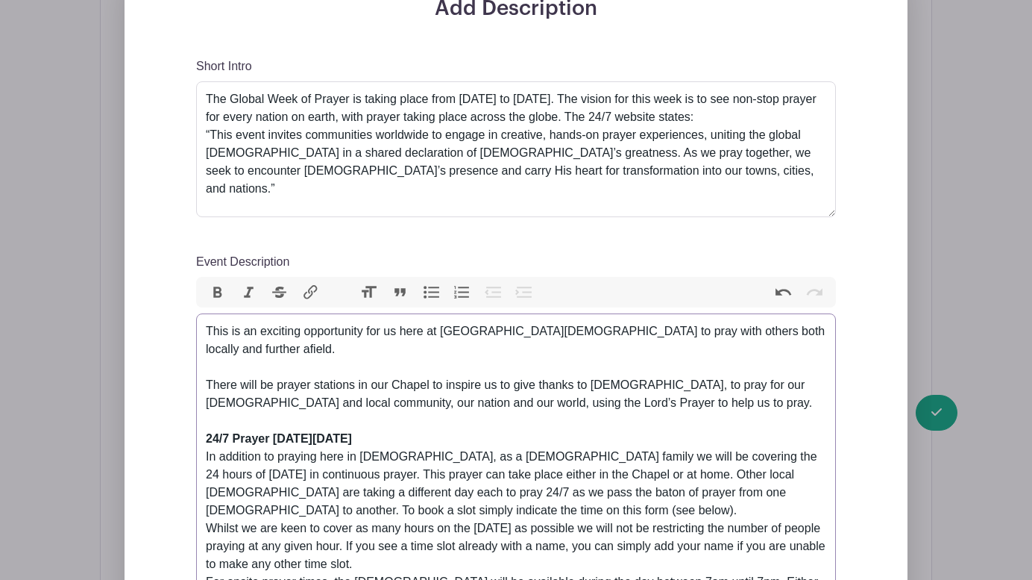
scroll to position [509, 0]
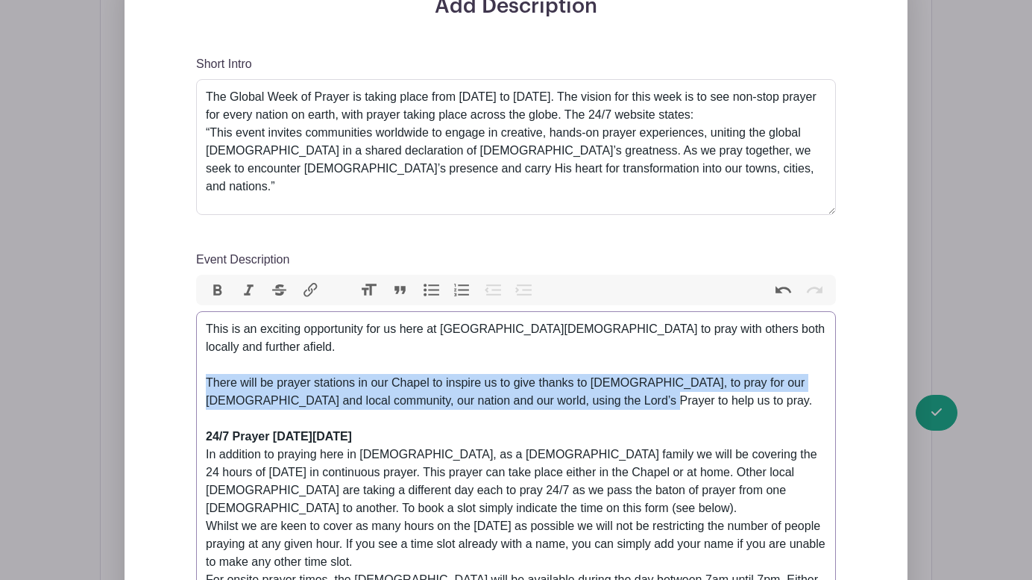
drag, startPoint x: 635, startPoint y: 386, endPoint x: 204, endPoint y: 368, distance: 432.2
click at [204, 368] on trix-editor "This is an exciting opportunity for us here at Community Church to pray with ot…" at bounding box center [516, 472] width 640 height 322
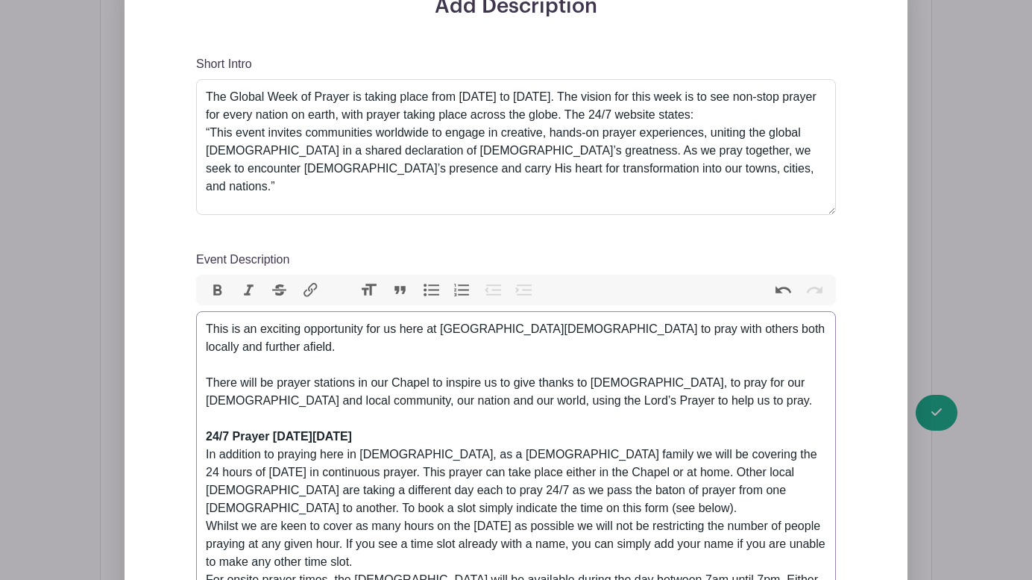
click at [418, 409] on div "Event Description" at bounding box center [516, 418] width 621 height 18
click at [352, 430] on strong "24/7 Prayer [DATE][DATE]" at bounding box center [279, 436] width 146 height 13
click at [536, 366] on div "This is an exciting opportunity for us here at Community Church to pray with ot…" at bounding box center [516, 365] width 621 height 90
drag, startPoint x: 615, startPoint y: 365, endPoint x: 517, endPoint y: 362, distance: 98.5
click at [517, 362] on div "This is an exciting opportunity for us here at Community Church to pray with ot…" at bounding box center [516, 365] width 621 height 90
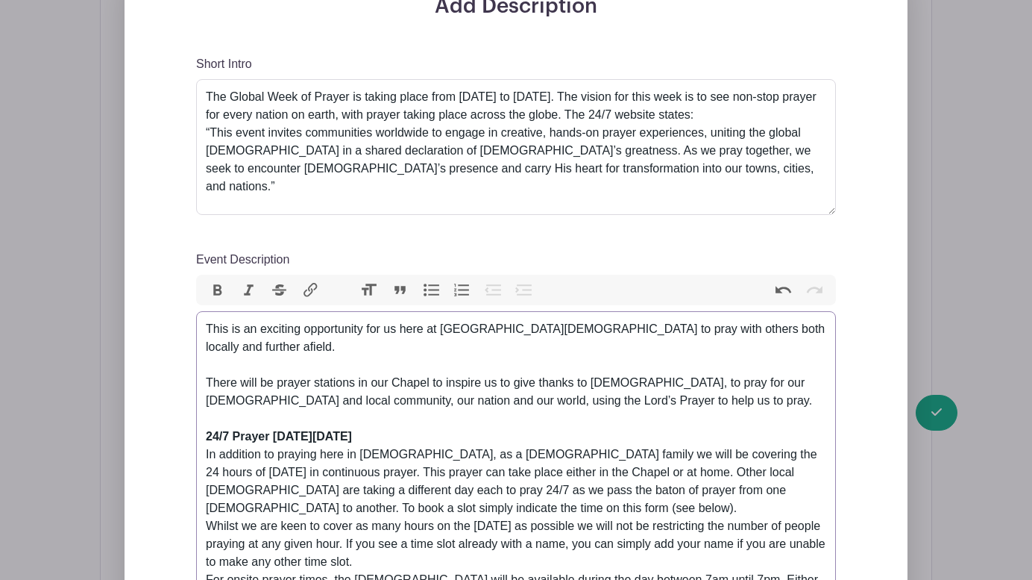
click at [217, 283] on button "Bold" at bounding box center [217, 289] width 31 height 19
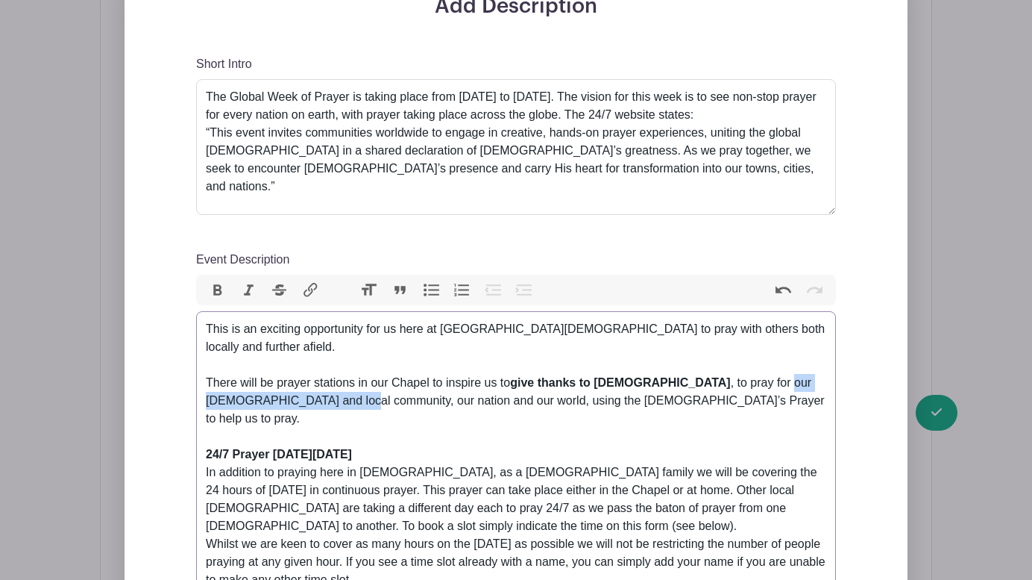
drag, startPoint x: 265, startPoint y: 383, endPoint x: 689, endPoint y: 374, distance: 424.5
click at [689, 374] on div "This is an exciting opportunity for us here at Community Church to pray with ot…" at bounding box center [516, 373] width 621 height 107
click at [214, 282] on button "Bold" at bounding box center [217, 289] width 31 height 19
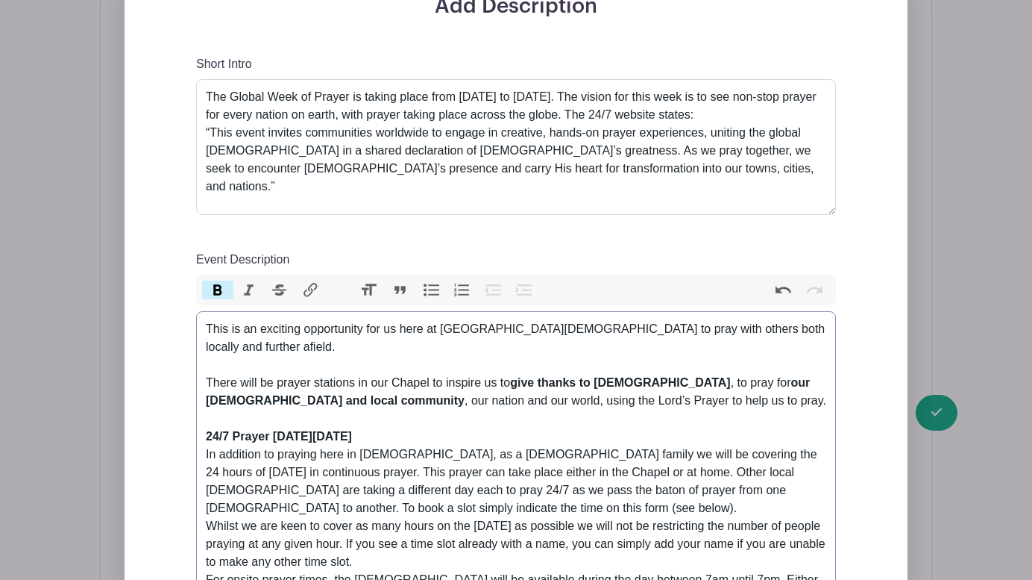
click at [278, 384] on div "This is an exciting opportunity for us here at Community Church to pray with ot…" at bounding box center [516, 365] width 621 height 90
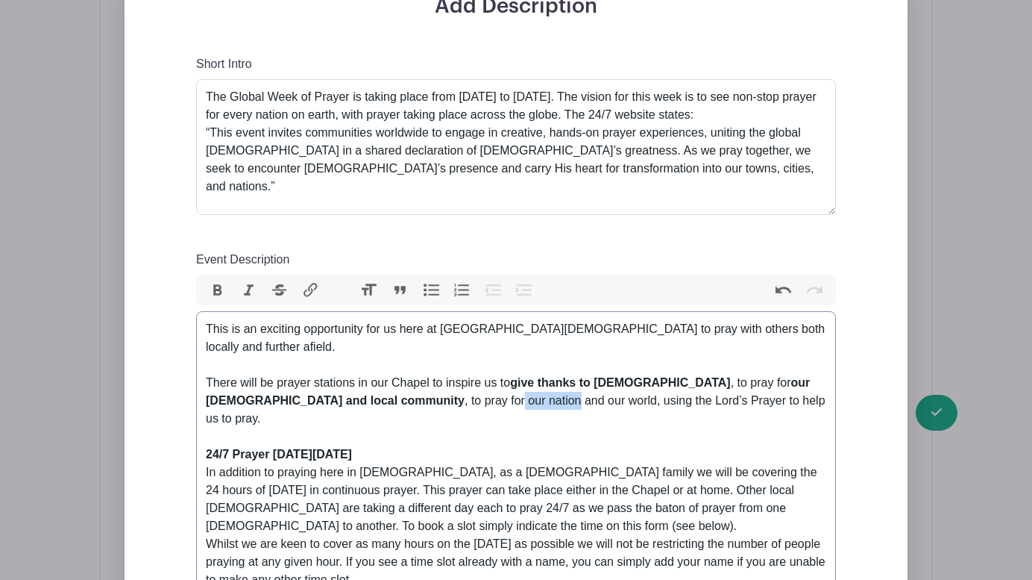
drag, startPoint x: 386, startPoint y: 386, endPoint x: 332, endPoint y: 383, distance: 53.7
click at [332, 383] on div "This is an exciting opportunity for us here at Community Church to pray with ot…" at bounding box center [516, 373] width 621 height 107
click at [217, 288] on button "Bold" at bounding box center [217, 289] width 31 height 19
click at [433, 427] on div "Event Description" at bounding box center [516, 436] width 621 height 18
drag, startPoint x: 470, startPoint y: 383, endPoint x: 433, endPoint y: 383, distance: 36.5
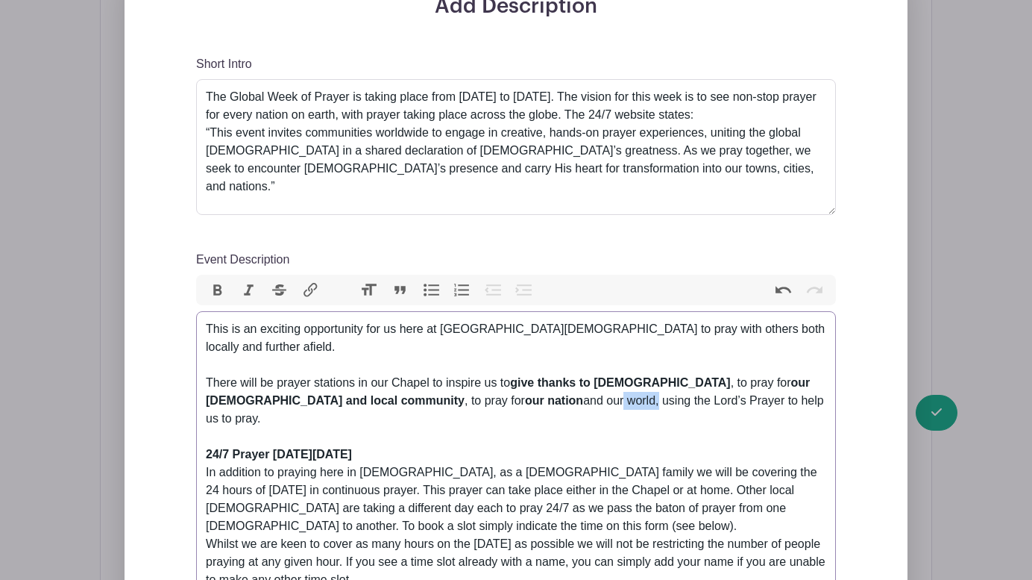
click at [433, 383] on div "This is an exciting opportunity for us here at Community Church to pray with ot…" at bounding box center [516, 373] width 621 height 107
click at [417, 386] on div "This is an exciting opportunity for us here at Community Church to pray with ot…" at bounding box center [516, 373] width 621 height 107
drag, startPoint x: 531, startPoint y: 386, endPoint x: 461, endPoint y: 387, distance: 70.1
click at [461, 387] on div "This is an exciting opportunity for us here at Community Church to pray with ot…" at bounding box center [516, 373] width 621 height 107
click at [219, 288] on button "Bold" at bounding box center [217, 289] width 31 height 19
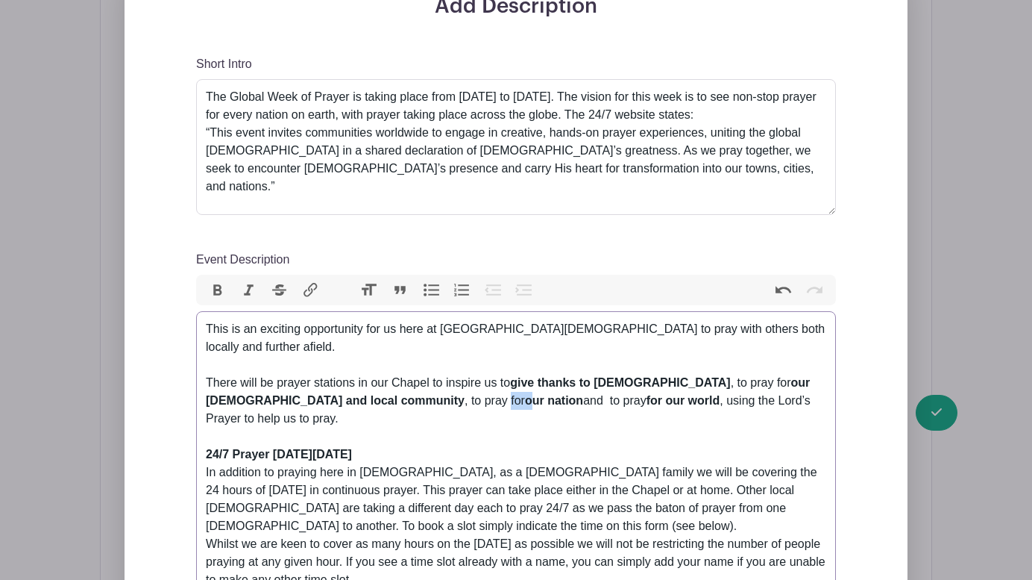
drag, startPoint x: 333, startPoint y: 383, endPoint x: 317, endPoint y: 382, distance: 15.7
click at [317, 382] on div "This is an exciting opportunity for us here at Community Church to pray with ot…" at bounding box center [516, 373] width 621 height 107
click at [219, 286] on button "Bold" at bounding box center [217, 289] width 31 height 19
click at [474, 463] on div "In addition to praying here in church, as a church family we will be covering t…" at bounding box center [516, 552] width 621 height 179
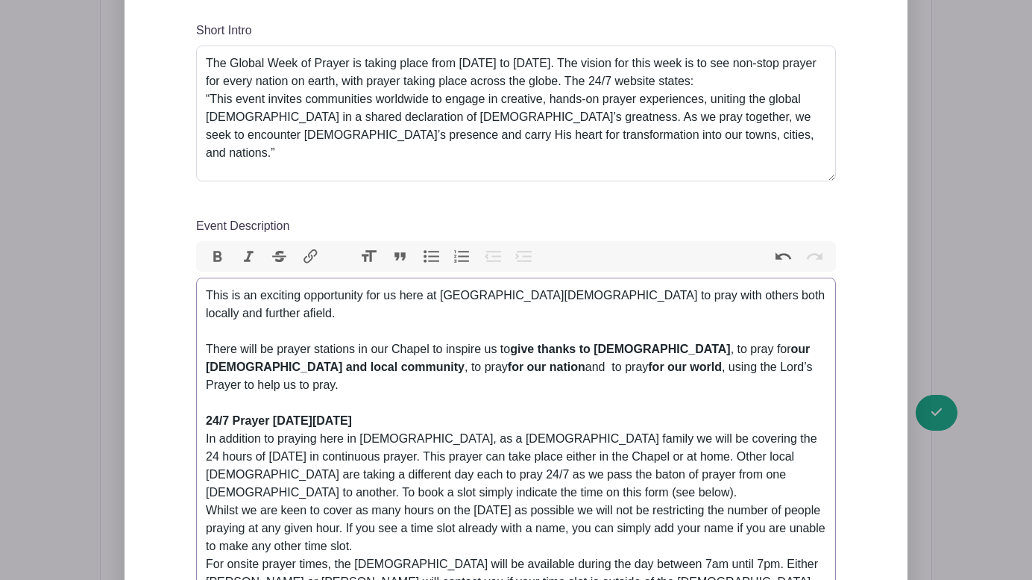
scroll to position [627, 0]
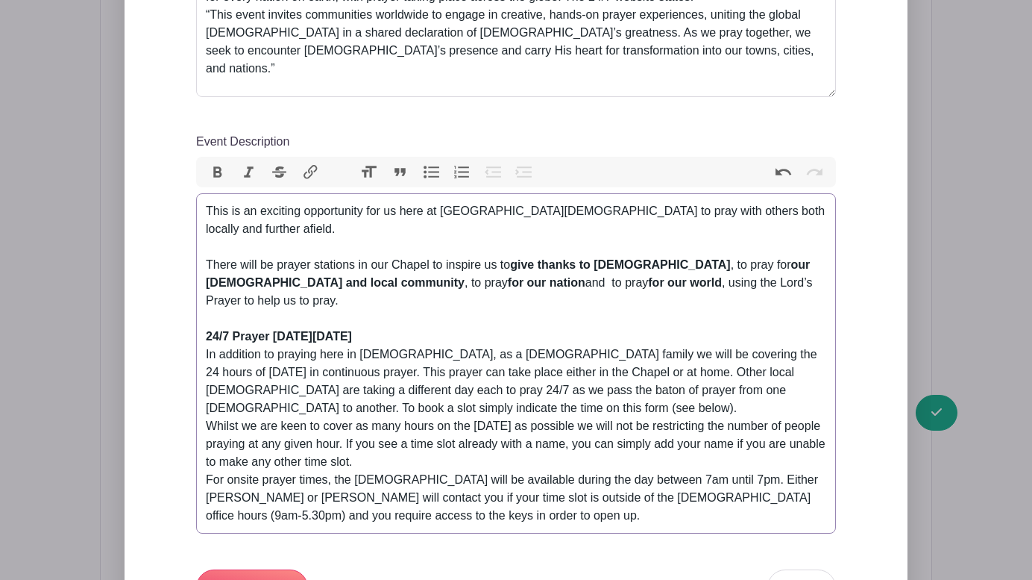
click at [453, 372] on div "In addition to praying here in church, as a church family we will be covering t…" at bounding box center [516, 434] width 621 height 179
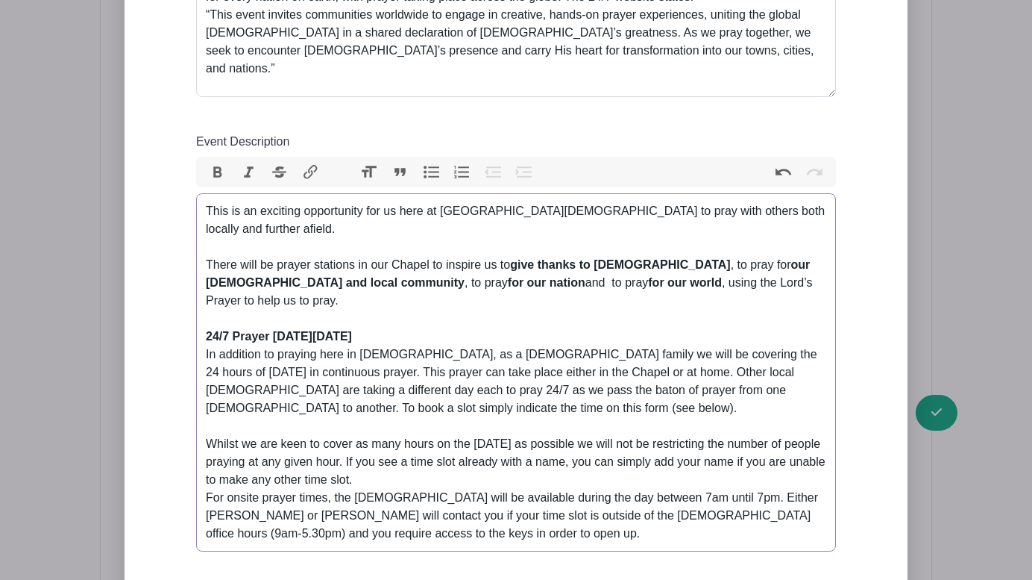
click at [429, 446] on div "In addition to praying here in church, as a church family we will be covering t…" at bounding box center [516, 443] width 621 height 197
type trix-editor "<div>This is an exciting opportunity for us here at Community Church to pray wi…"
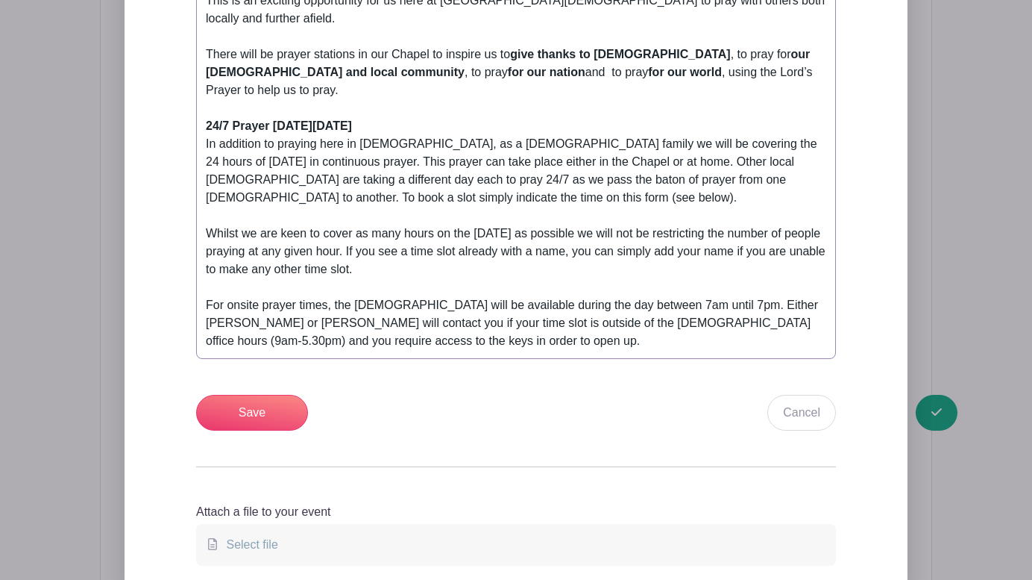
scroll to position [840, 0]
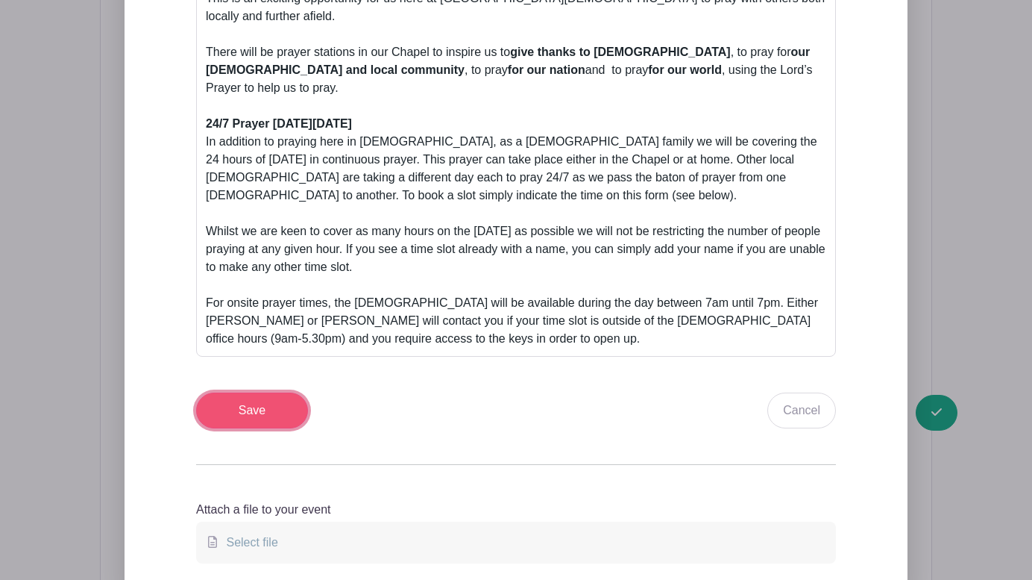
click at [271, 392] on input "Save" at bounding box center [252, 410] width 112 height 36
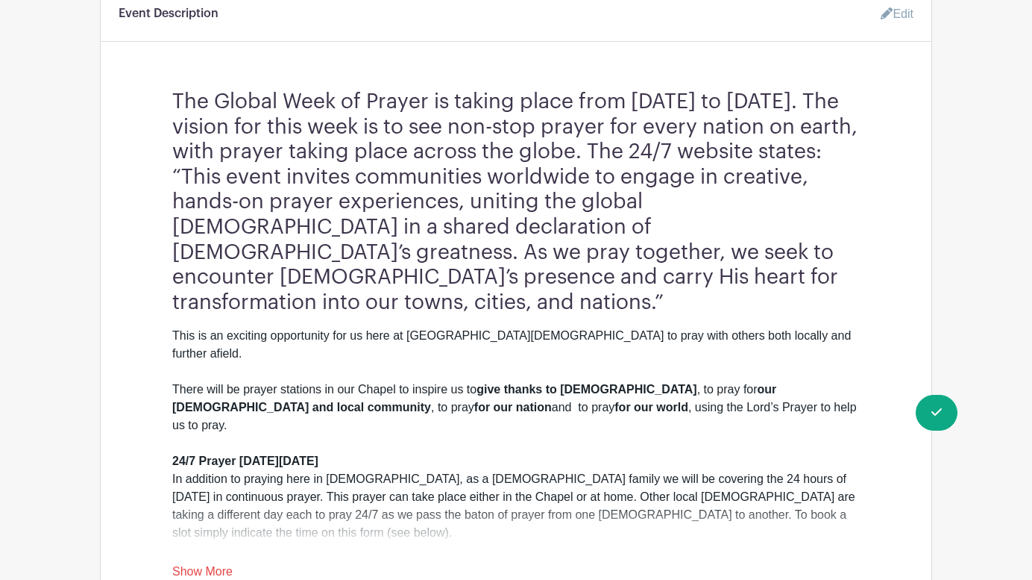
scroll to position [0, 0]
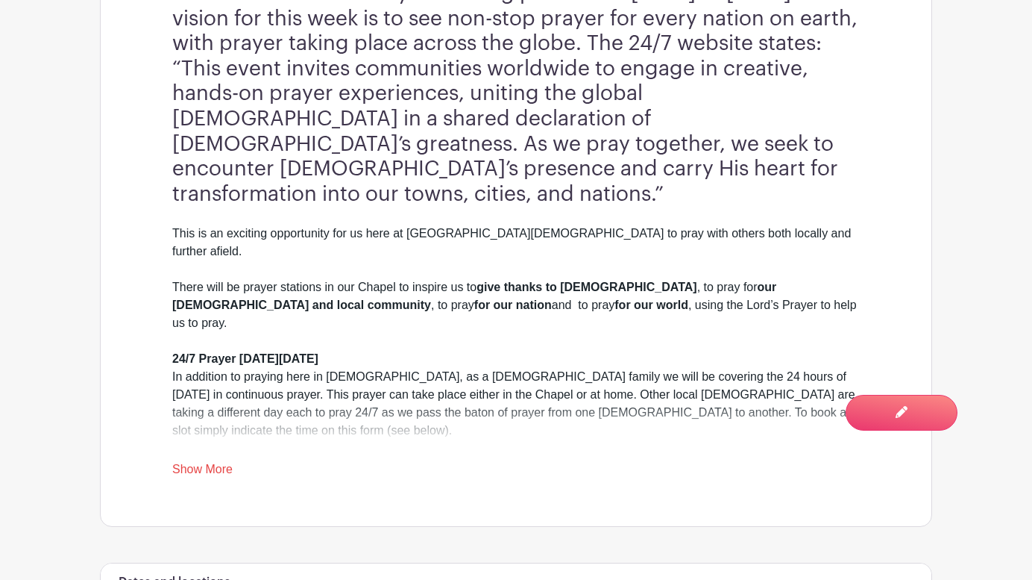
scroll to position [569, 0]
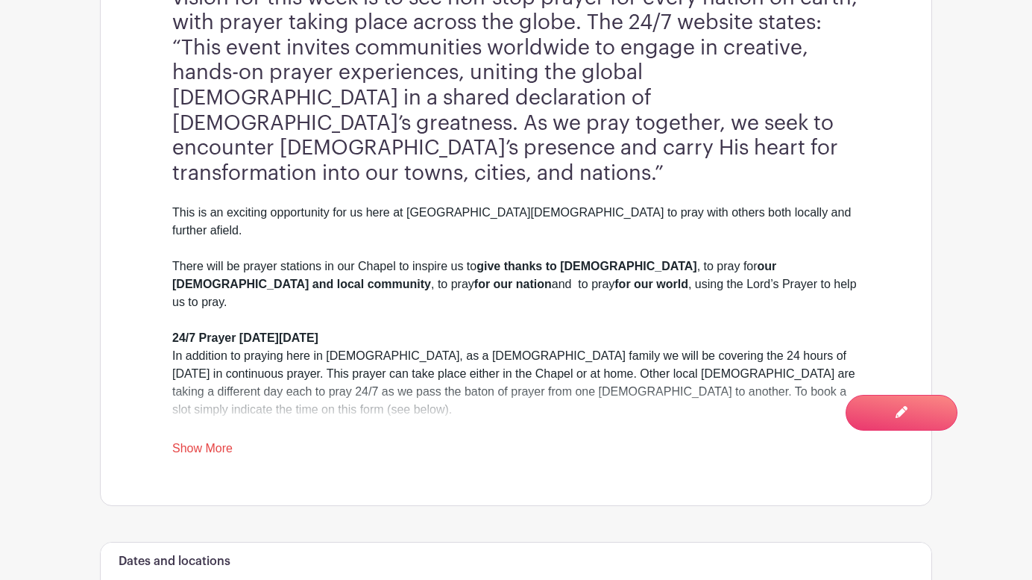
click at [216, 442] on link "Show More" at bounding box center [202, 451] width 60 height 19
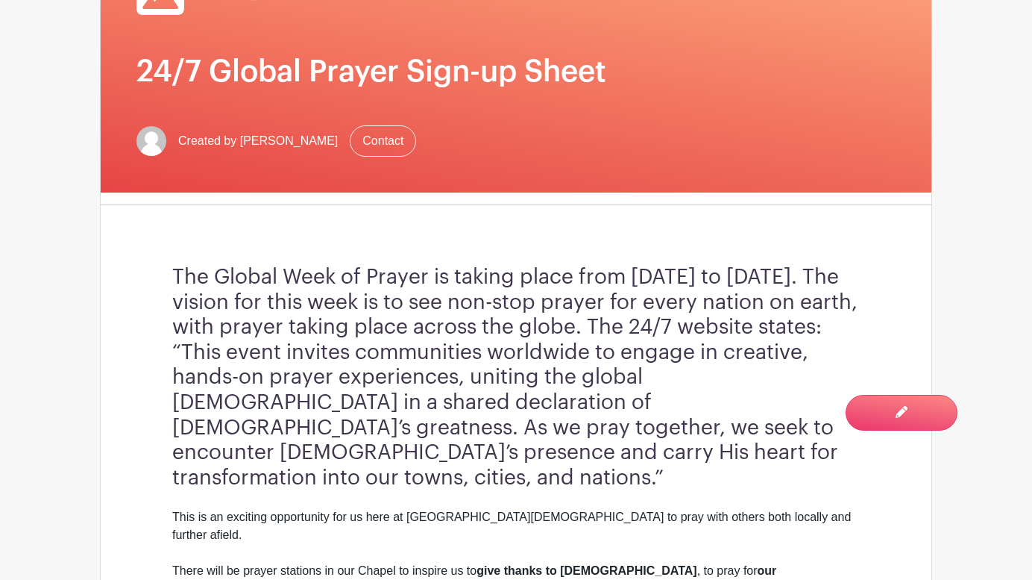
scroll to position [0, 0]
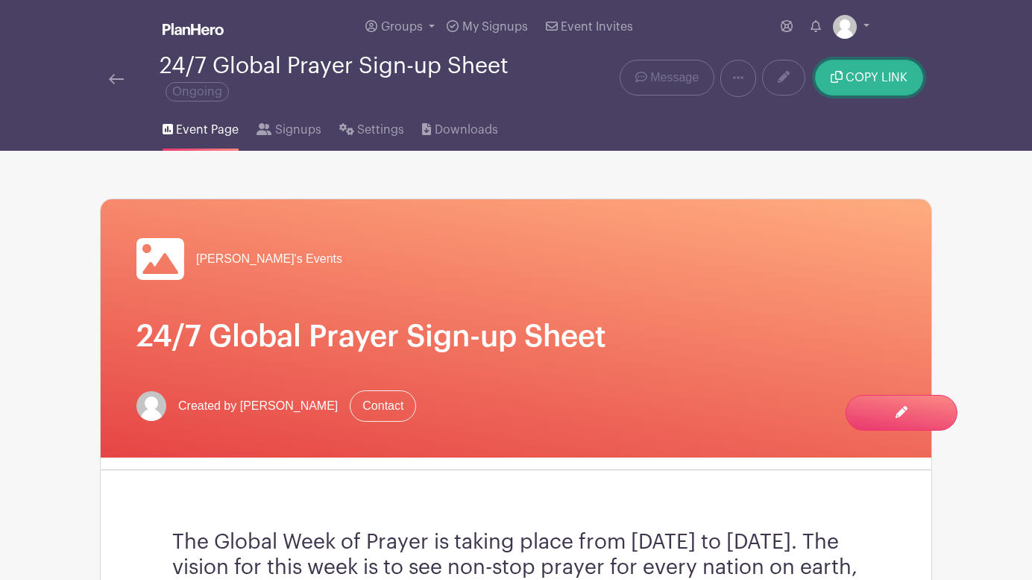
click at [872, 81] on span "COPY LINK" at bounding box center [877, 78] width 62 height 12
